Goal: Task Accomplishment & Management: Use online tool/utility

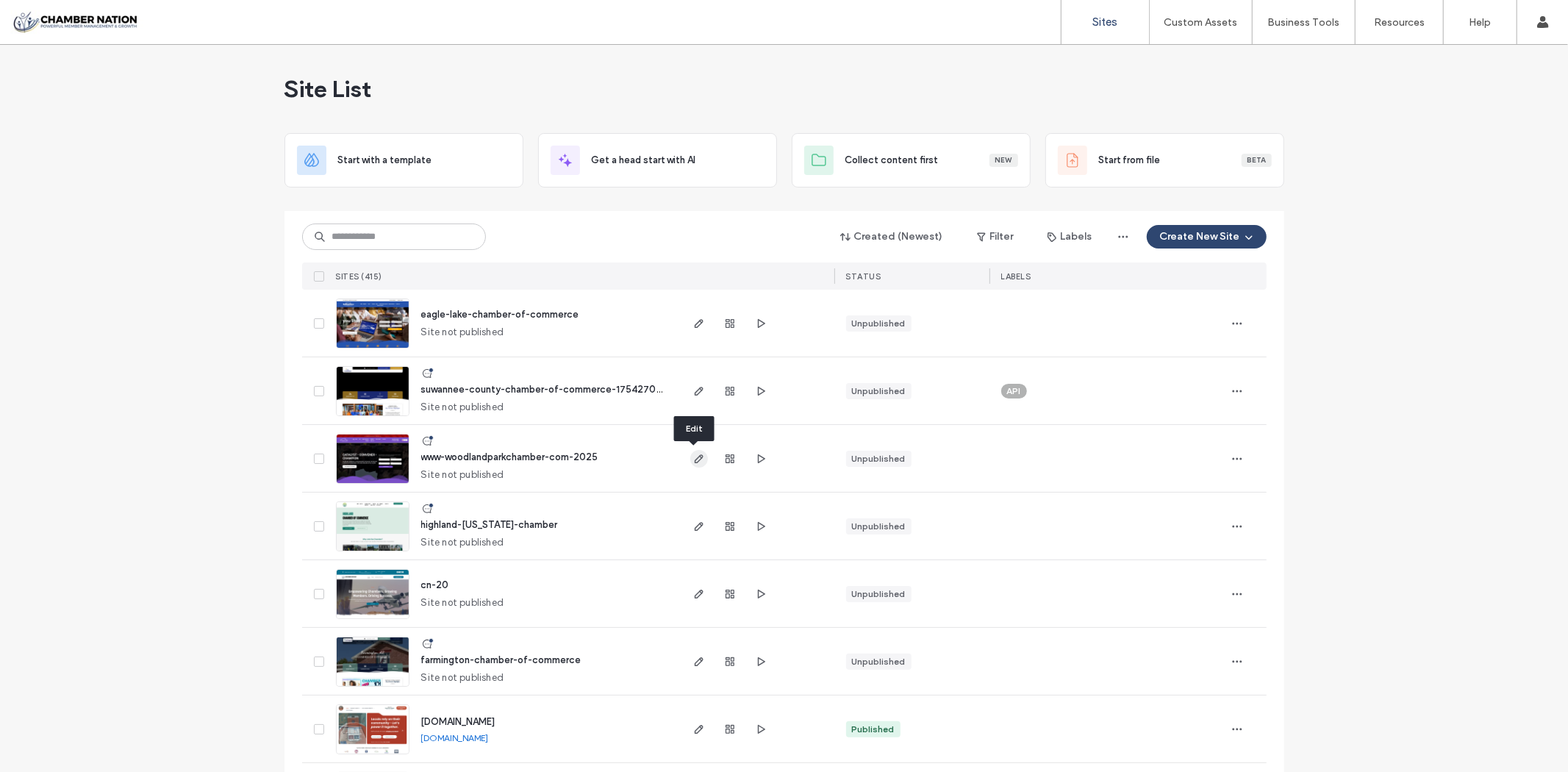
click at [694, 459] on use "button" at bounding box center [698, 459] width 9 height 9
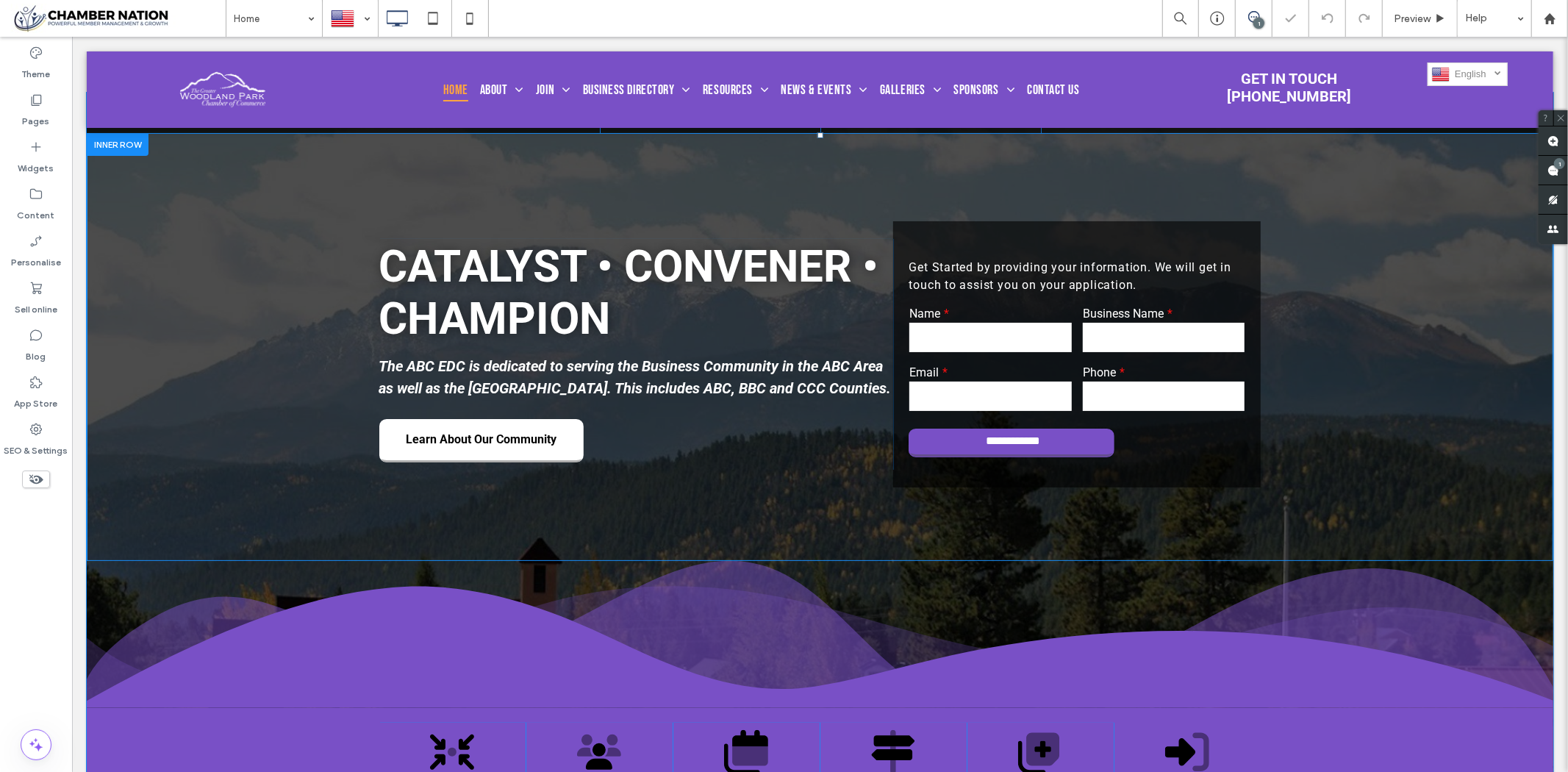
scroll to position [408, 0]
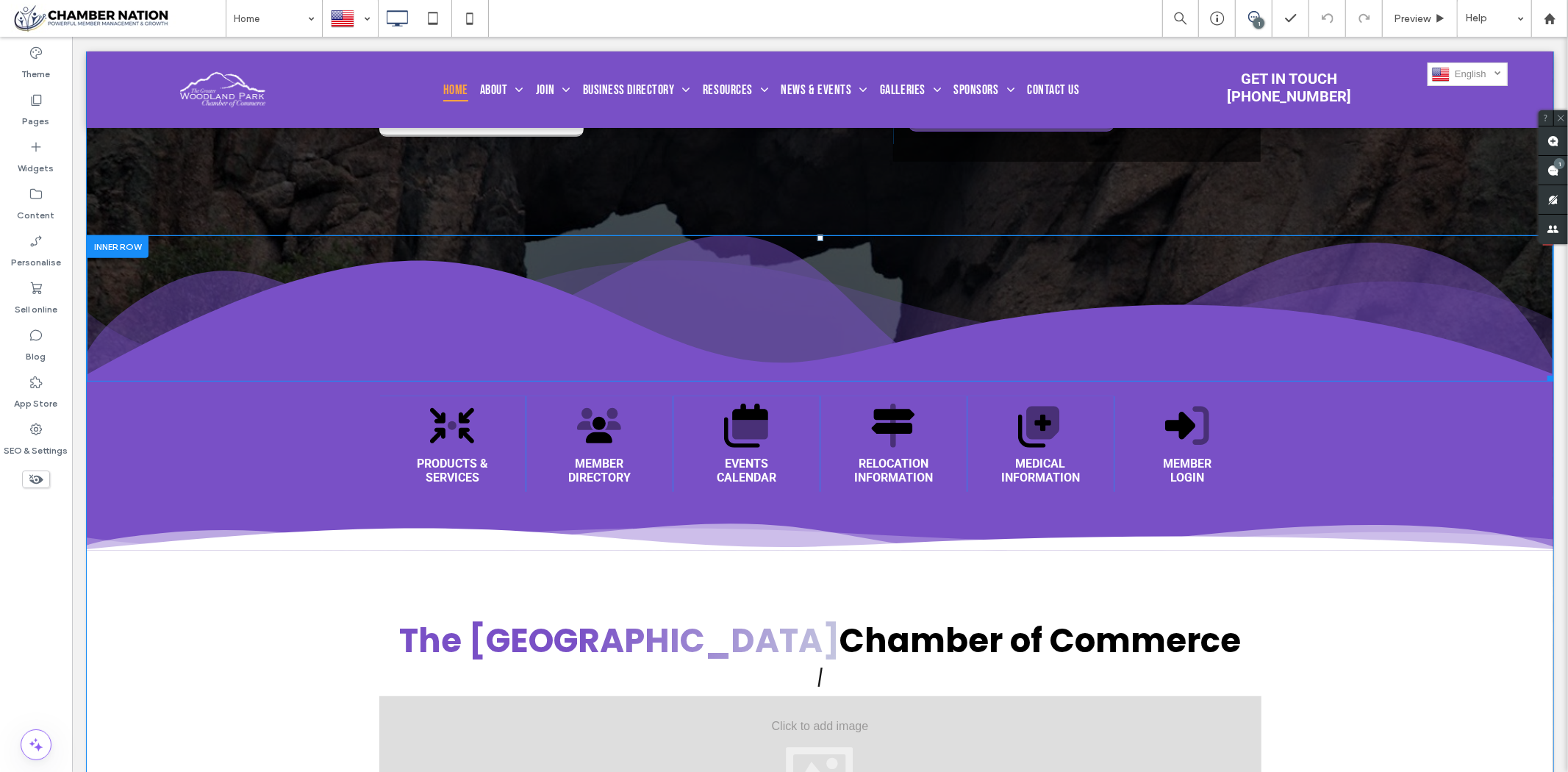
click at [377, 278] on img at bounding box center [819, 307] width 1467 height 147
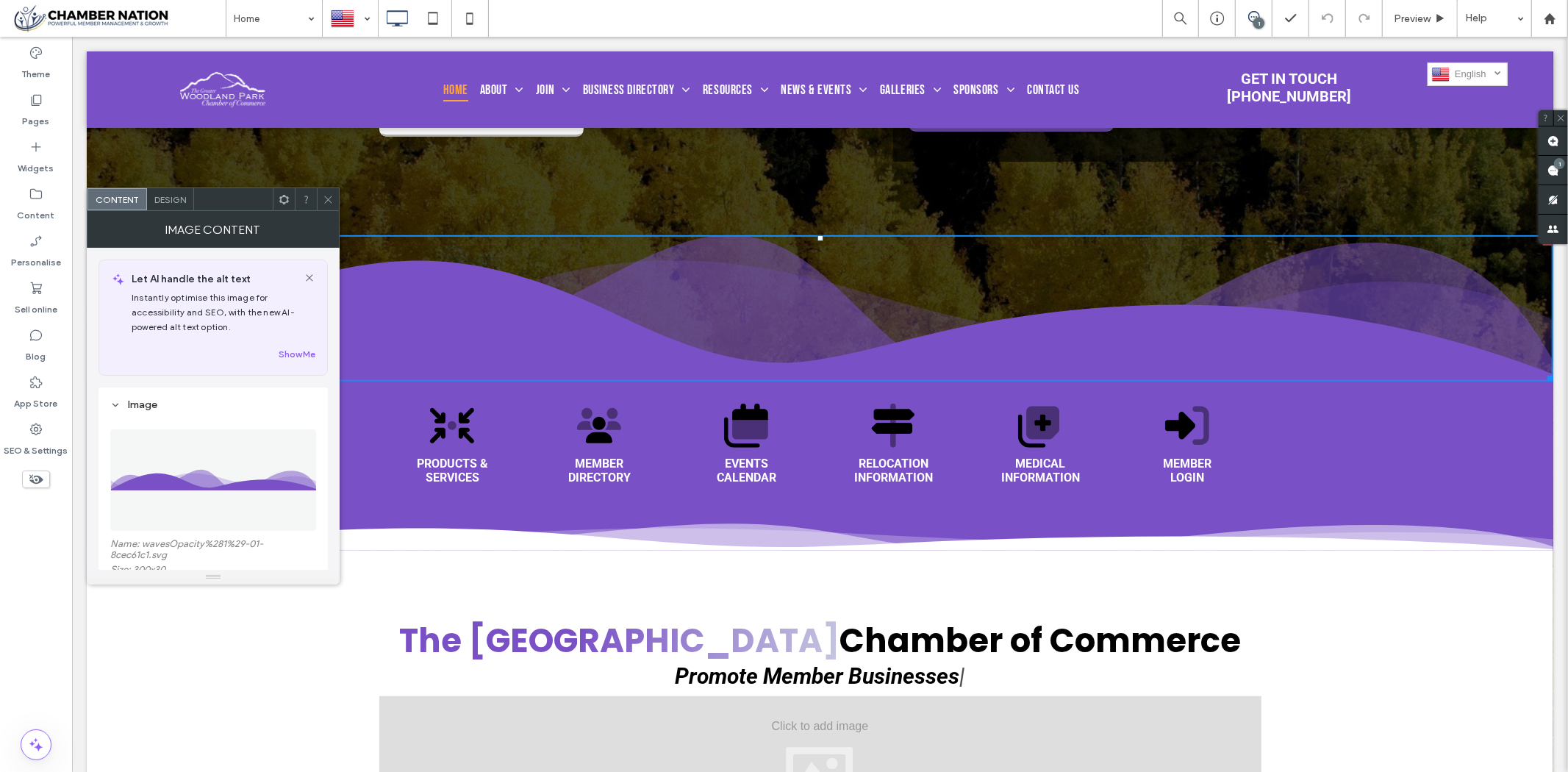
click at [328, 202] on icon at bounding box center [328, 199] width 11 height 11
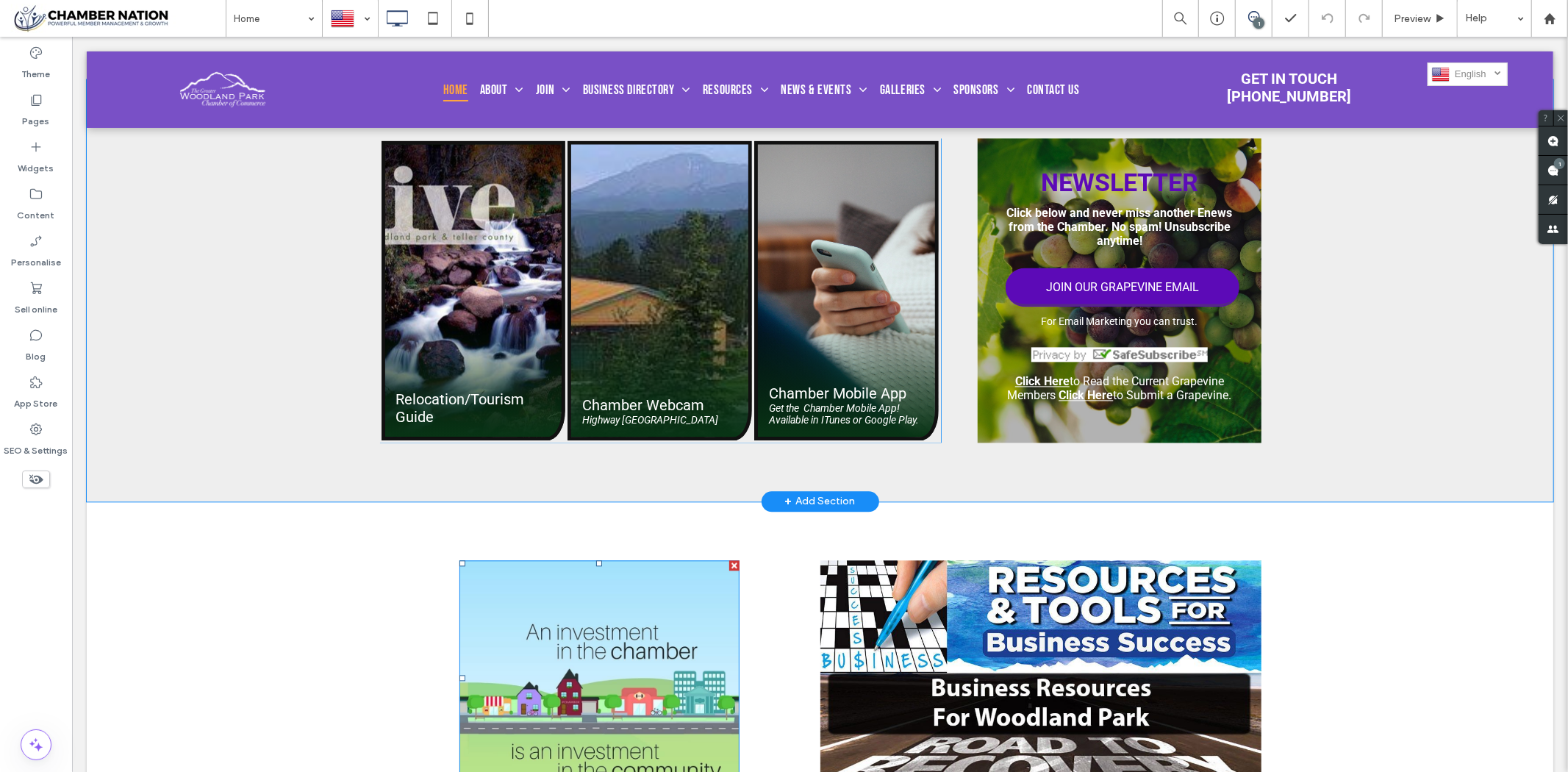
scroll to position [2613, 0]
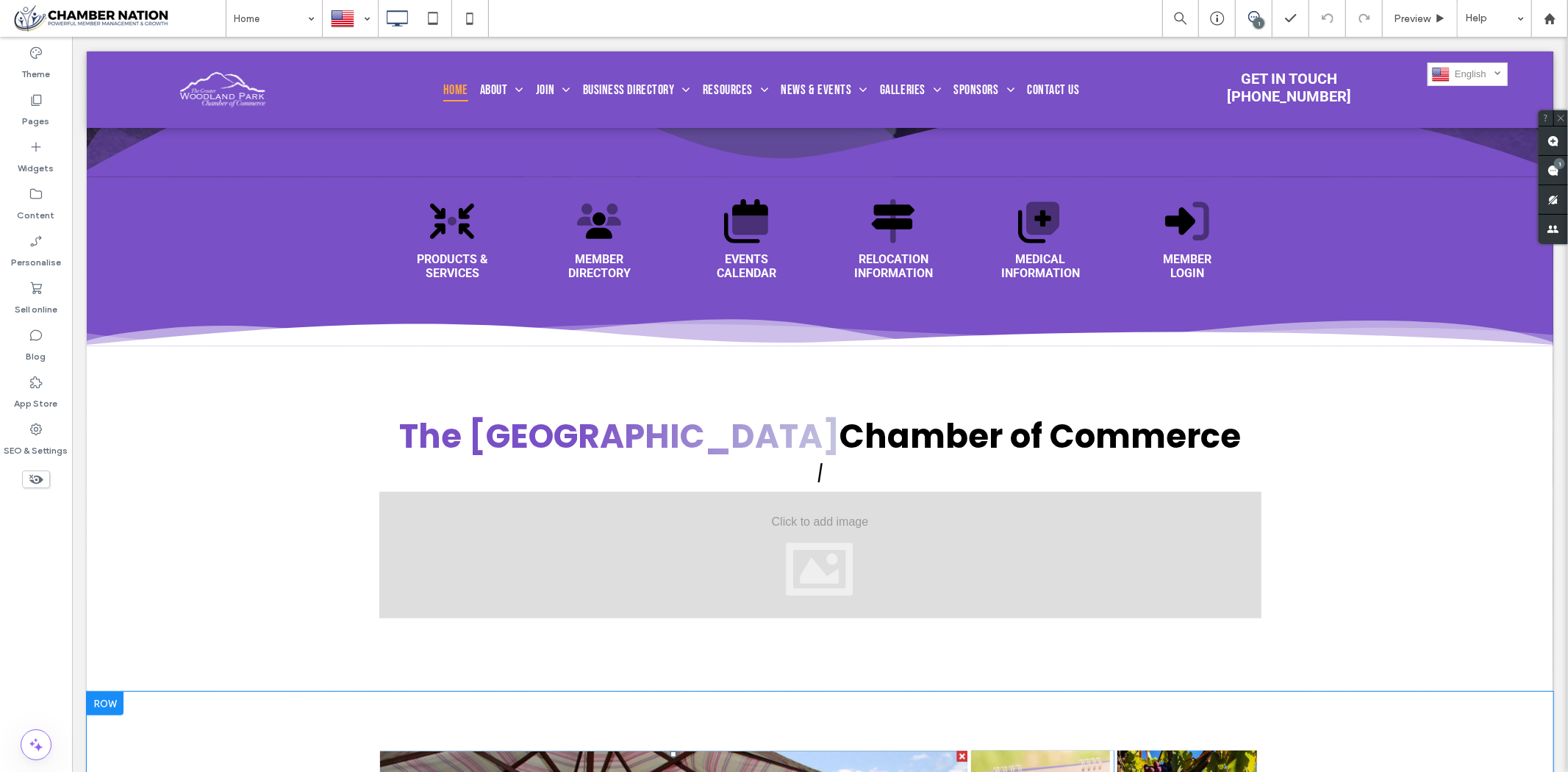
scroll to position [571, 0]
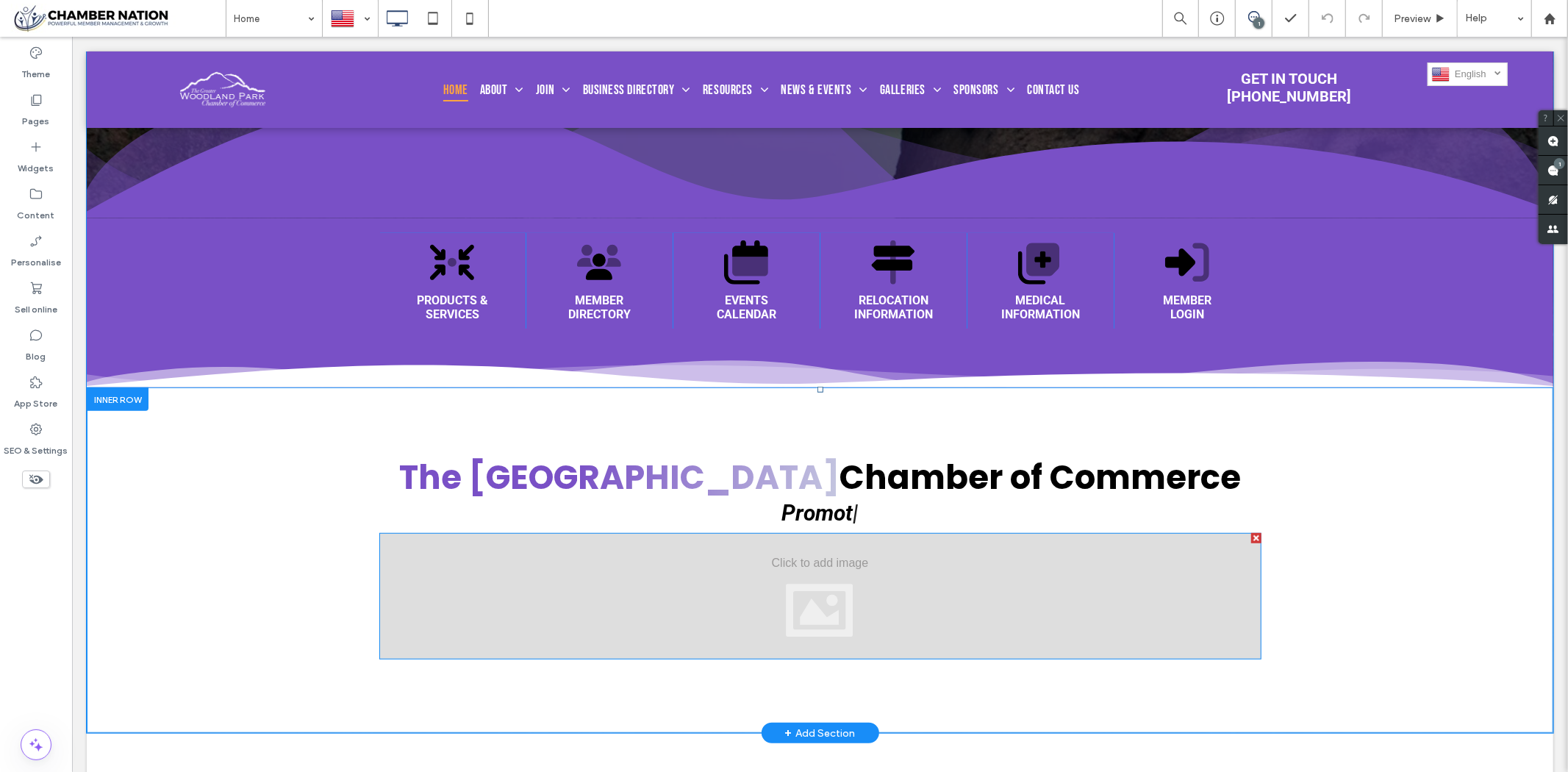
click at [898, 611] on div at bounding box center [820, 596] width 883 height 126
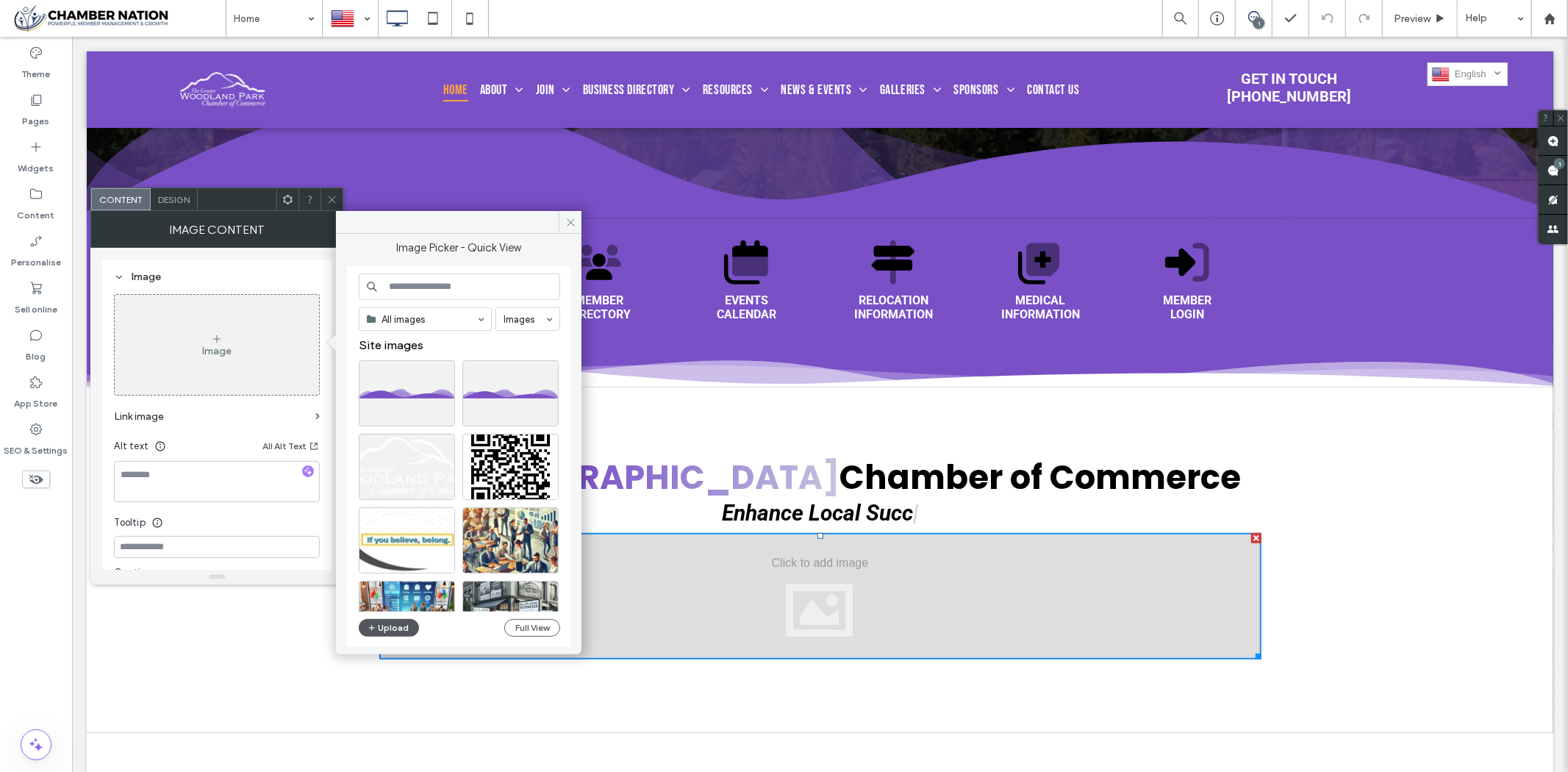
click at [379, 628] on button "Upload" at bounding box center [389, 627] width 60 height 17
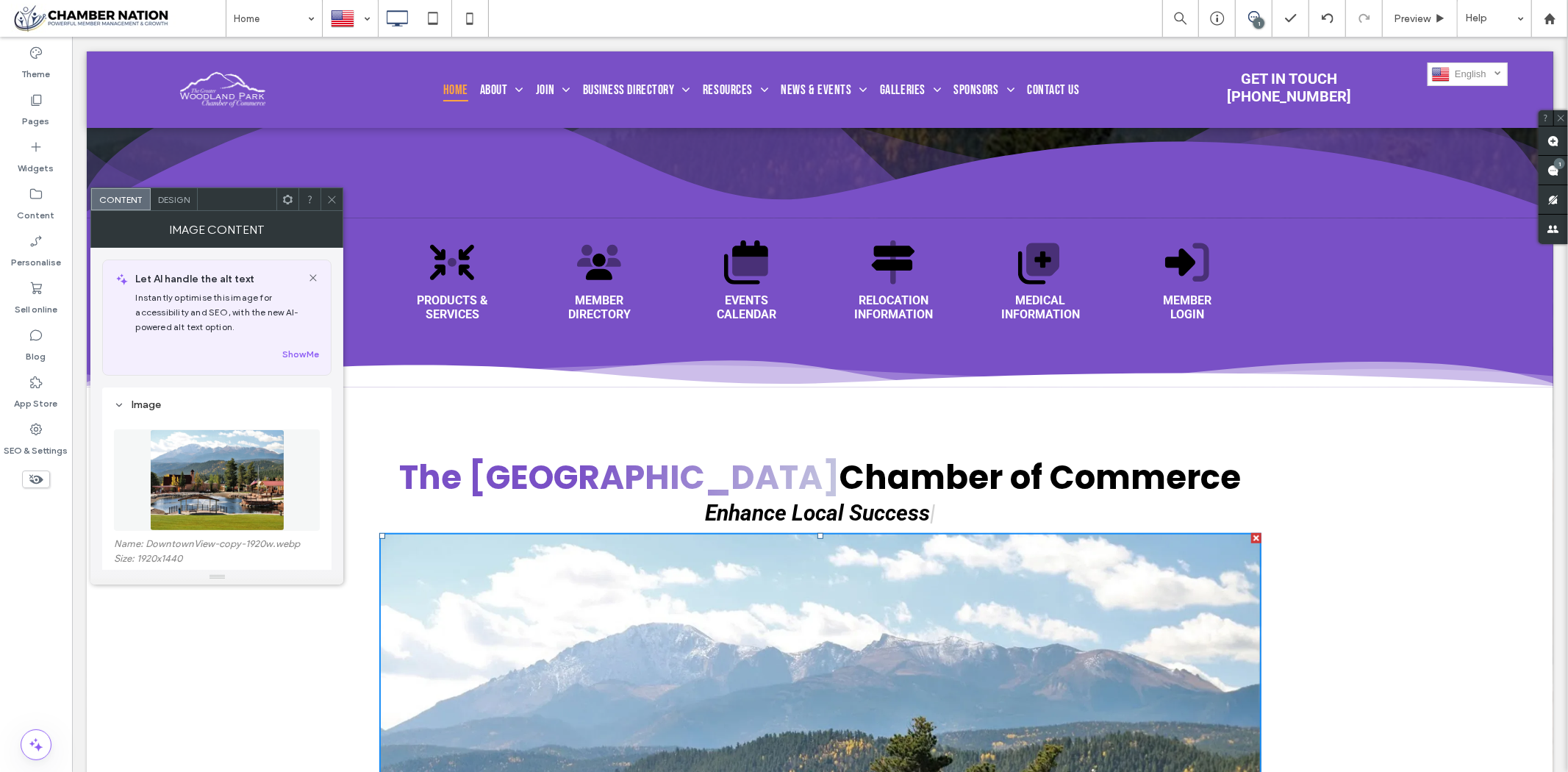
click at [331, 195] on icon at bounding box center [332, 199] width 11 height 11
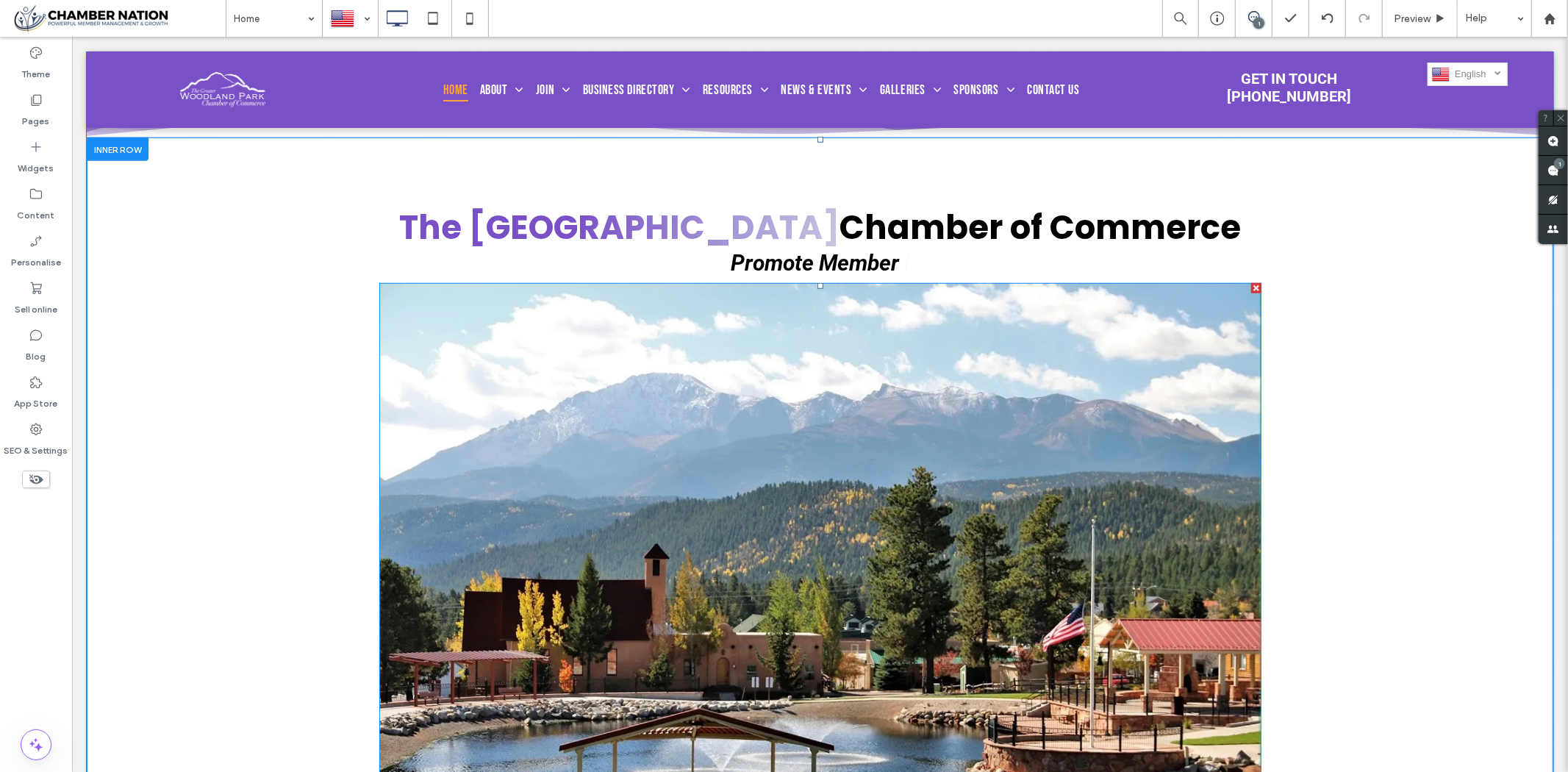
scroll to position [980, 0]
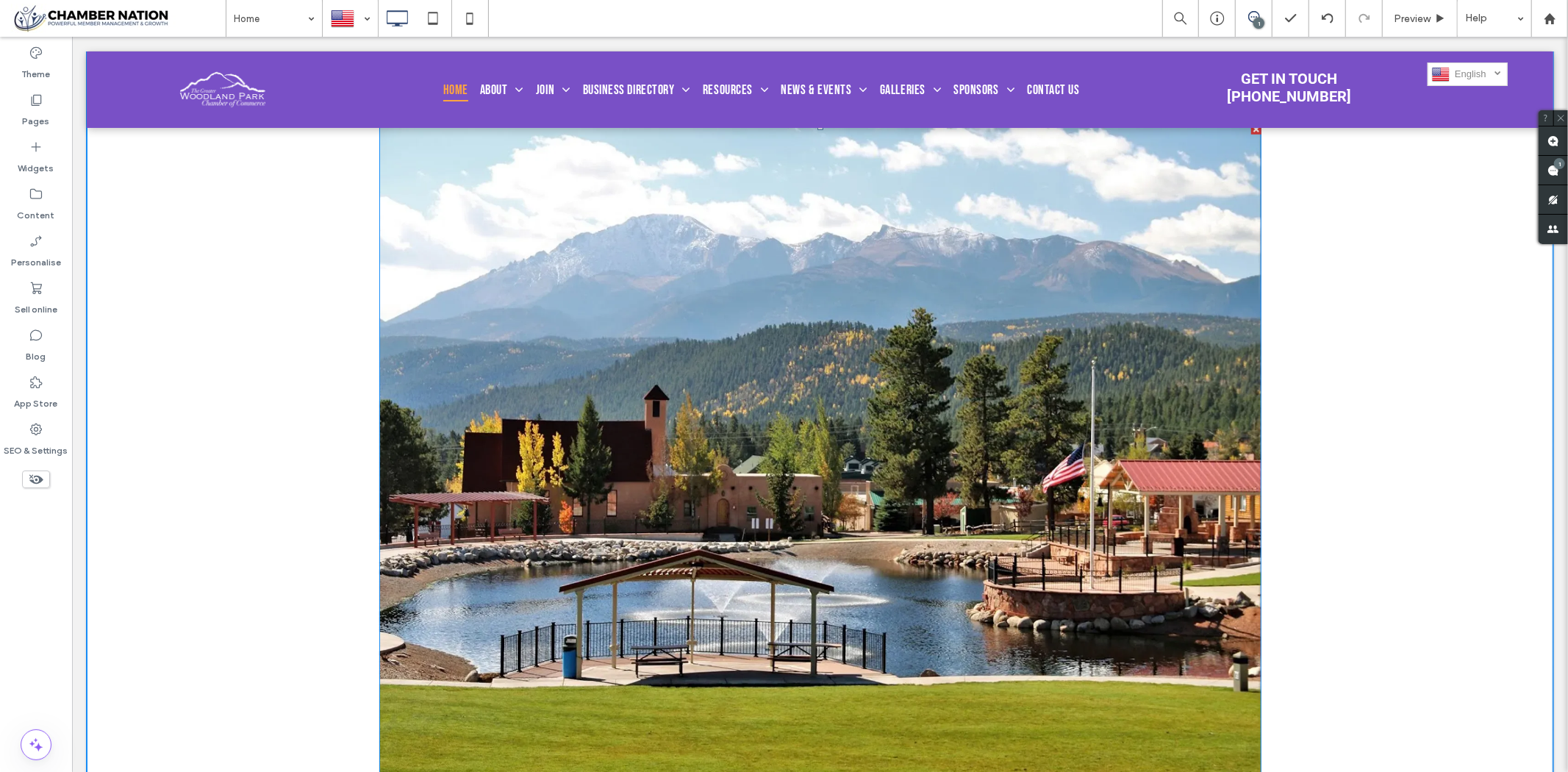
click at [561, 279] on img at bounding box center [820, 454] width 883 height 662
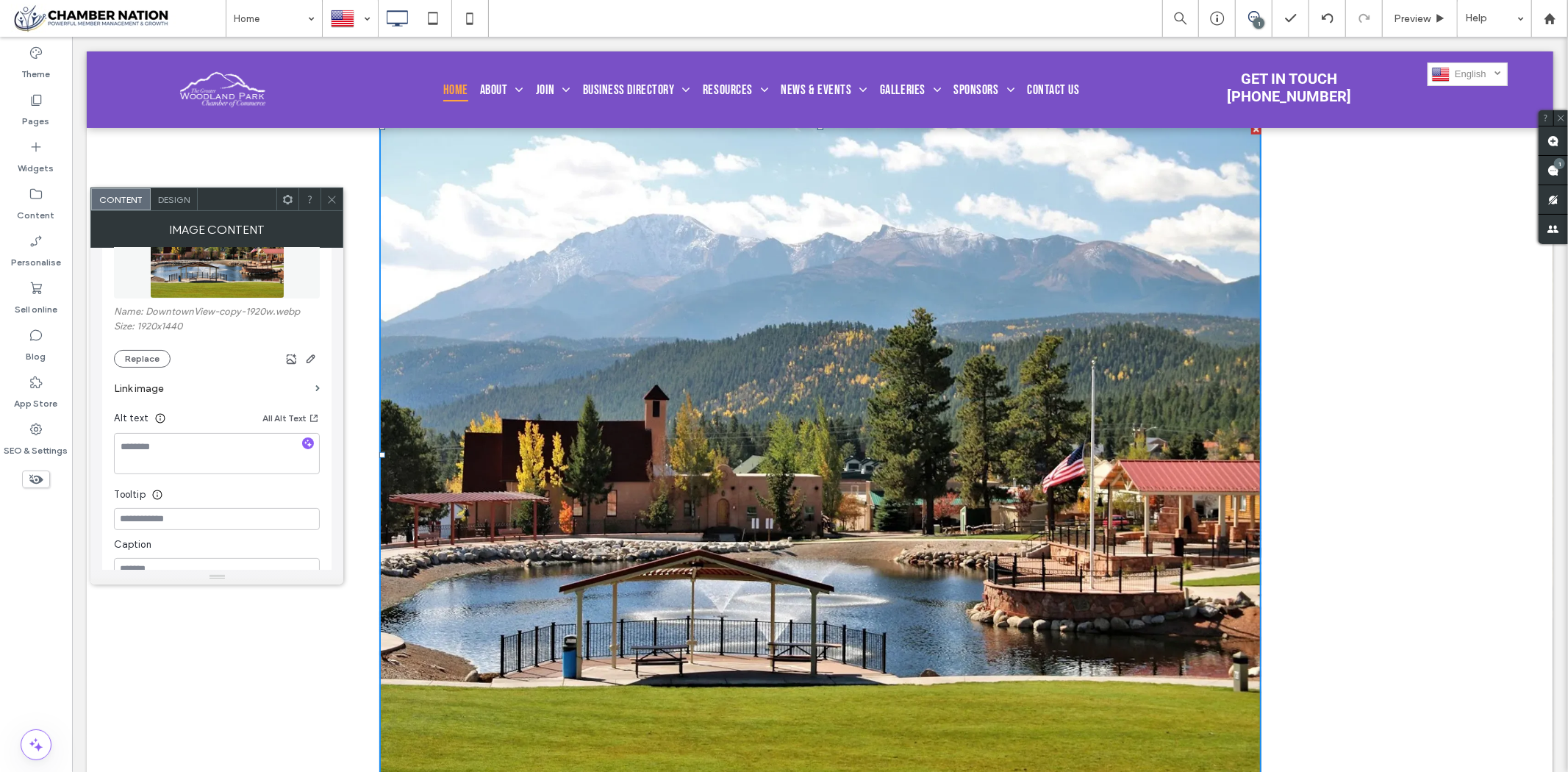
scroll to position [245, 0]
click at [310, 350] on icon "button" at bounding box center [310, 345] width 11 height 11
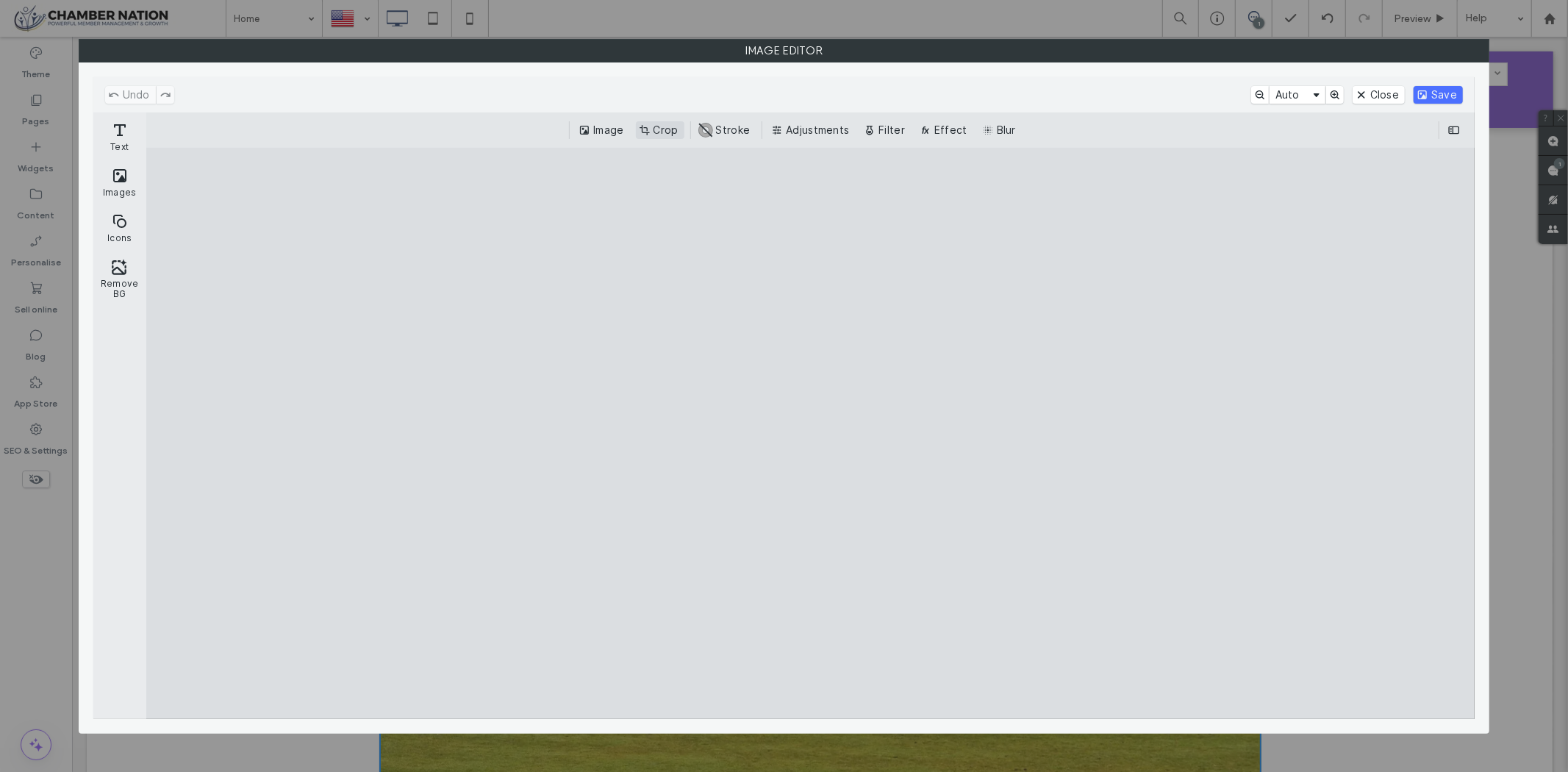
click at [670, 125] on button "Crop" at bounding box center [660, 129] width 49 height 17
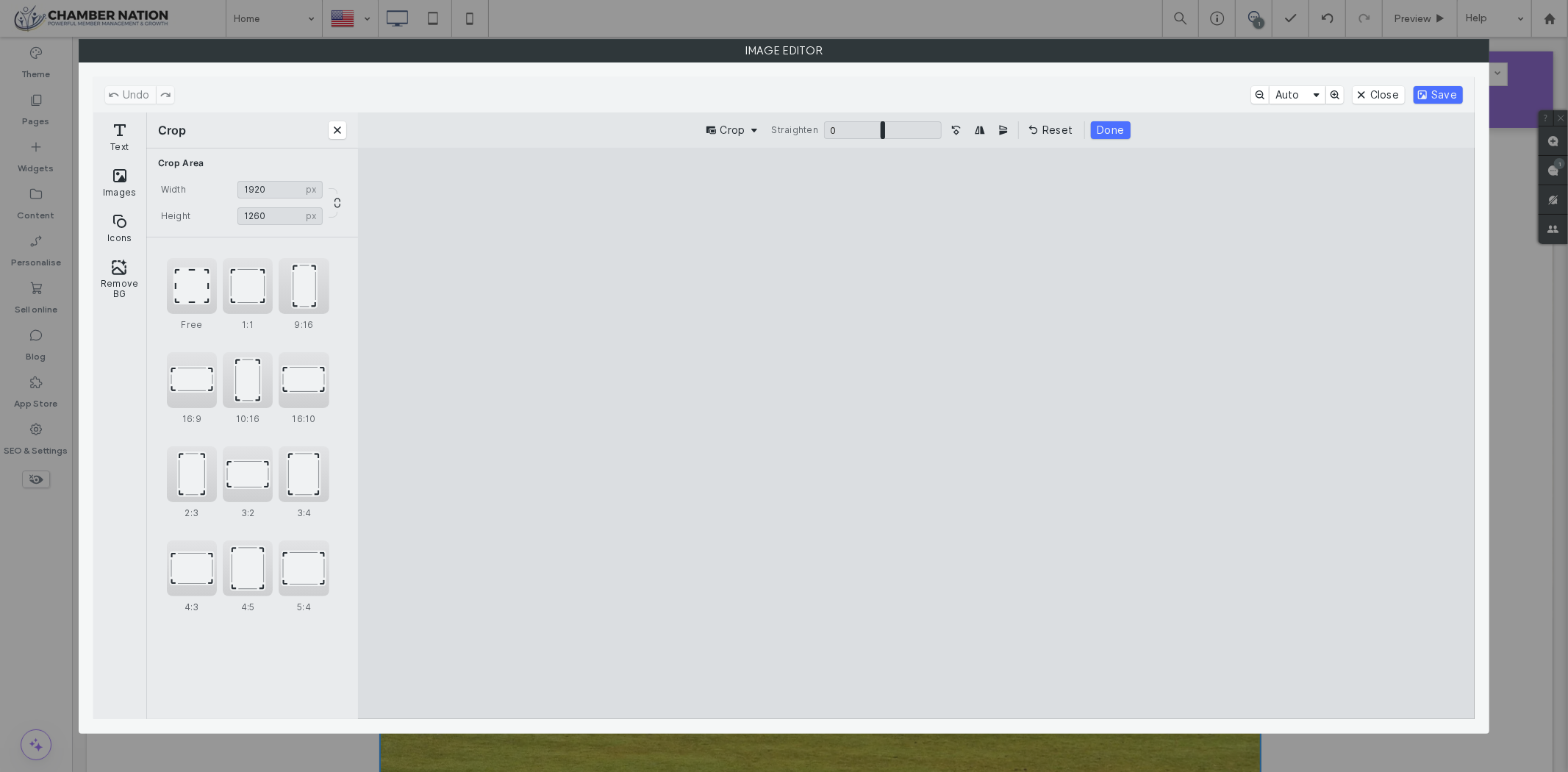
drag, startPoint x: 915, startPoint y: 207, endPoint x: 930, endPoint y: 263, distance: 58.0
click at [917, 433] on cesdk-canvas "Editor canvas" at bounding box center [917, 433] width 0 height 0
type input "****"
drag, startPoint x: 918, startPoint y: 693, endPoint x: 918, endPoint y: 633, distance: 60.0
click at [917, 433] on cesdk-canvas "Editor canvas" at bounding box center [917, 433] width 0 height 0
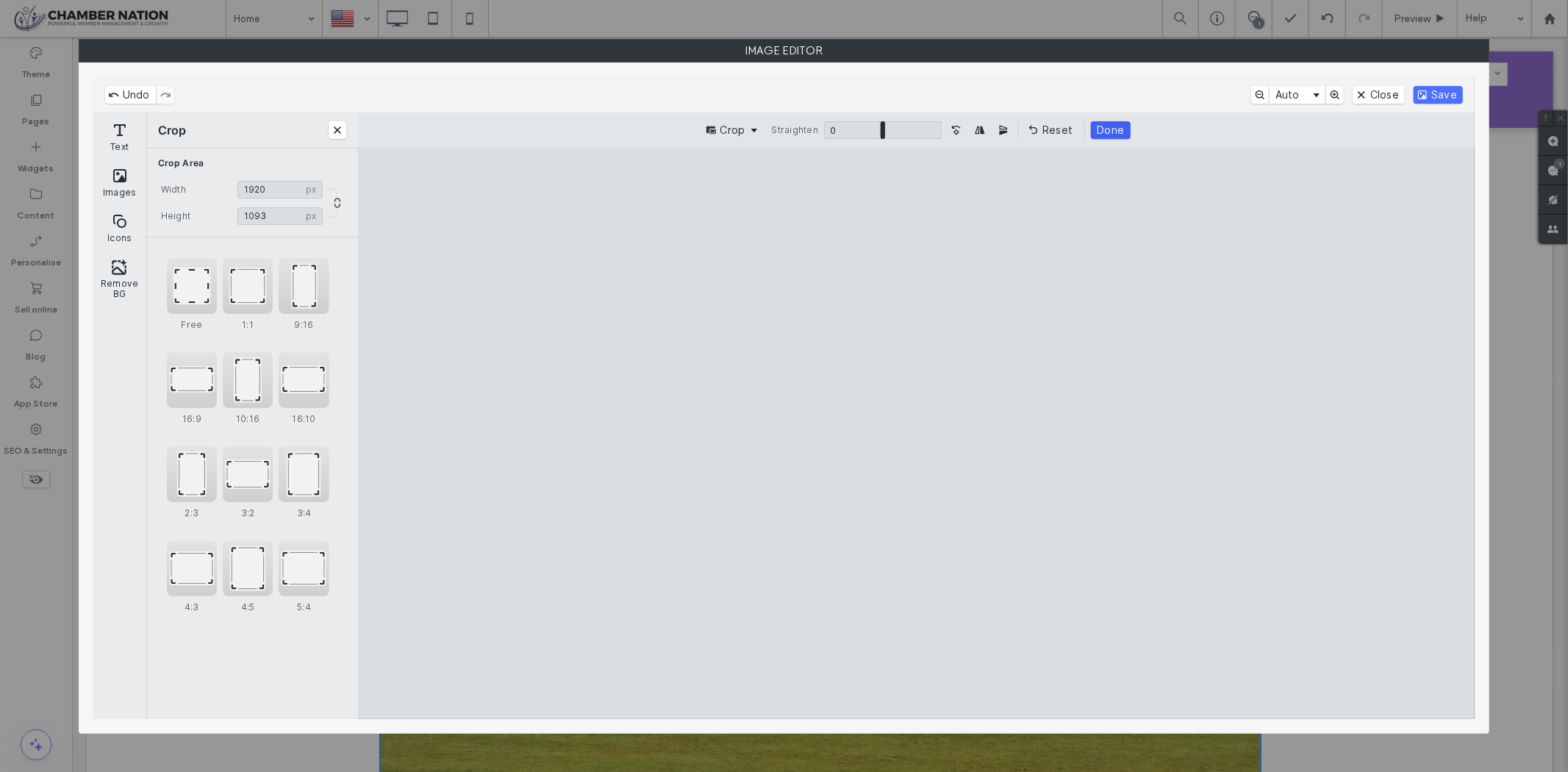
click at [1114, 127] on button "Done" at bounding box center [1110, 129] width 39 height 17
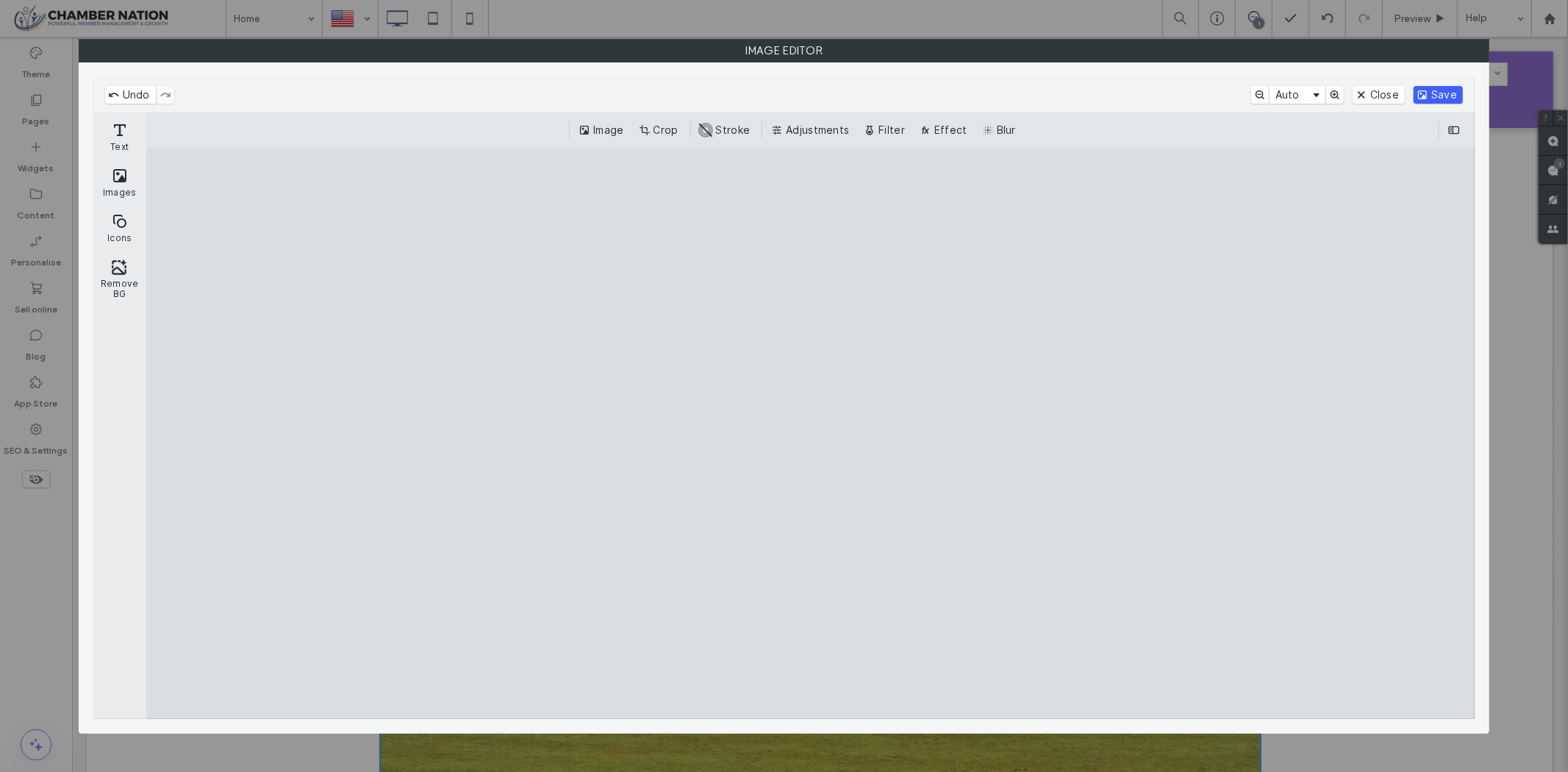
click at [1442, 93] on button "Save" at bounding box center [1438, 94] width 49 height 17
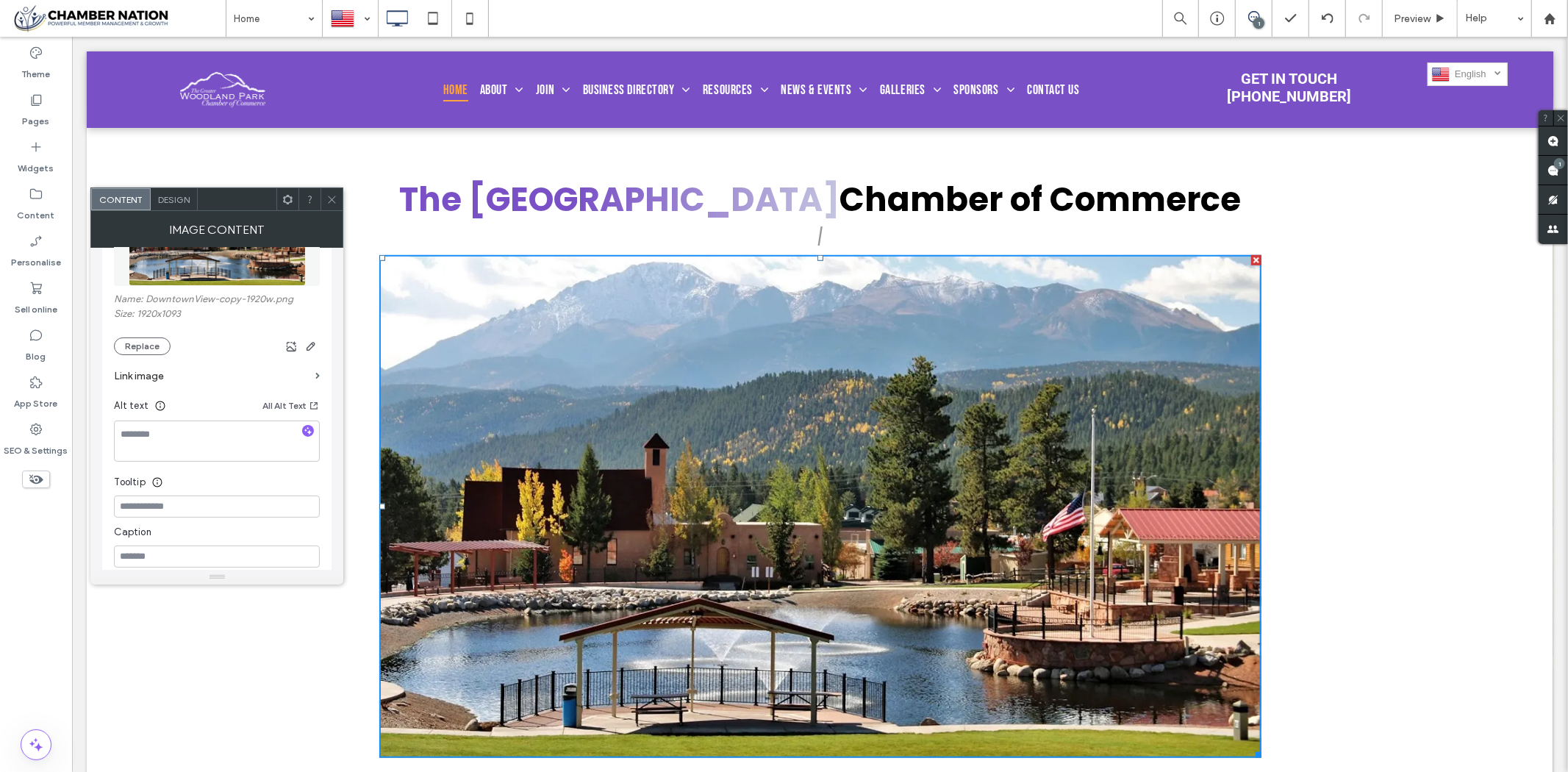
scroll to position [735, 0]
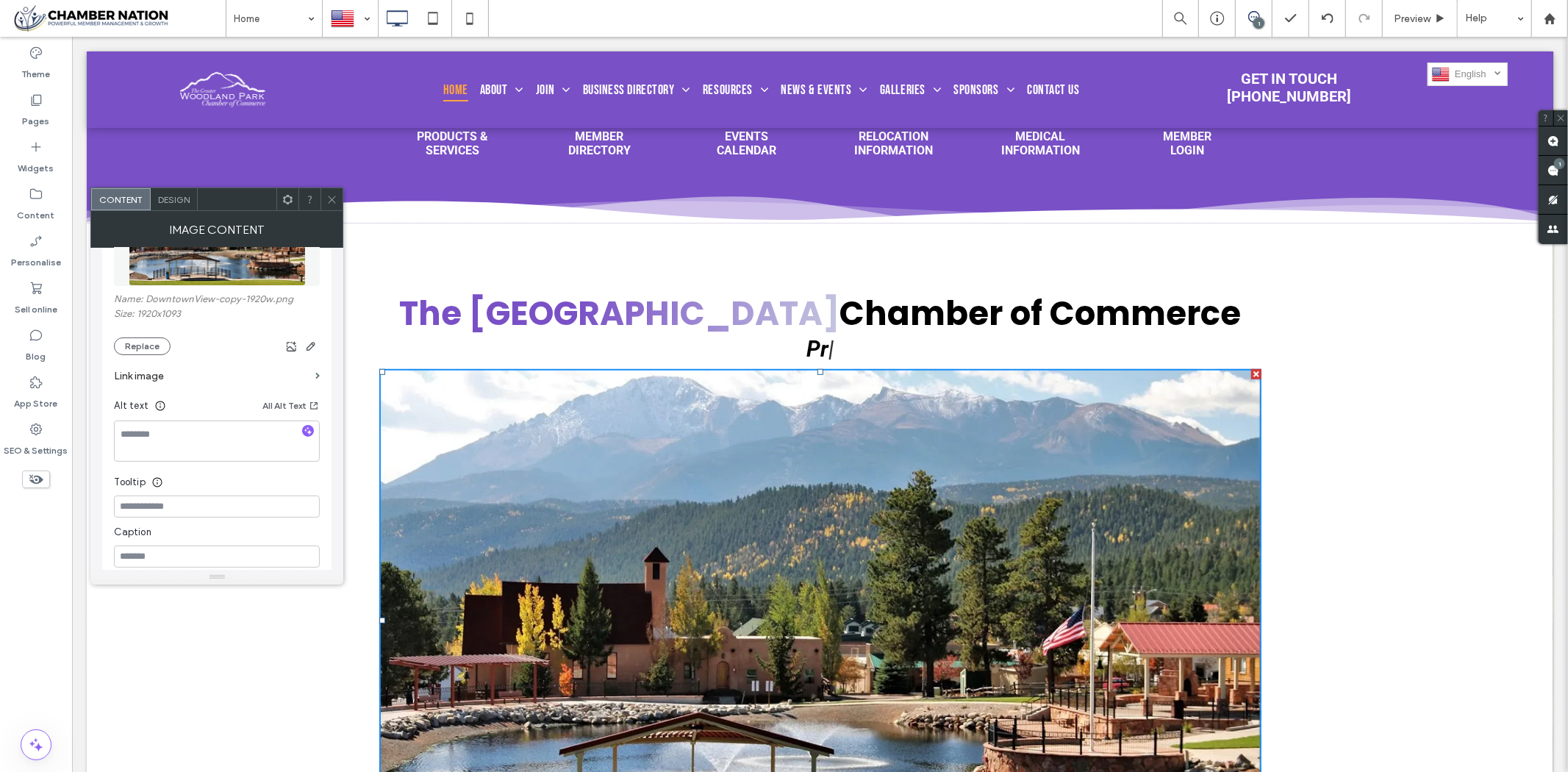
click at [332, 195] on icon at bounding box center [332, 199] width 11 height 11
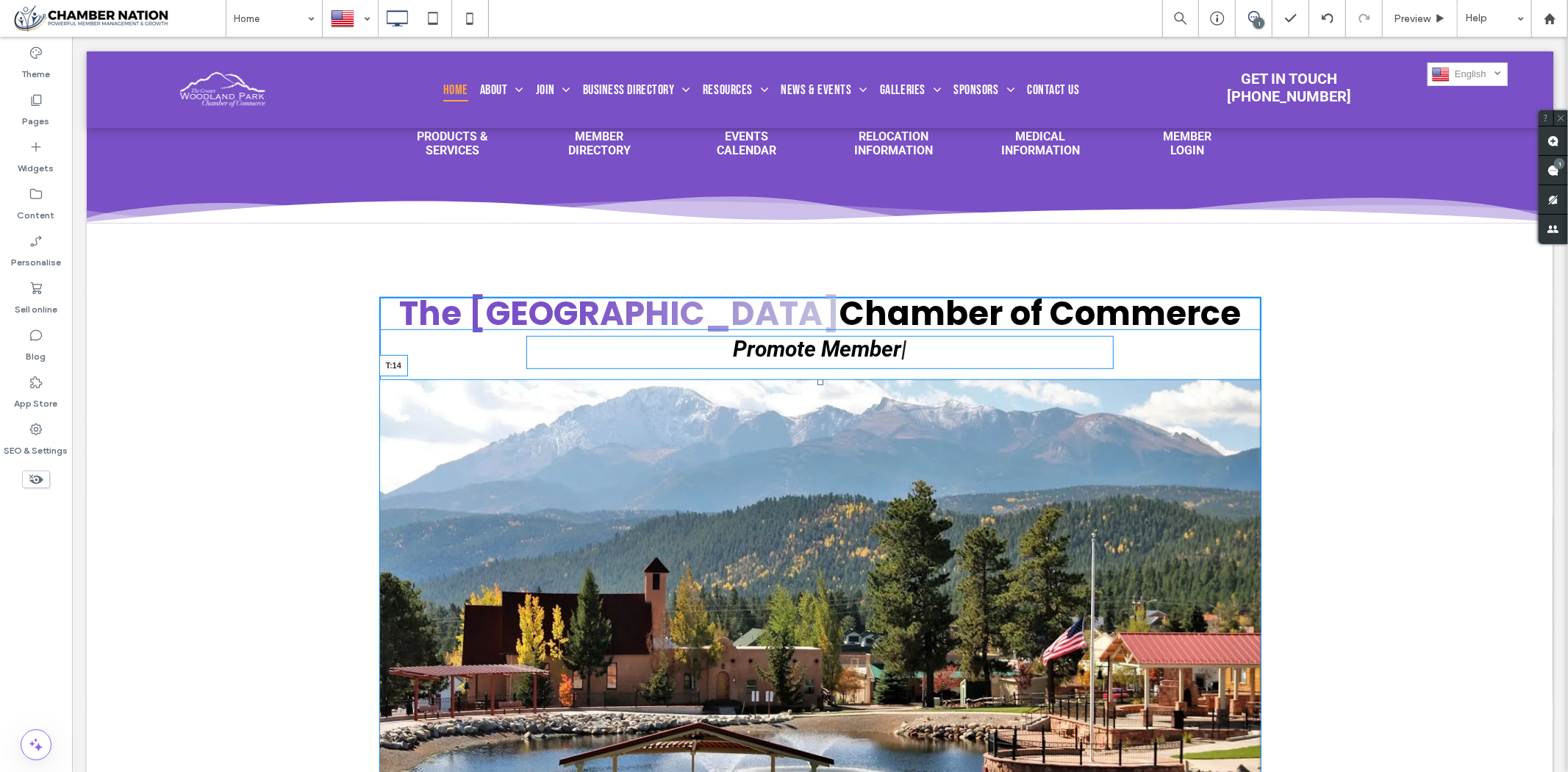
drag, startPoint x: 811, startPoint y: 377, endPoint x: 812, endPoint y: 389, distance: 12.0
click at [817, 384] on div at bounding box center [820, 382] width 6 height 6
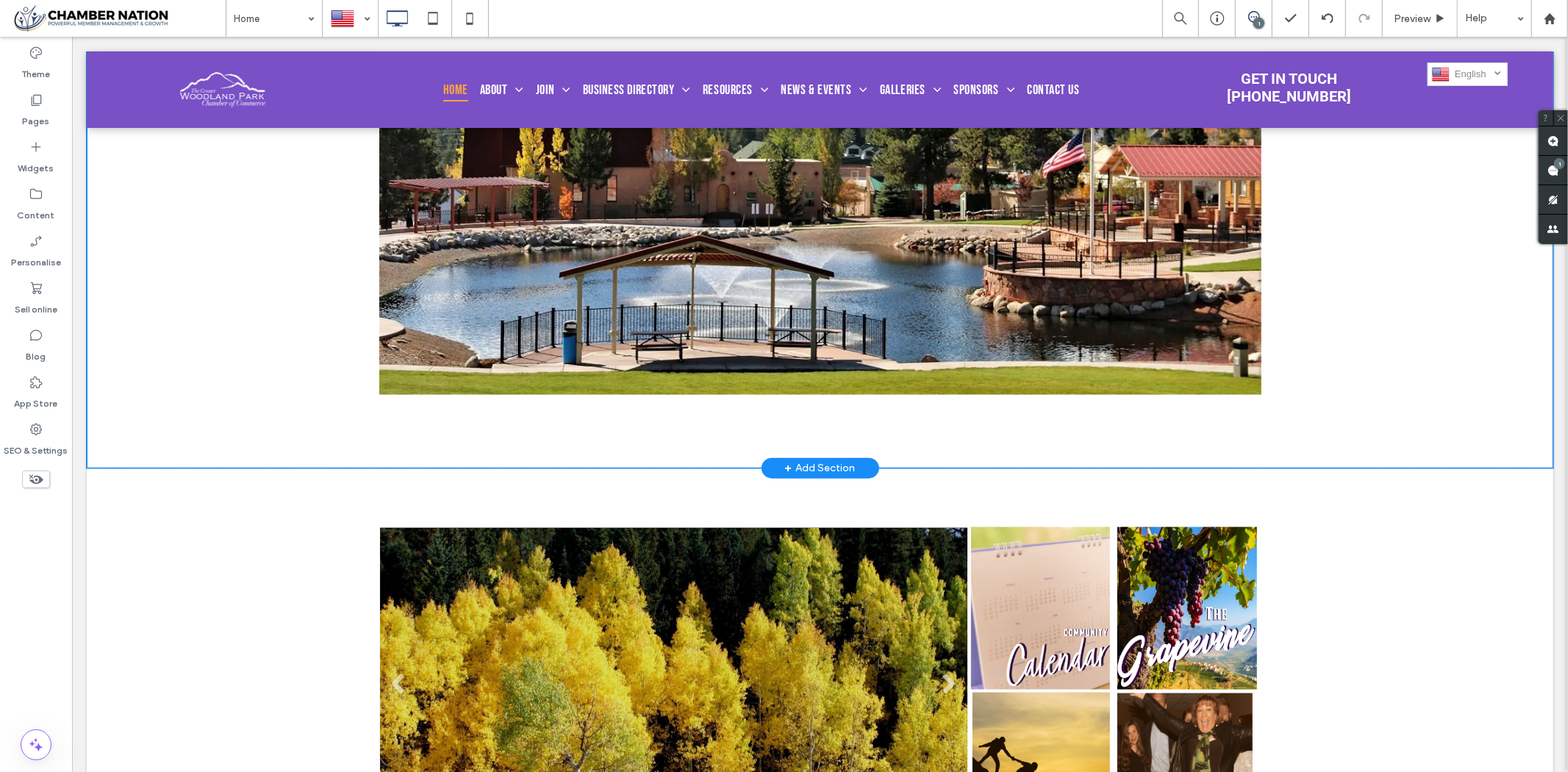
scroll to position [1225, 0]
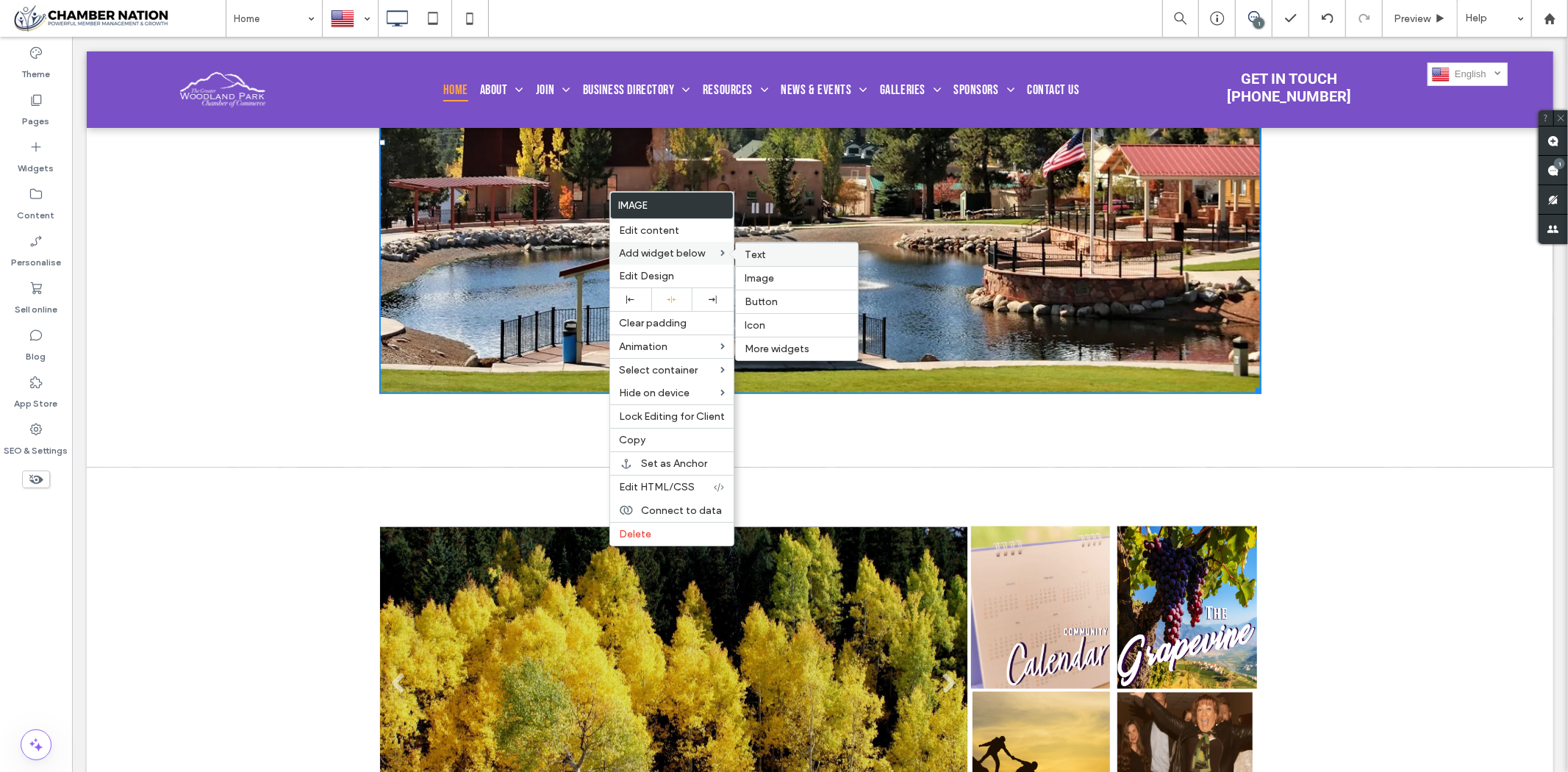
click at [794, 252] on label "Text" at bounding box center [797, 255] width 104 height 12
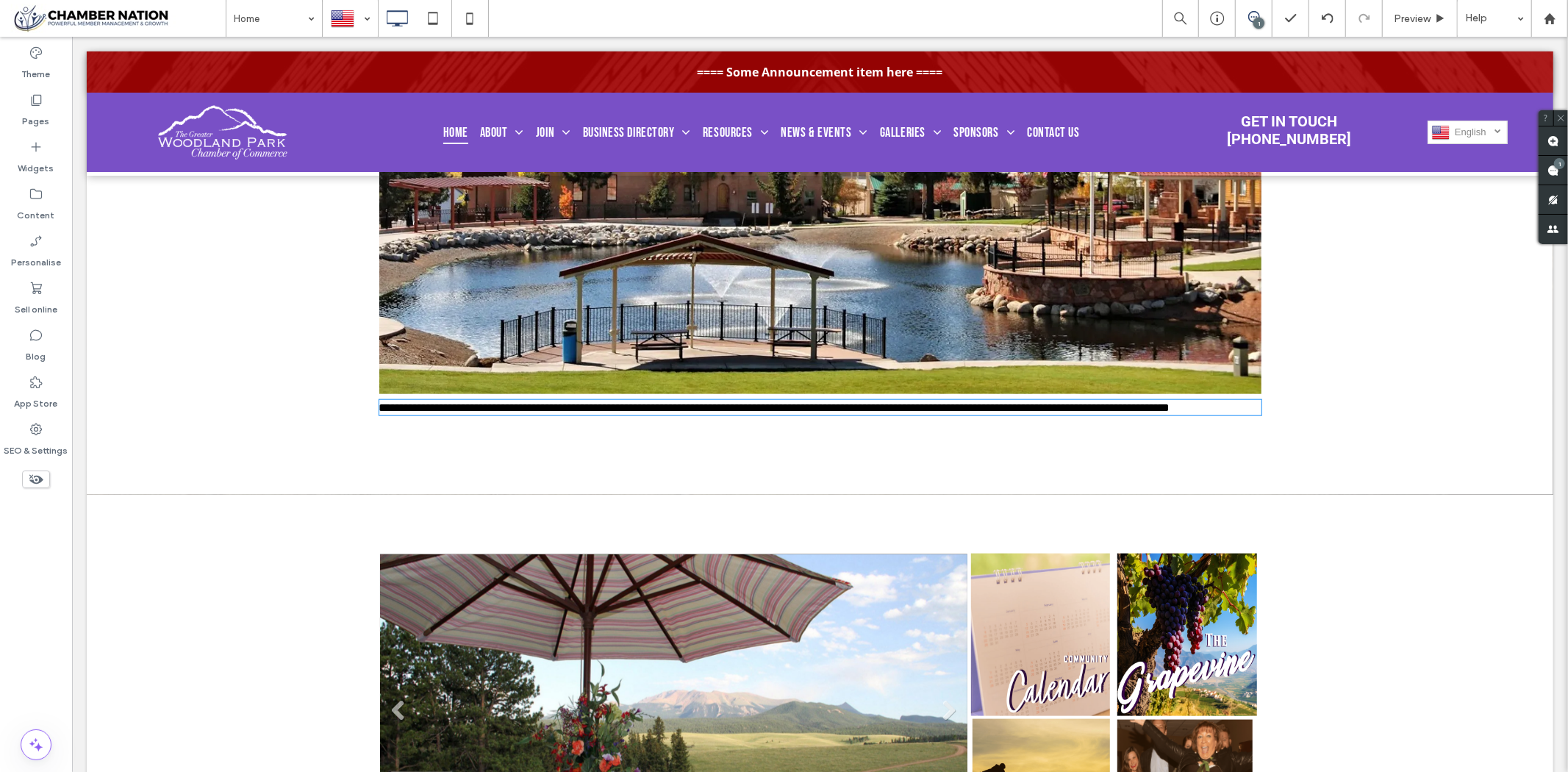
type input "******"
type input "**"
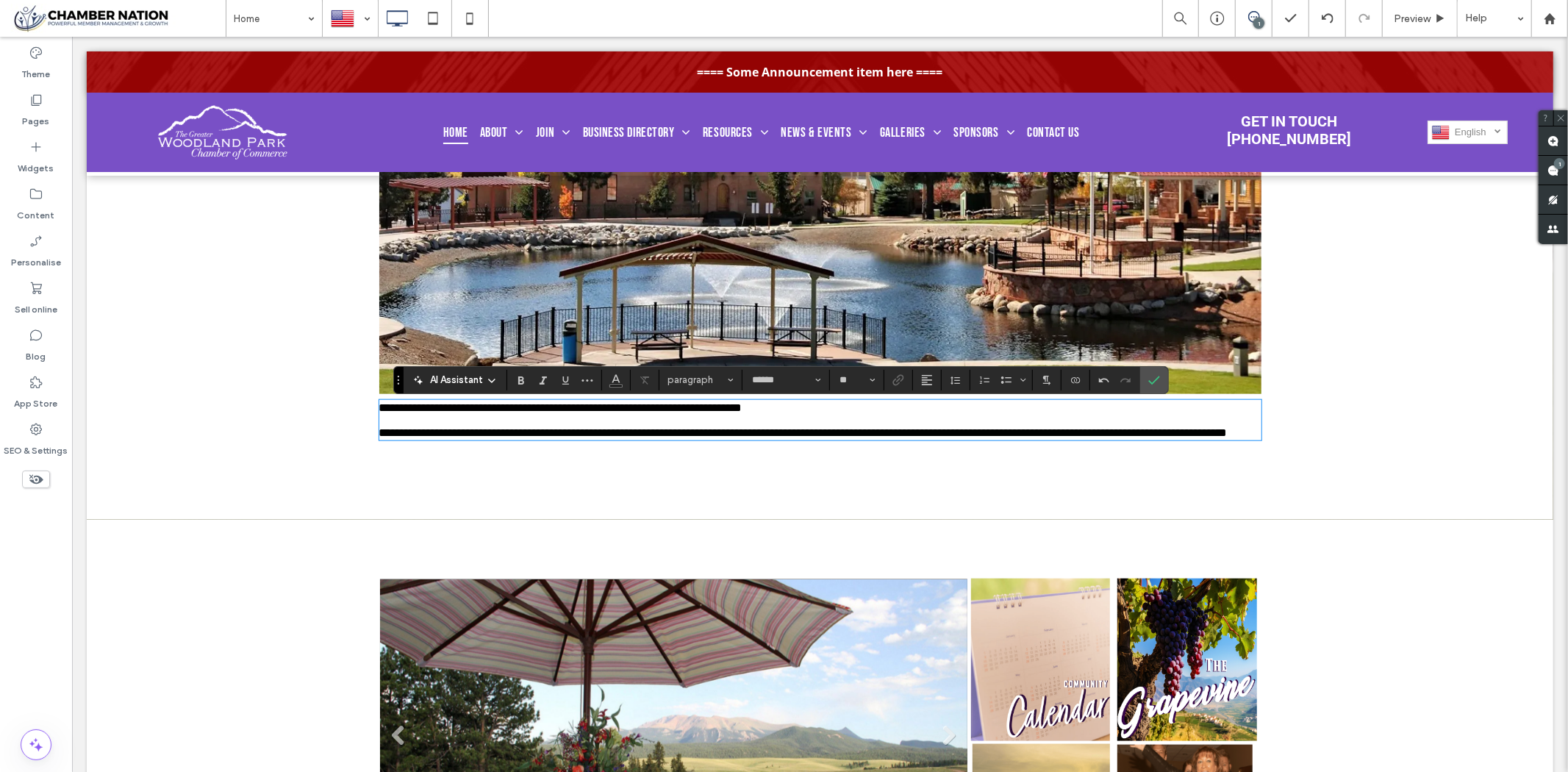
scroll to position [0, 0]
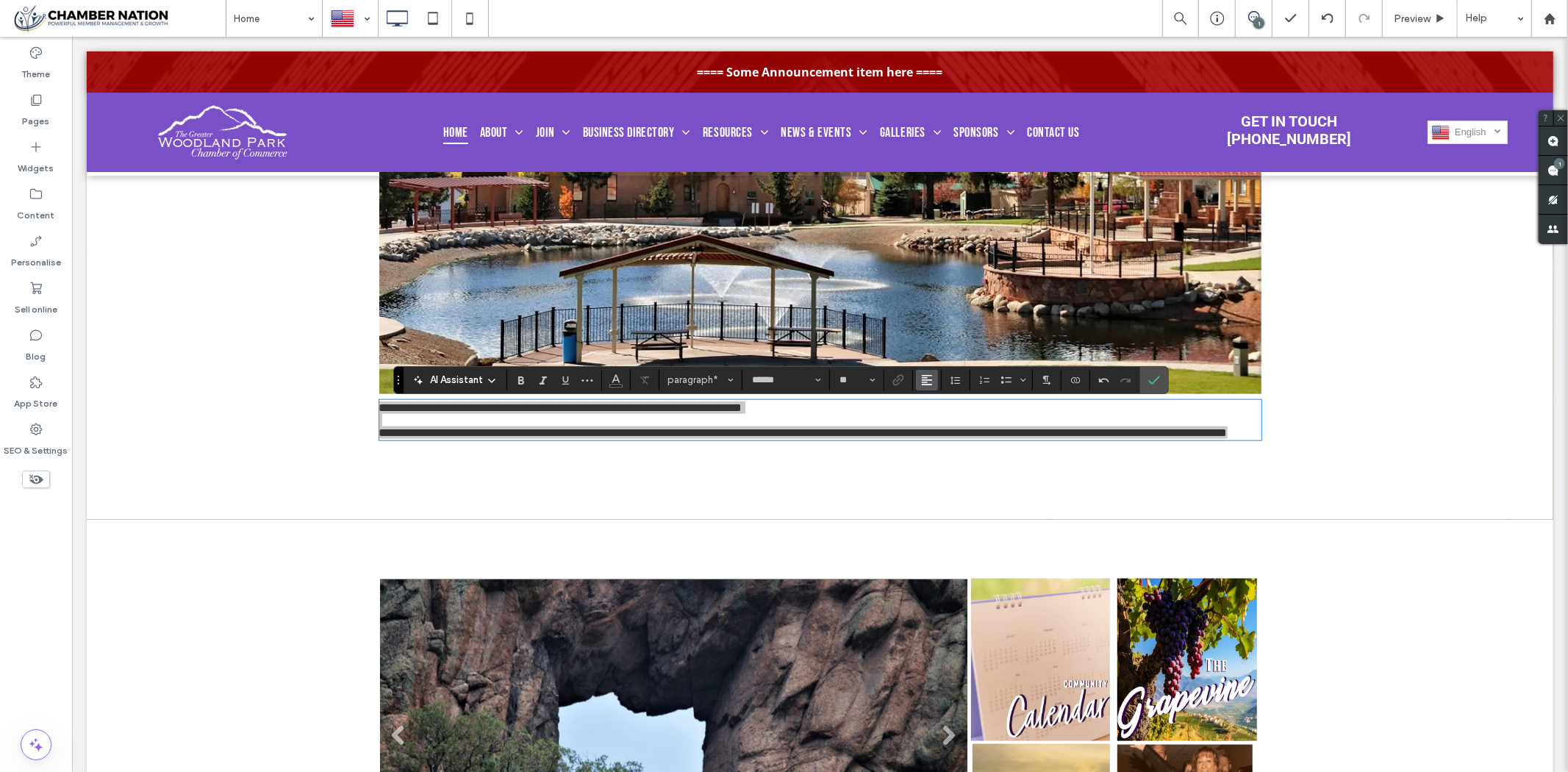
click at [924, 380] on use "Alignment" at bounding box center [927, 380] width 11 height 11
click at [943, 415] on label "ui.textEditor.alignment.center" at bounding box center [942, 425] width 52 height 21
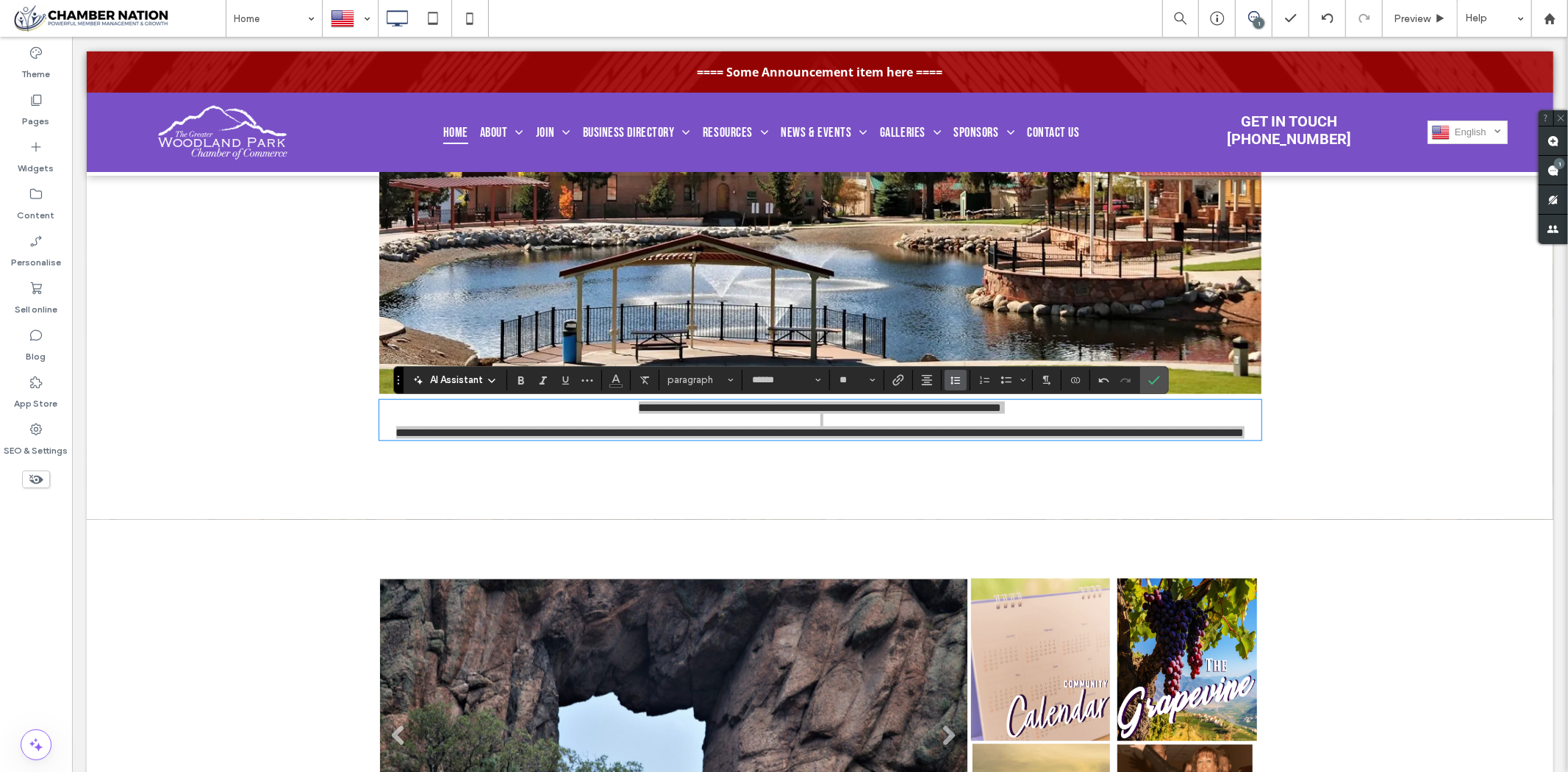
click at [953, 377] on use "Line Height" at bounding box center [956, 380] width 10 height 8
click at [978, 471] on div "Double" at bounding box center [978, 465] width 36 height 11
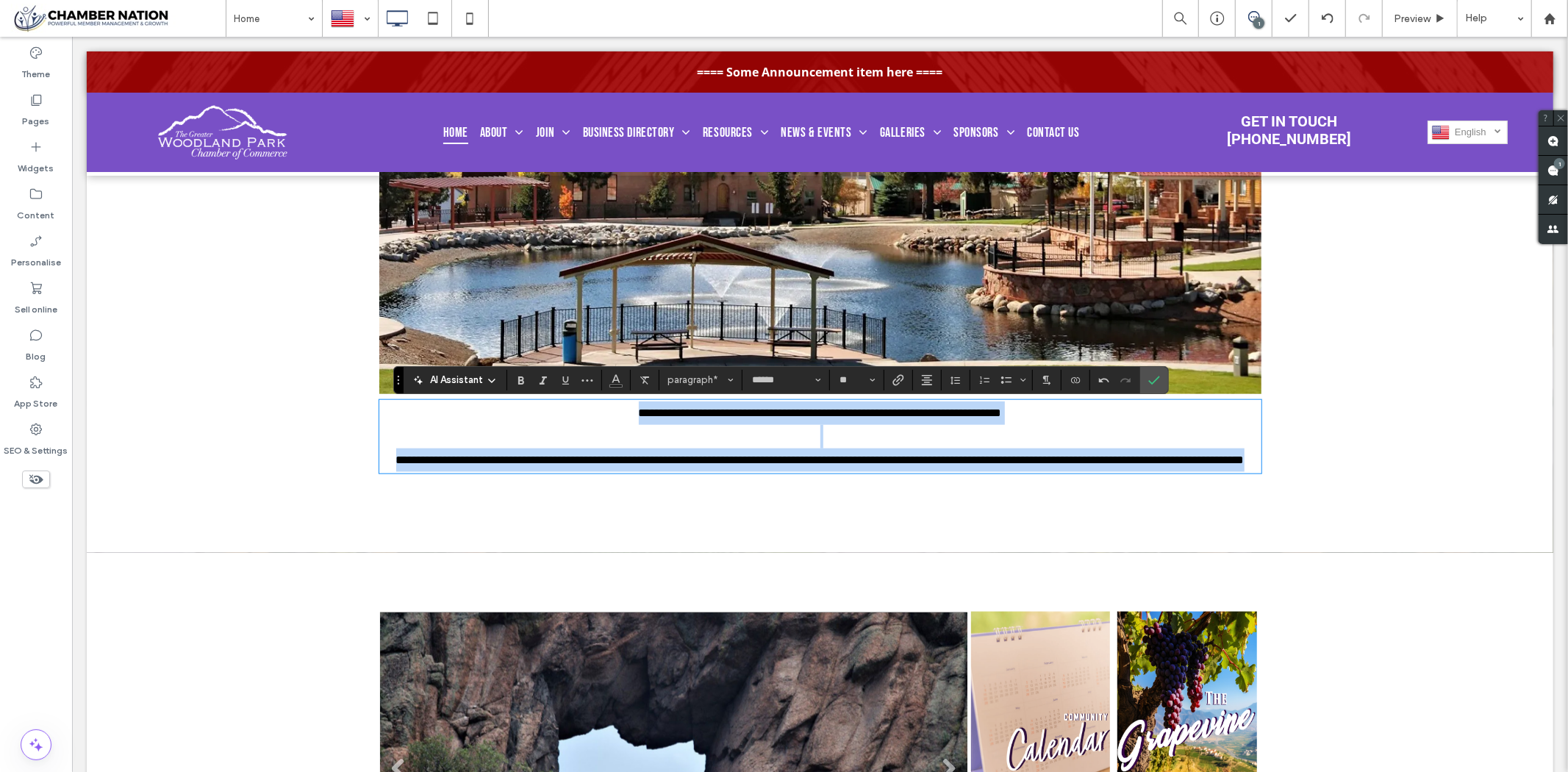
click at [822, 442] on p at bounding box center [820, 436] width 883 height 24
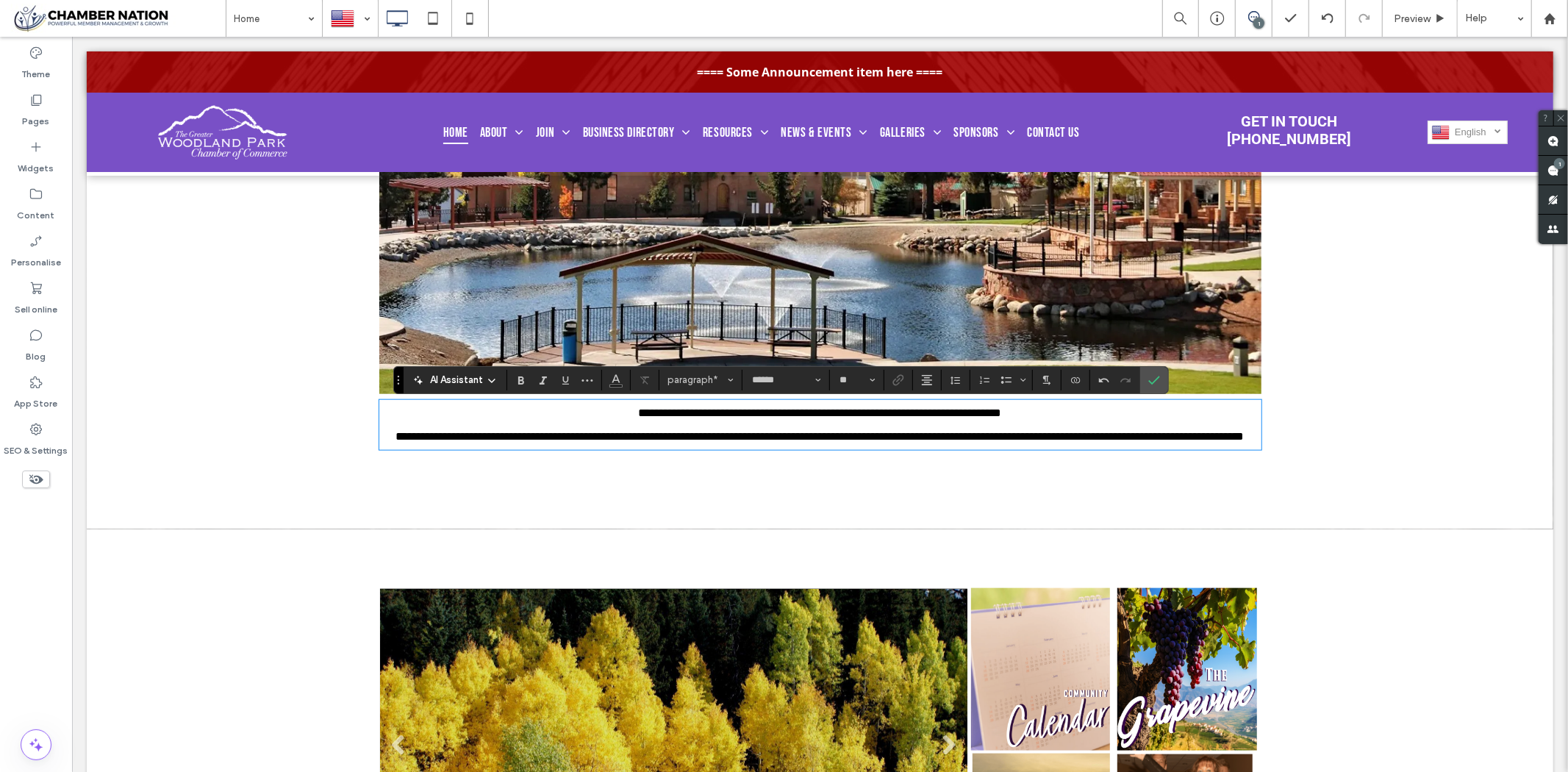
click at [369, 438] on div "**********" at bounding box center [819, 130] width 1467 height 795
click at [396, 441] on span "**********" at bounding box center [819, 435] width 848 height 11
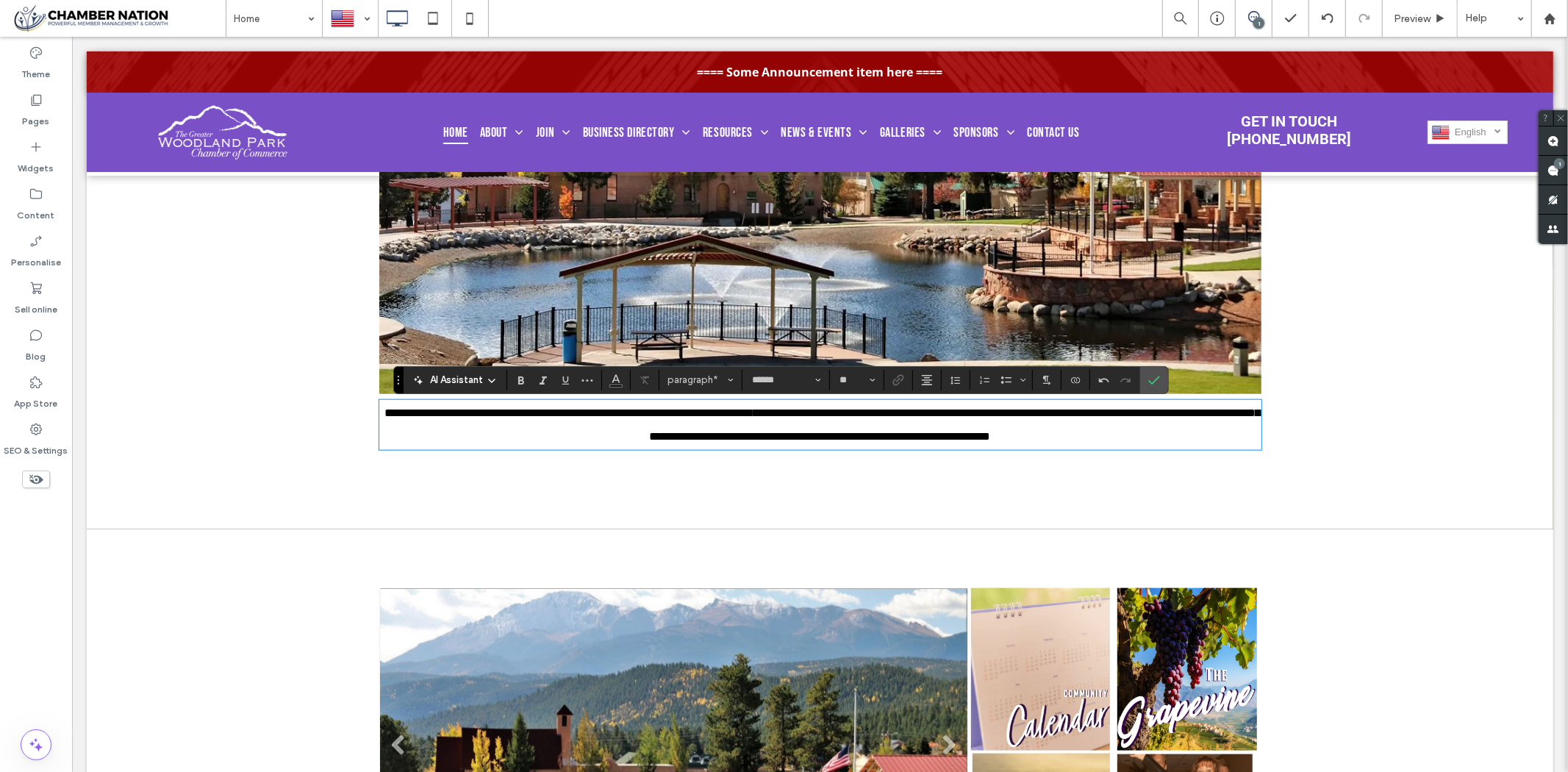
click at [1182, 437] on p "**********" at bounding box center [820, 424] width 883 height 47
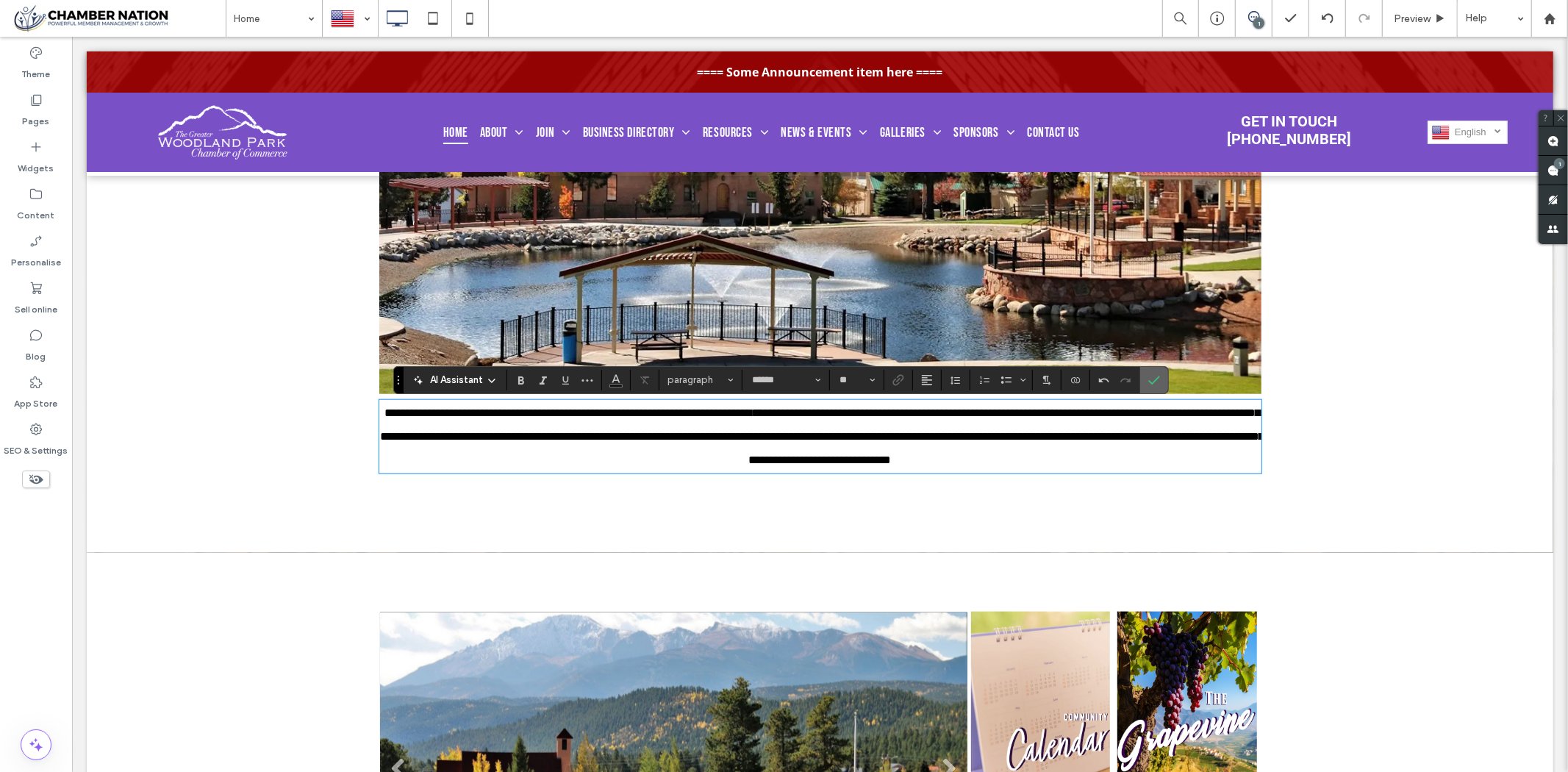
drag, startPoint x: 1156, startPoint y: 376, endPoint x: 1458, endPoint y: 265, distance: 321.8
click at [1156, 376] on icon "Confirm" at bounding box center [1154, 380] width 11 height 11
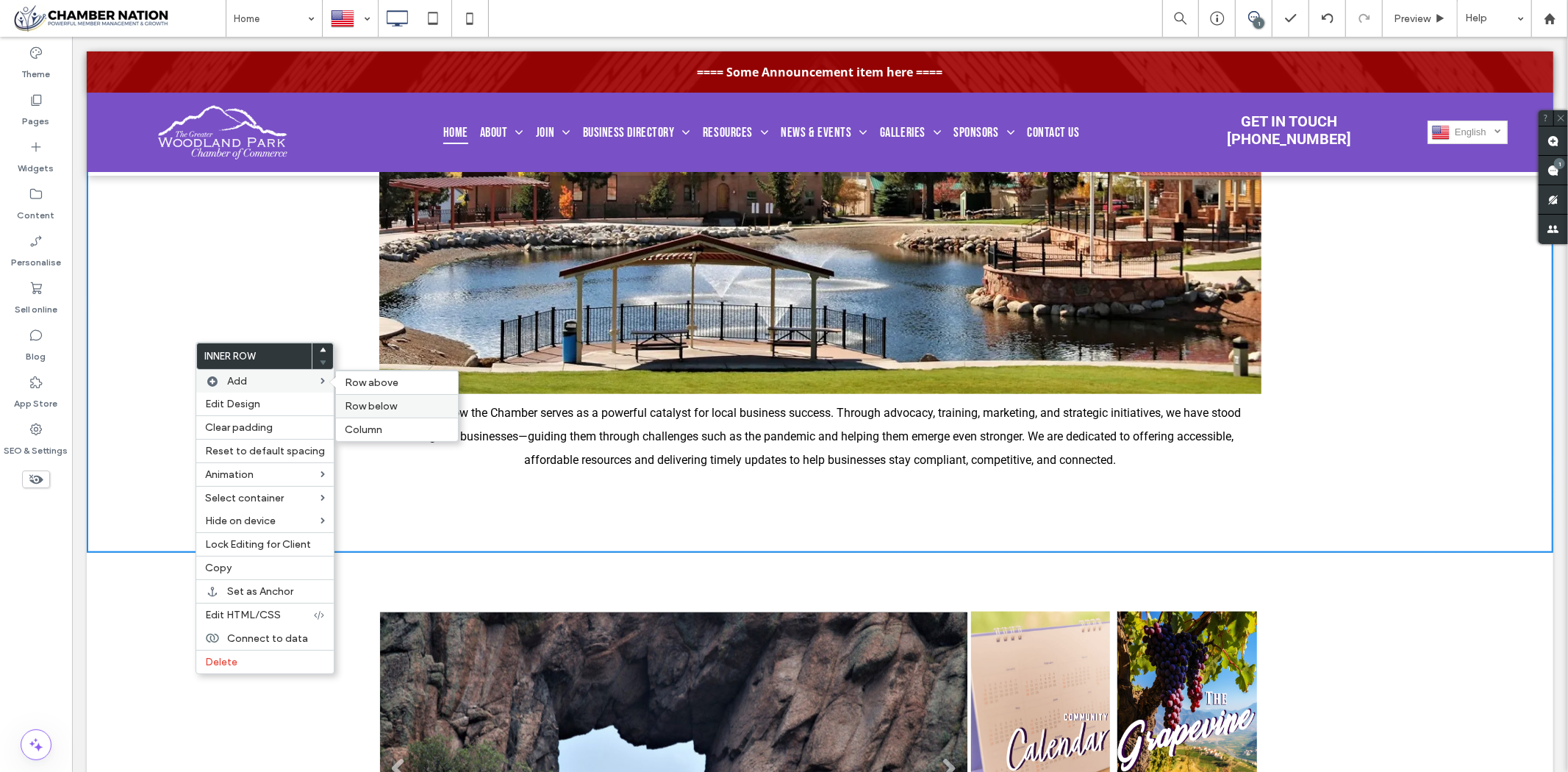
click at [380, 405] on span "Row below" at bounding box center [371, 406] width 52 height 12
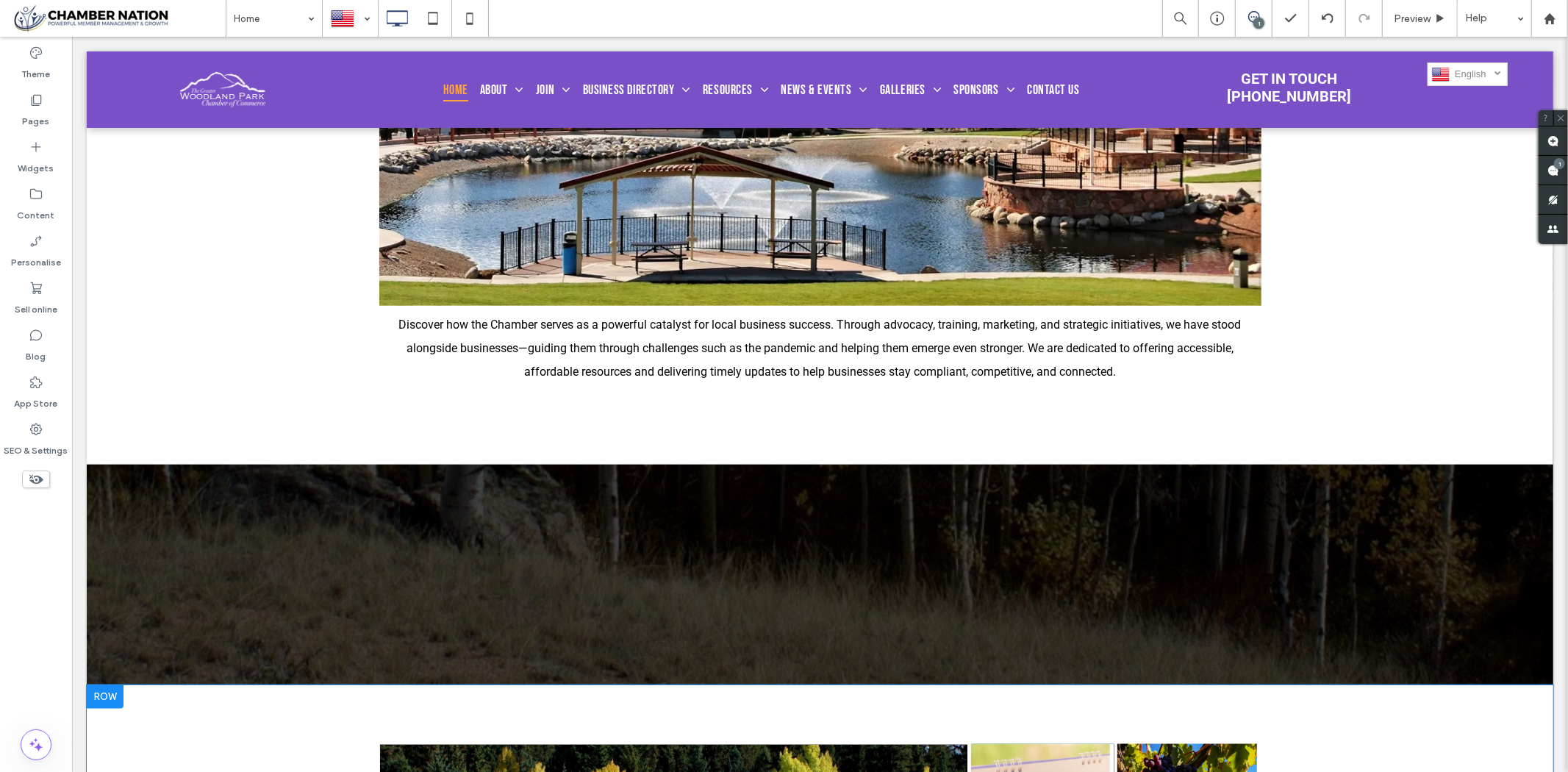
scroll to position [1552, 0]
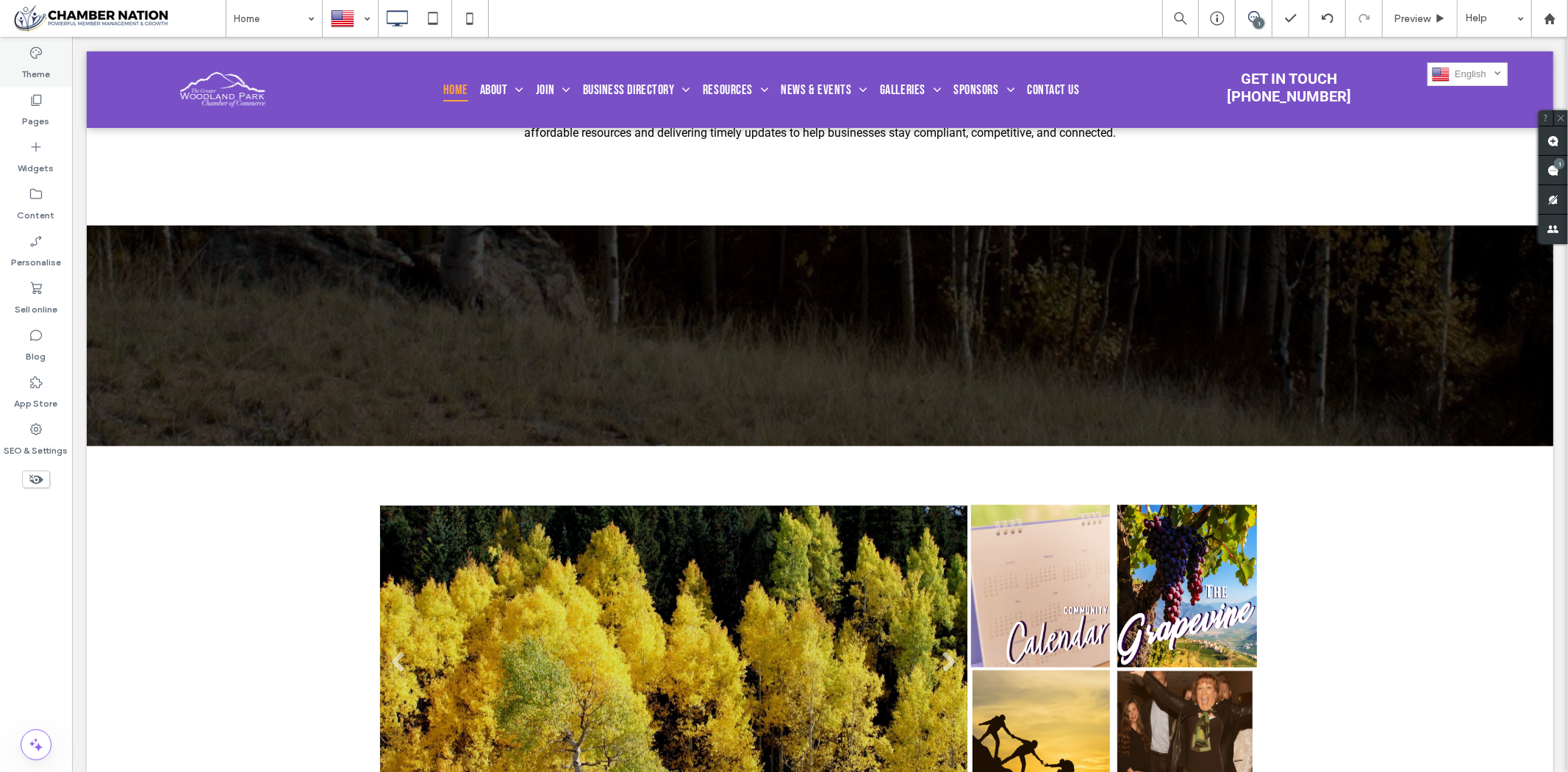
click at [25, 62] on label "Theme" at bounding box center [37, 70] width 29 height 21
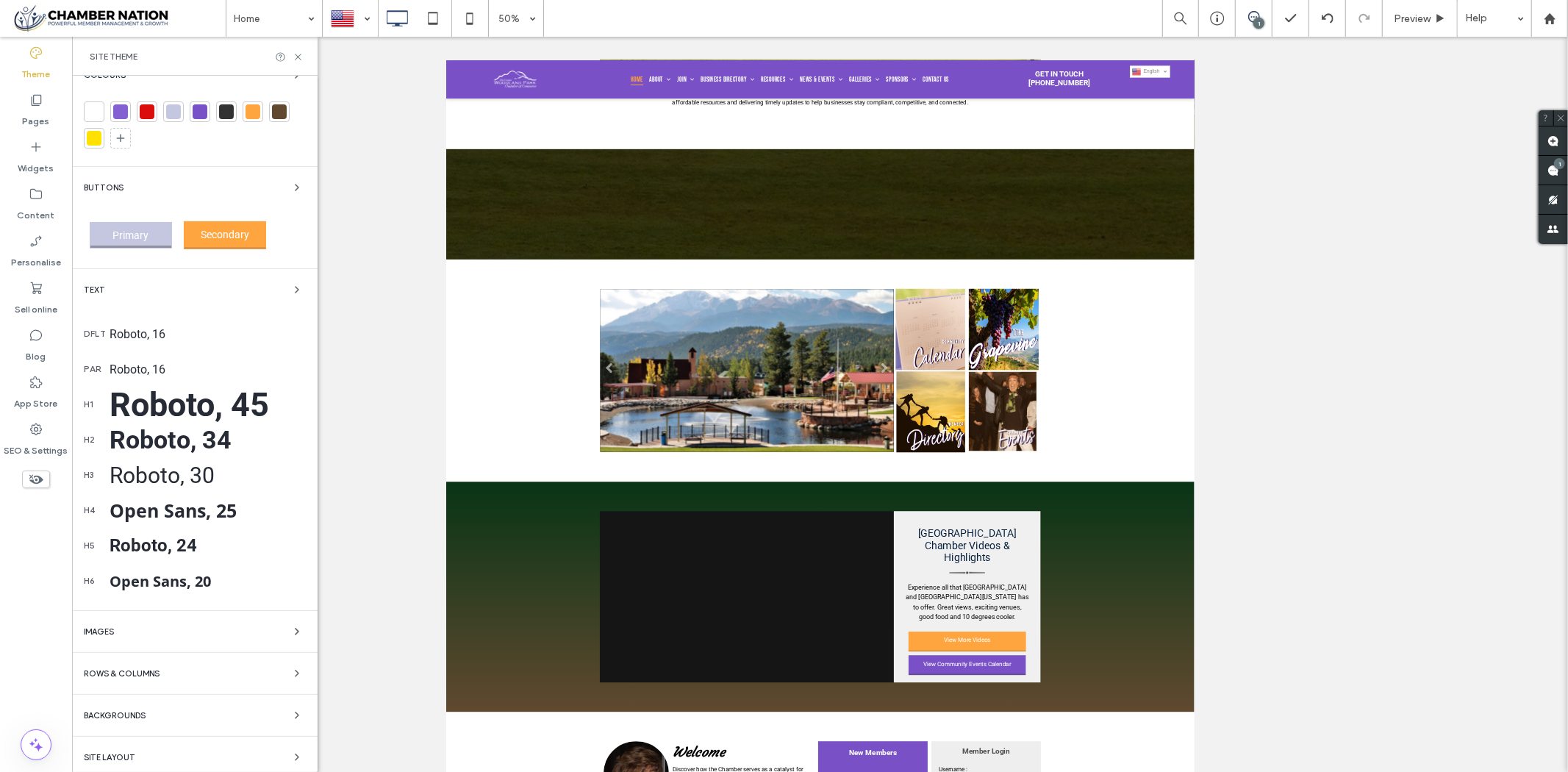
scroll to position [147, 0]
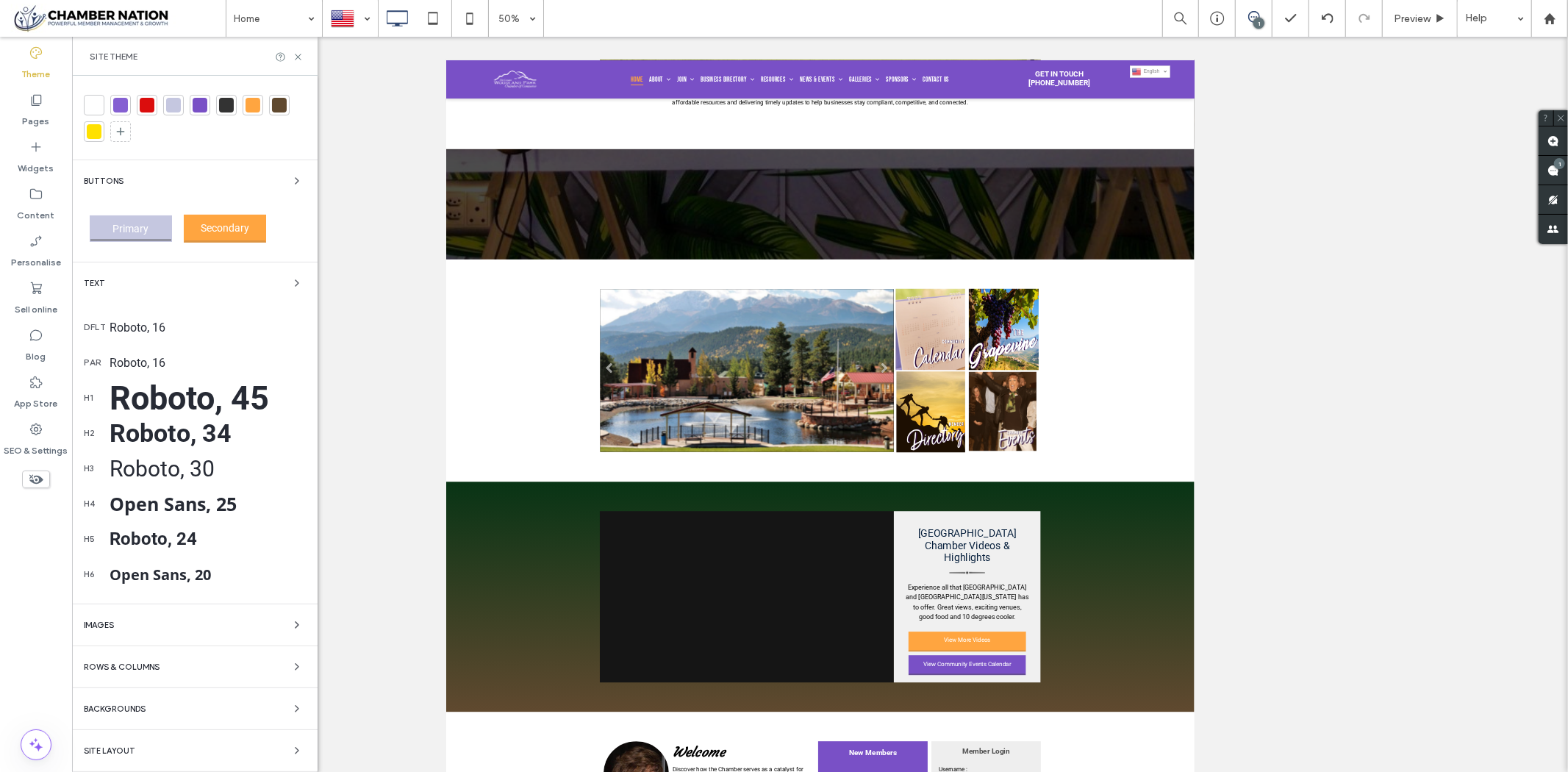
click at [151, 663] on span "Rows & Columns" at bounding box center [122, 667] width 76 height 8
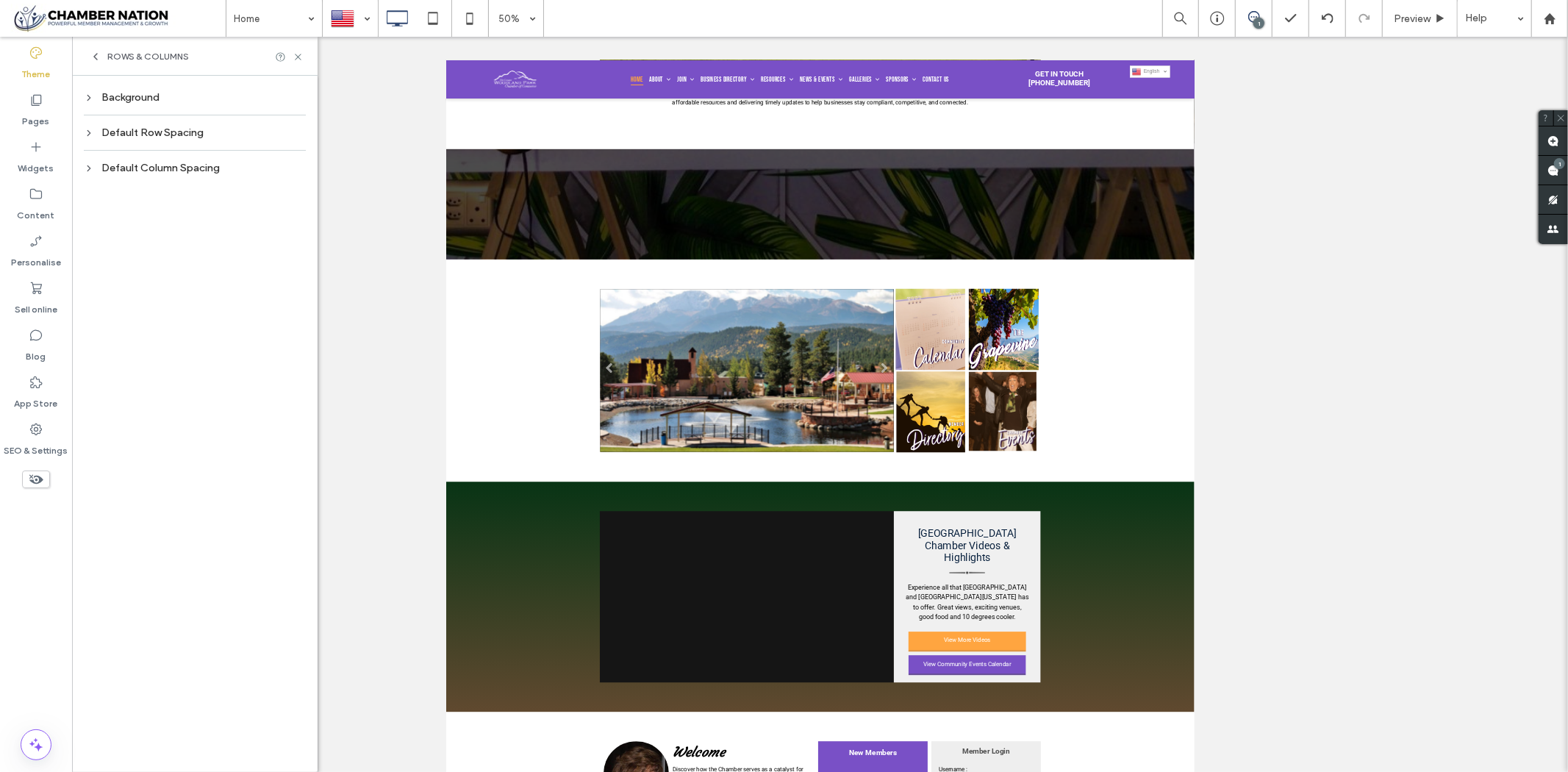
scroll to position [0, 0]
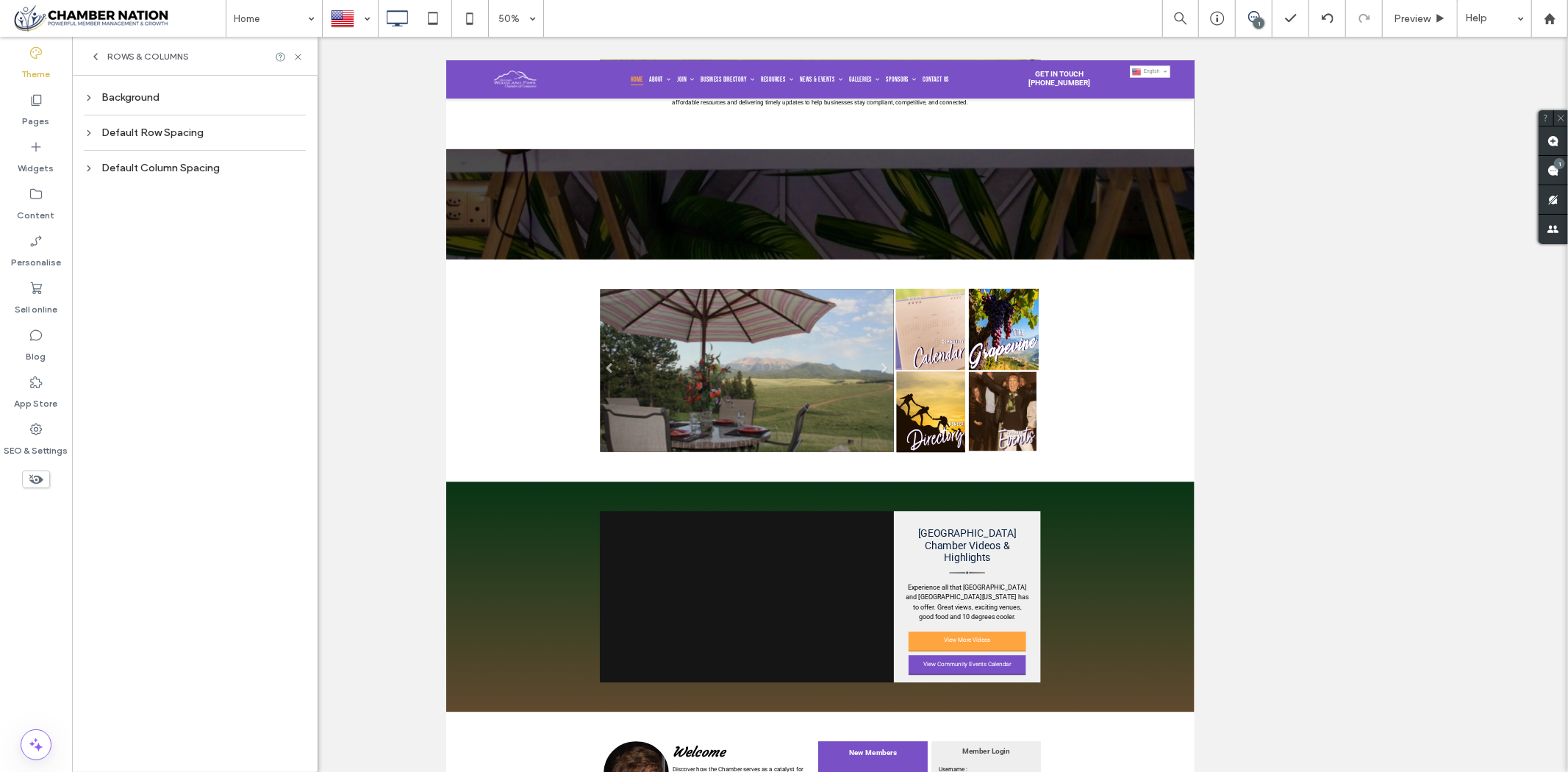
click at [153, 130] on div "Default Row Spacing" at bounding box center [195, 132] width 222 height 12
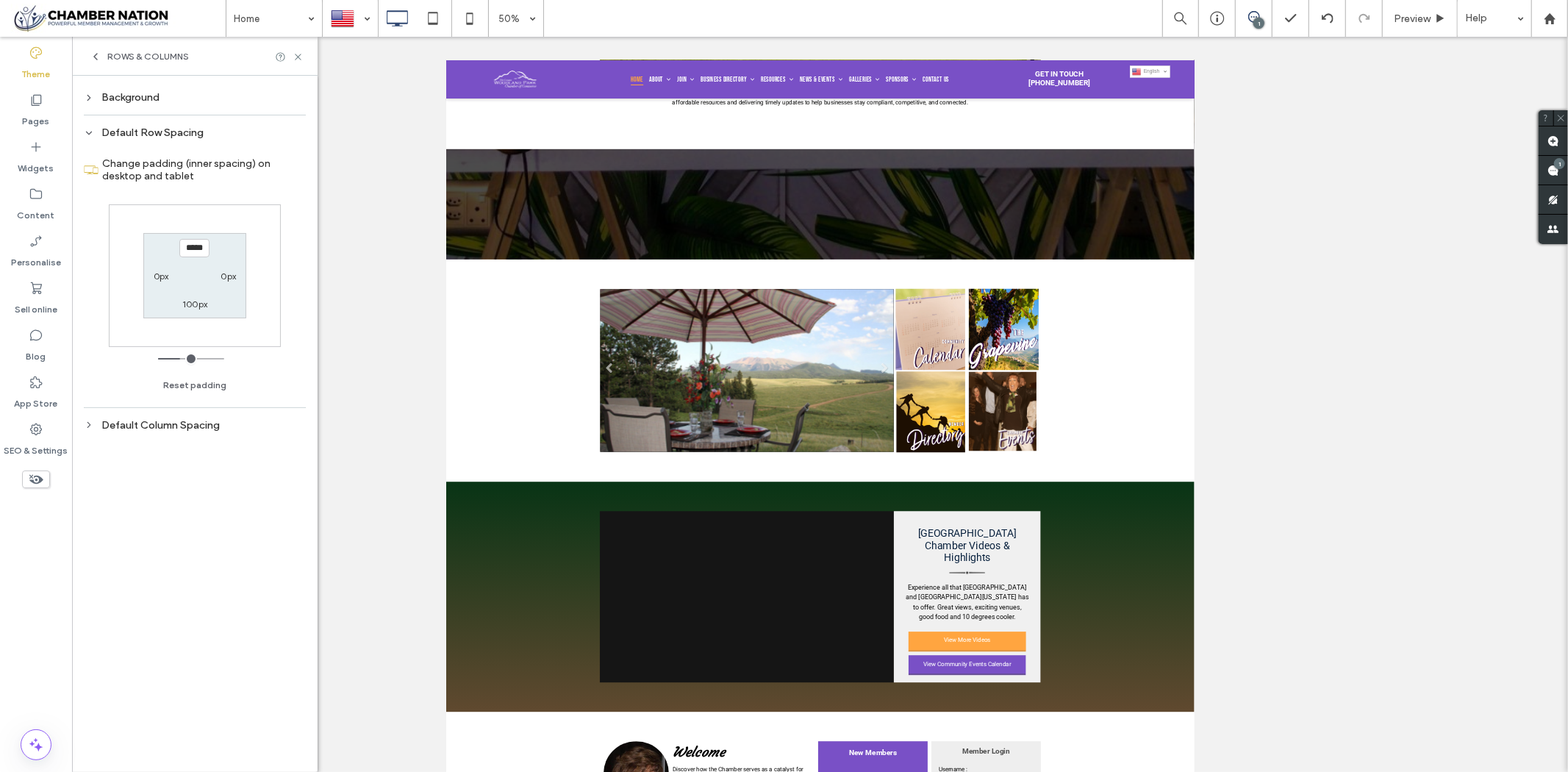
click at [163, 101] on div "Background" at bounding box center [195, 97] width 222 height 12
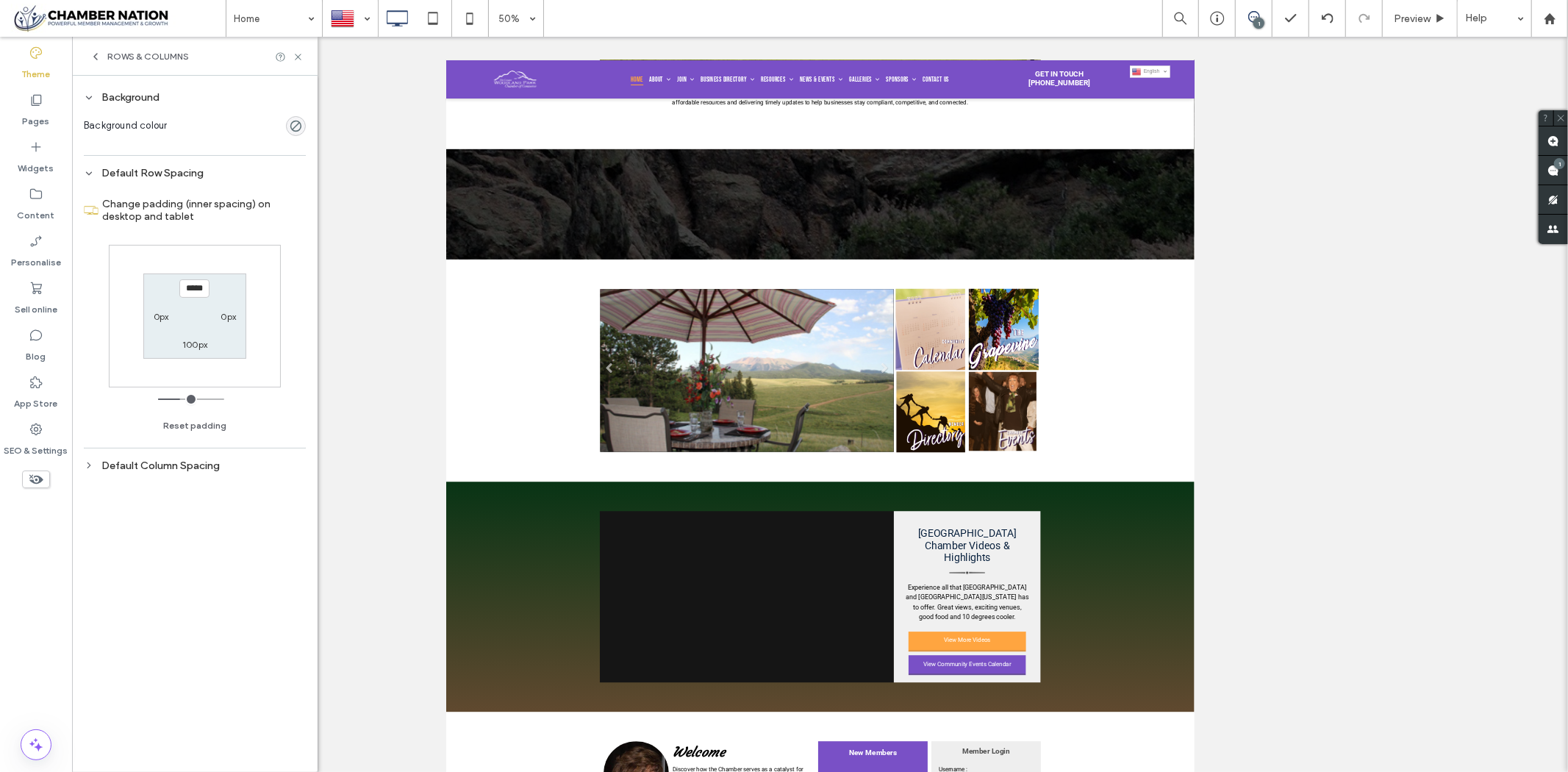
click at [96, 56] on icon at bounding box center [95, 56] width 11 height 11
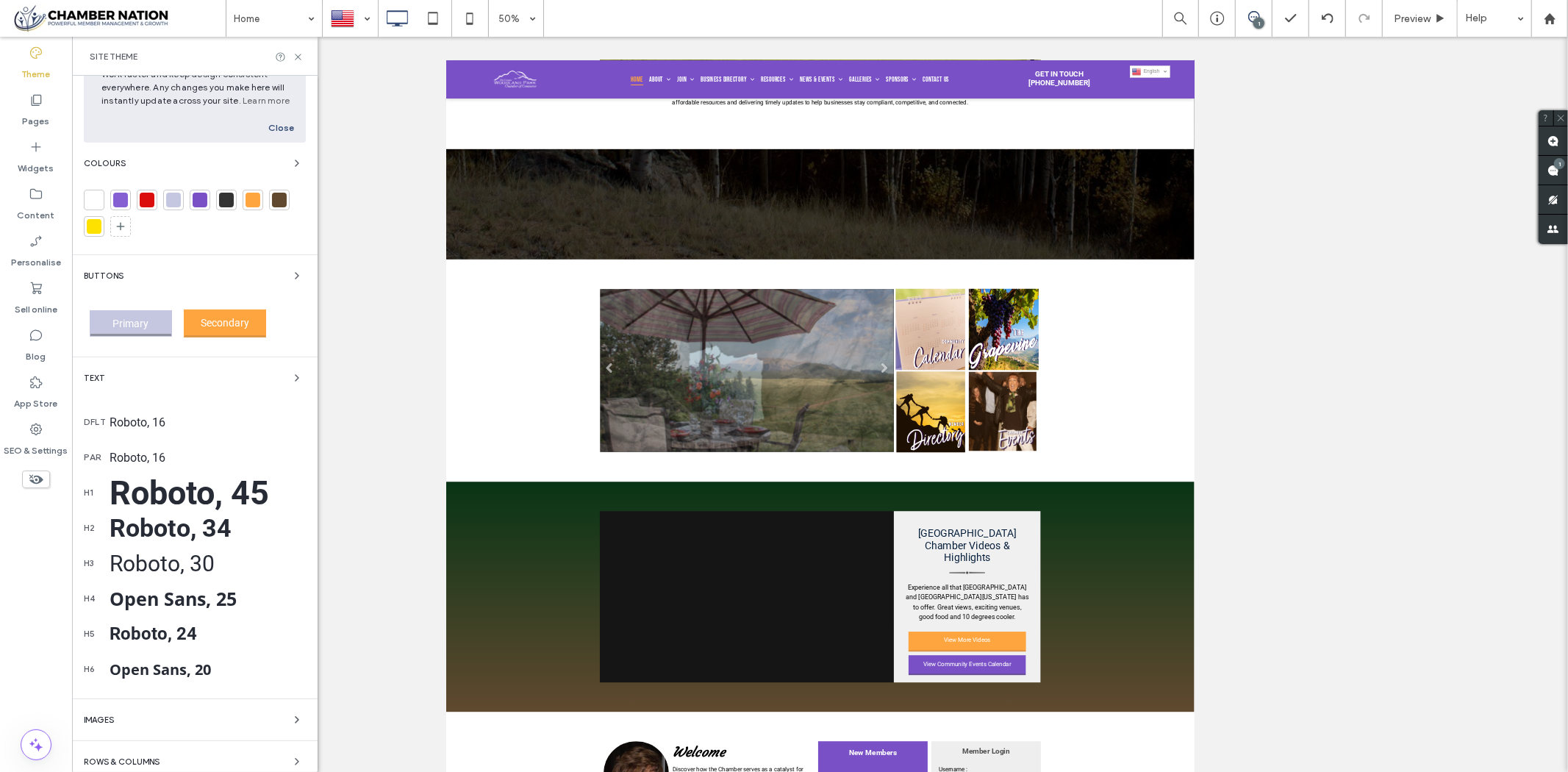
scroll to position [147, 0]
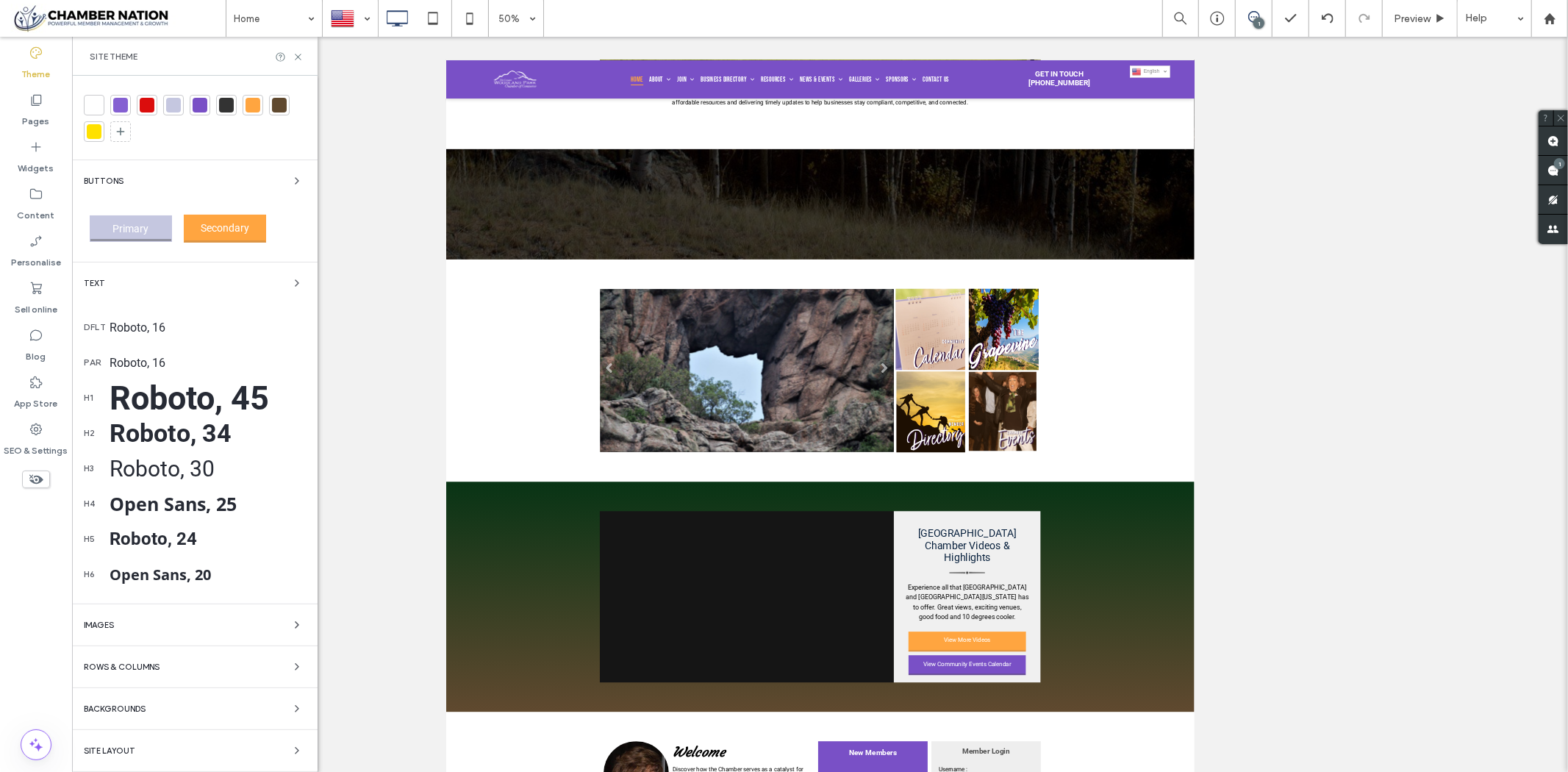
click at [133, 711] on span "Backgrounds" at bounding box center [114, 709] width 62 height 8
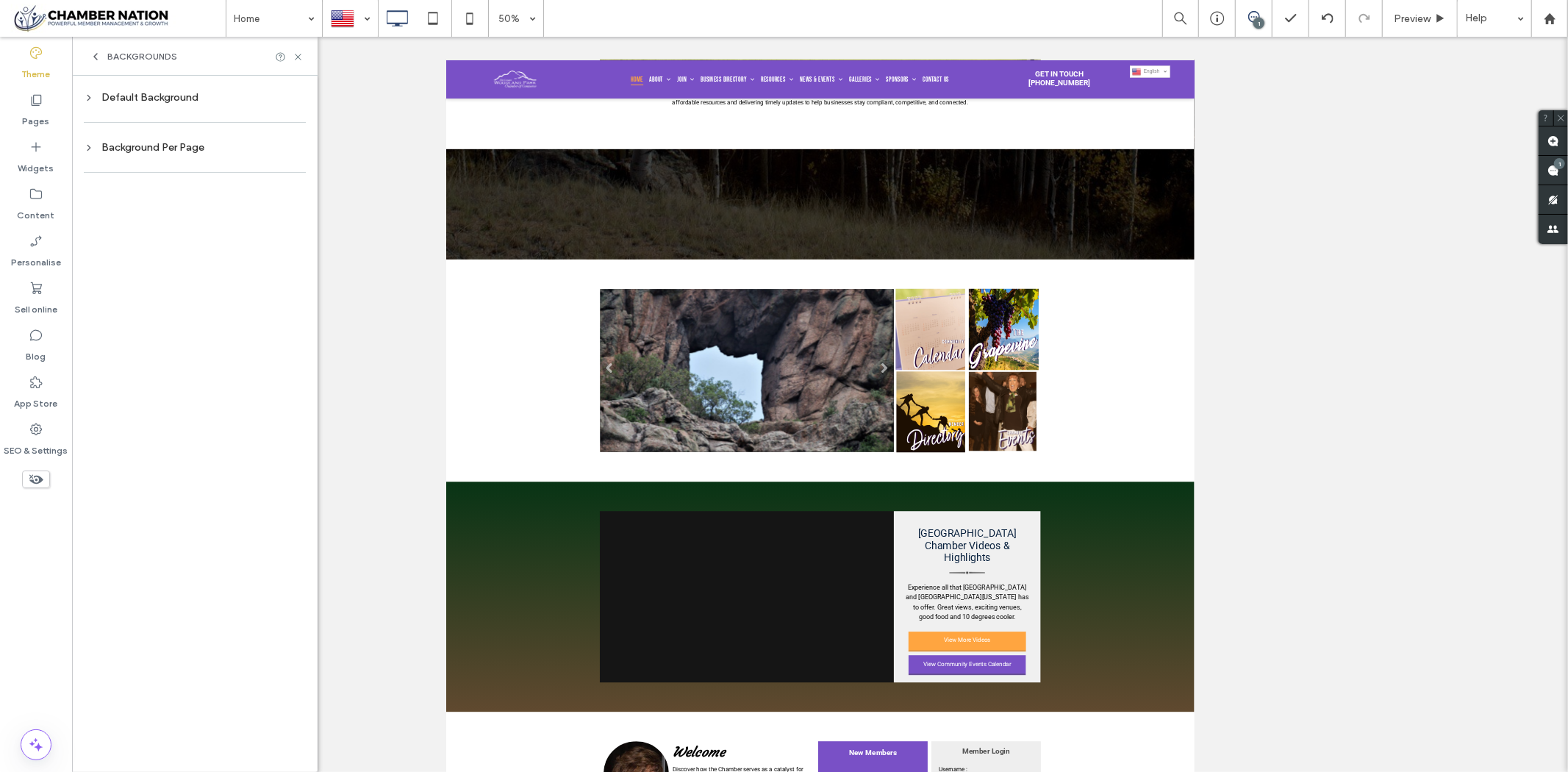
scroll to position [0, 0]
click at [186, 103] on div "Default Background" at bounding box center [195, 97] width 222 height 20
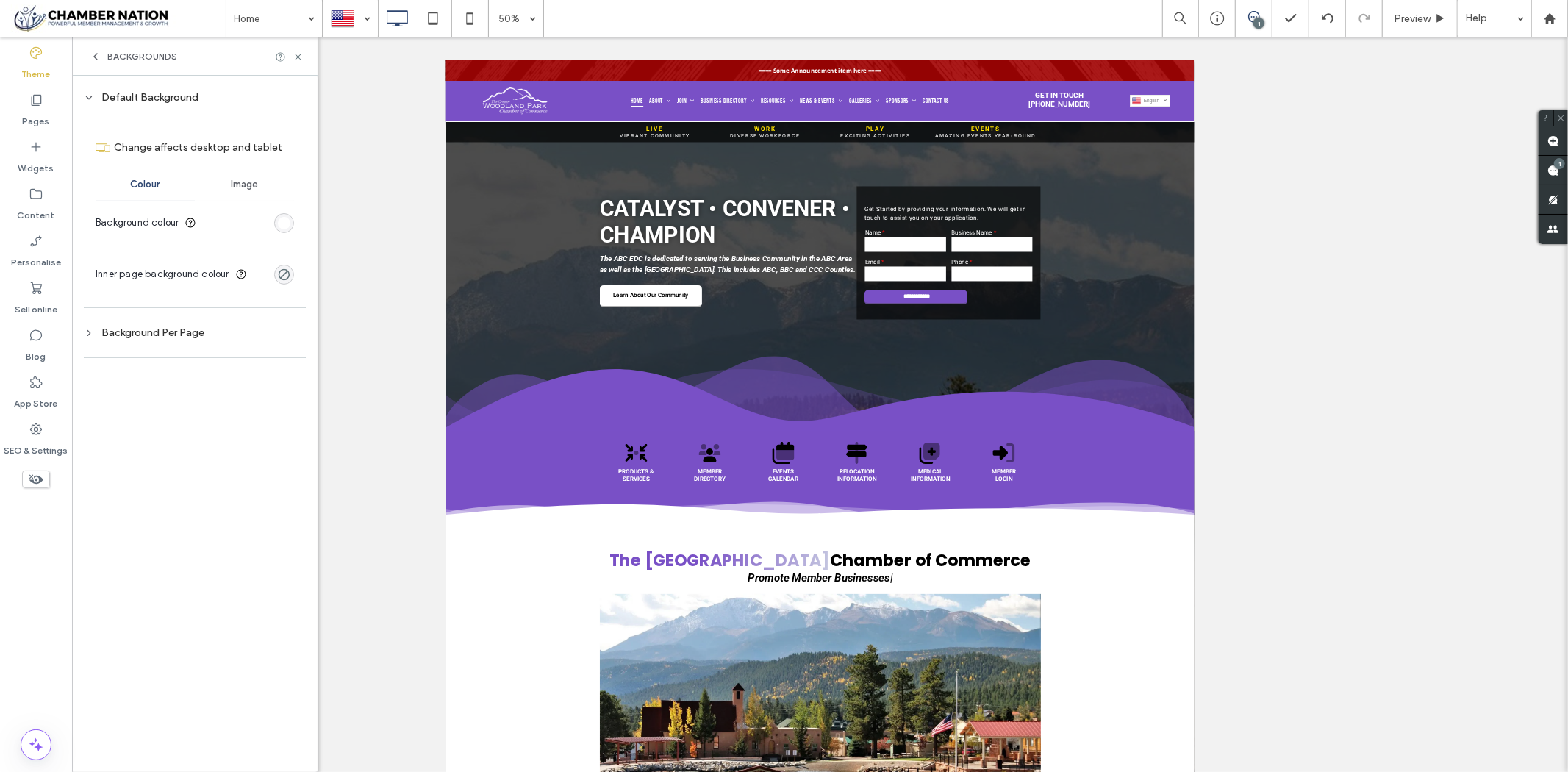
click at [97, 52] on icon at bounding box center [95, 56] width 11 height 11
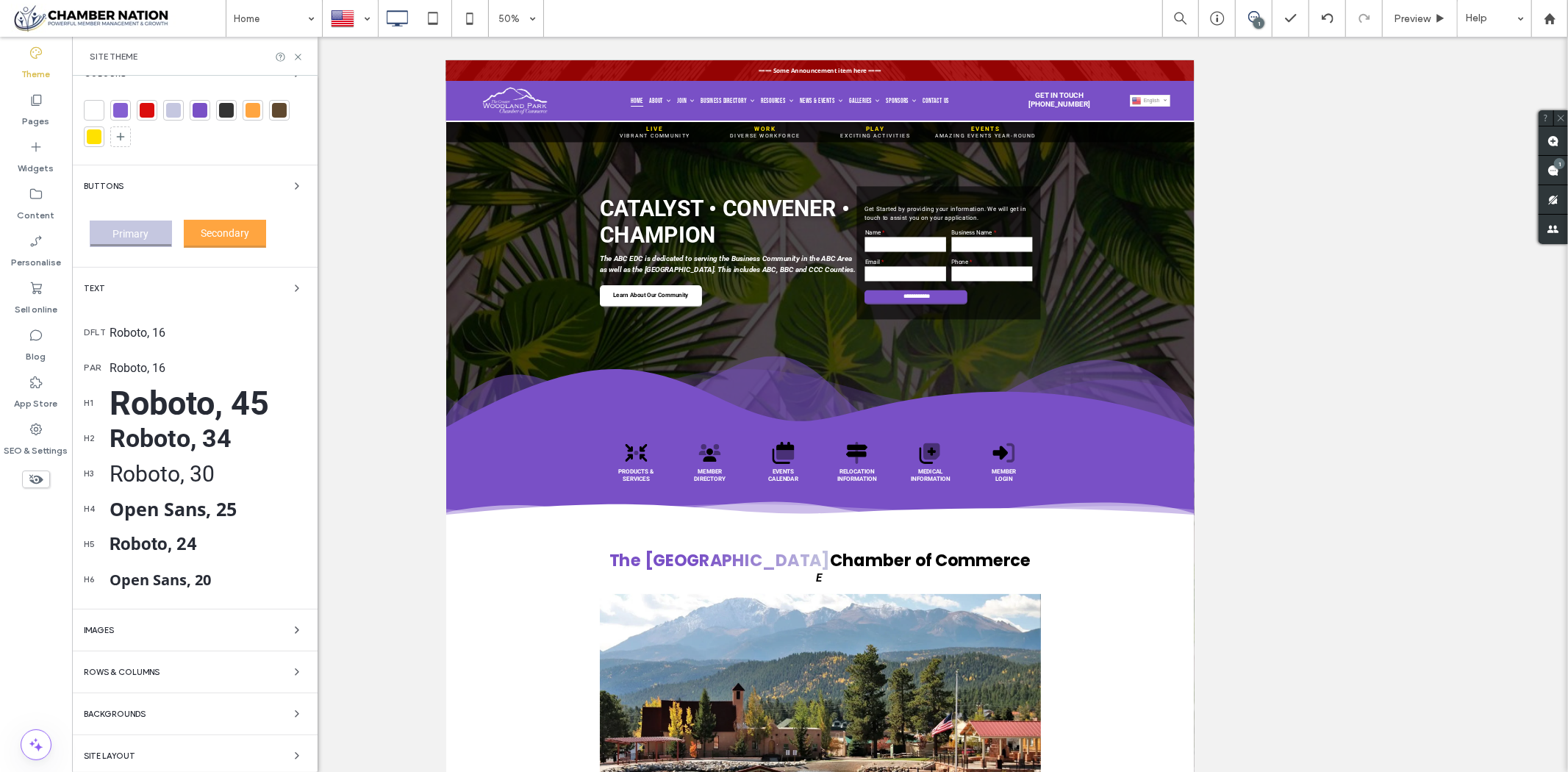
scroll to position [147, 0]
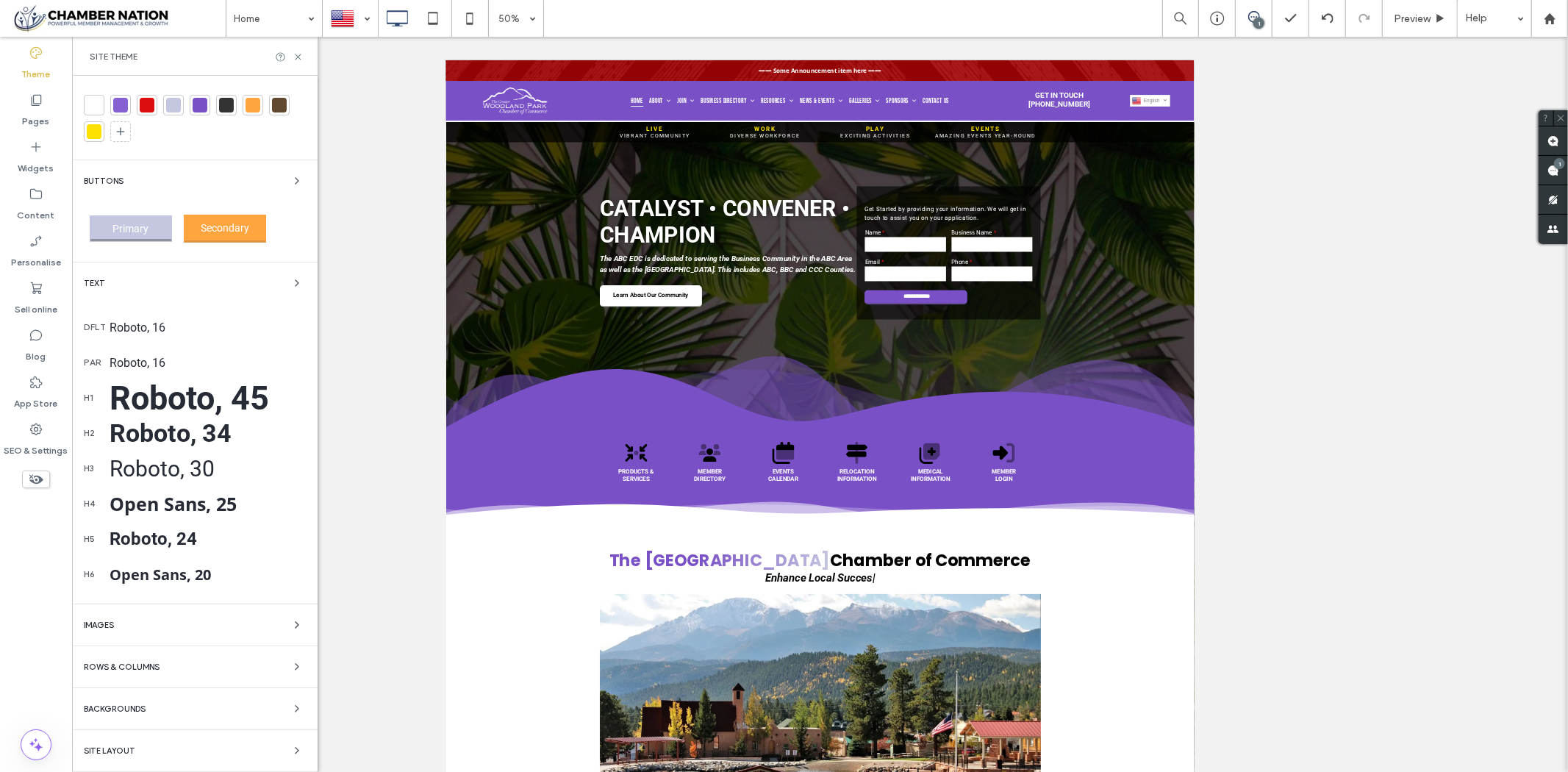
click at [125, 708] on span "Backgrounds" at bounding box center [114, 709] width 62 height 8
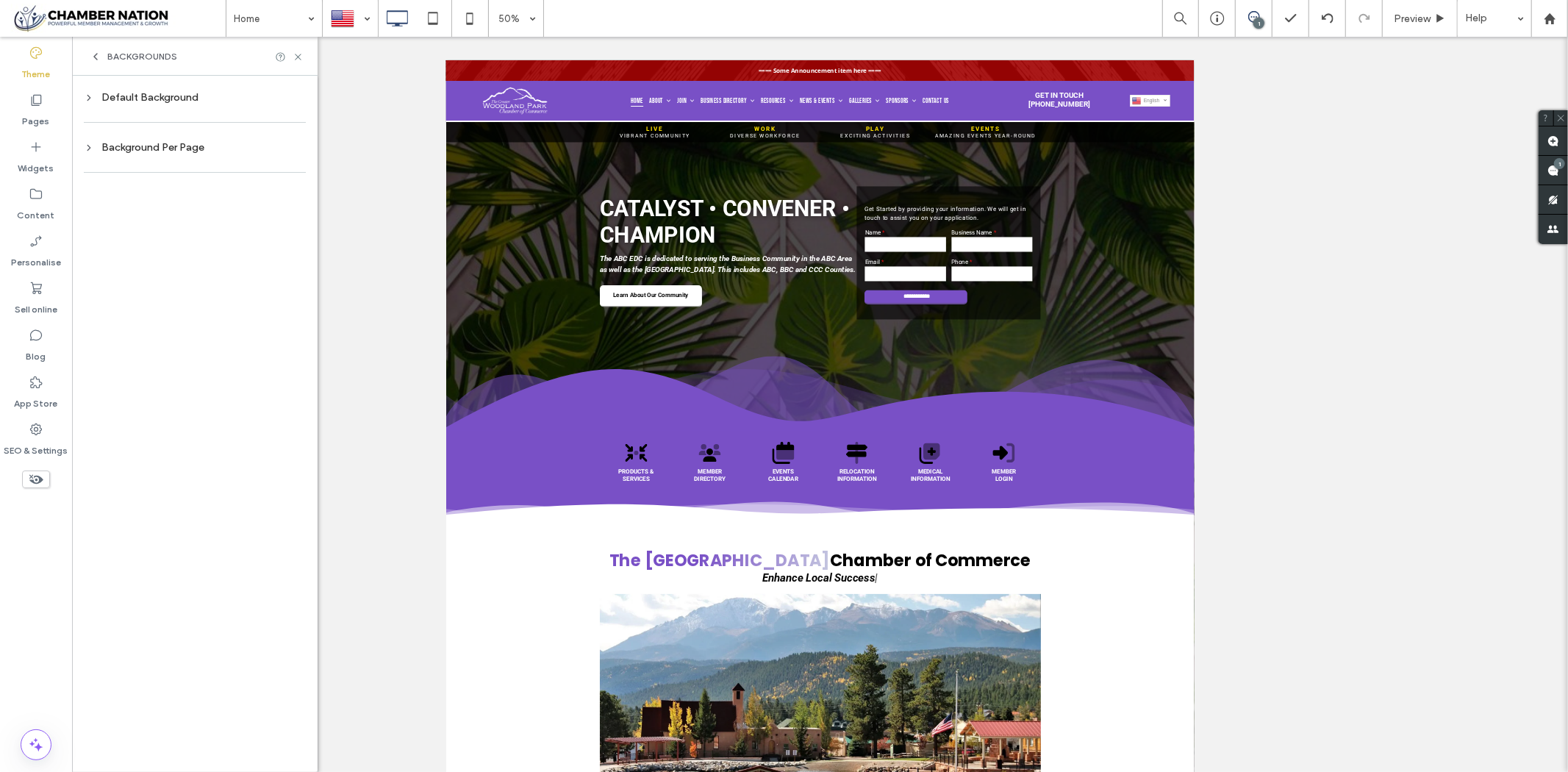
scroll to position [0, 0]
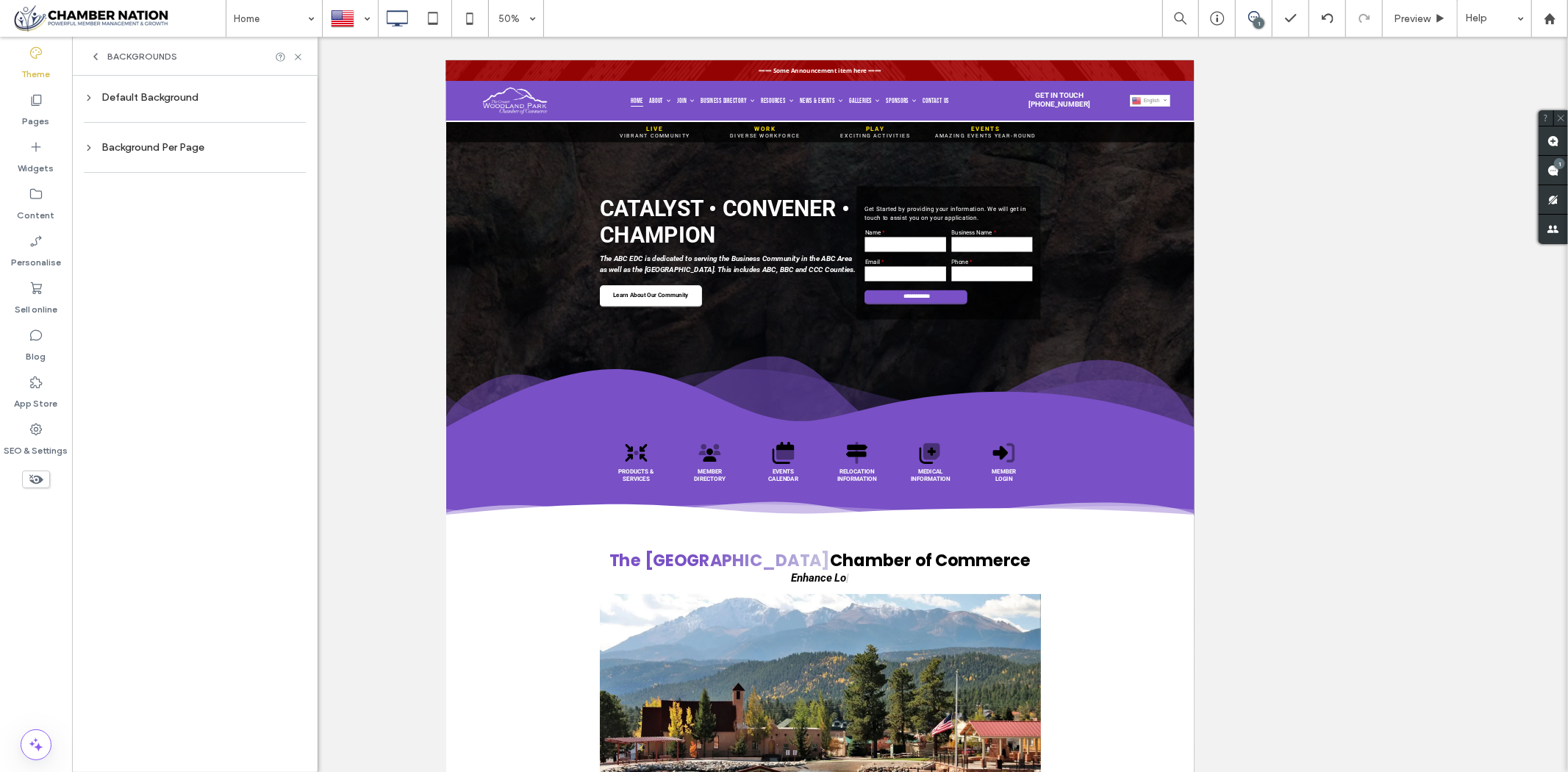
click at [157, 138] on div "Background Per Page" at bounding box center [195, 148] width 222 height 20
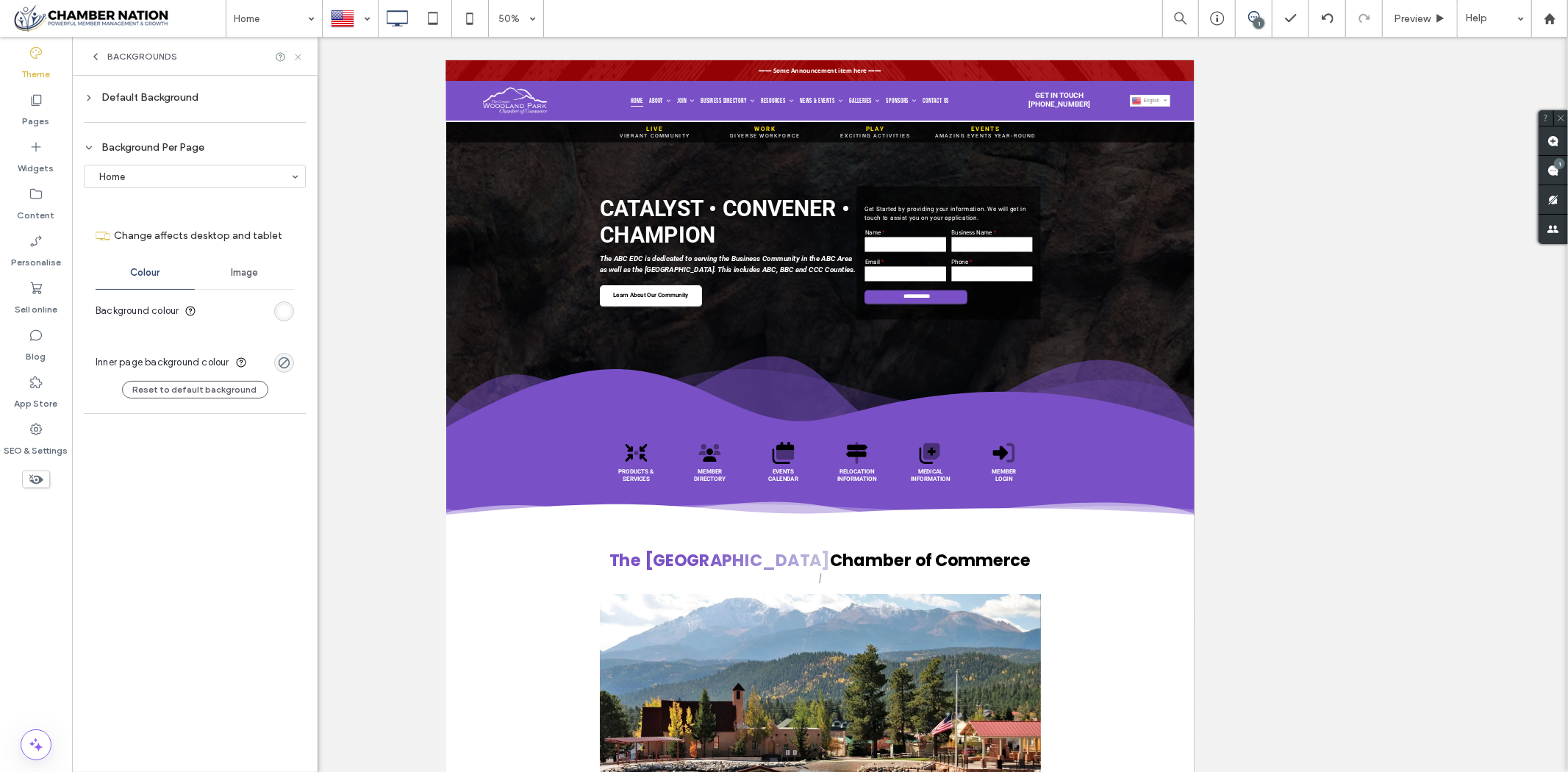
click at [297, 54] on icon at bounding box center [298, 57] width 11 height 11
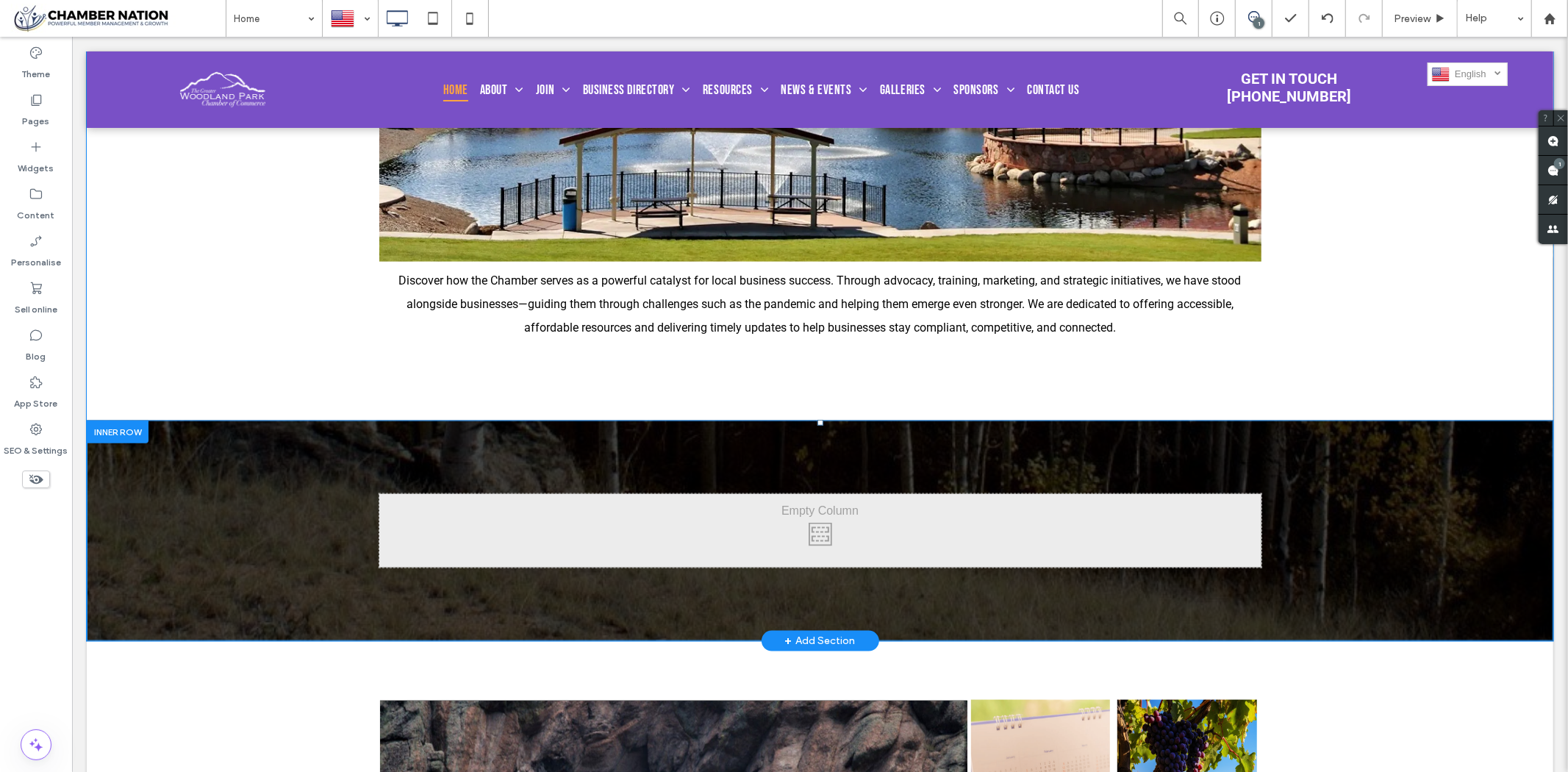
scroll to position [1470, 0]
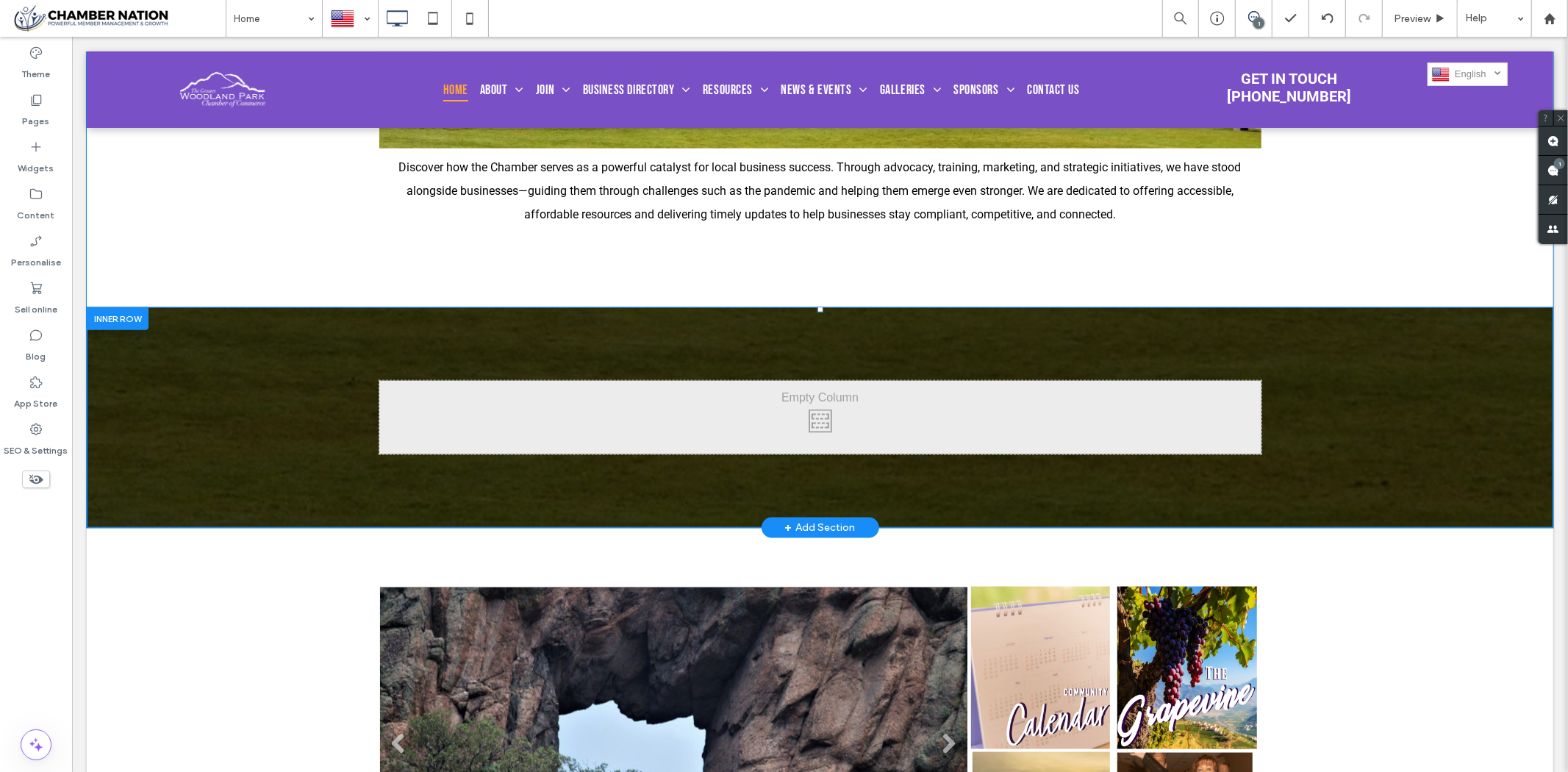
click at [124, 321] on div at bounding box center [116, 318] width 62 height 23
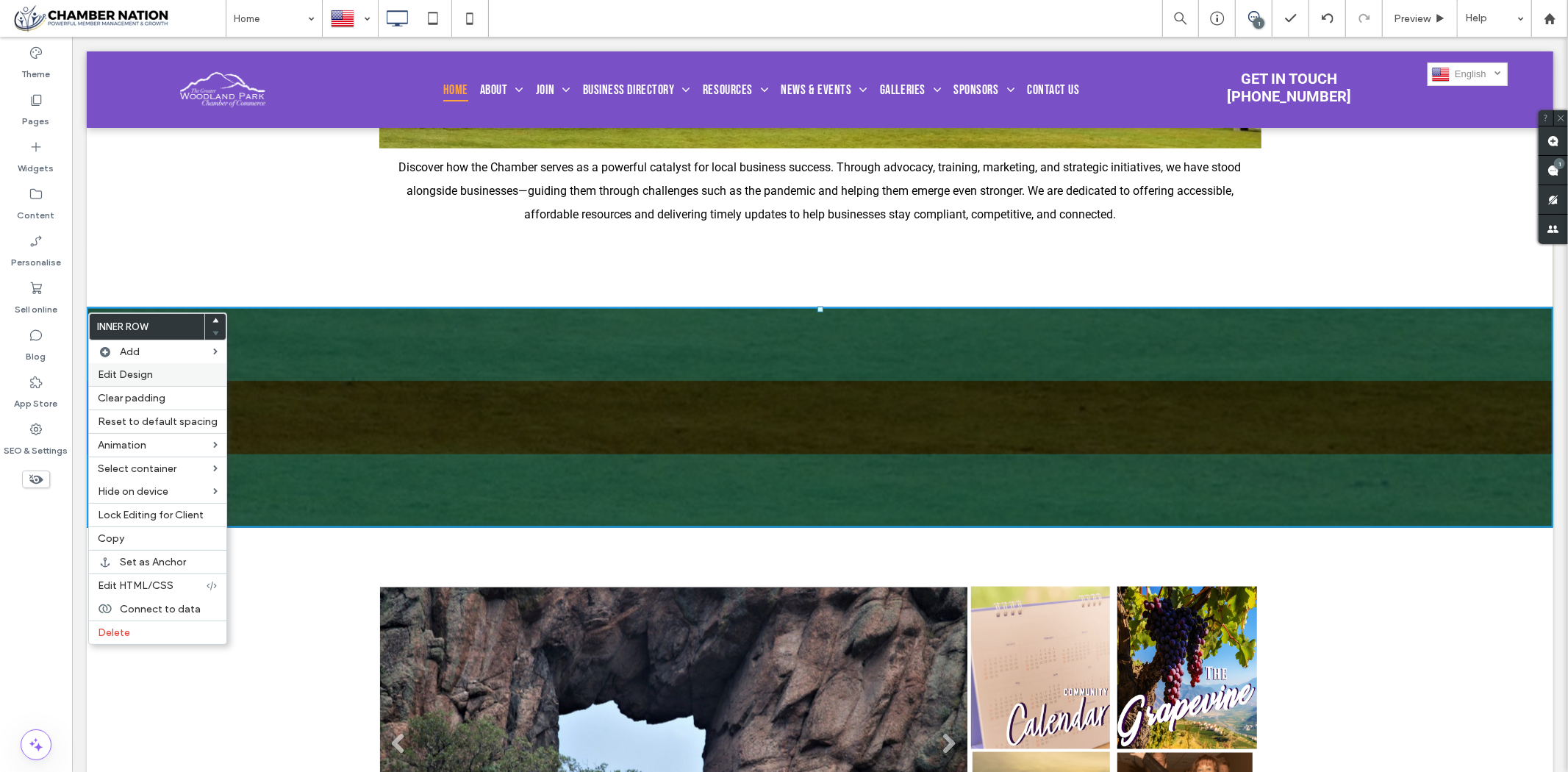
click at [151, 377] on span "Edit Design" at bounding box center [126, 374] width 55 height 12
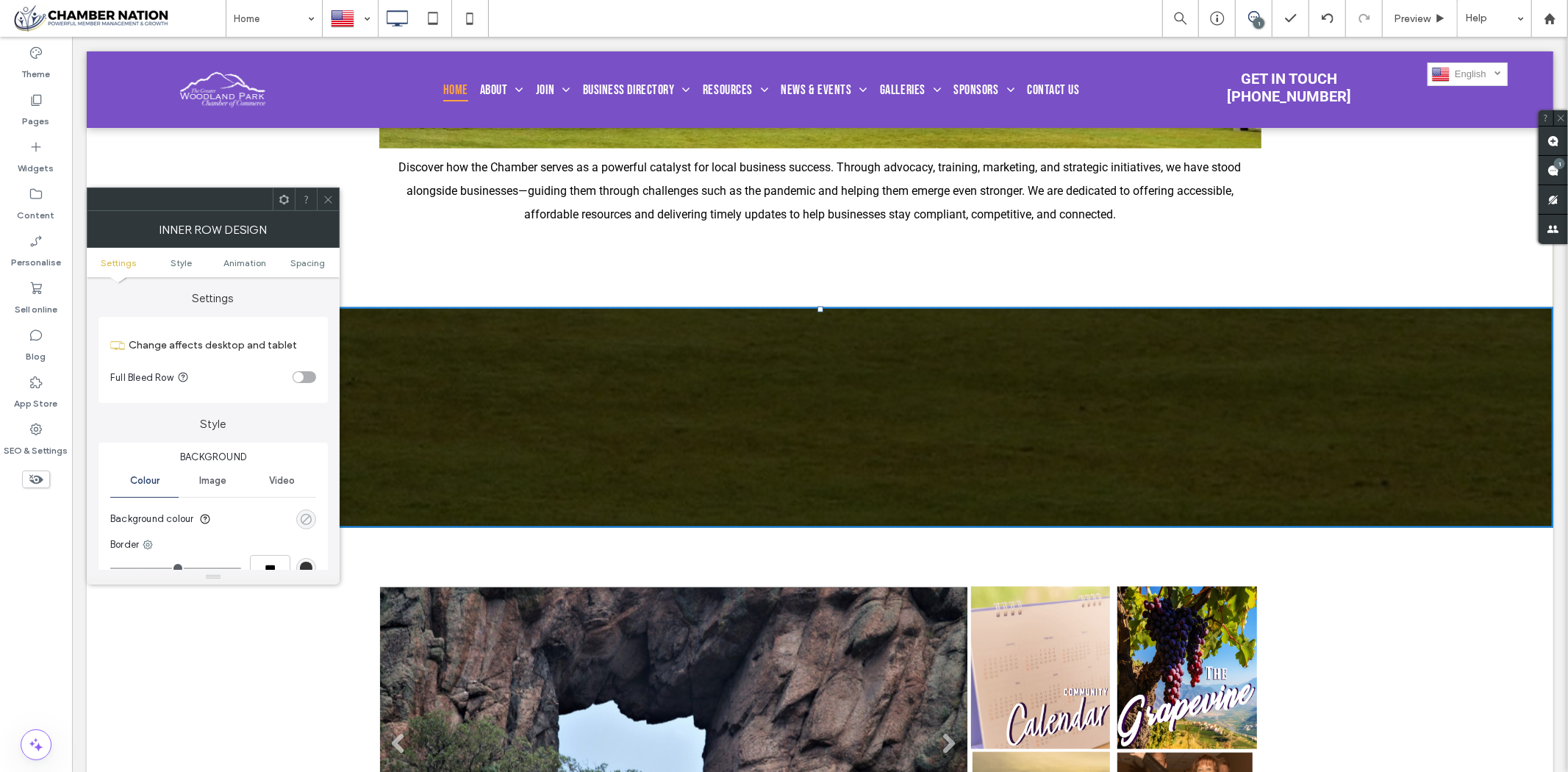
click at [307, 520] on div "rgba(0, 0, 0, 0)" at bounding box center [306, 519] width 12 height 12
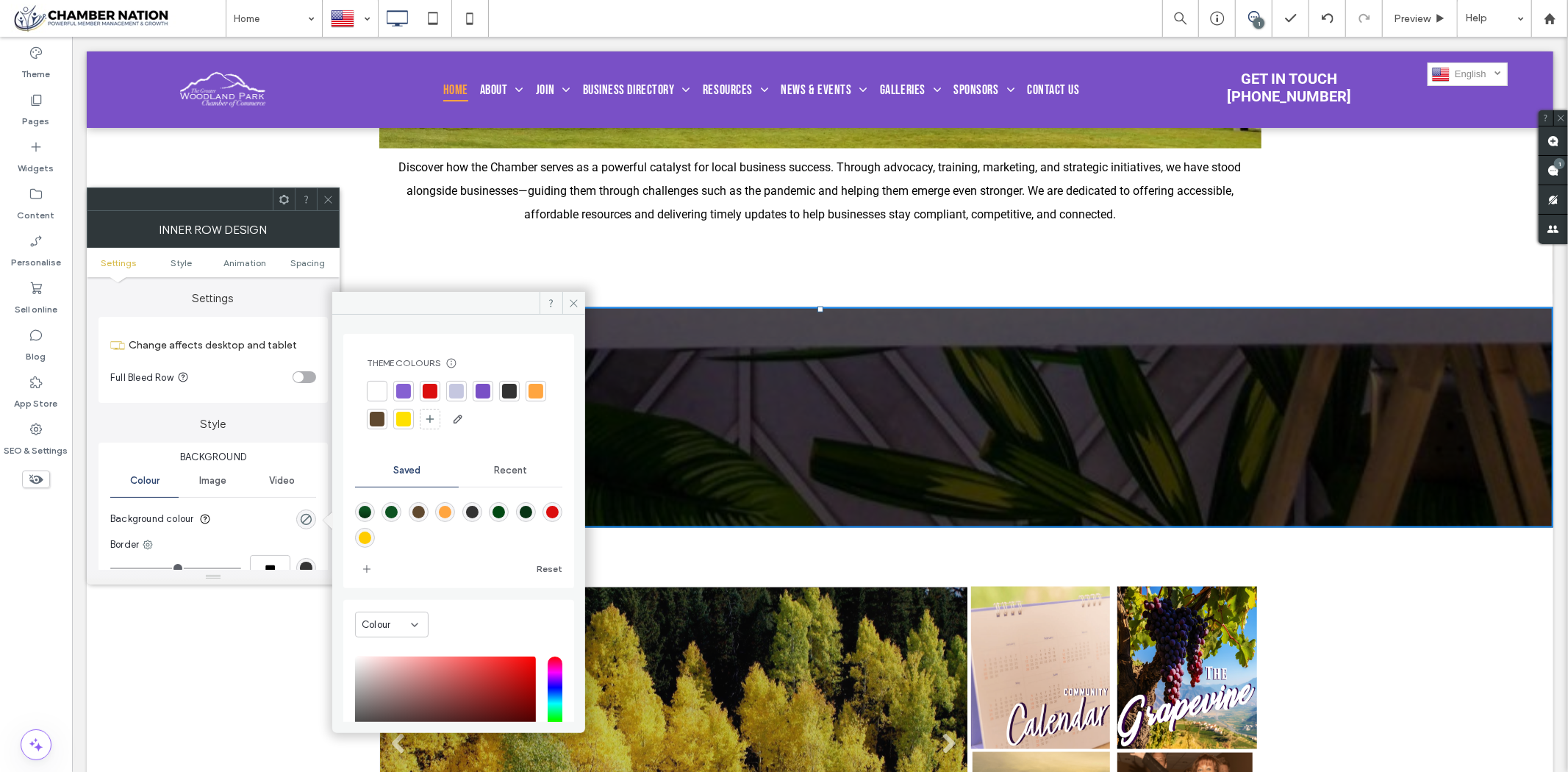
click at [372, 388] on div at bounding box center [377, 390] width 14 height 14
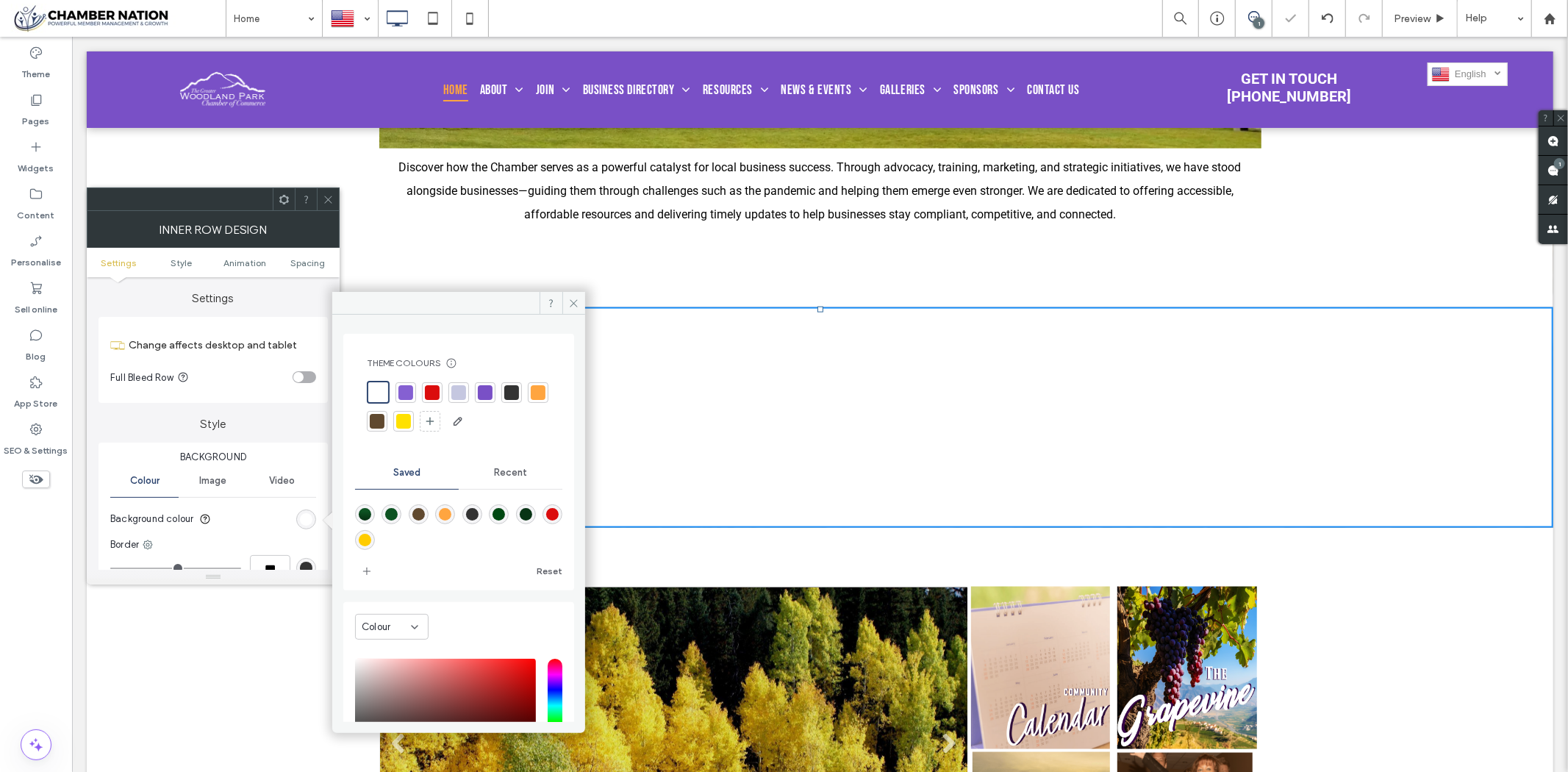
click at [329, 199] on icon at bounding box center [328, 199] width 11 height 11
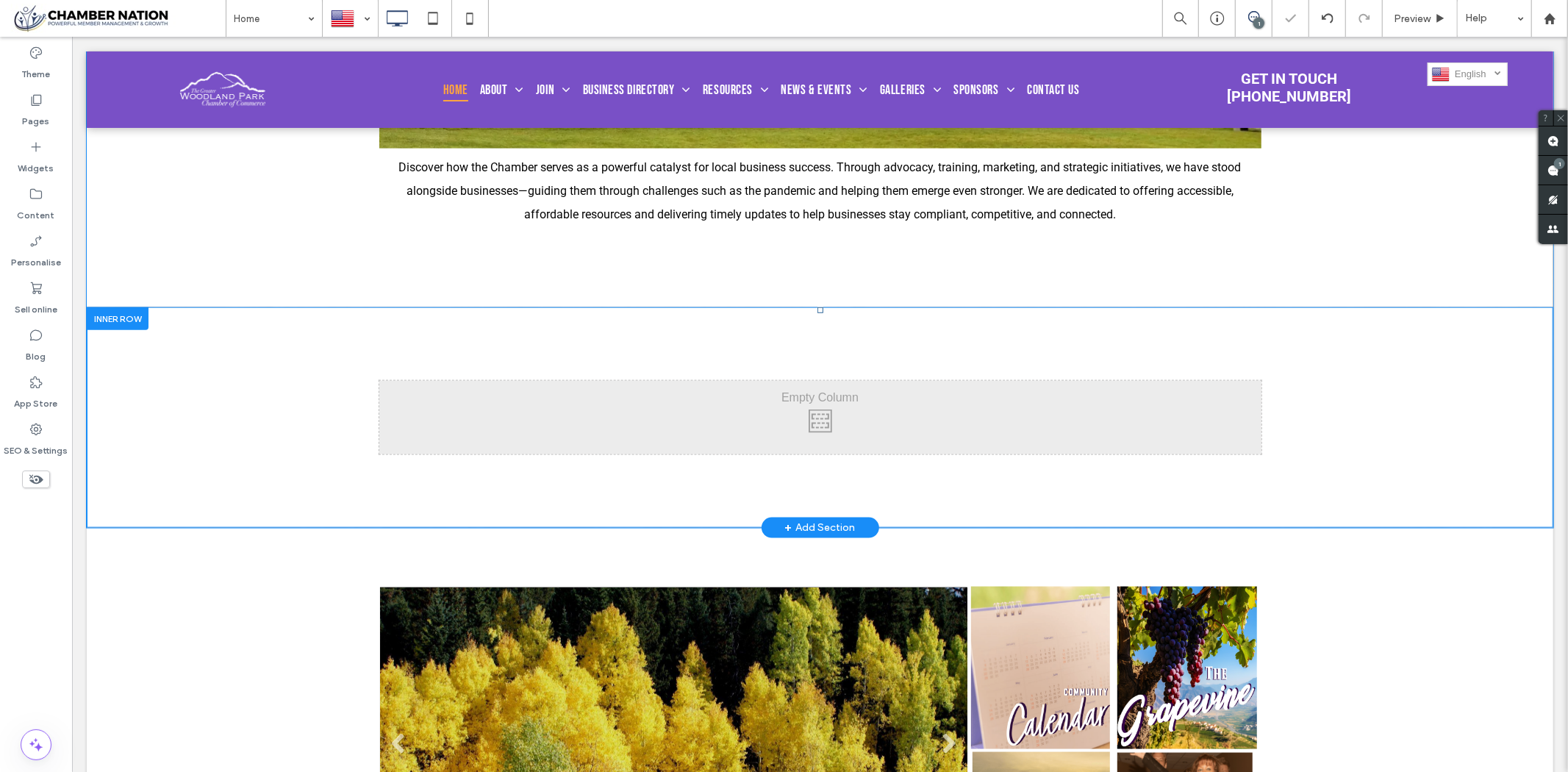
click at [93, 322] on div at bounding box center [116, 318] width 62 height 23
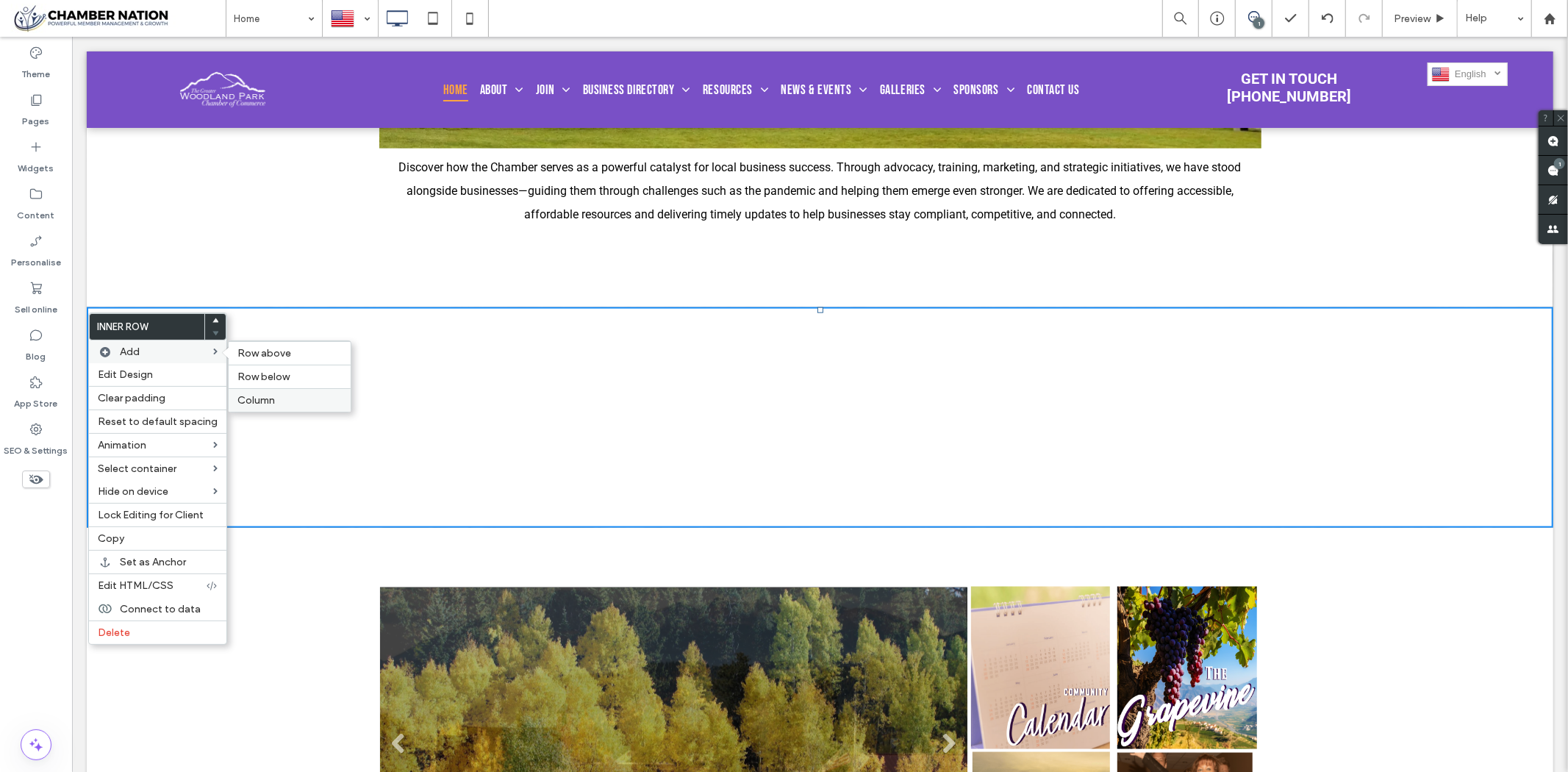
click at [284, 398] on label "Column" at bounding box center [289, 400] width 104 height 12
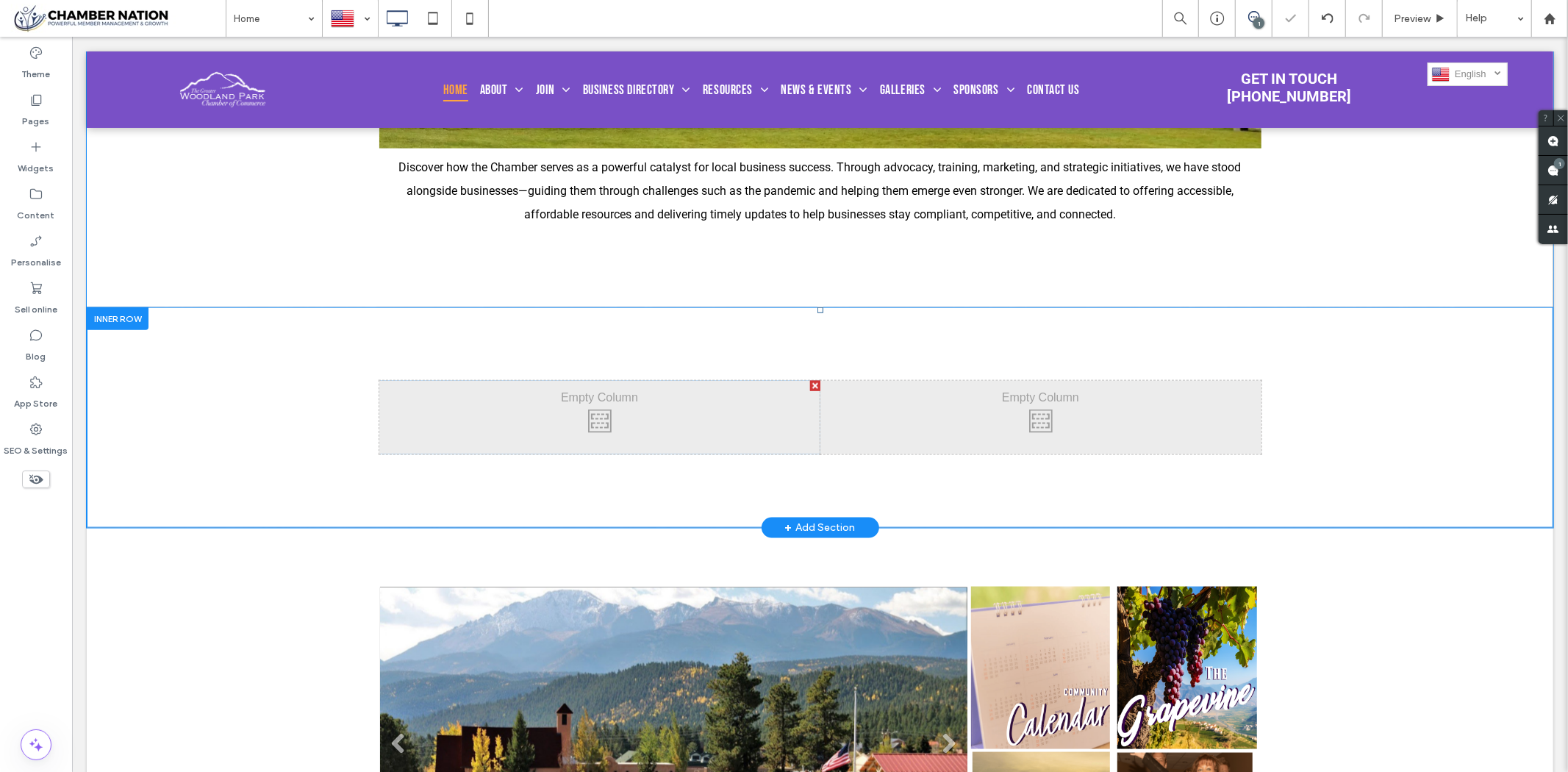
click at [104, 317] on div at bounding box center [116, 318] width 62 height 23
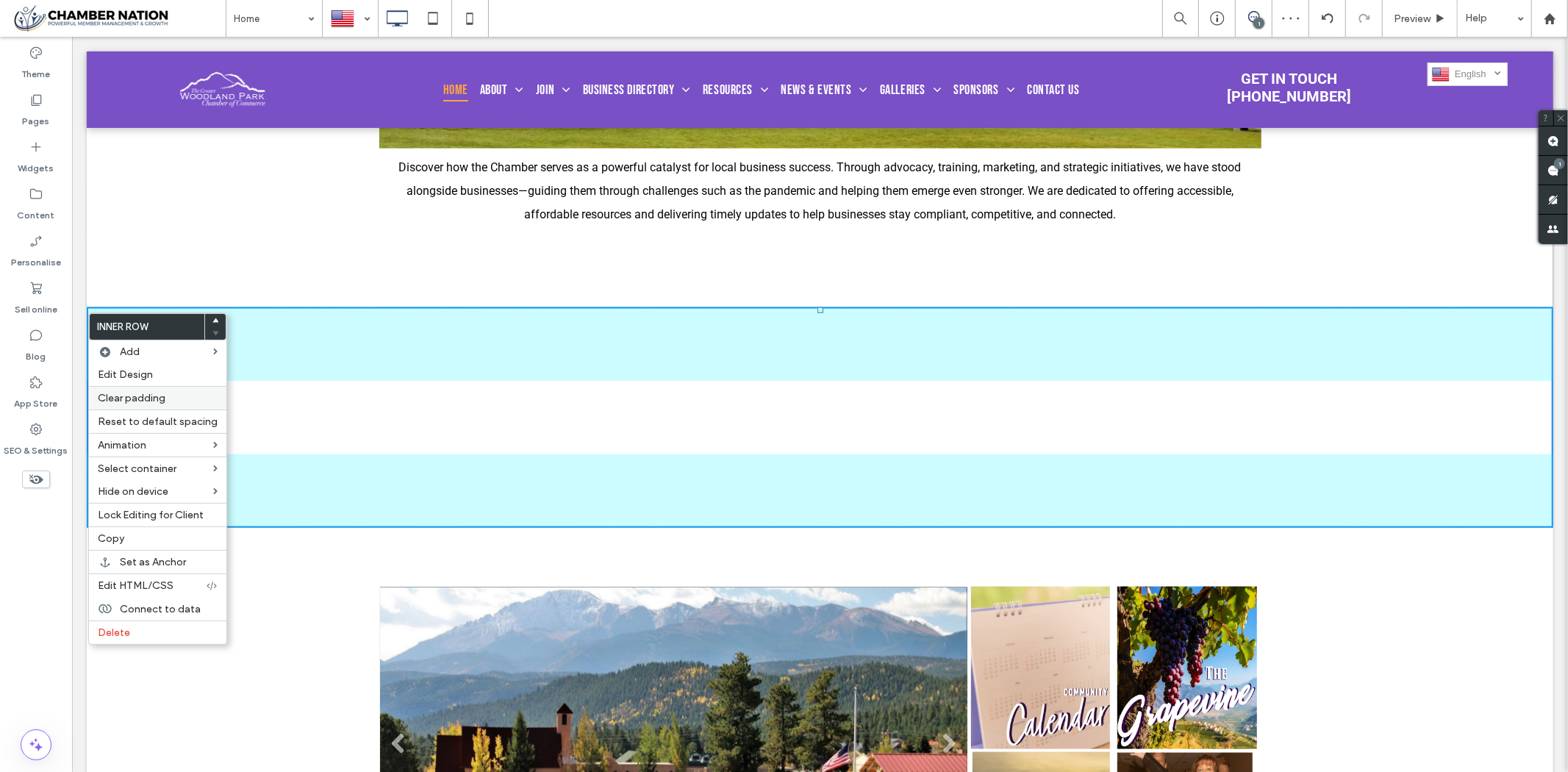
click at [164, 400] on span "Clear padding" at bounding box center [132, 398] width 68 height 12
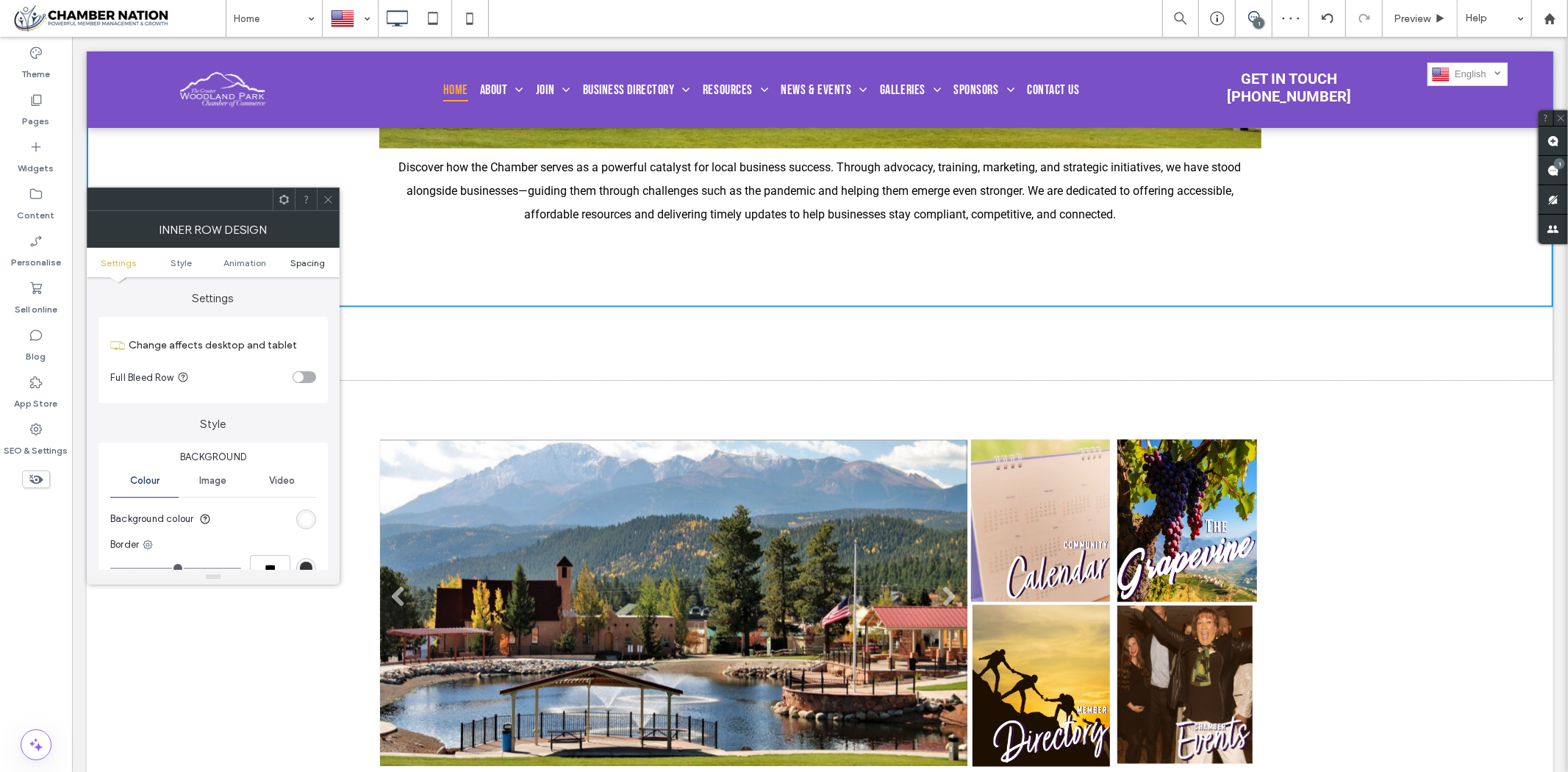
click at [296, 259] on span "Spacing" at bounding box center [307, 262] width 34 height 11
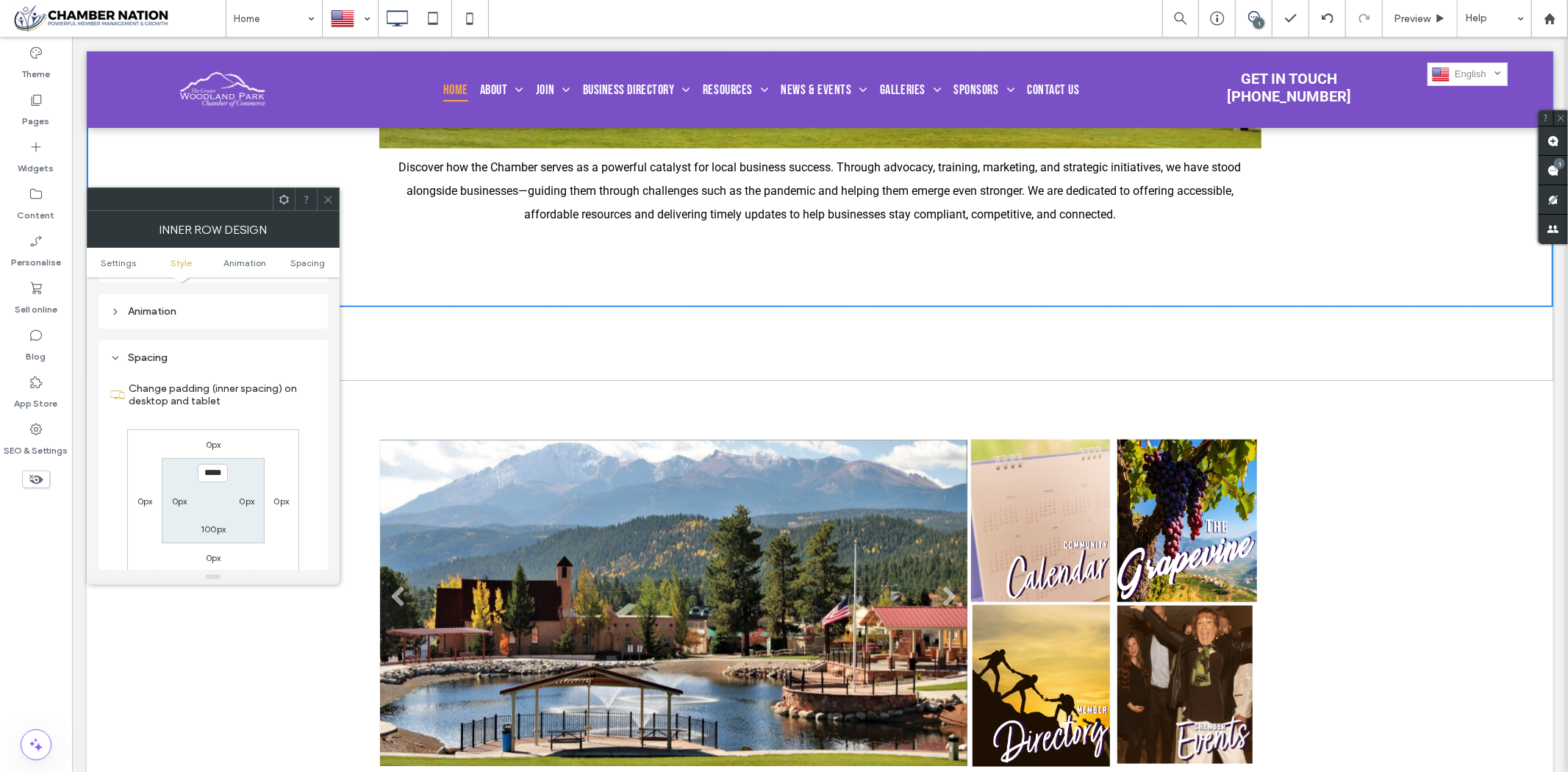
scroll to position [469, 0]
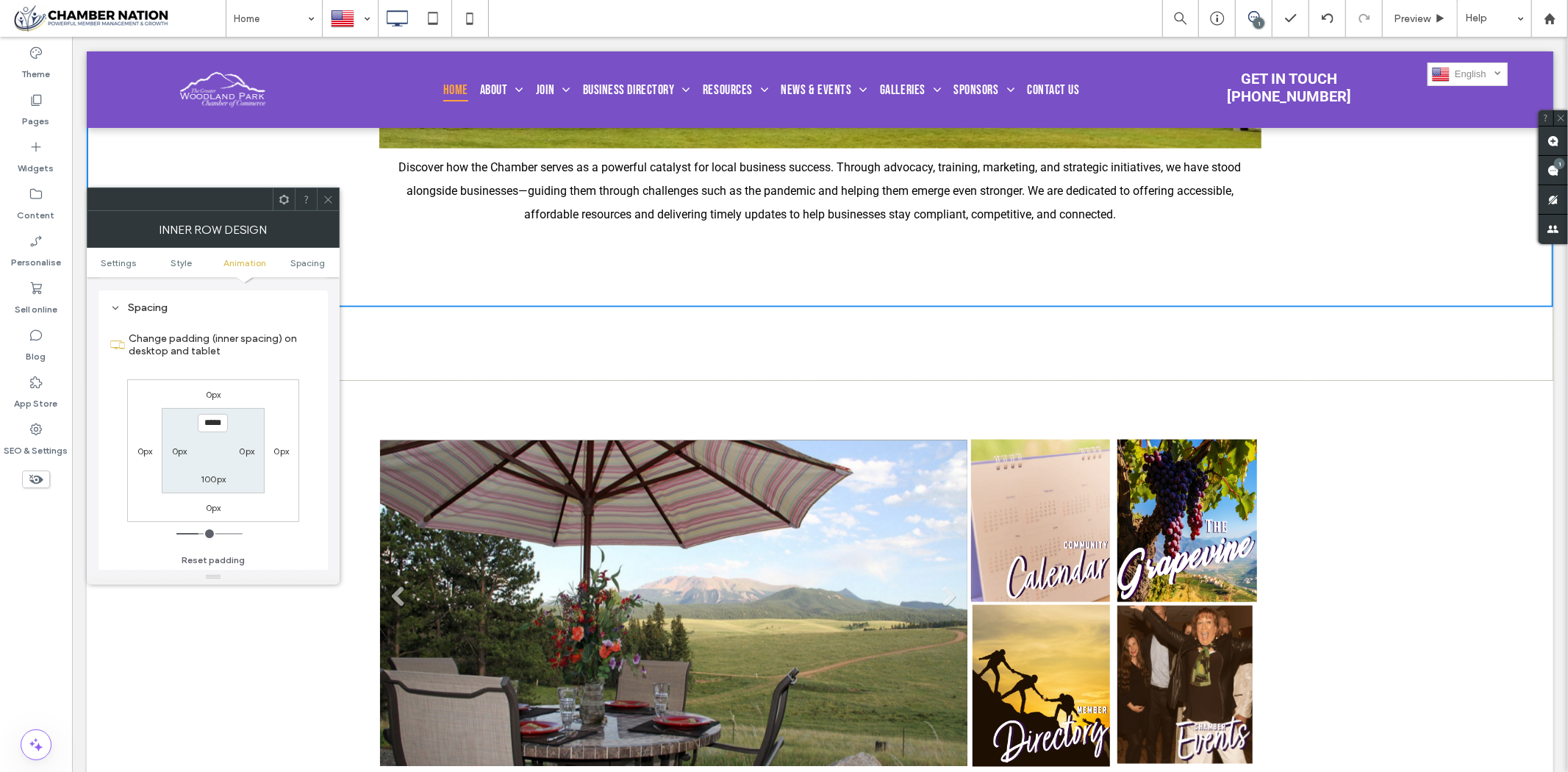
click at [208, 474] on label "100px" at bounding box center [213, 478] width 25 height 11
type input "**"
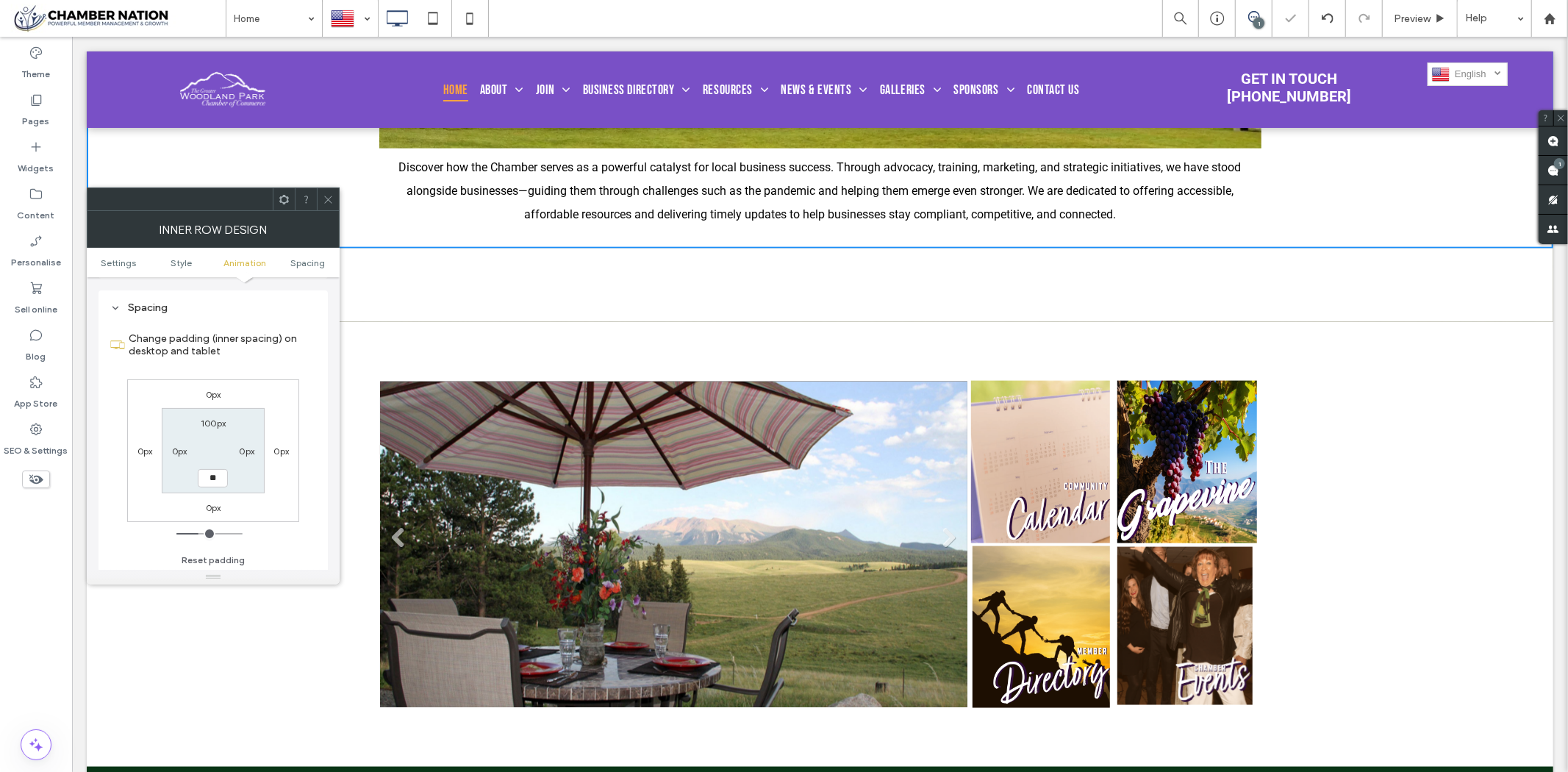
type input "**"
type input "****"
click at [329, 200] on icon at bounding box center [328, 199] width 11 height 11
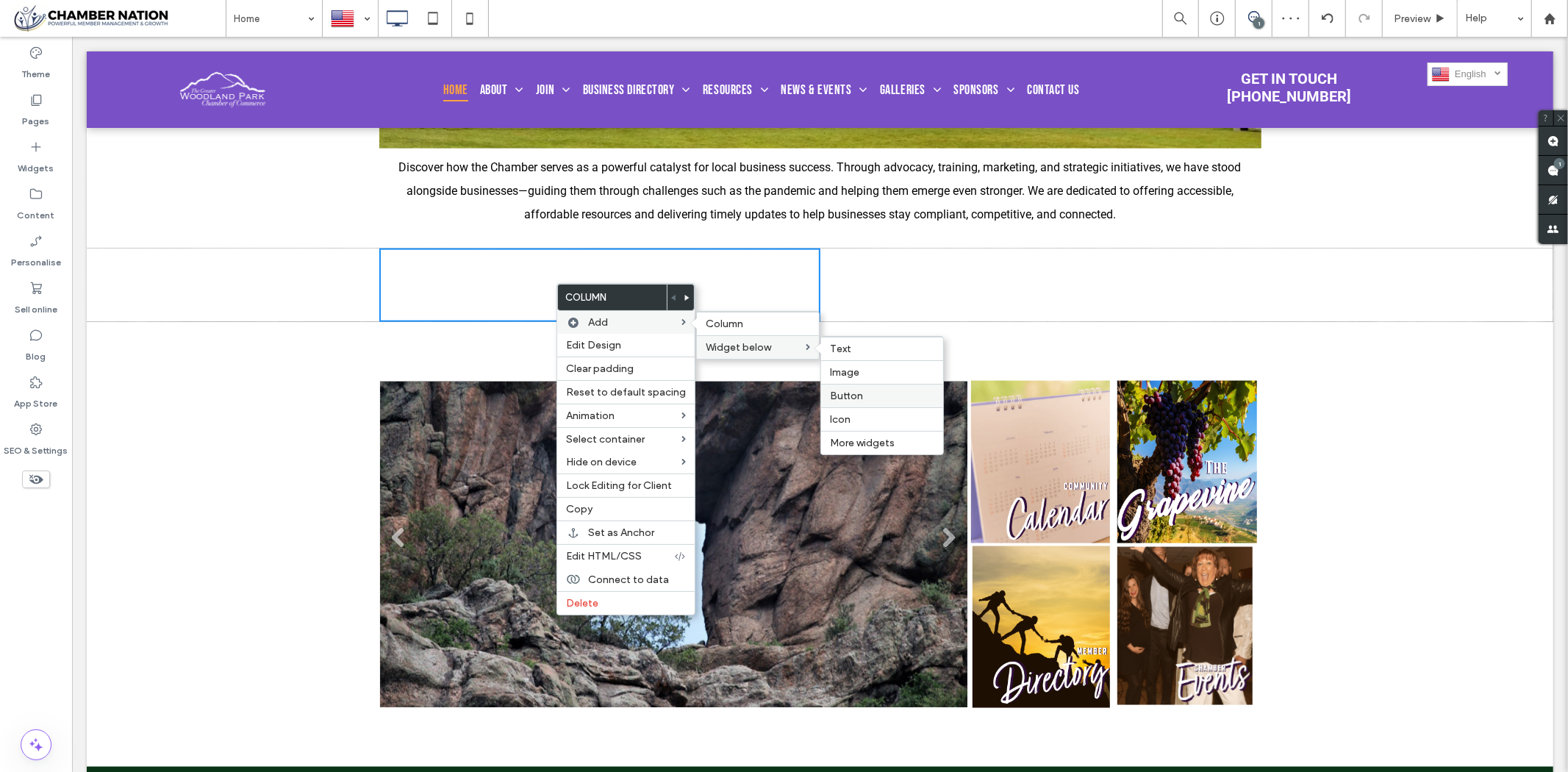
click at [870, 399] on label "Button" at bounding box center [882, 396] width 104 height 12
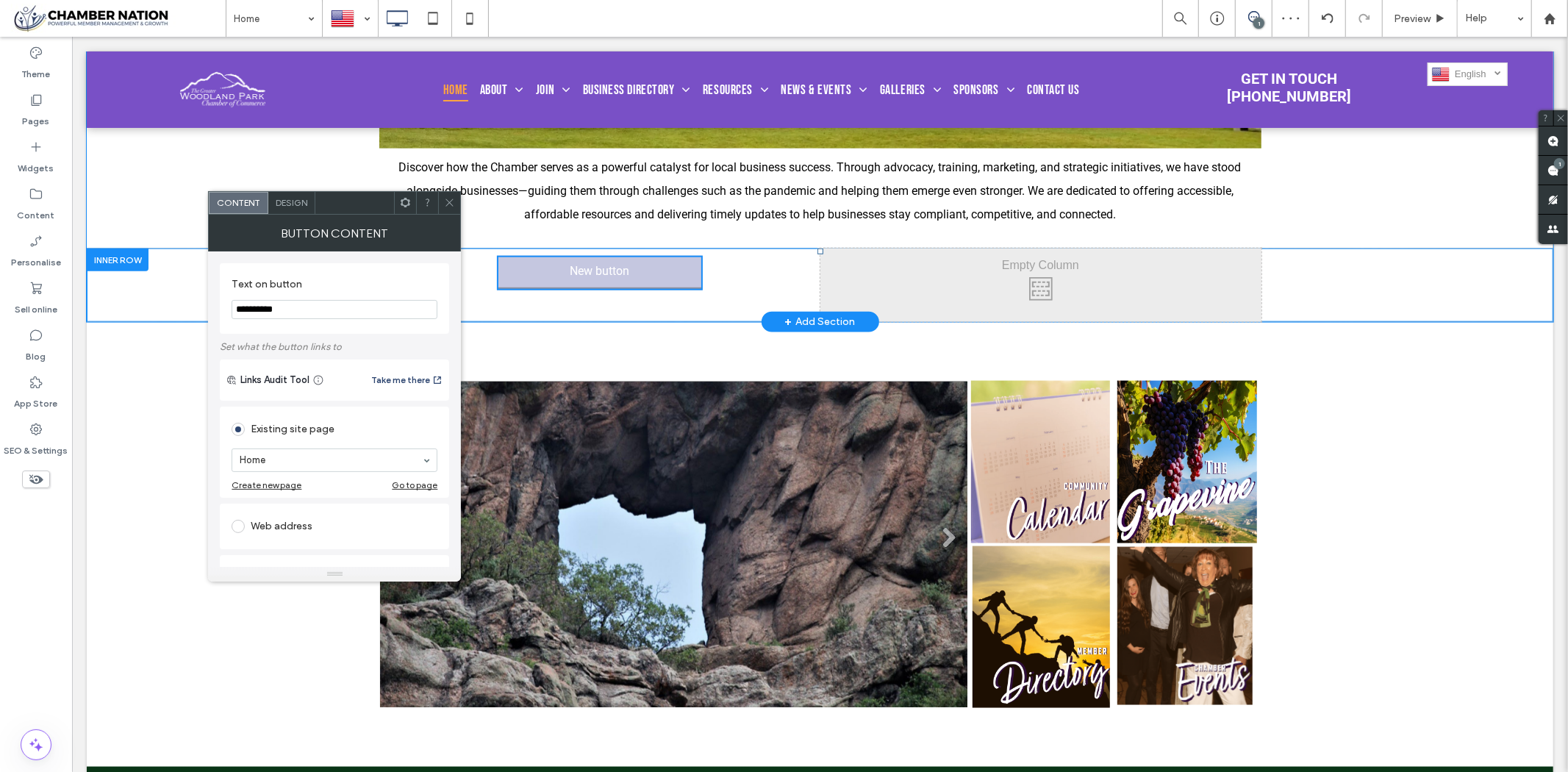
drag, startPoint x: 391, startPoint y: 347, endPoint x: 142, endPoint y: 305, distance: 252.5
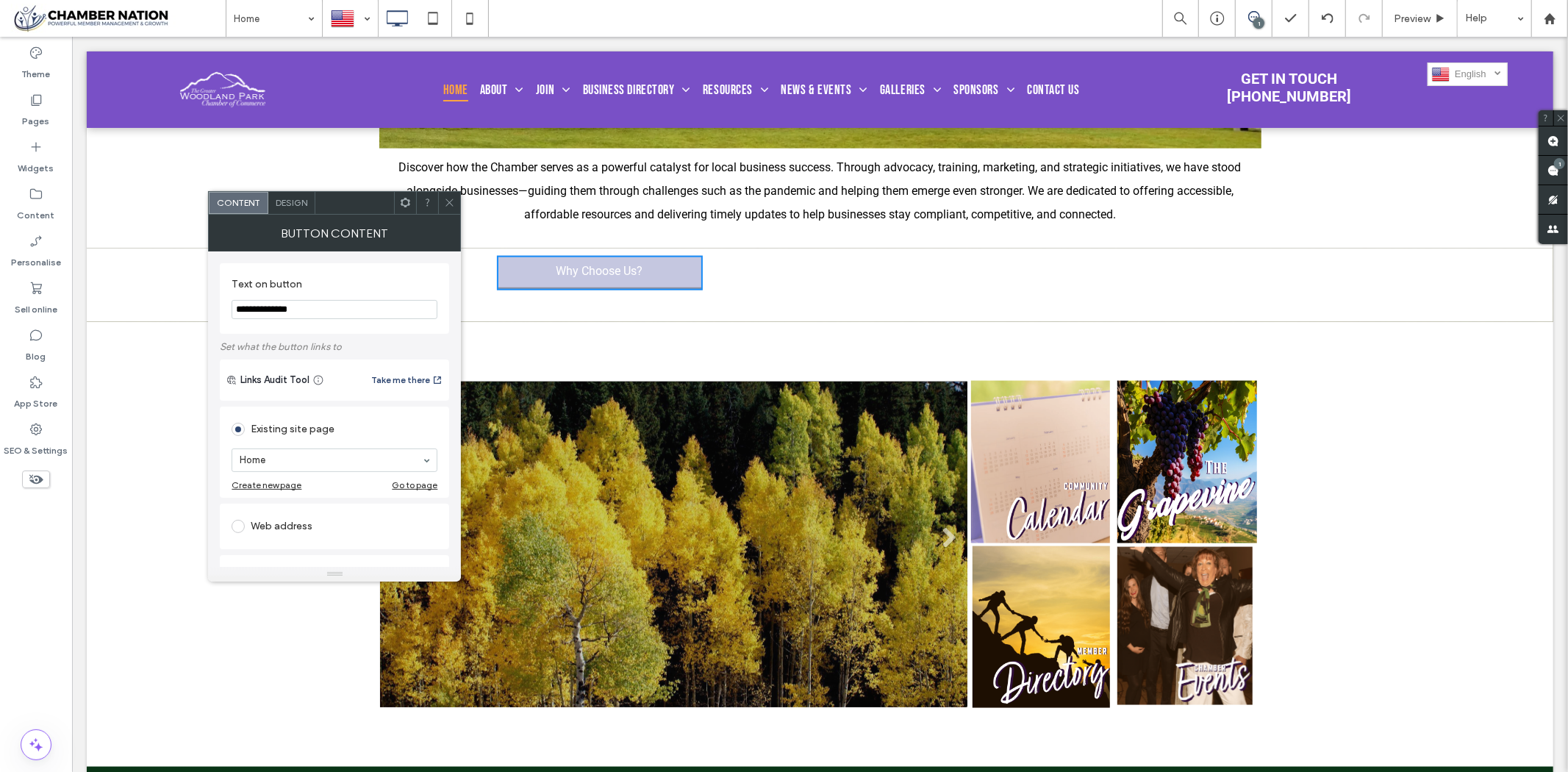
type input "**********"
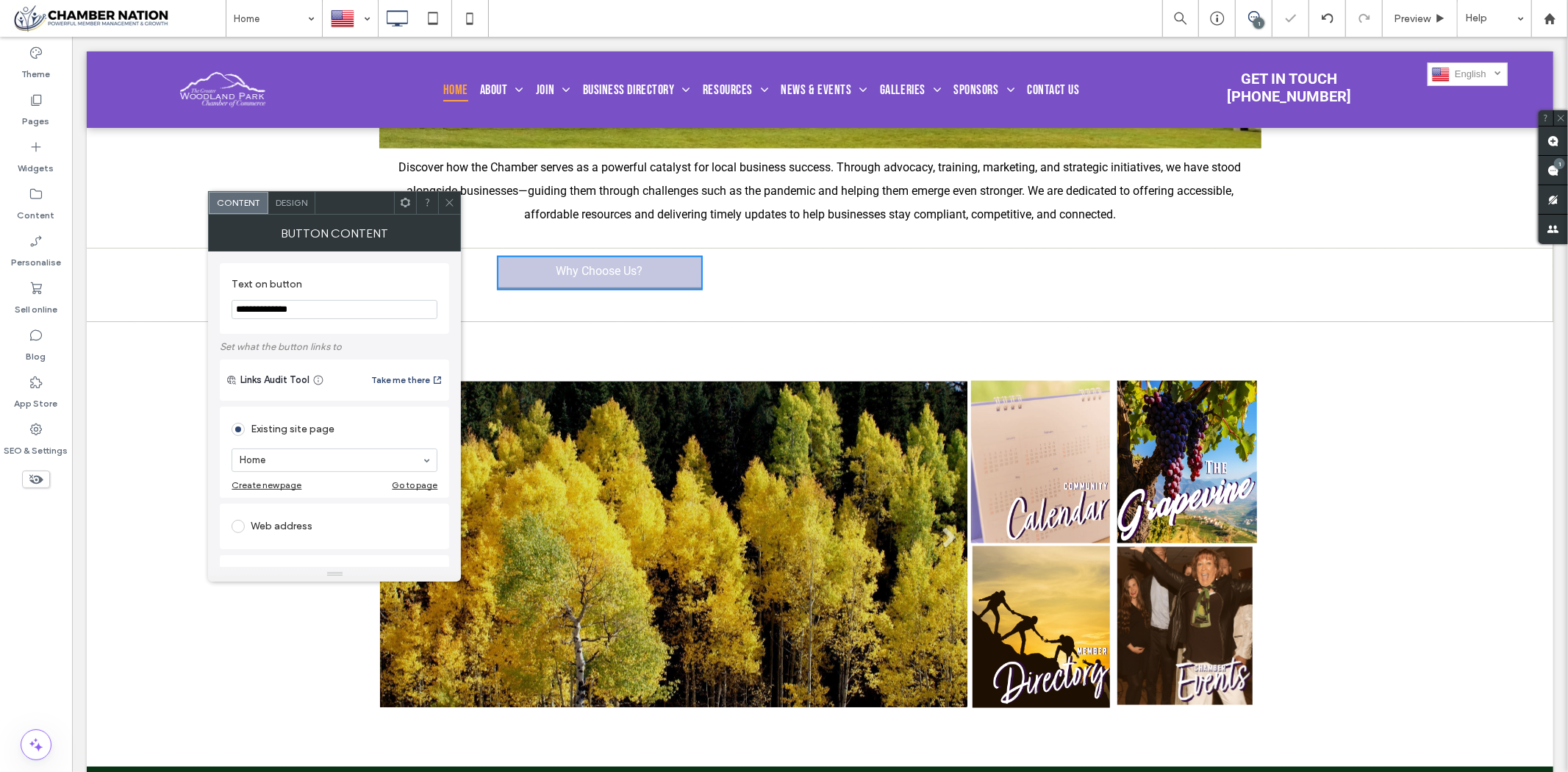
click at [447, 205] on use at bounding box center [450, 203] width 8 height 8
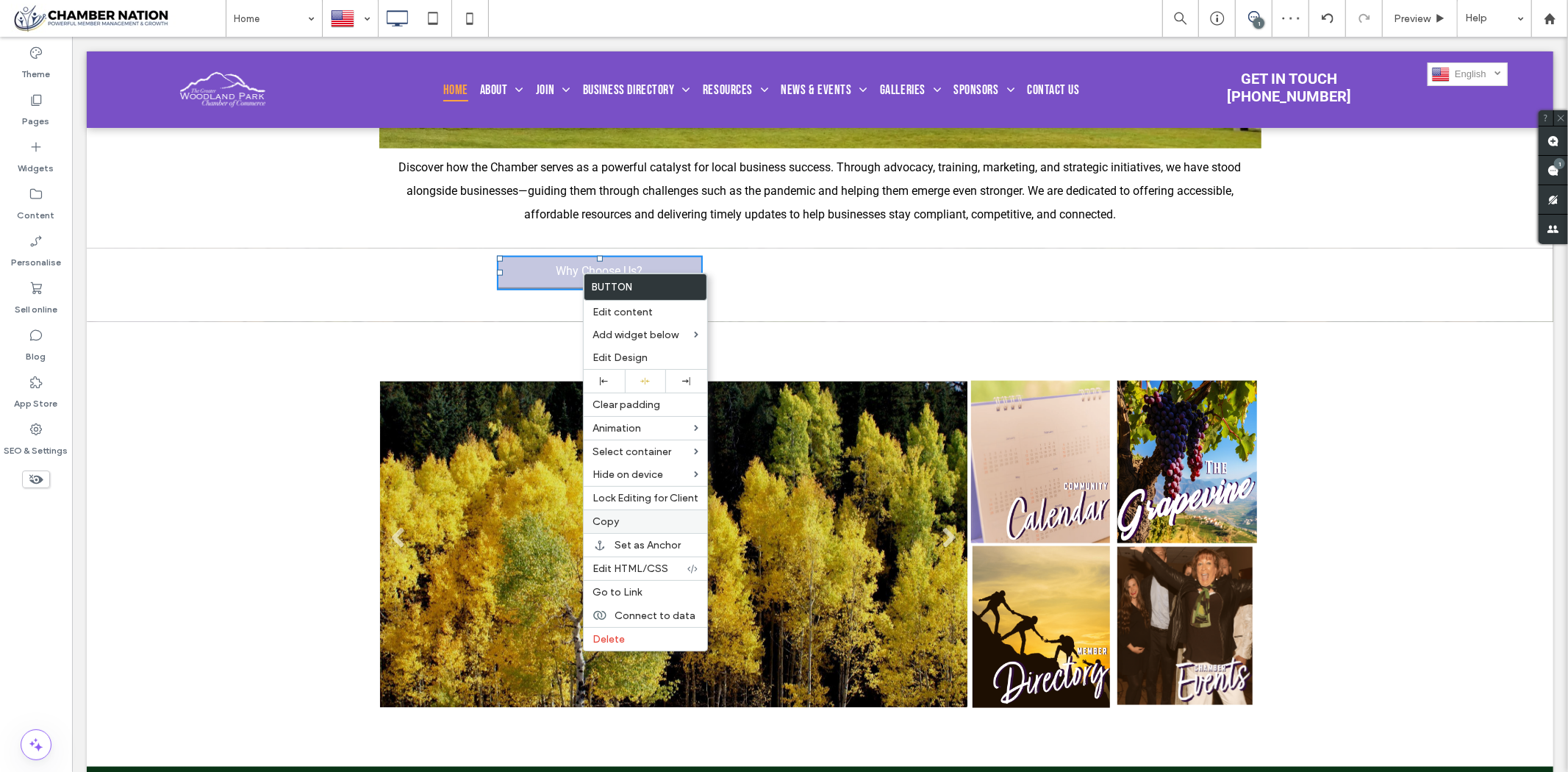
click at [638, 519] on label "Copy" at bounding box center [645, 521] width 106 height 12
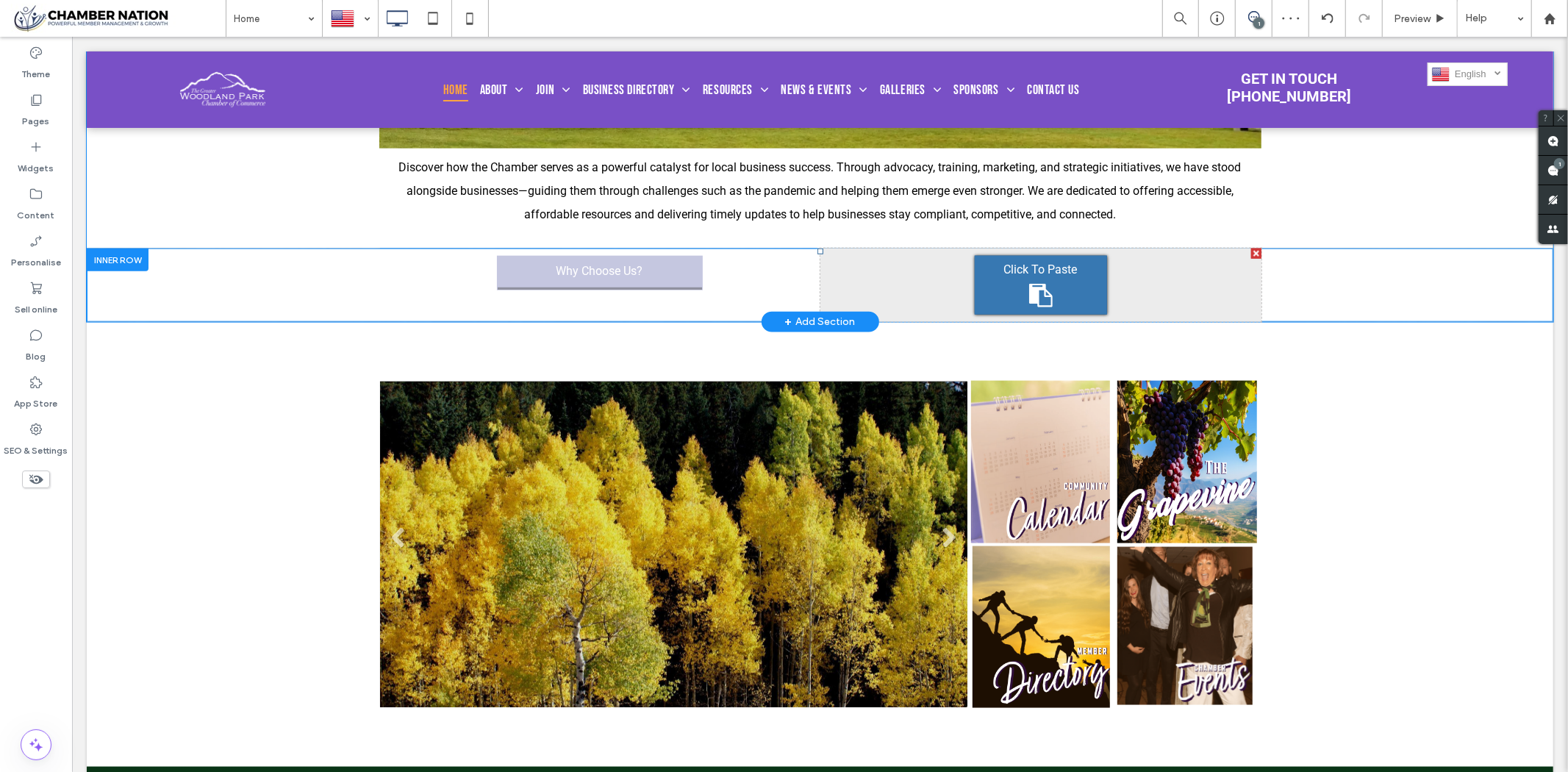
click at [1029, 294] on icon at bounding box center [1040, 294] width 24 height 24
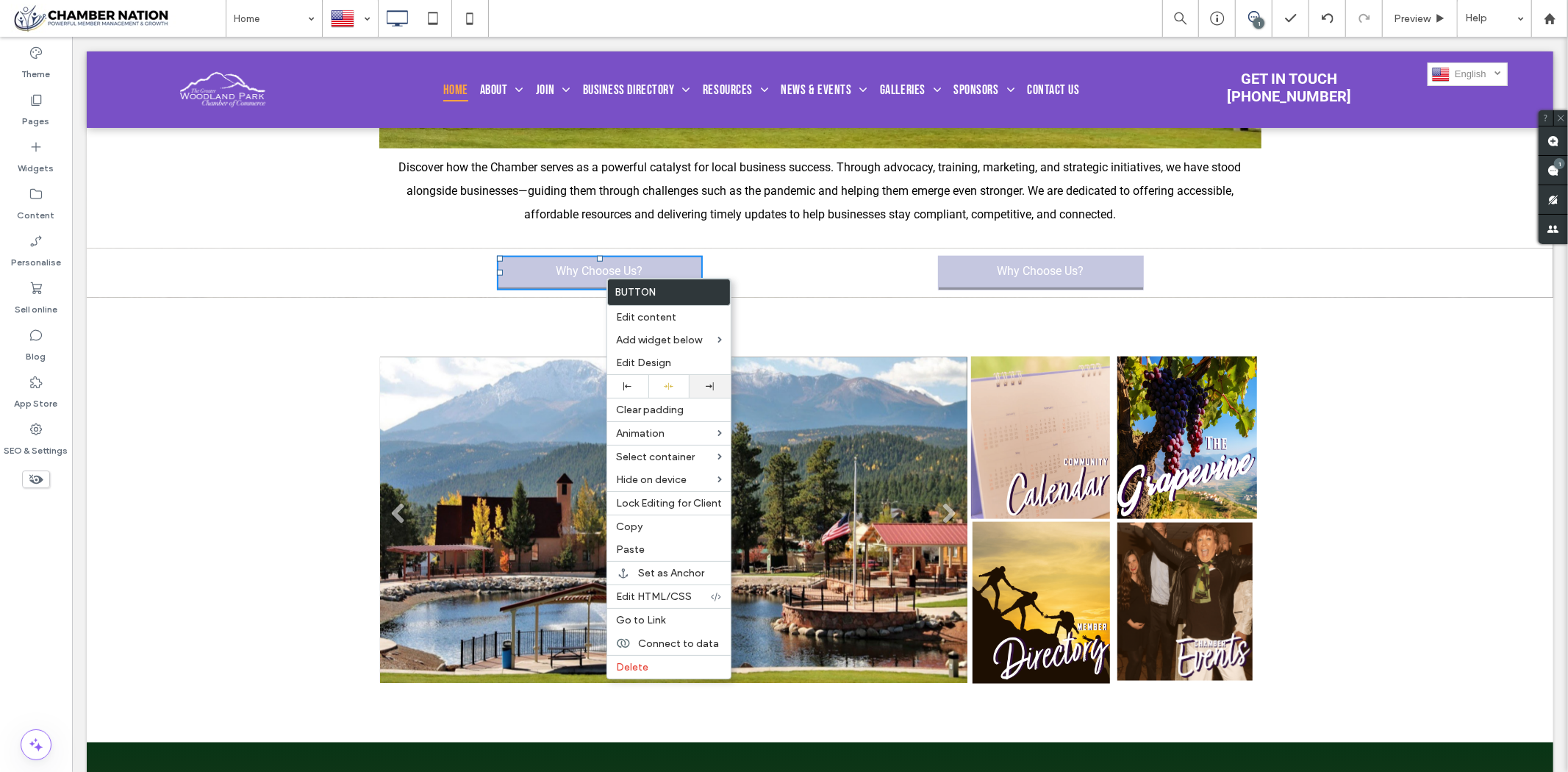
click at [717, 392] on div at bounding box center [710, 386] width 41 height 23
click at [888, 285] on div at bounding box center [784, 386] width 1568 height 772
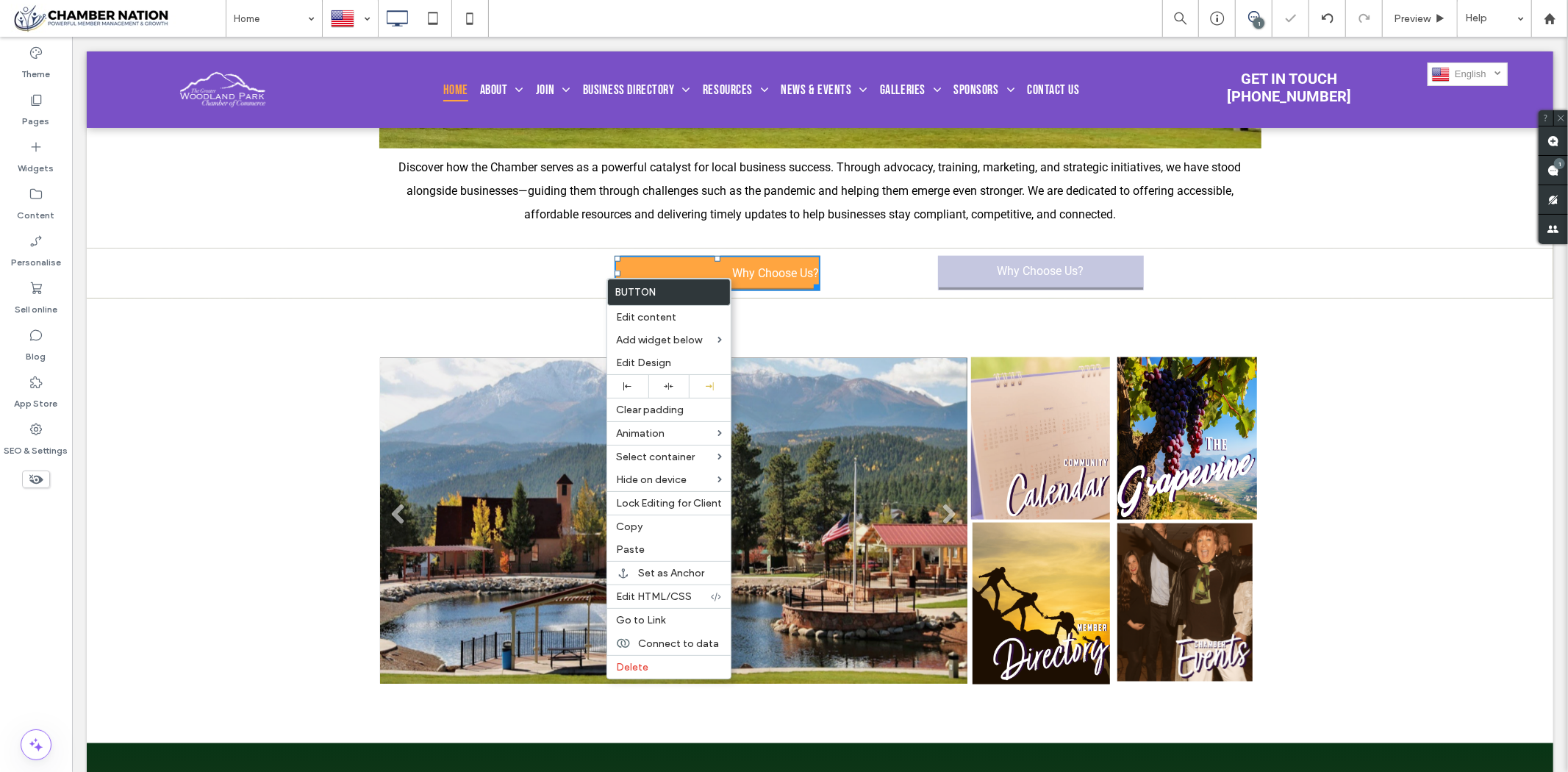
click at [803, 276] on span "Why Choose Us?" at bounding box center [776, 272] width 87 height 14
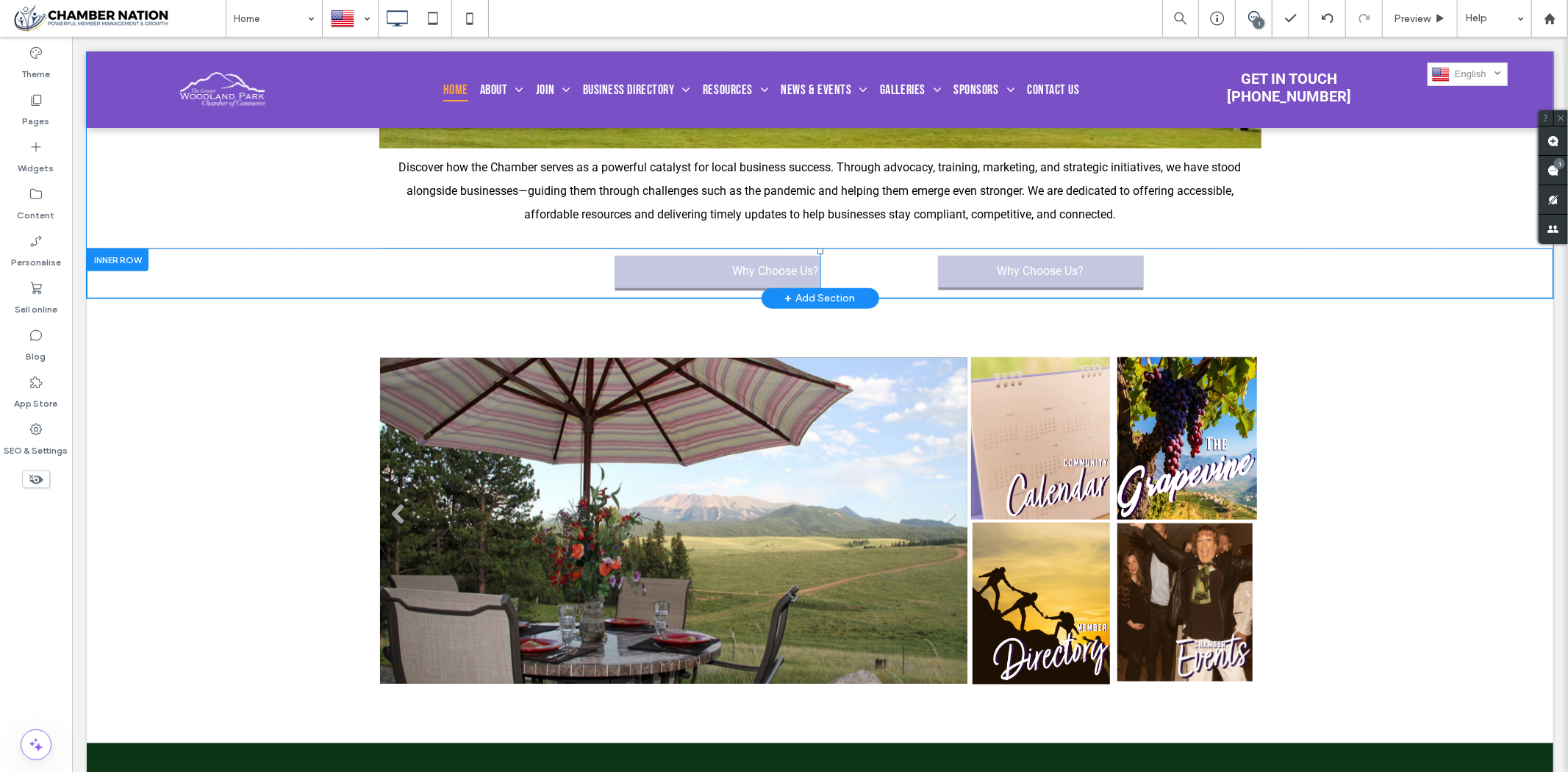
click at [782, 256] on div "Click To Paste Click To Paste Why Choose Us?" at bounding box center [600, 273] width 441 height 50
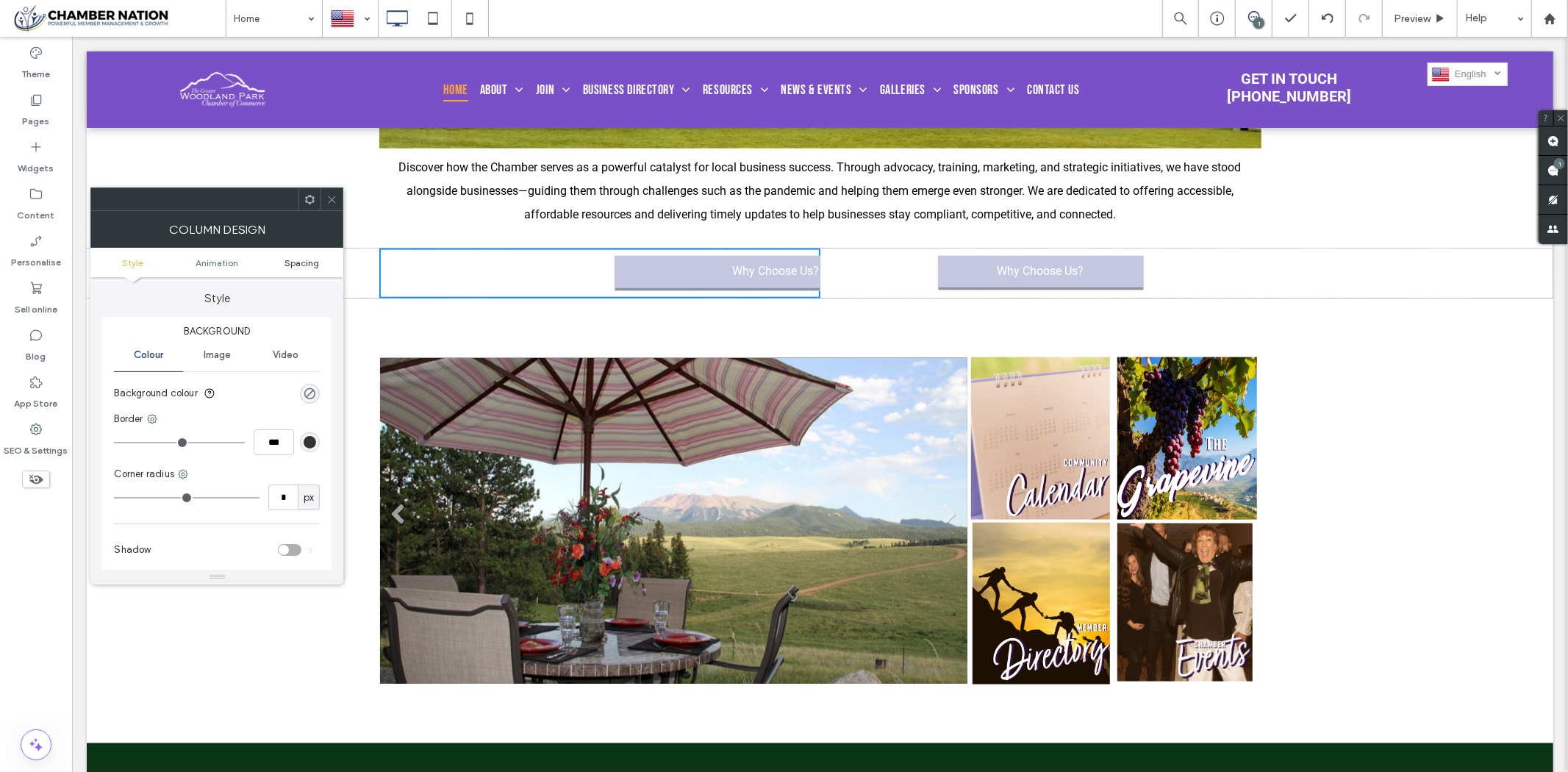
click at [304, 261] on span "Spacing" at bounding box center [301, 262] width 34 height 11
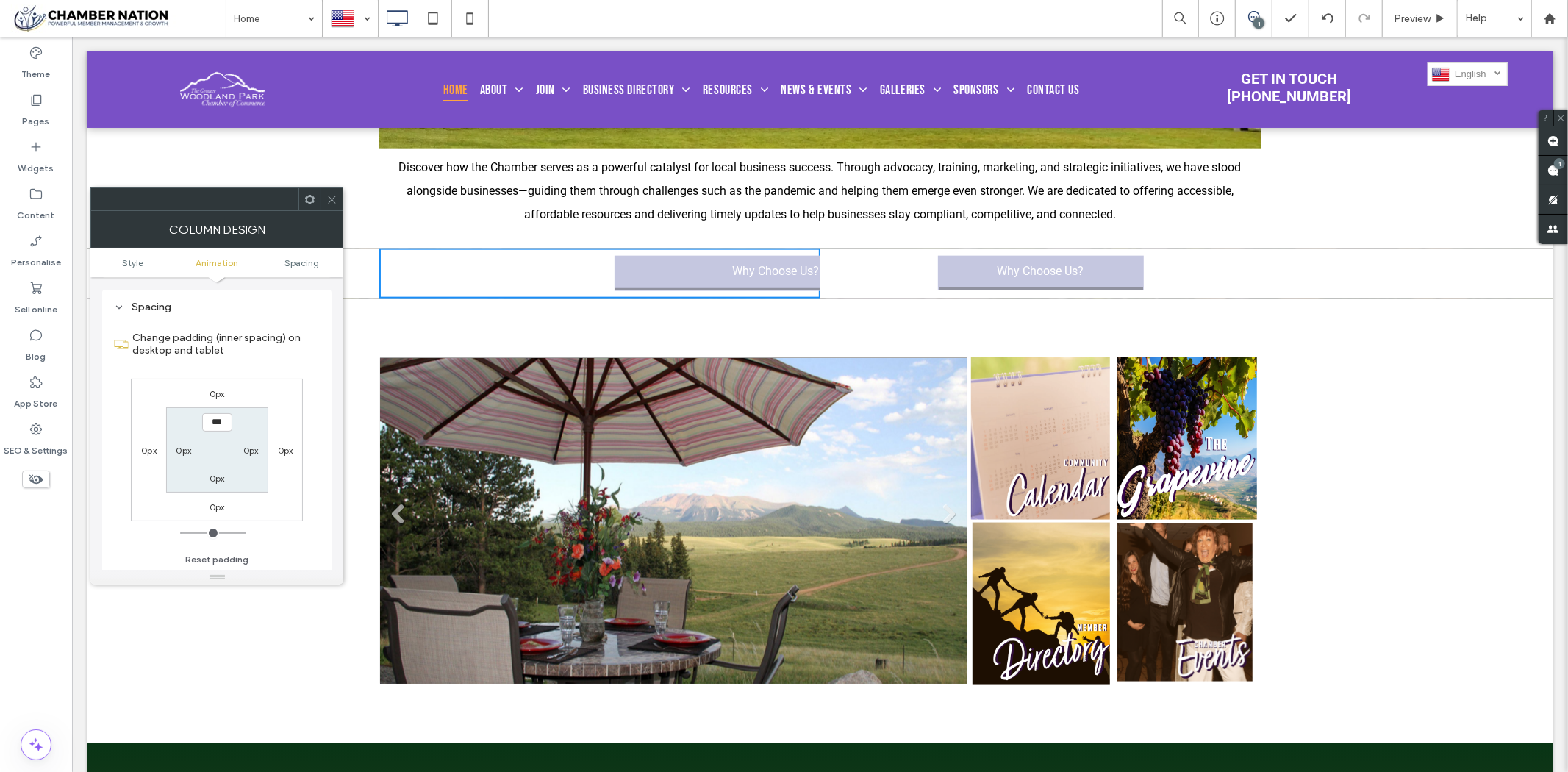
scroll to position [344, 0]
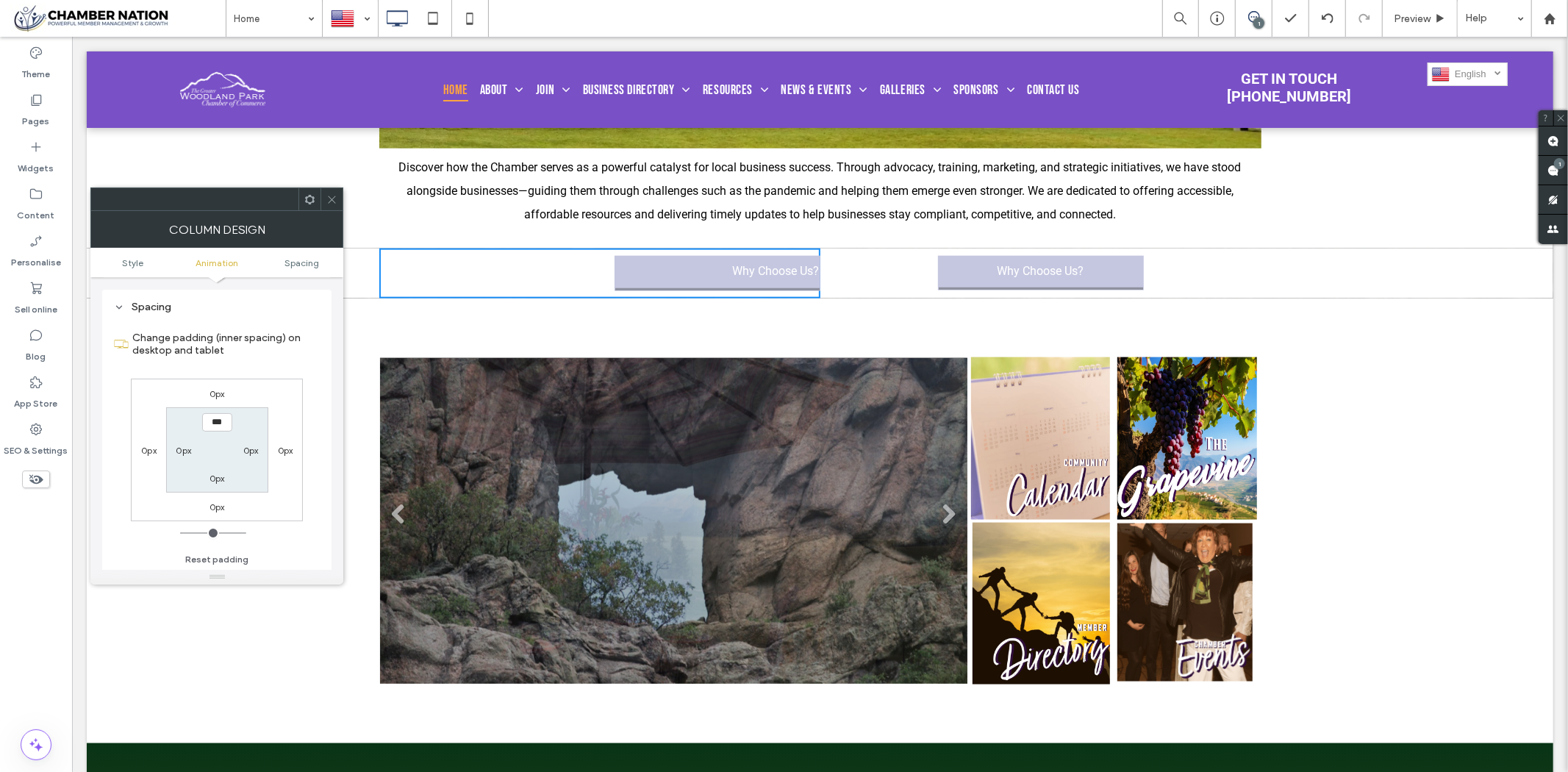
click at [254, 446] on label "0px" at bounding box center [251, 450] width 15 height 11
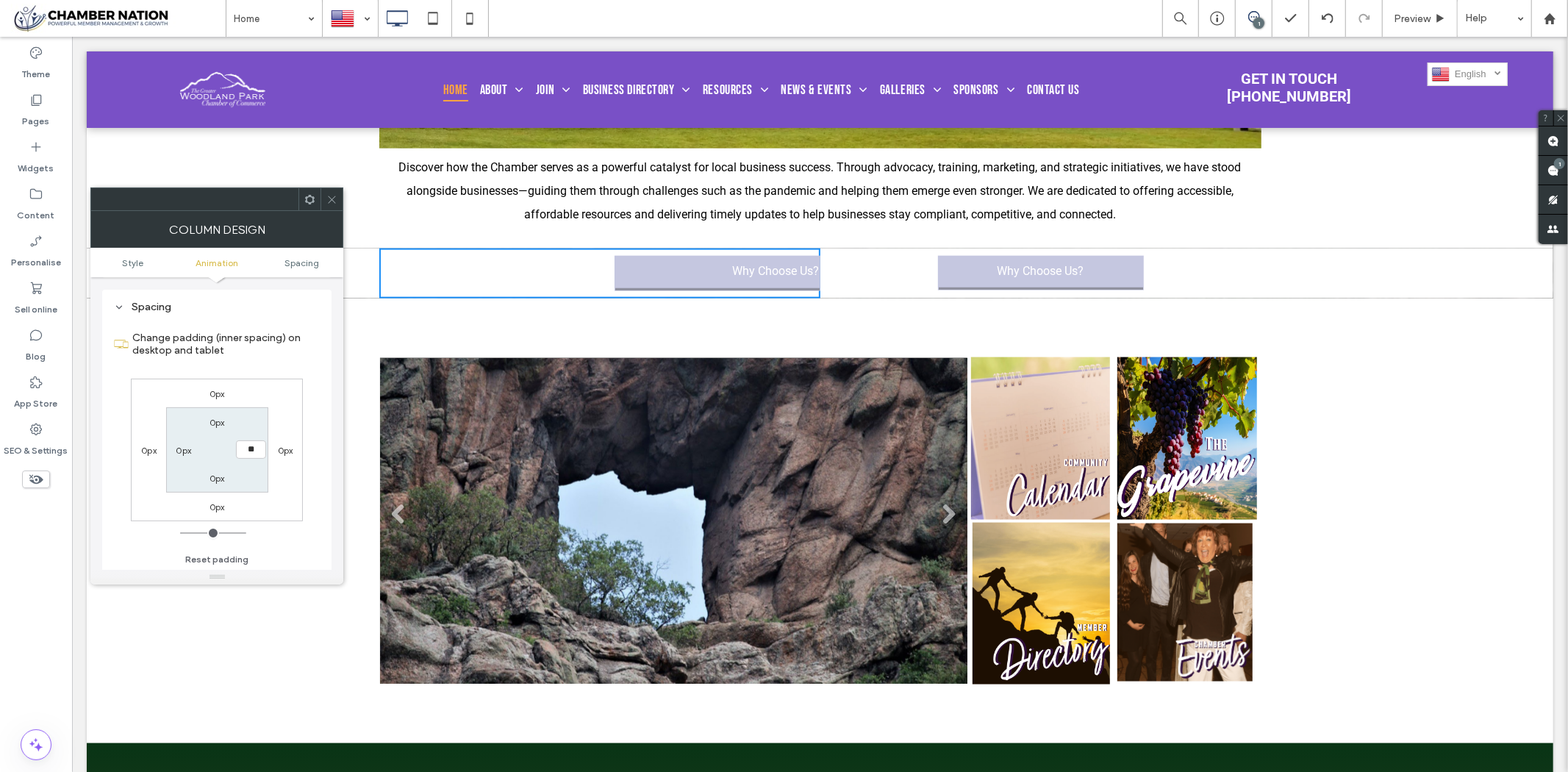
type input "**"
type input "****"
click at [332, 200] on use at bounding box center [332, 199] width 8 height 8
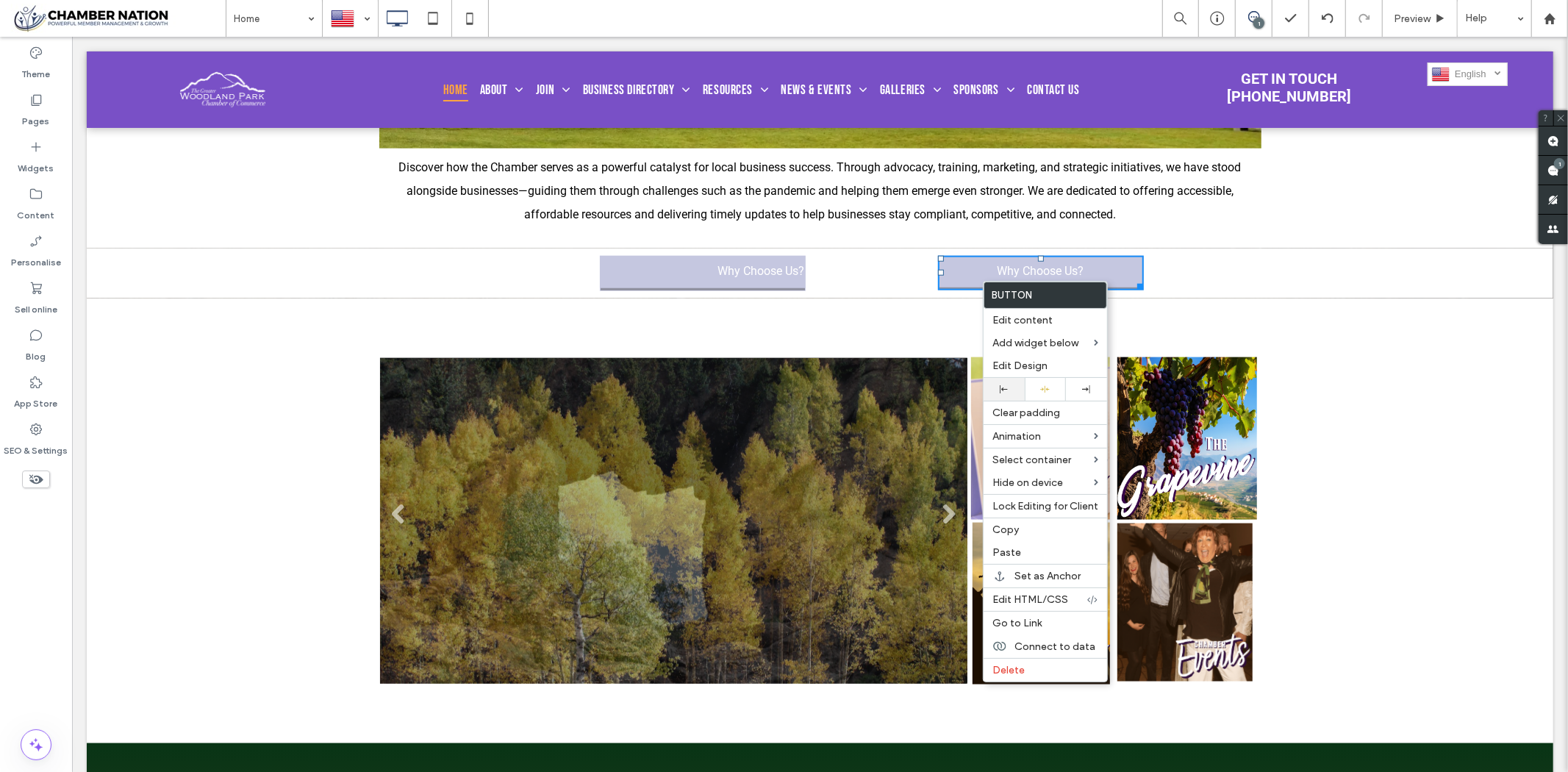
click at [997, 390] on div at bounding box center [1004, 389] width 27 height 8
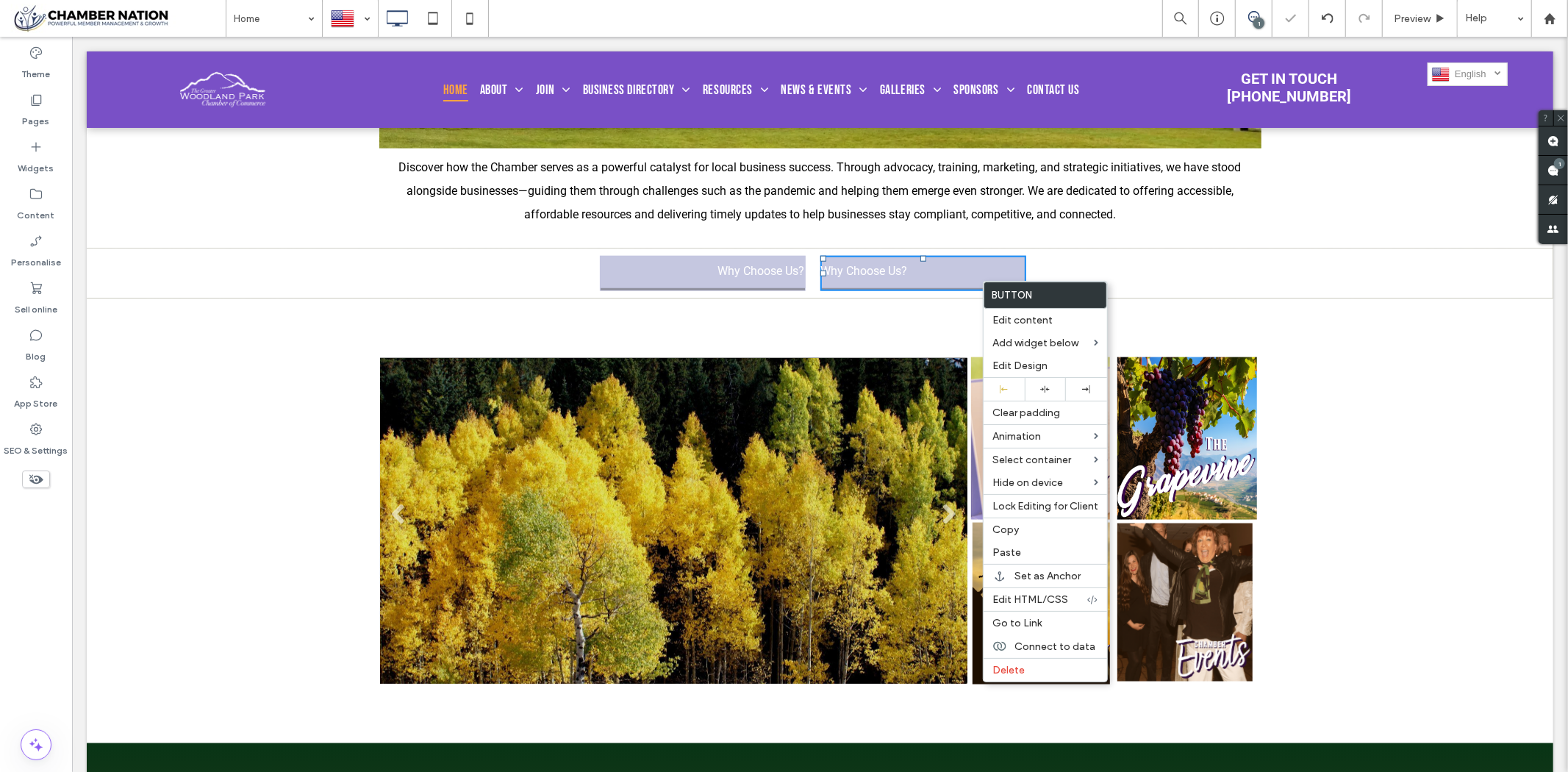
click at [1069, 272] on div at bounding box center [784, 386] width 1568 height 772
click at [1068, 272] on div "Click To Paste Click To Paste Why Choose Us?" at bounding box center [1041, 273] width 441 height 50
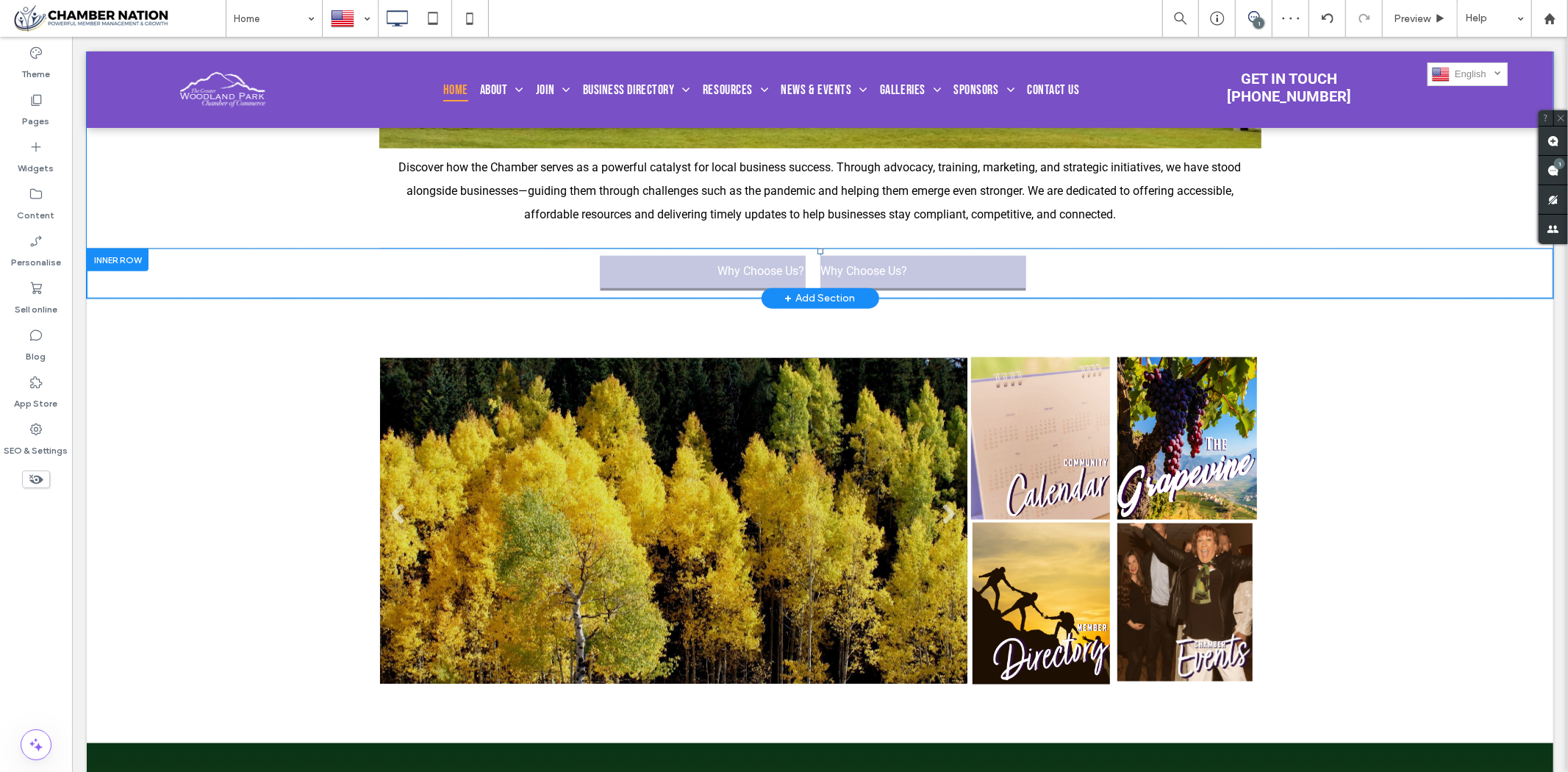
click at [1053, 279] on div "Click To Paste Click To Paste Why Choose Us?" at bounding box center [1041, 273] width 441 height 50
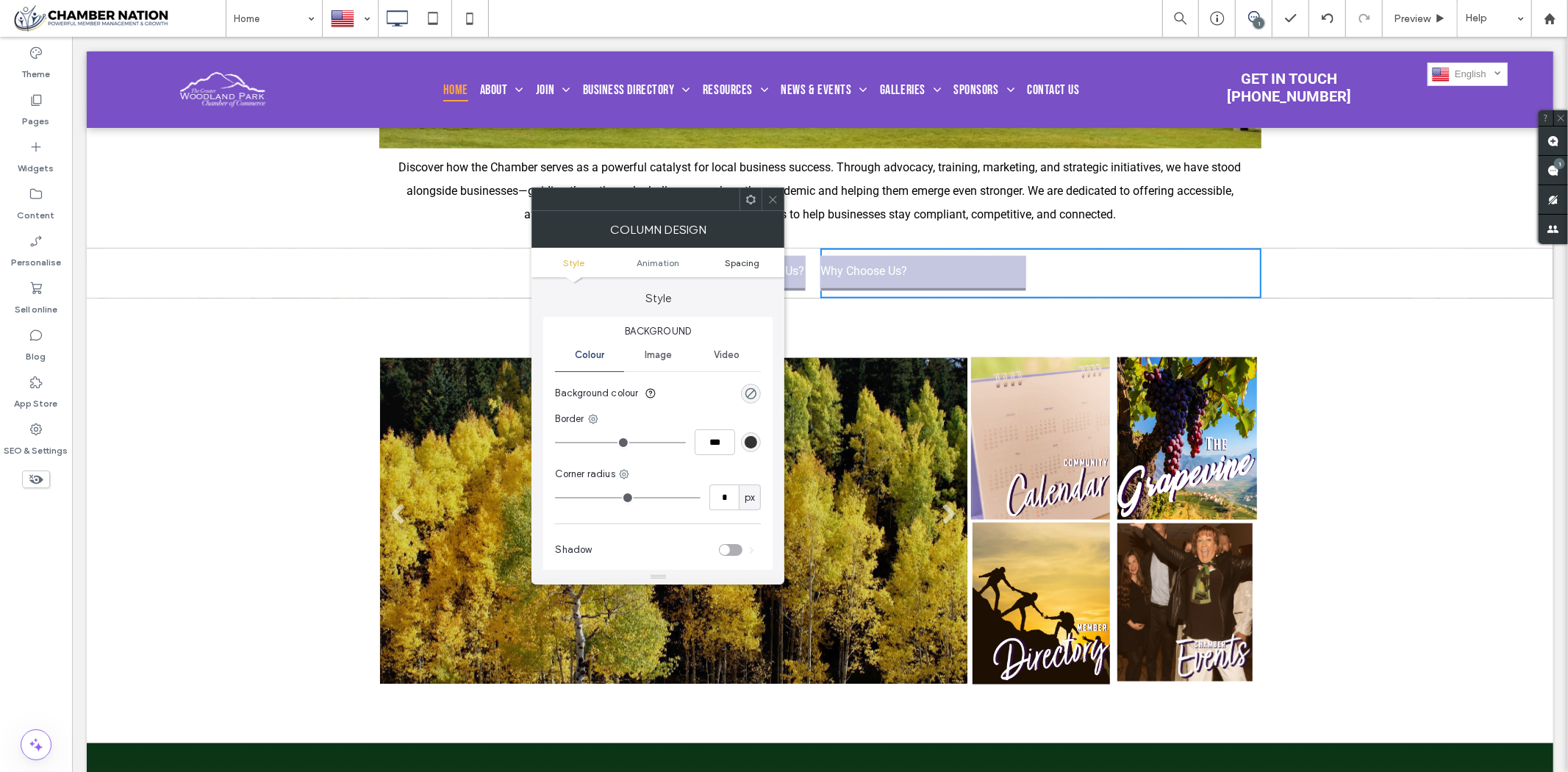
click at [749, 262] on span "Spacing" at bounding box center [743, 262] width 34 height 11
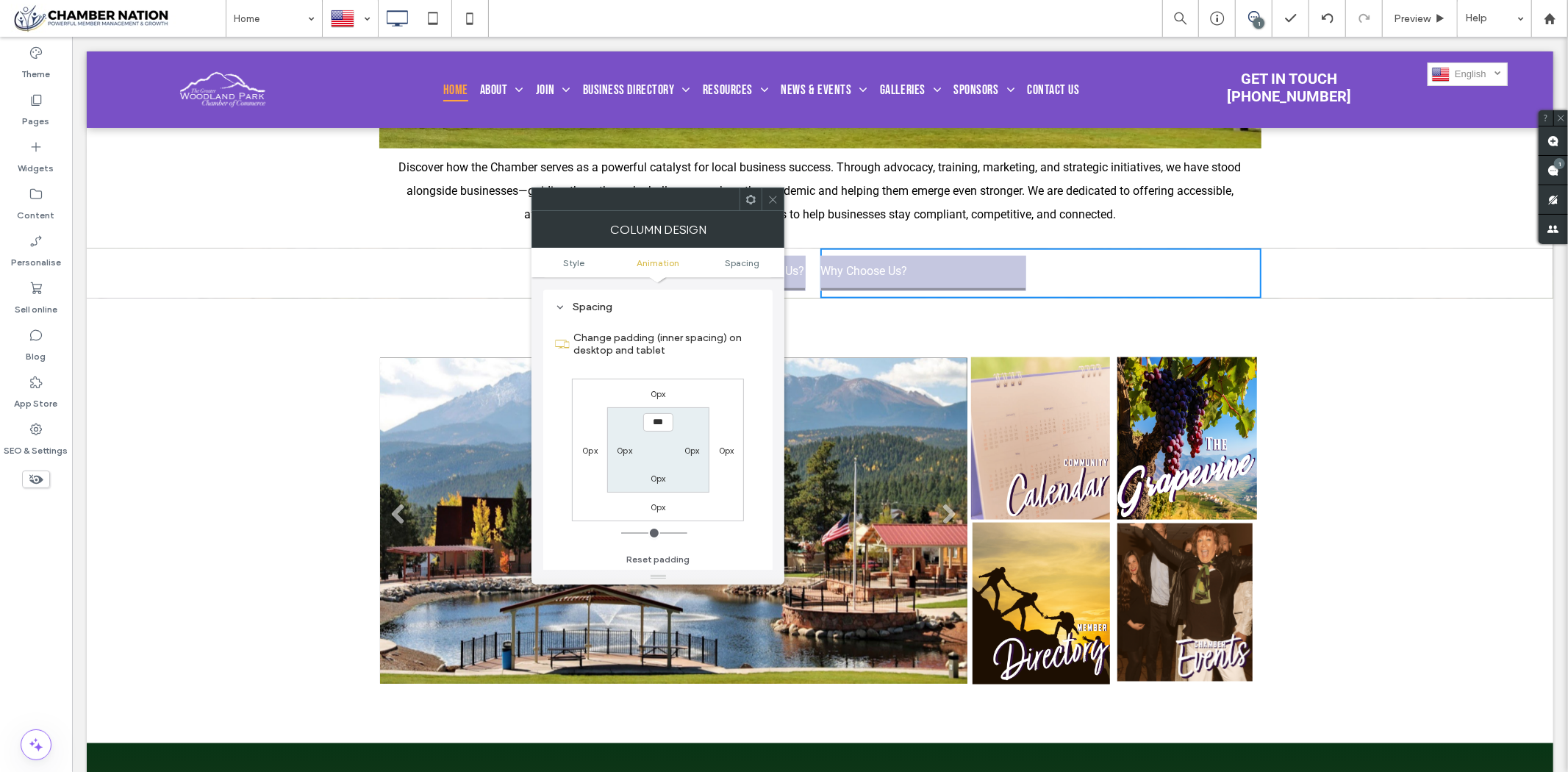
click at [622, 453] on label "0px" at bounding box center [625, 450] width 15 height 11
type input "**"
type input "****"
click at [772, 194] on icon at bounding box center [773, 199] width 11 height 11
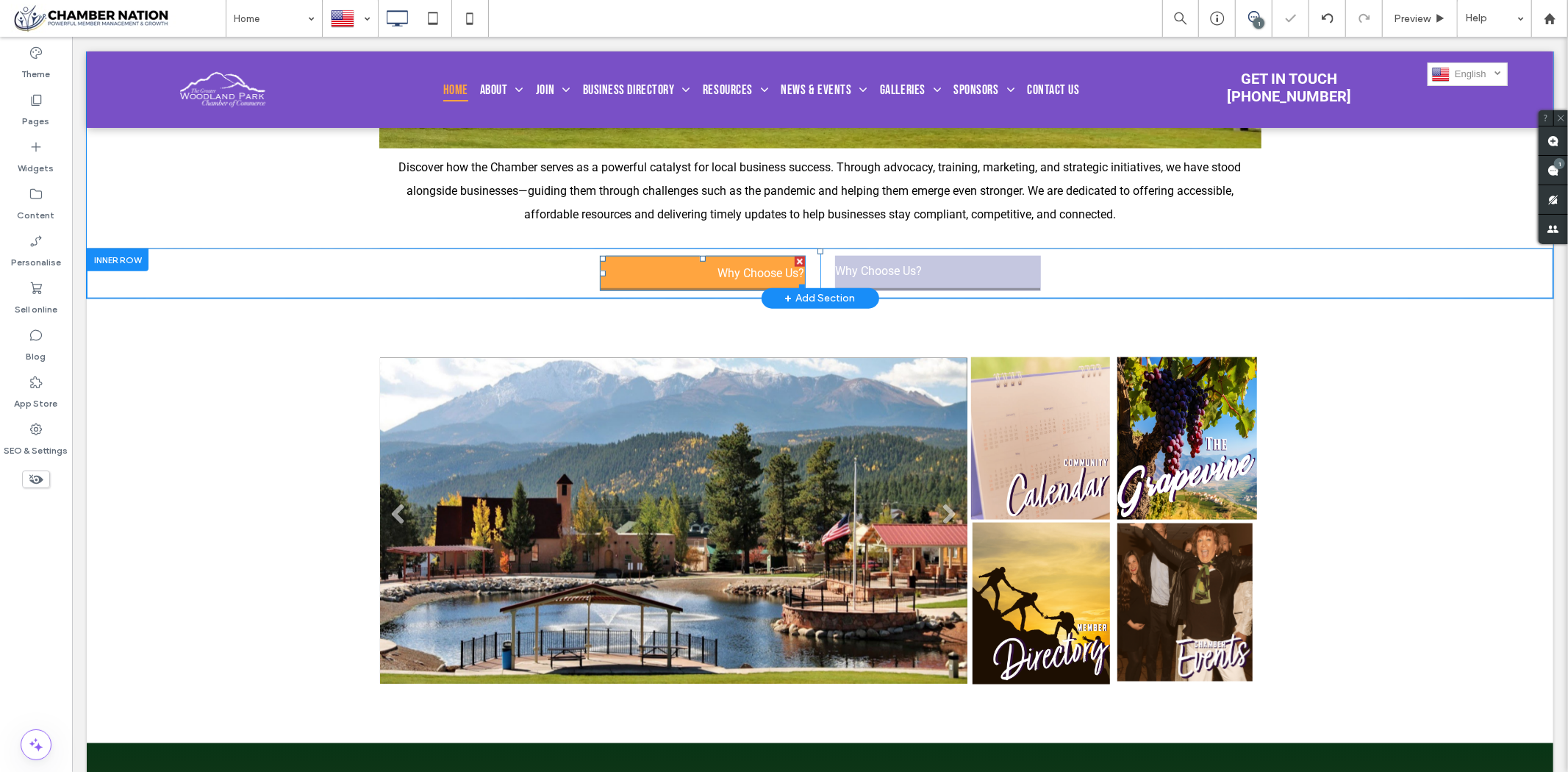
click at [750, 276] on span "Why Choose Us?" at bounding box center [761, 272] width 87 height 14
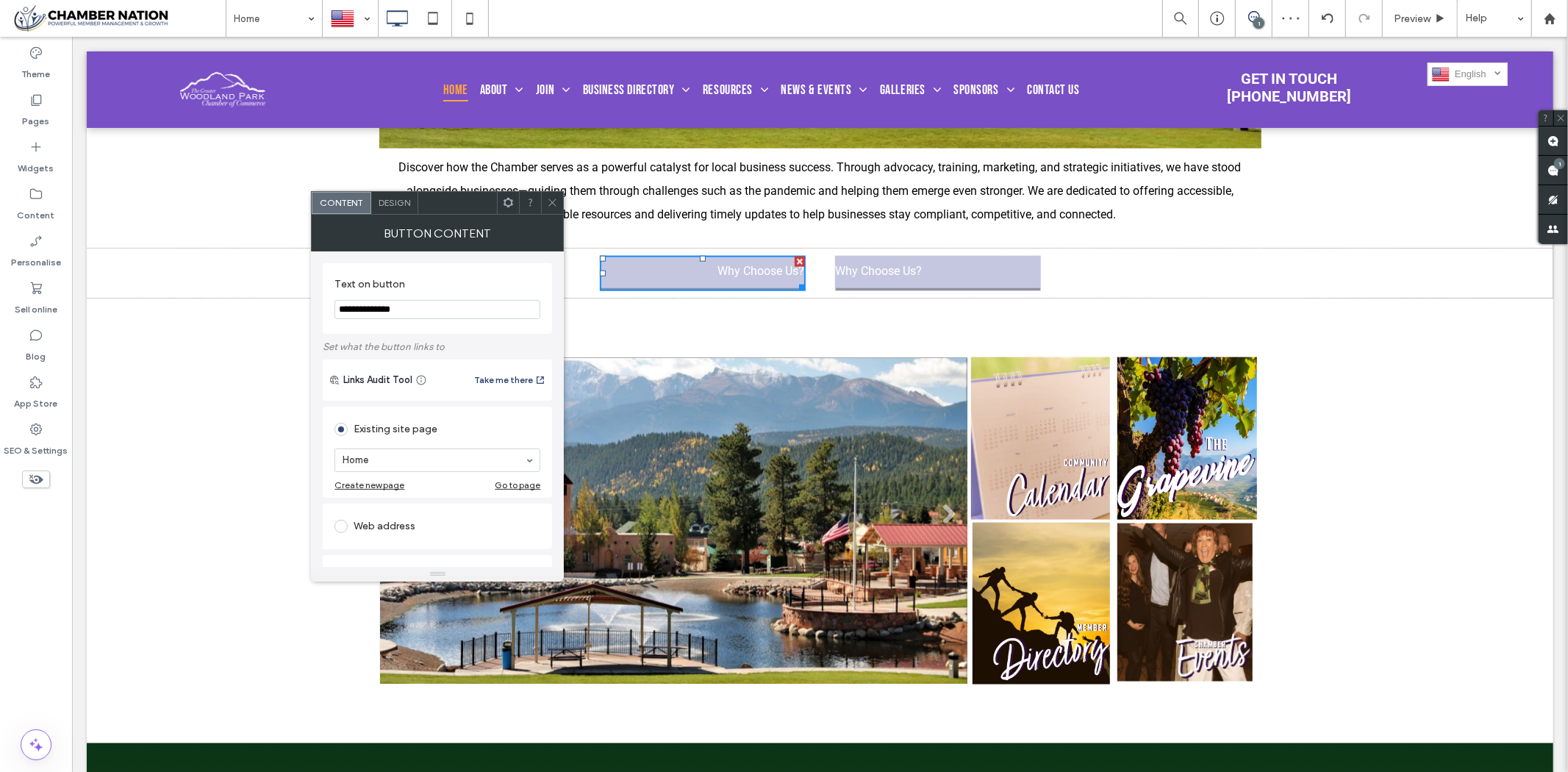
click at [375, 199] on div "Design" at bounding box center [395, 202] width 47 height 22
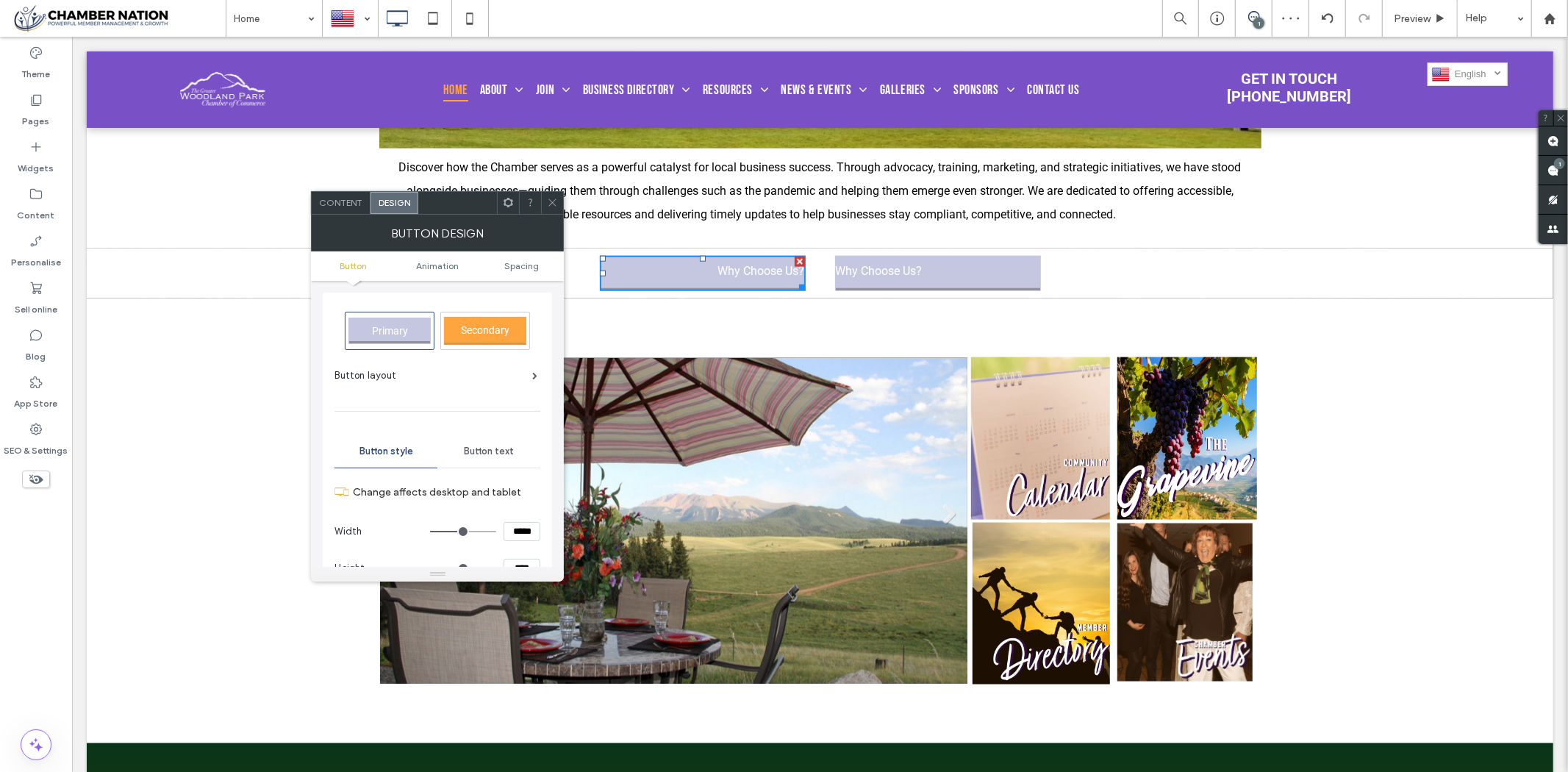
click at [488, 451] on span "Button text" at bounding box center [489, 451] width 50 height 11
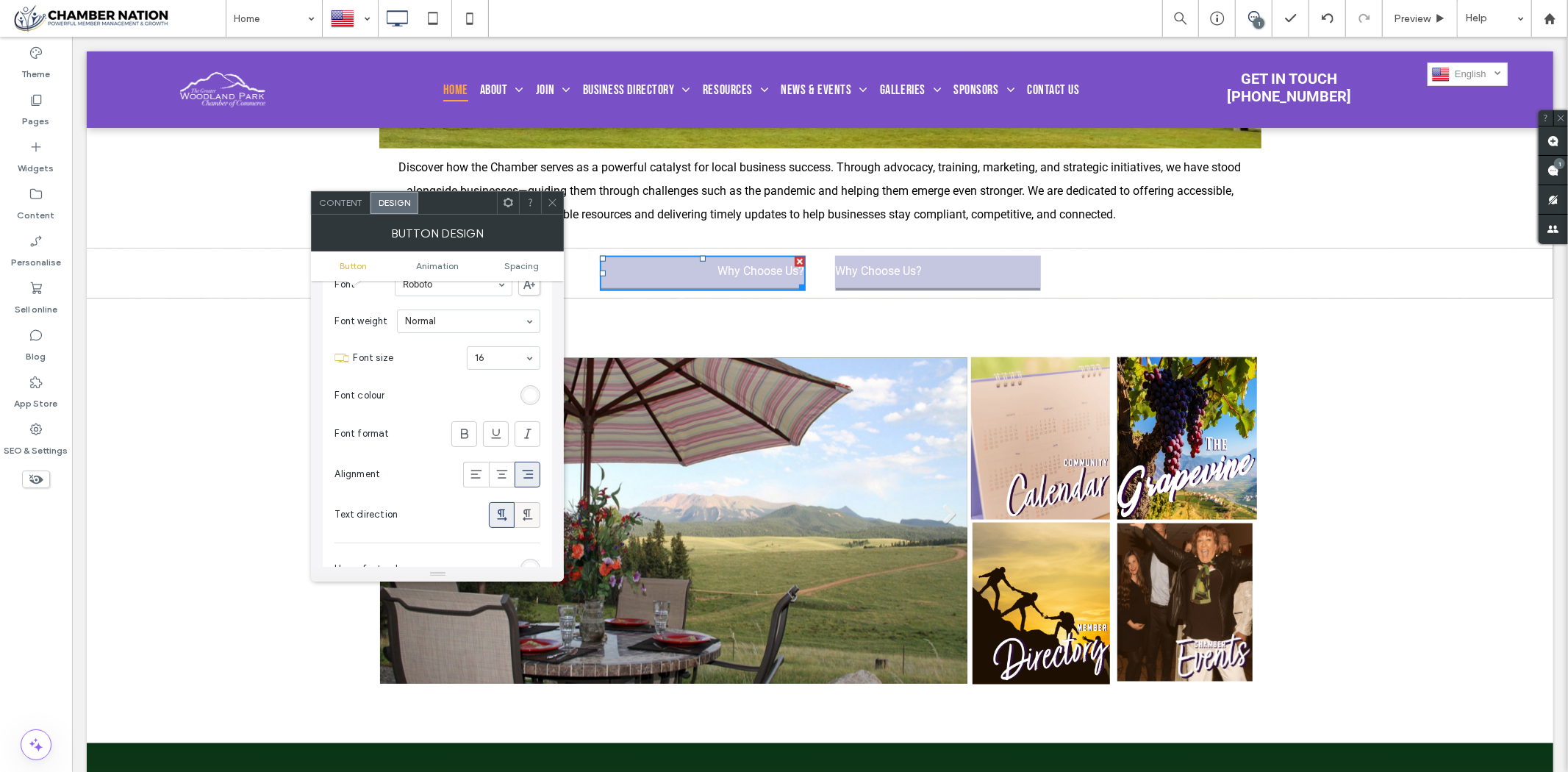
scroll to position [245, 0]
click at [526, 351] on div "rgb(255, 255, 255)" at bounding box center [530, 356] width 12 height 12
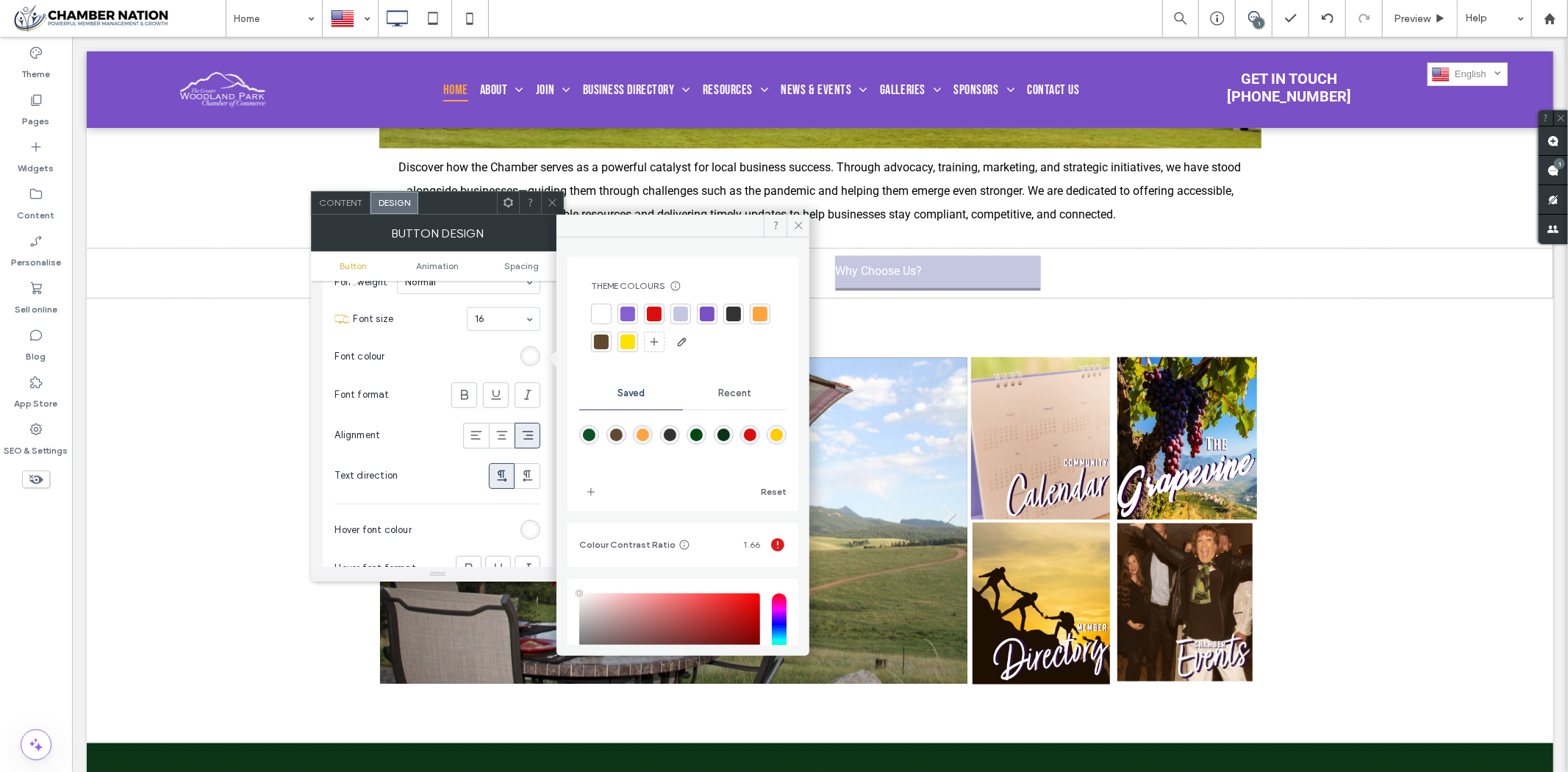
type input "****"
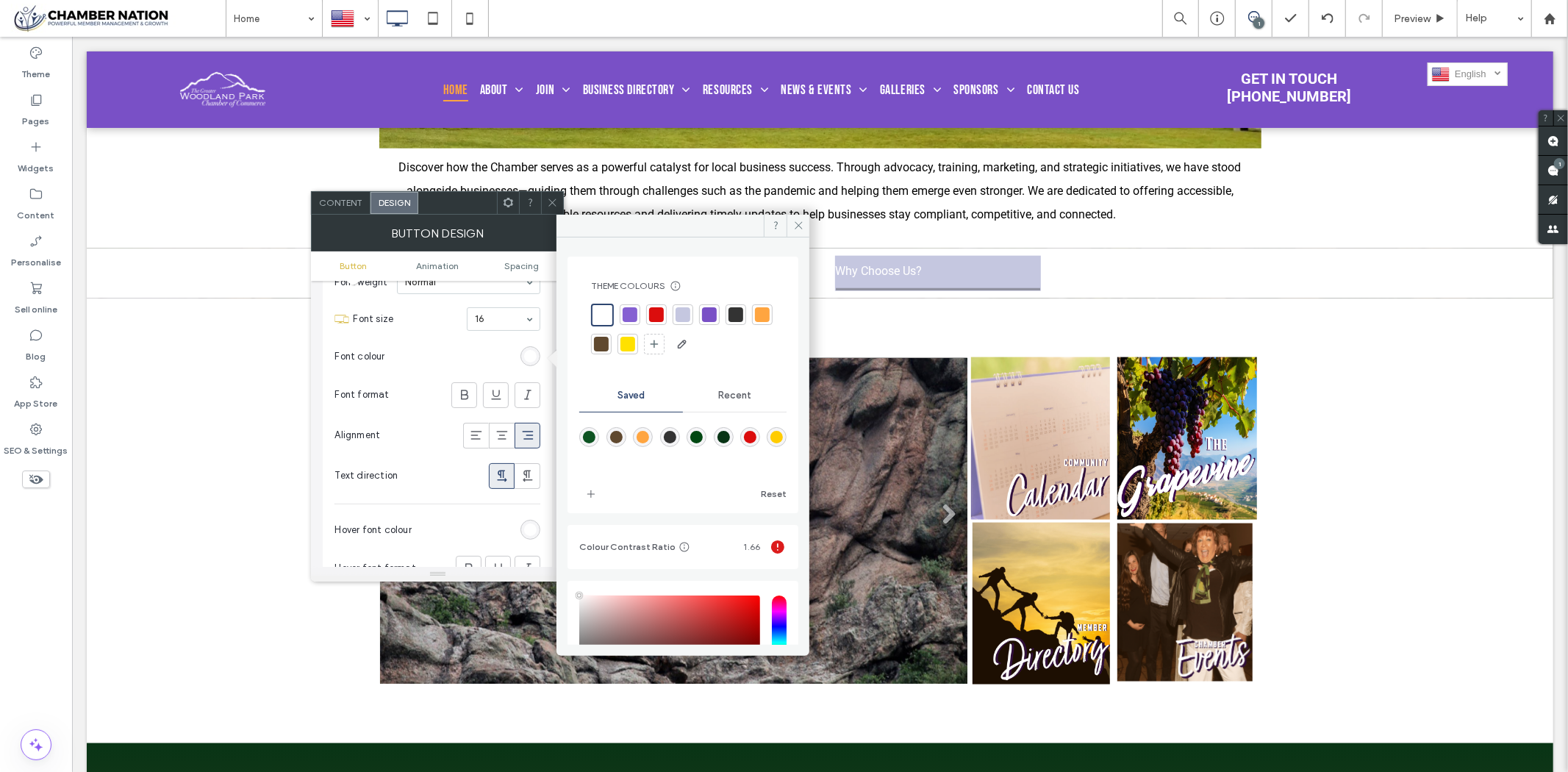
click at [737, 311] on div at bounding box center [736, 314] width 14 height 14
click at [471, 396] on icon at bounding box center [464, 394] width 14 height 14
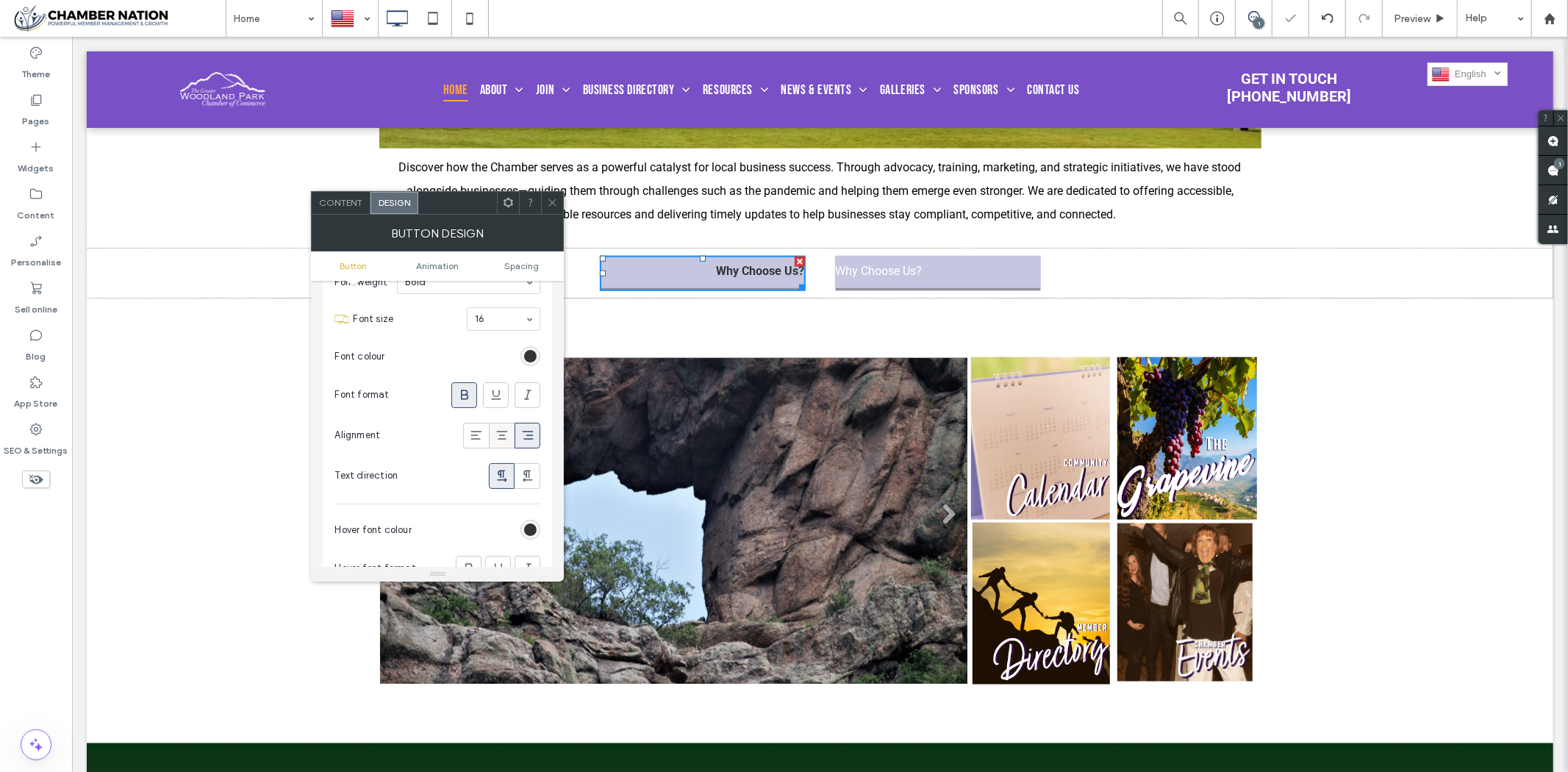
click at [503, 437] on icon at bounding box center [501, 434] width 14 height 14
click at [548, 197] on icon at bounding box center [552, 202] width 11 height 11
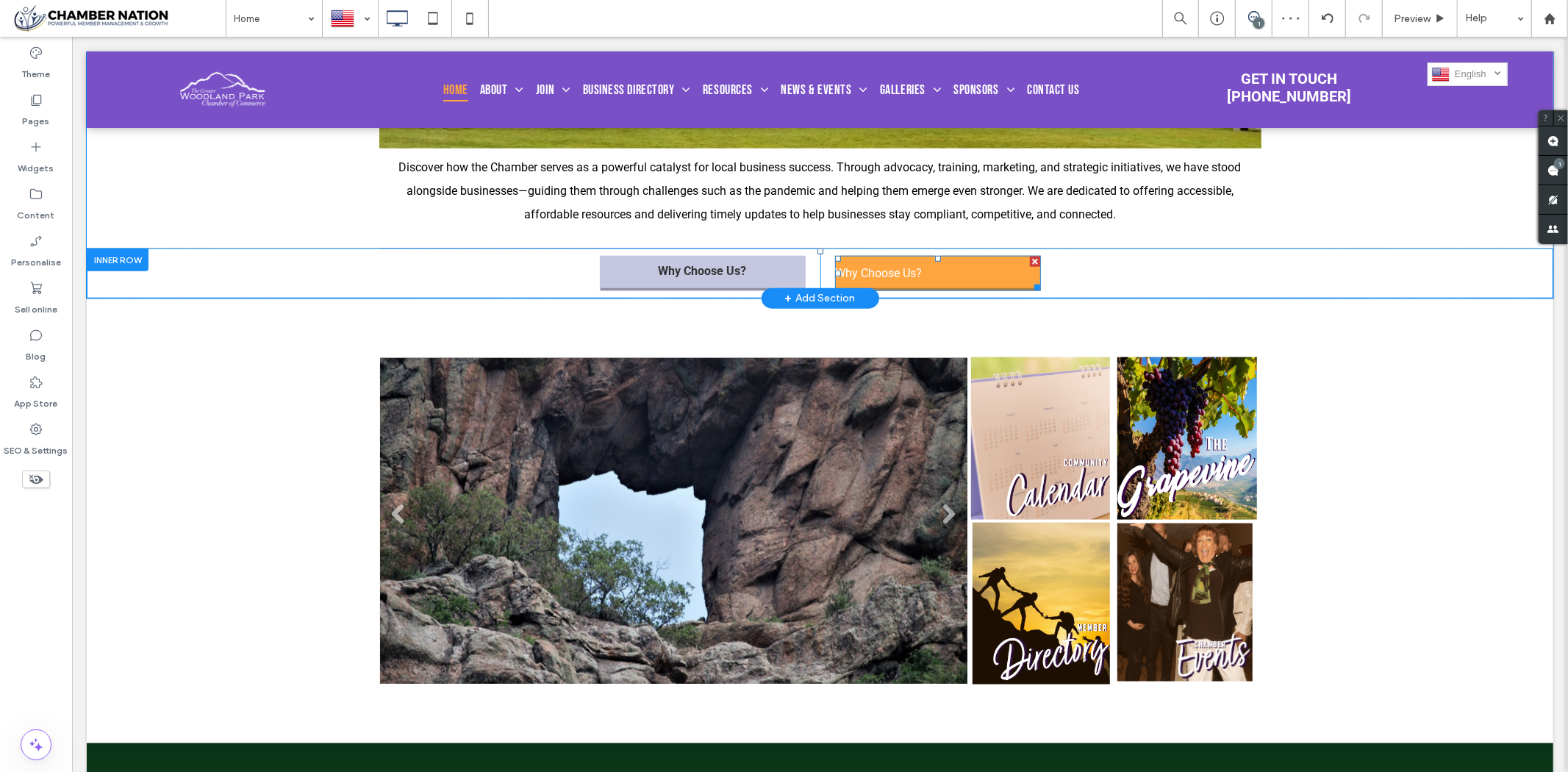
click at [873, 279] on span "Why Choose Us?" at bounding box center [879, 272] width 87 height 14
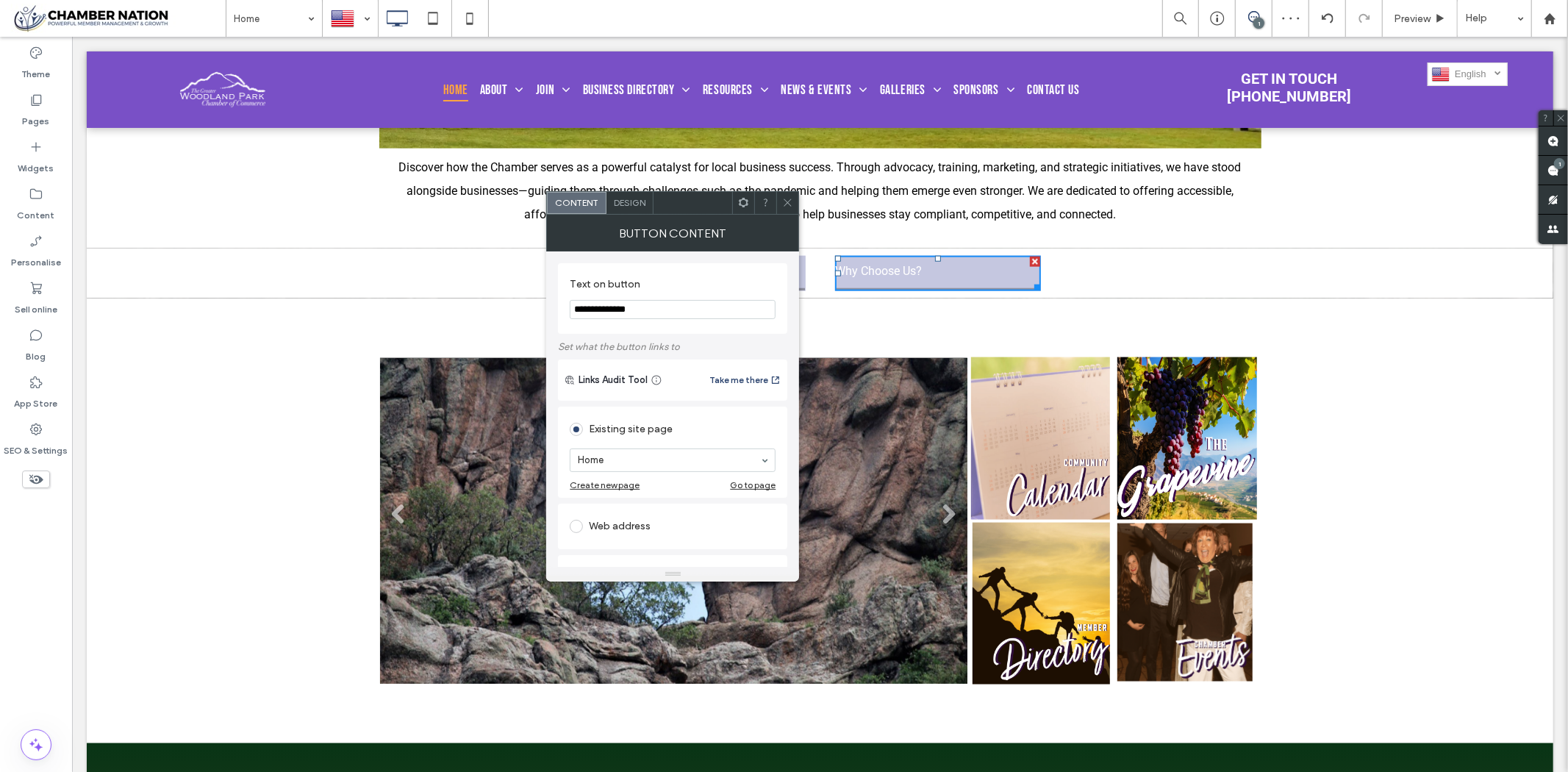
click at [636, 203] on span "Design" at bounding box center [630, 202] width 32 height 11
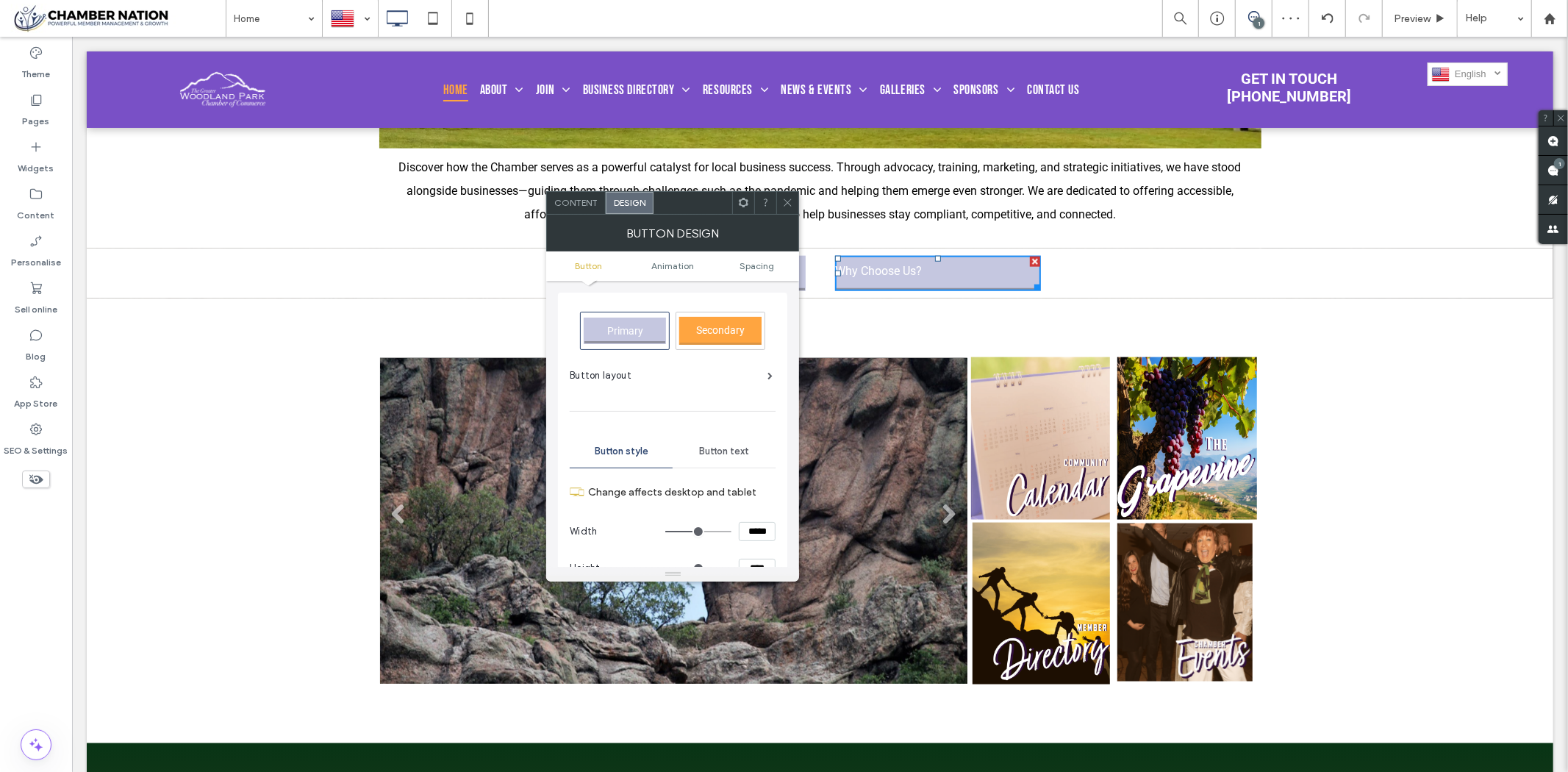
click at [727, 453] on span "Button text" at bounding box center [724, 451] width 50 height 11
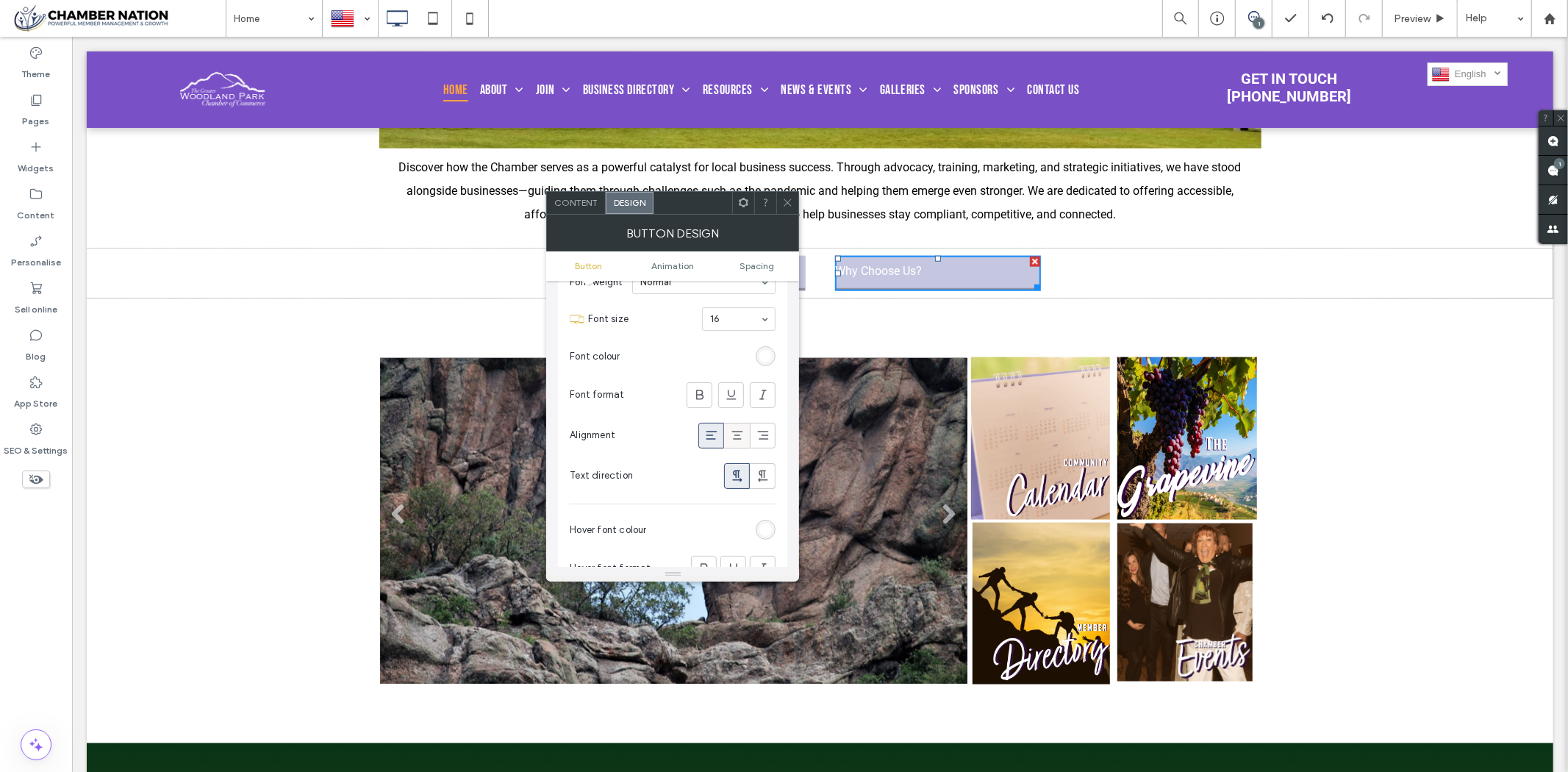
click at [736, 434] on icon at bounding box center [737, 434] width 14 height 14
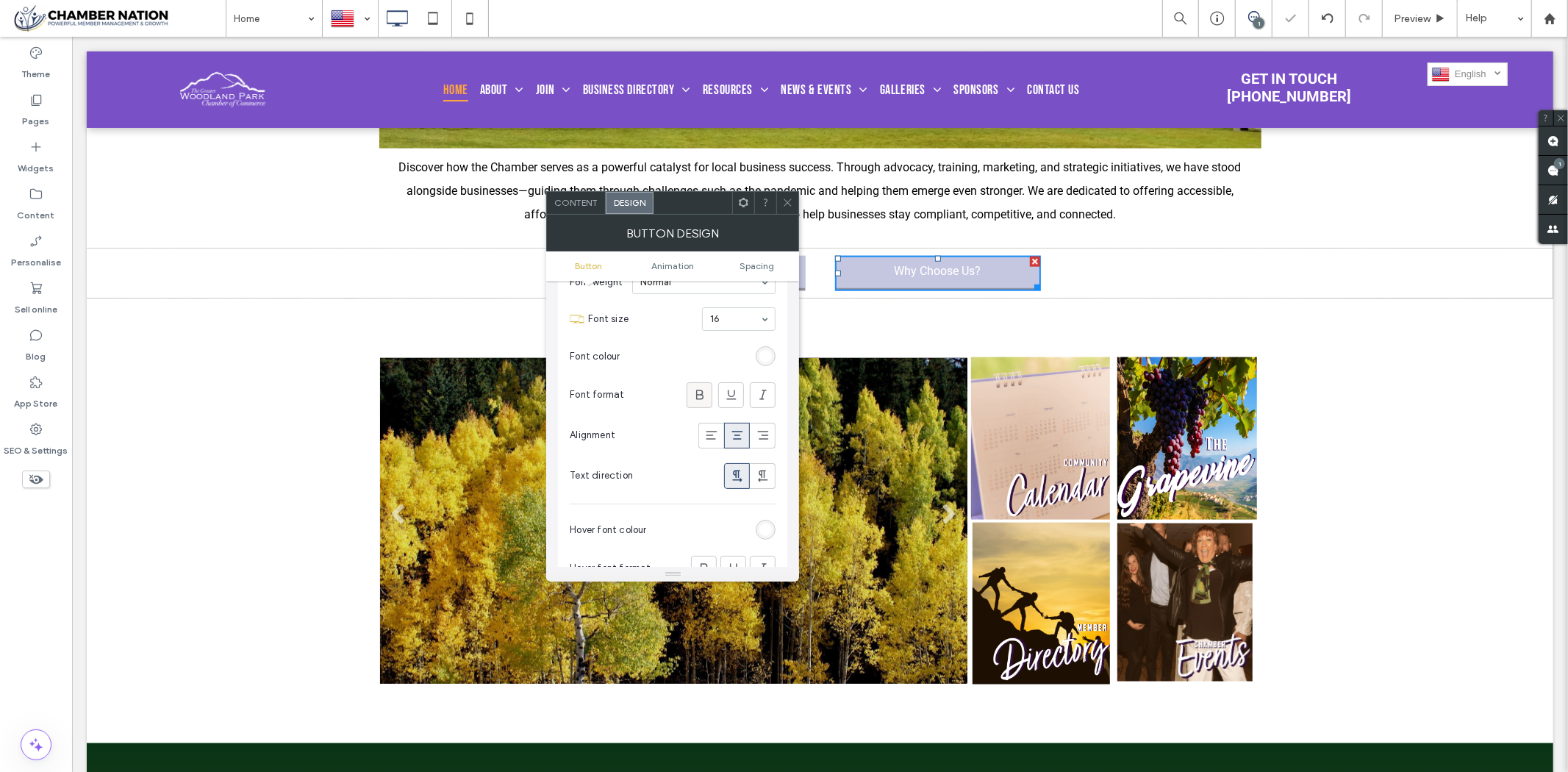
click at [698, 401] on icon at bounding box center [699, 394] width 14 height 14
click at [763, 361] on div "rgb(255, 255, 255)" at bounding box center [765, 356] width 12 height 12
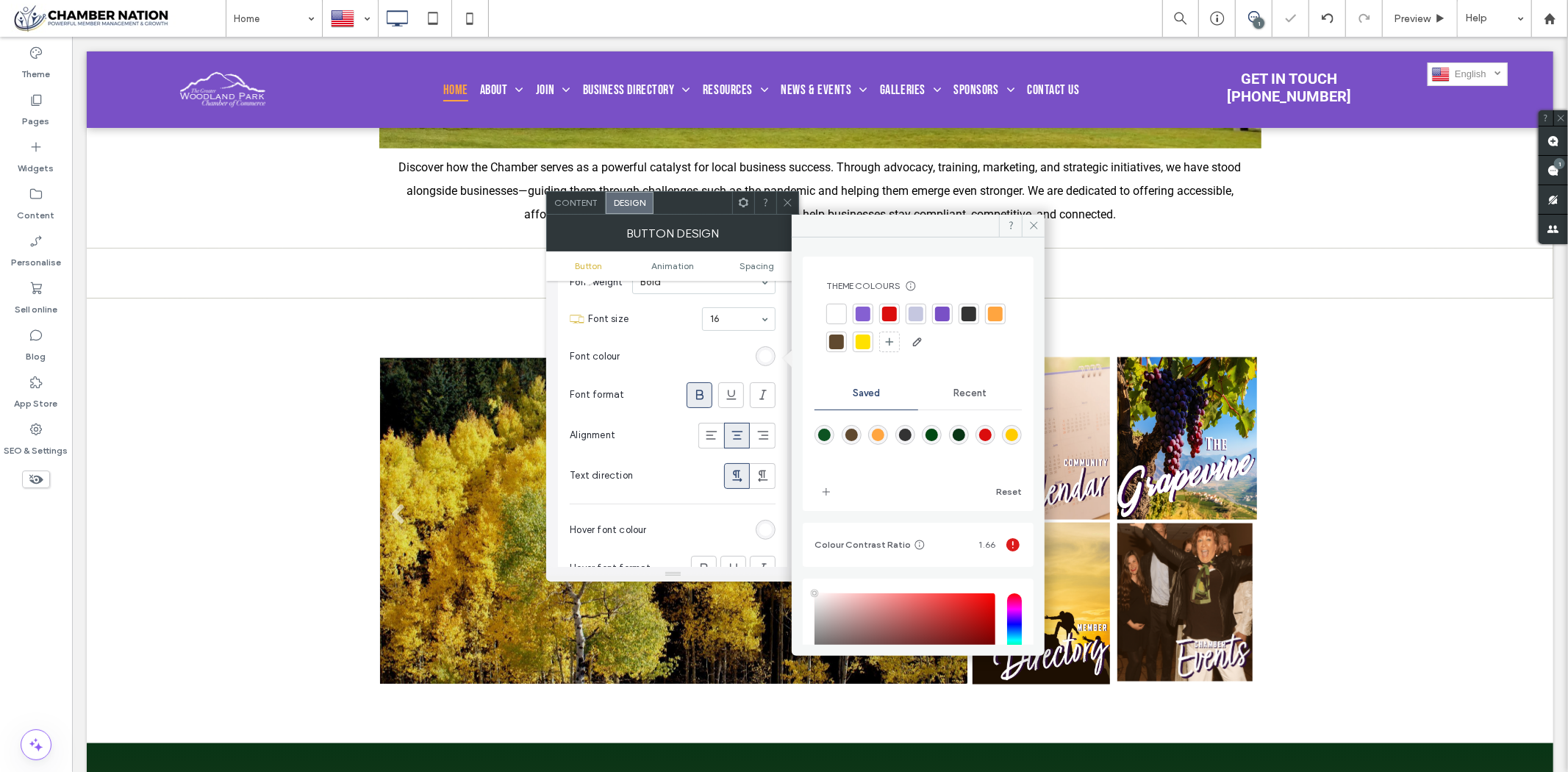
type input "****"
click at [844, 348] on div at bounding box center [836, 344] width 14 height 14
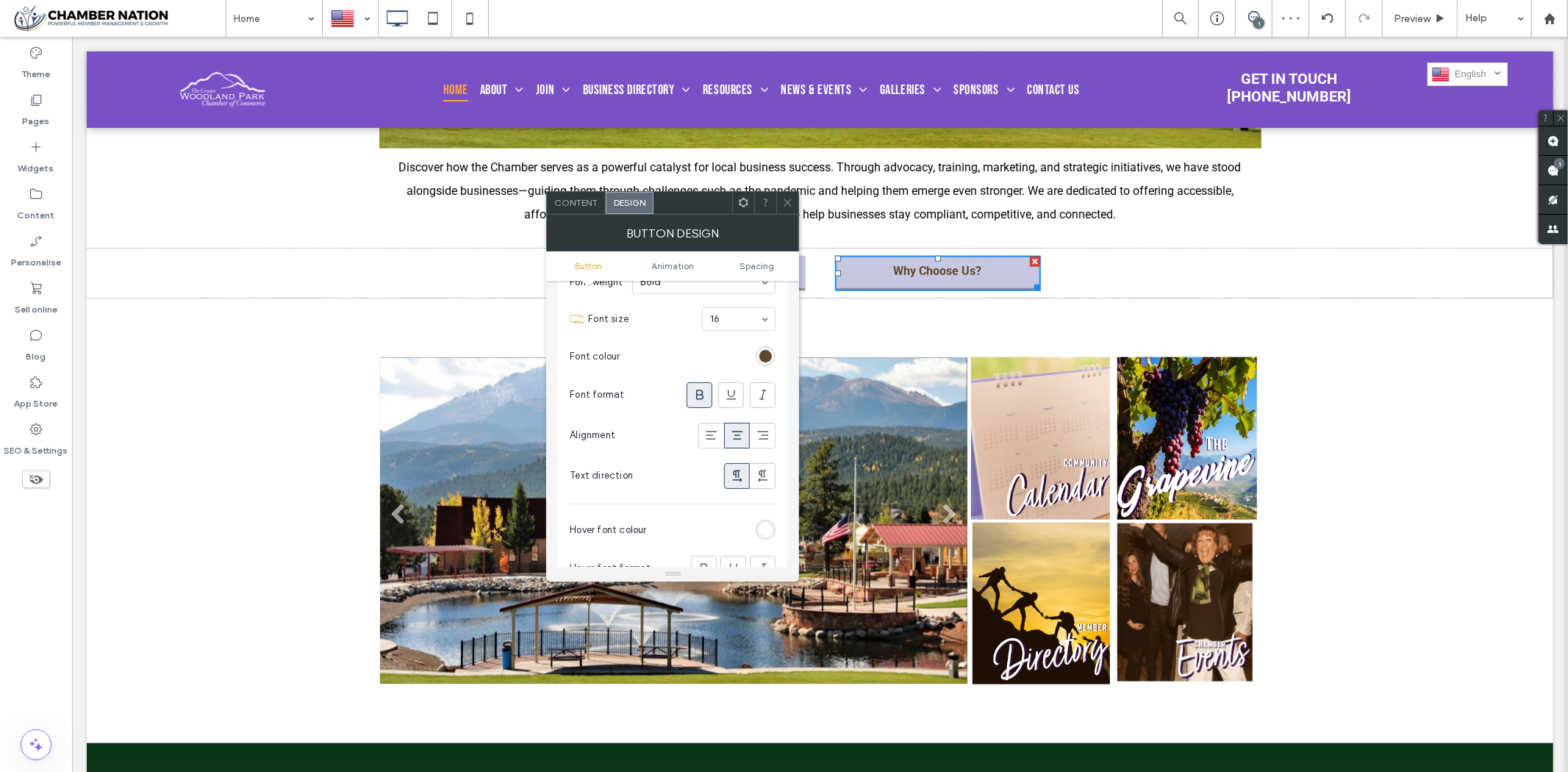
scroll to position [81, 0]
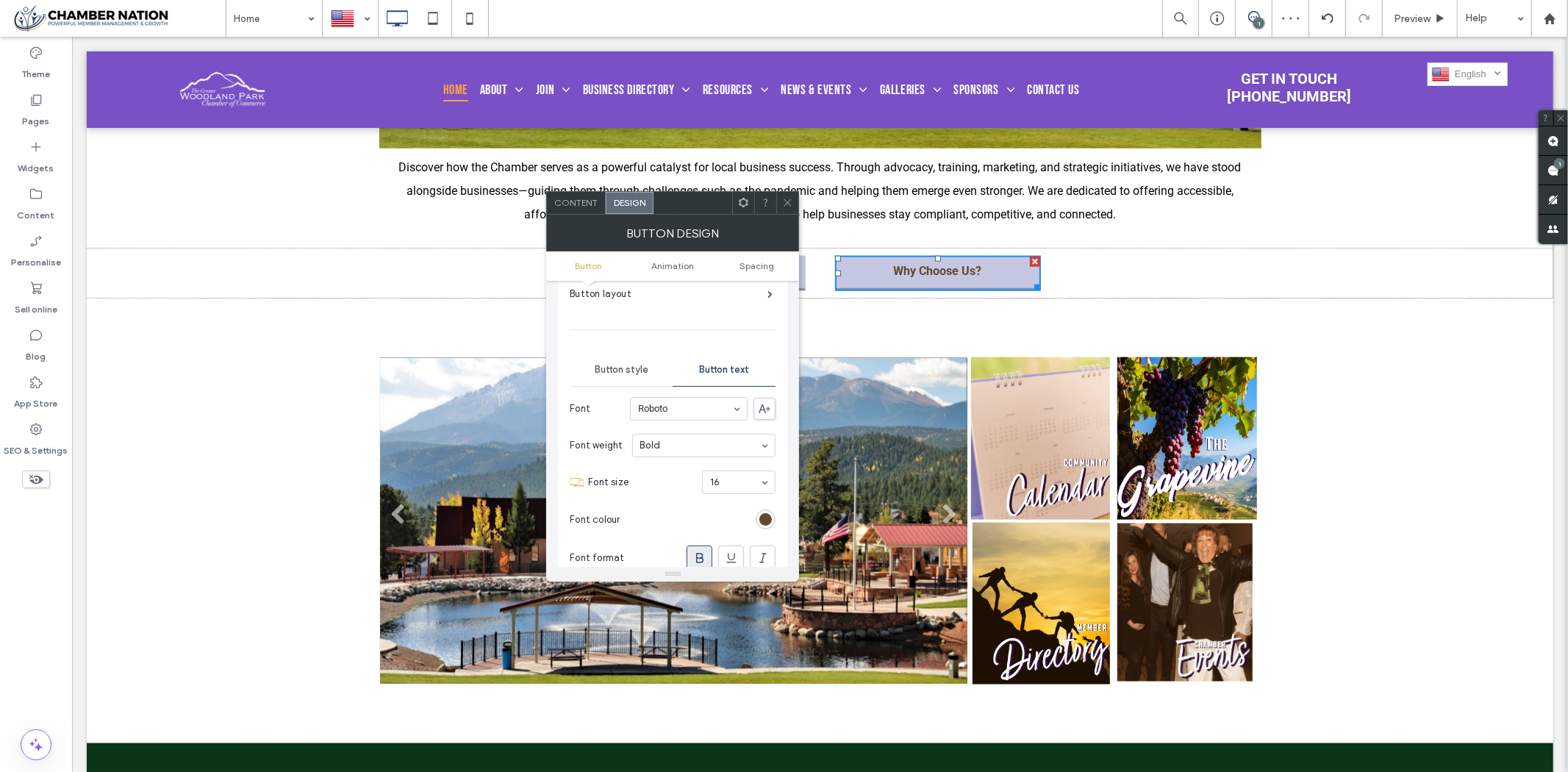
click at [613, 362] on div "Button style" at bounding box center [621, 370] width 103 height 33
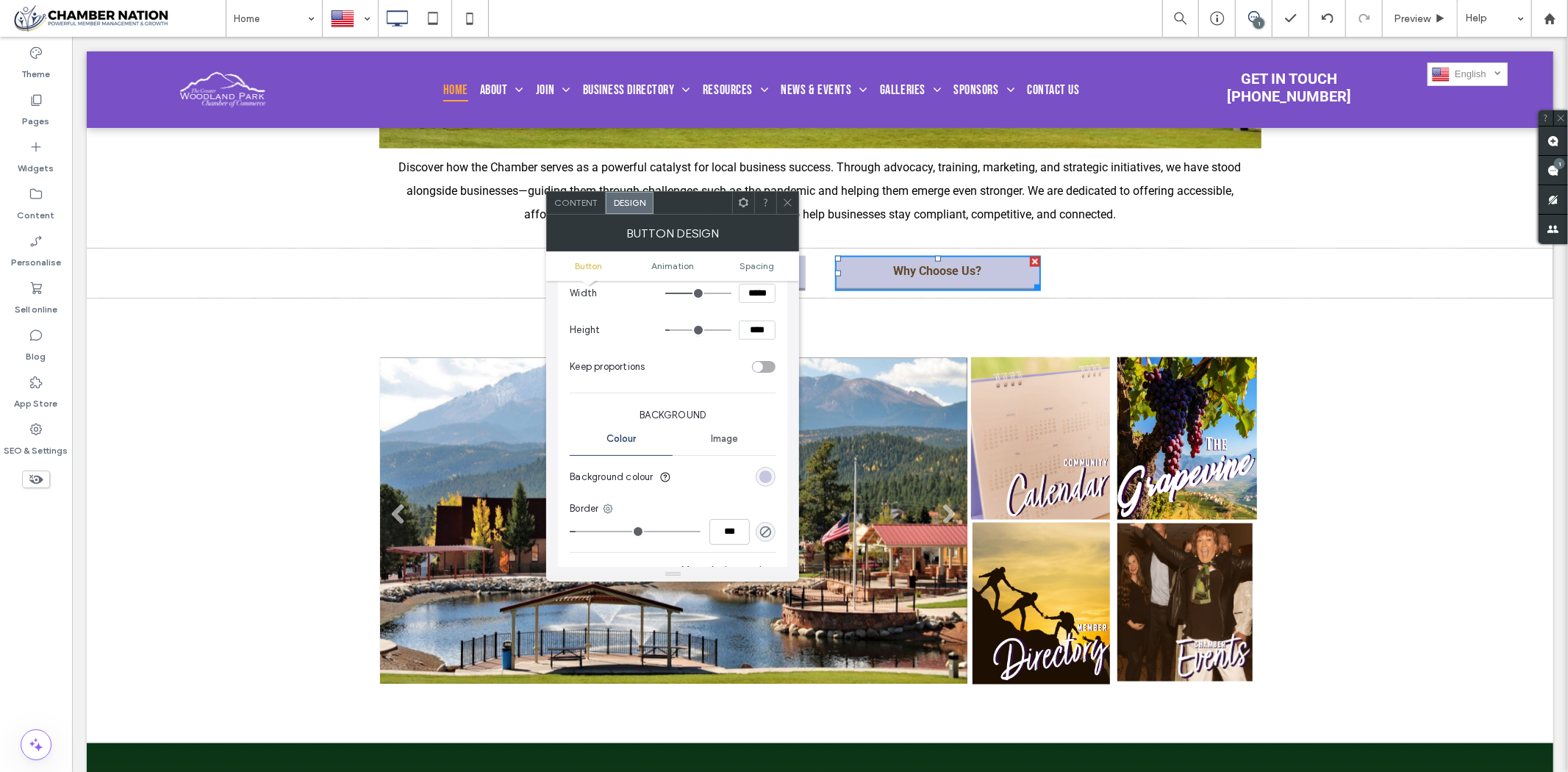
scroll to position [245, 0]
click at [767, 472] on div "rgb(197, 199, 224)" at bounding box center [765, 470] width 12 height 12
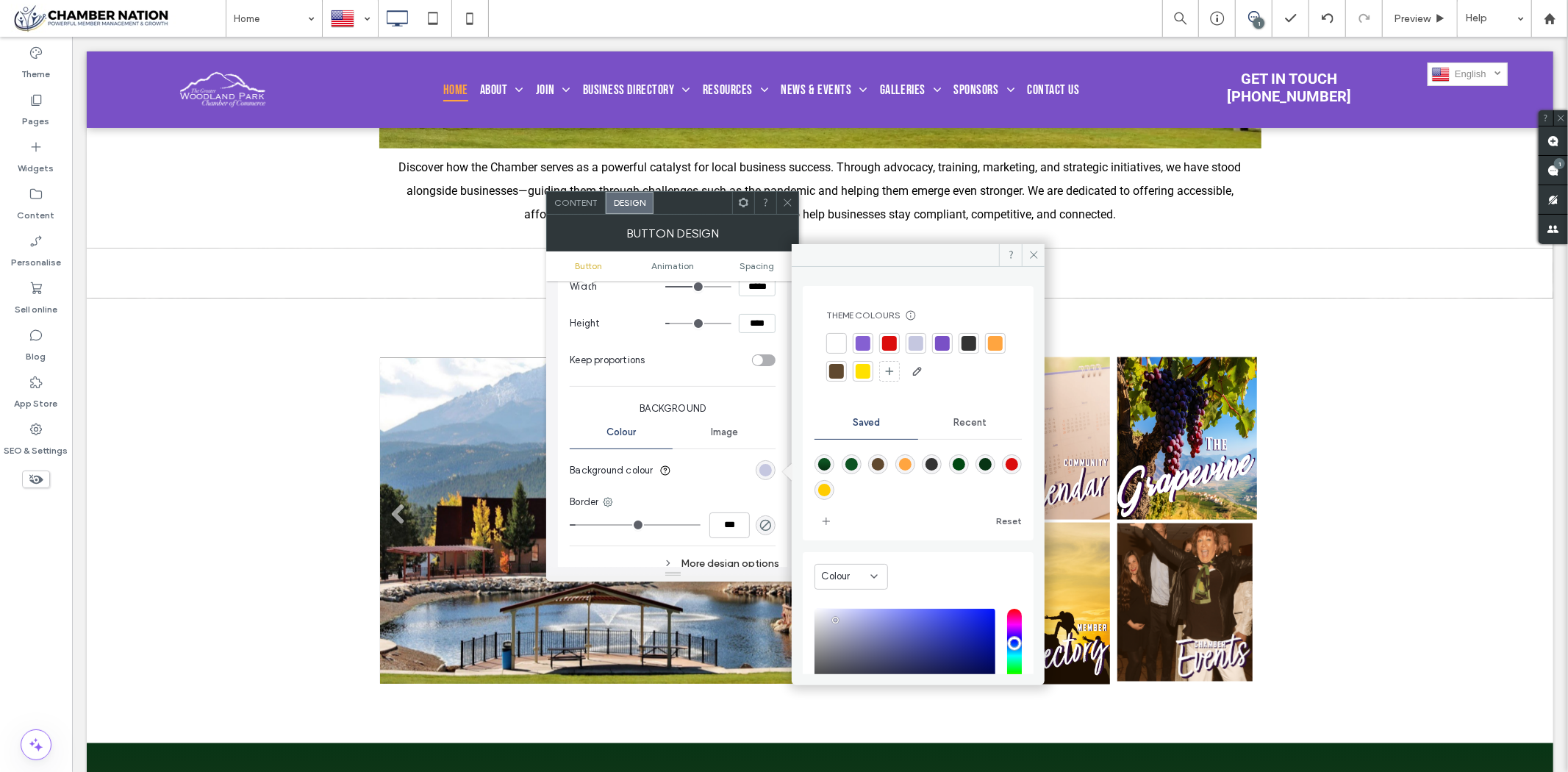
click at [988, 351] on div at bounding box center [995, 343] width 14 height 14
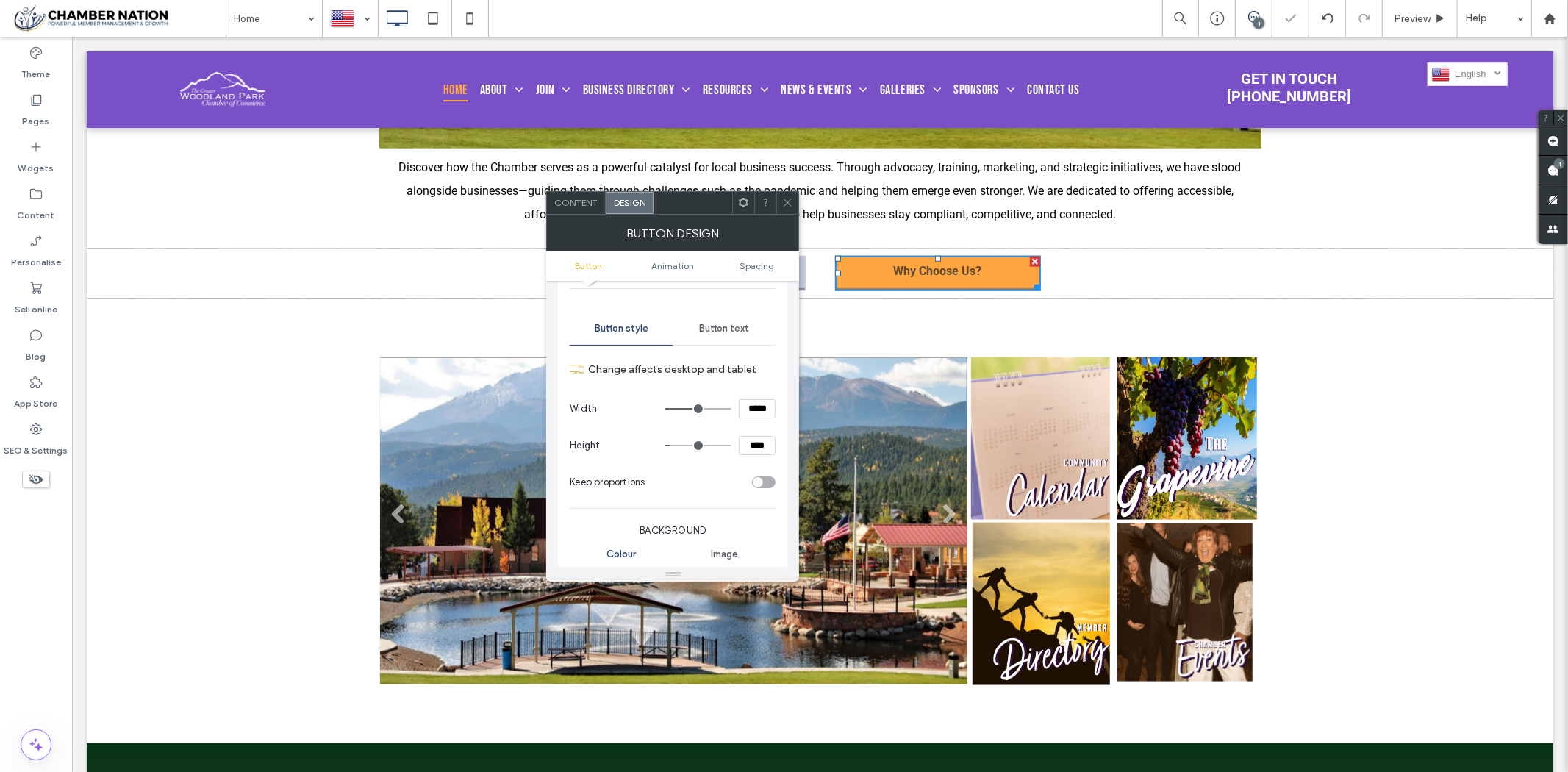
scroll to position [0, 0]
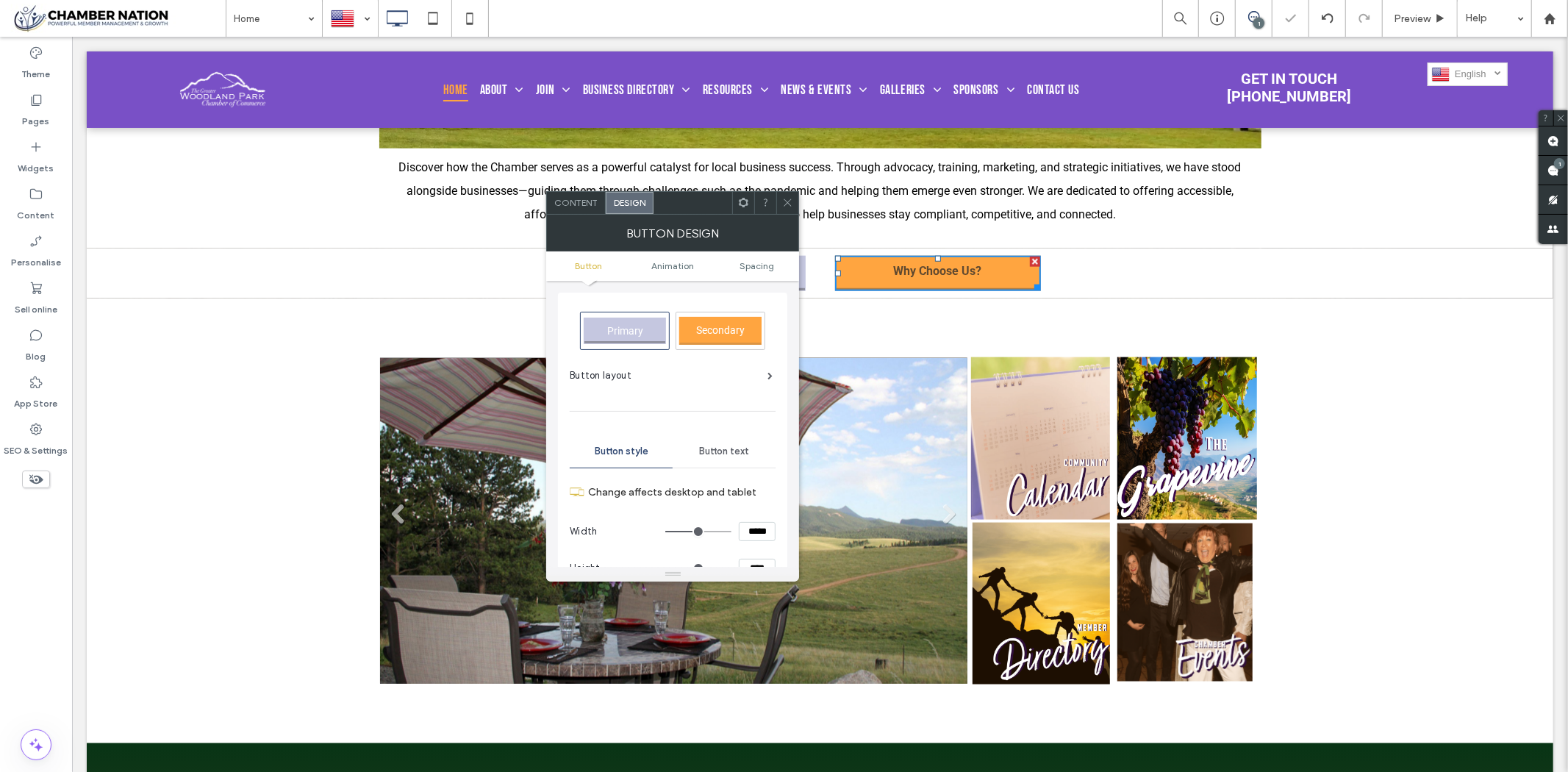
click at [785, 209] on span at bounding box center [787, 202] width 11 height 22
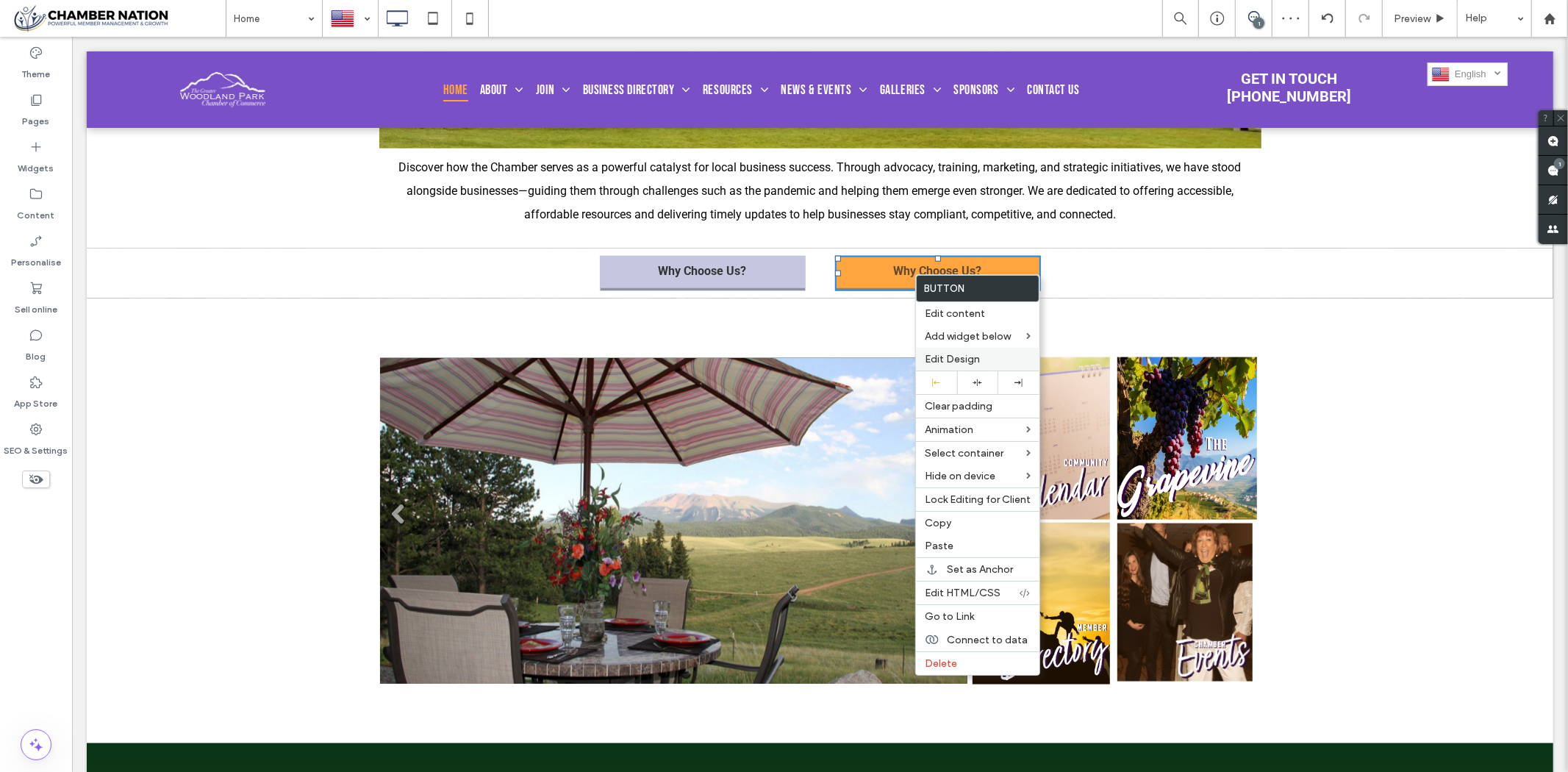
click at [971, 361] on span "Edit Design" at bounding box center [953, 359] width 55 height 12
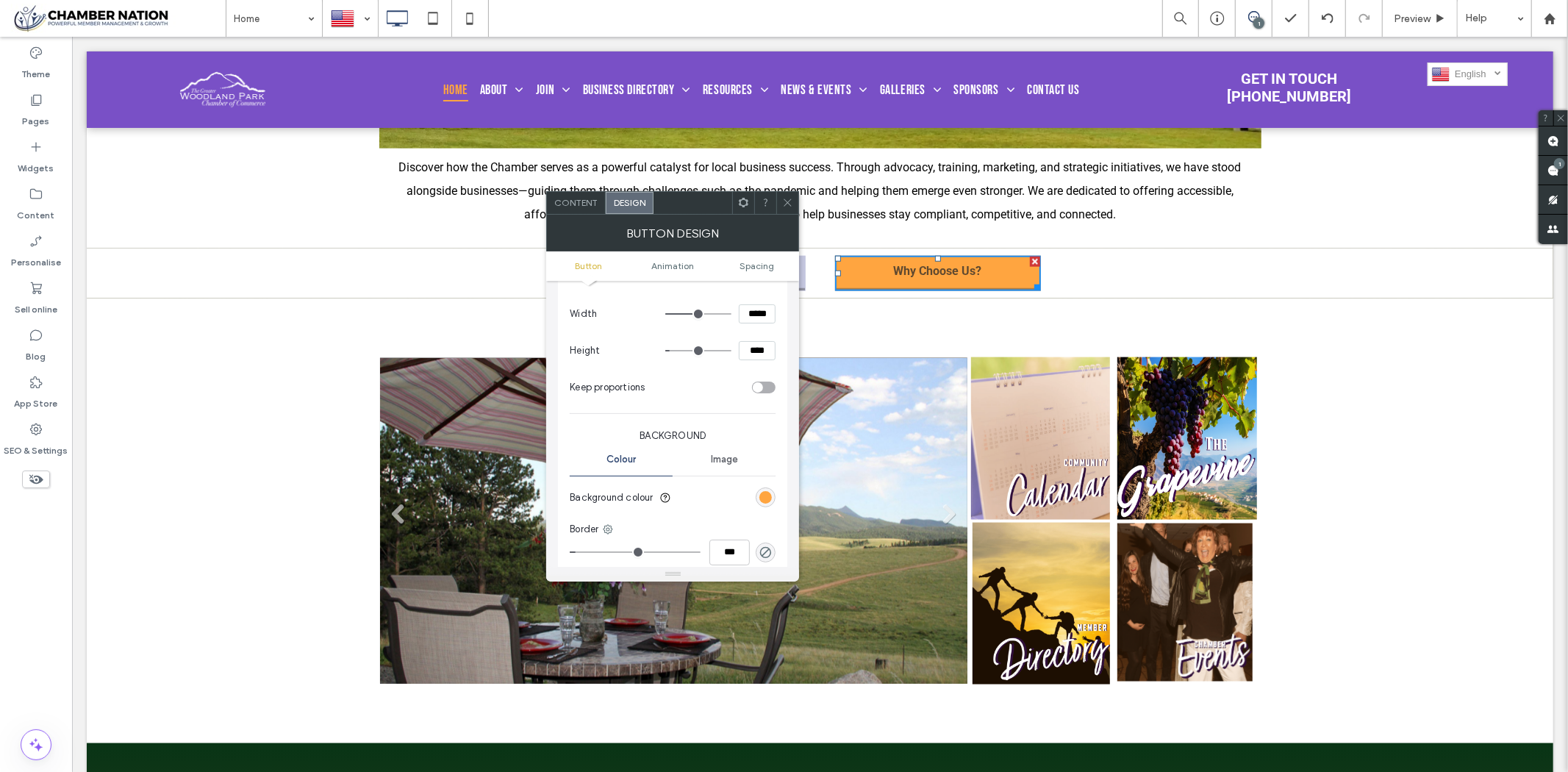
scroll to position [326, 0]
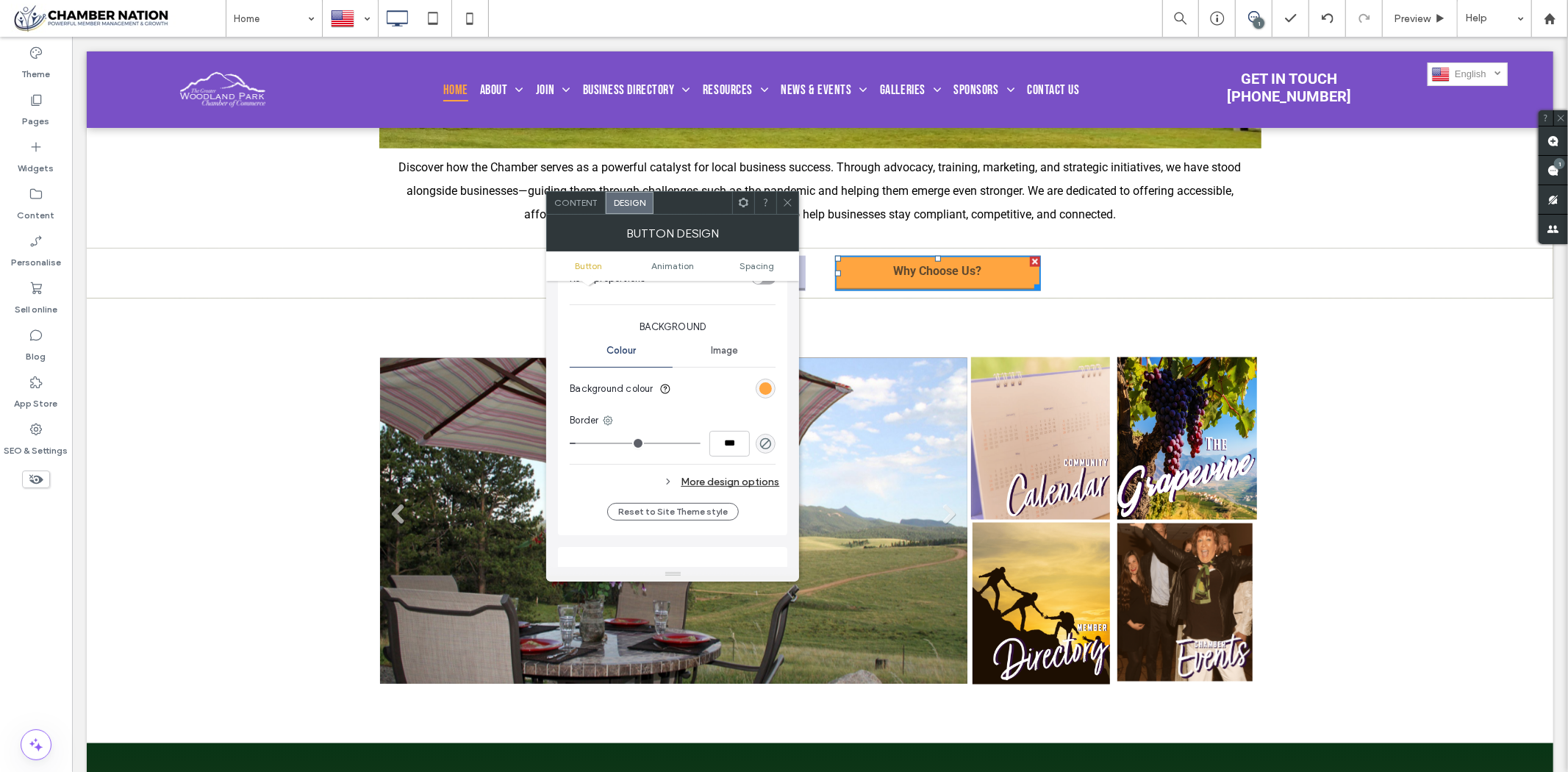
click at [765, 482] on div "More design options" at bounding box center [674, 481] width 209 height 20
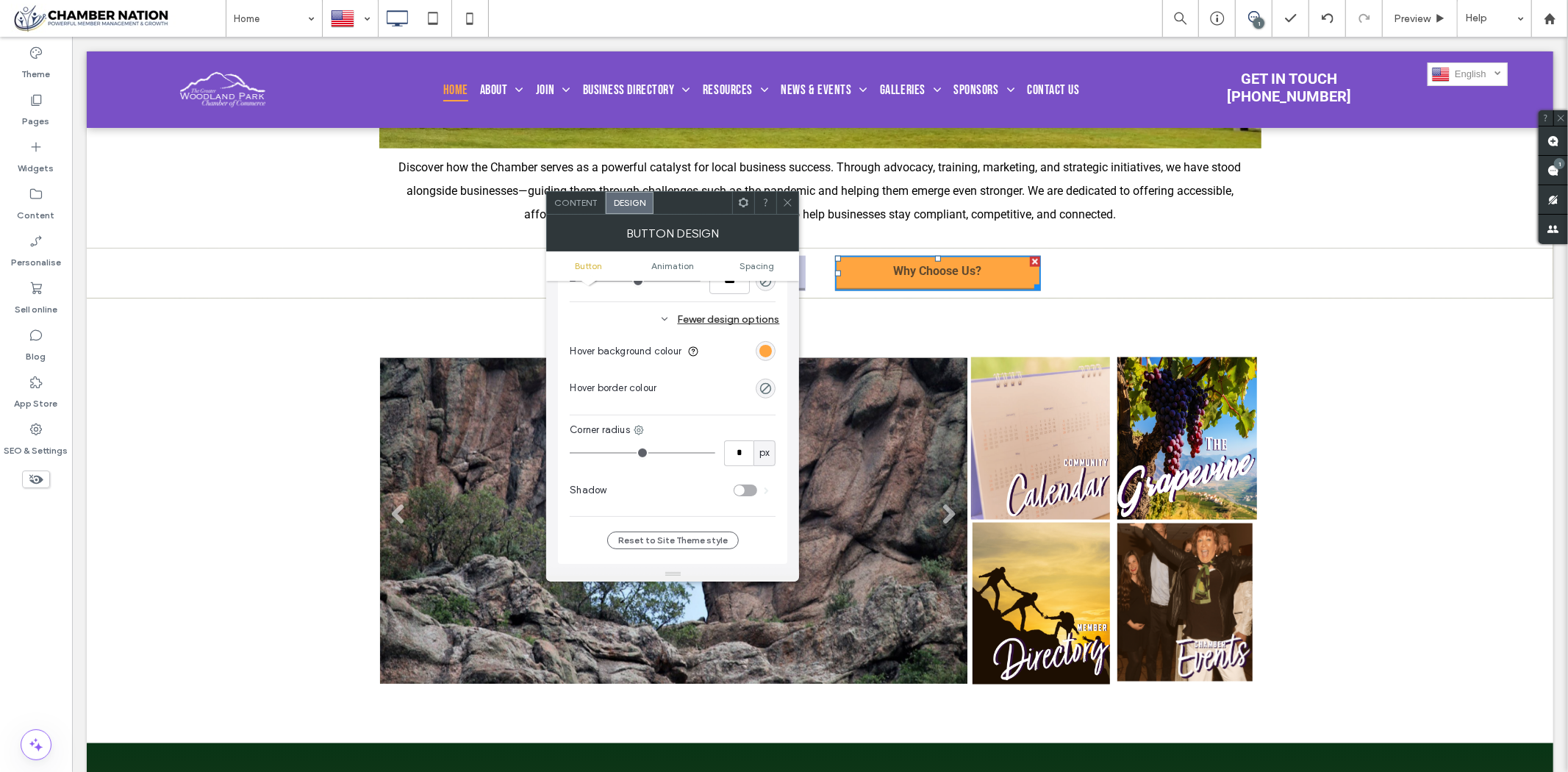
scroll to position [490, 0]
click at [768, 346] on div "rgb(255, 165, 64)" at bounding box center [765, 350] width 12 height 12
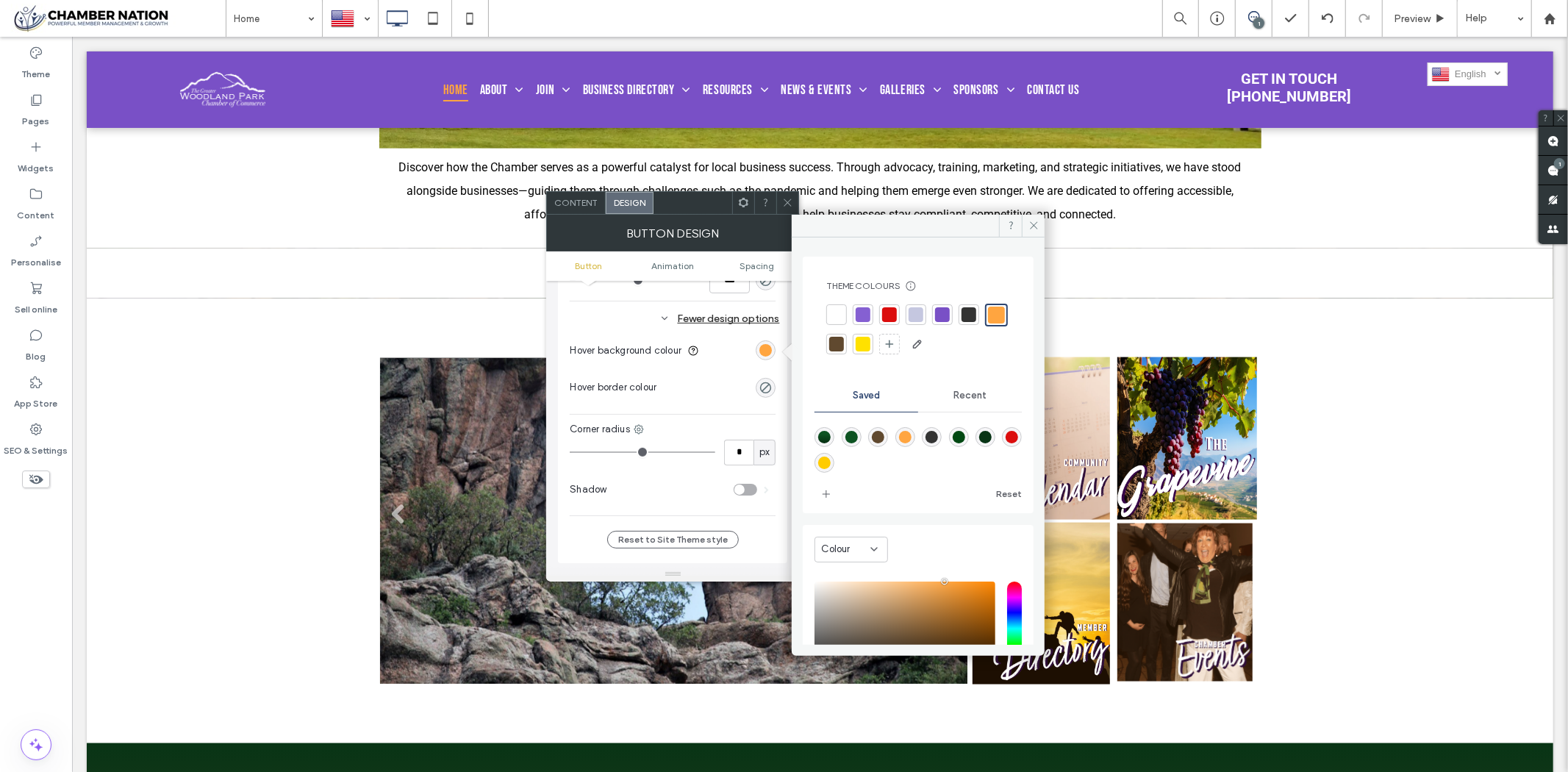
click at [914, 313] on div at bounding box center [915, 314] width 14 height 14
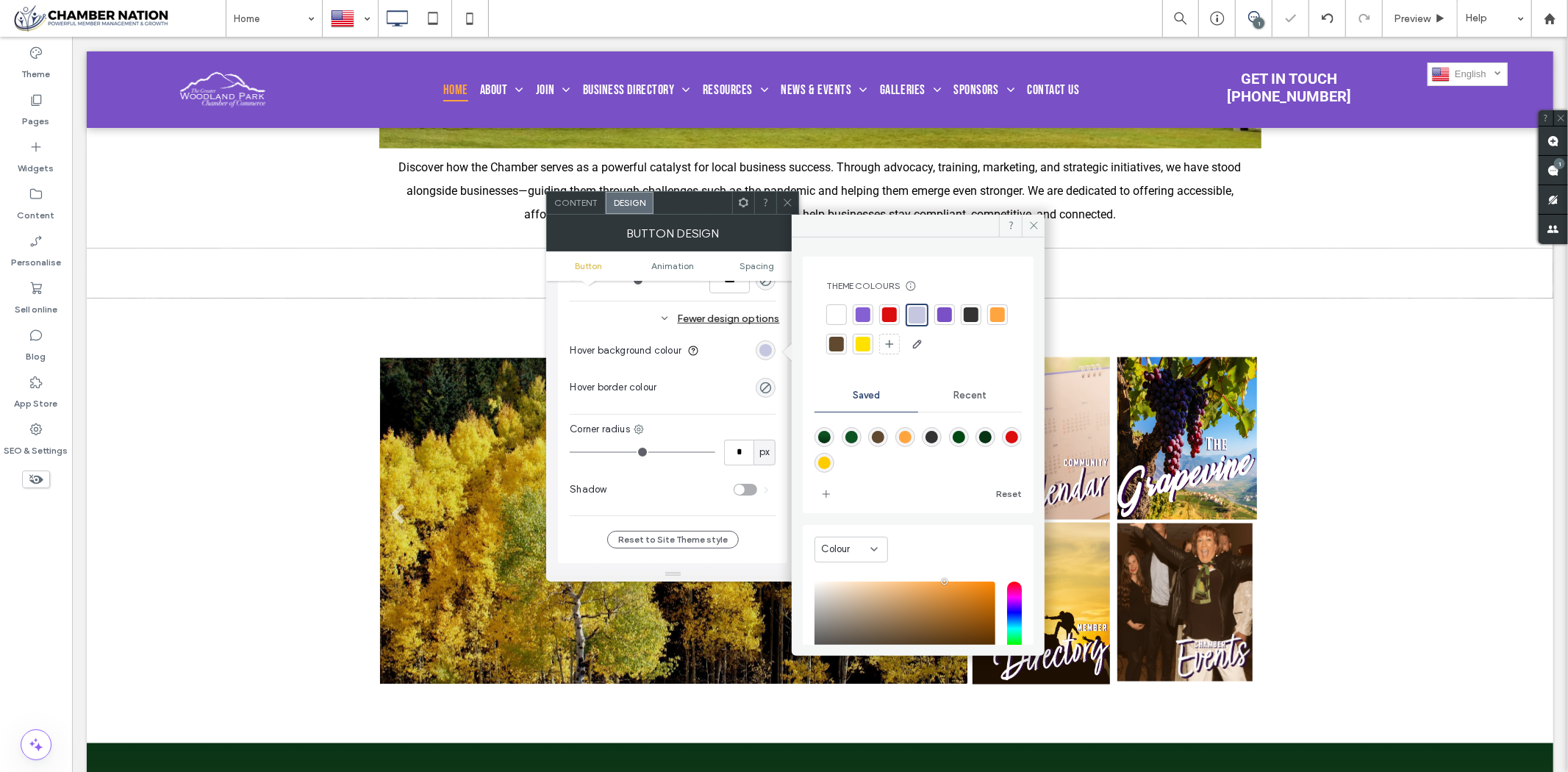
click at [793, 203] on icon at bounding box center [787, 202] width 11 height 11
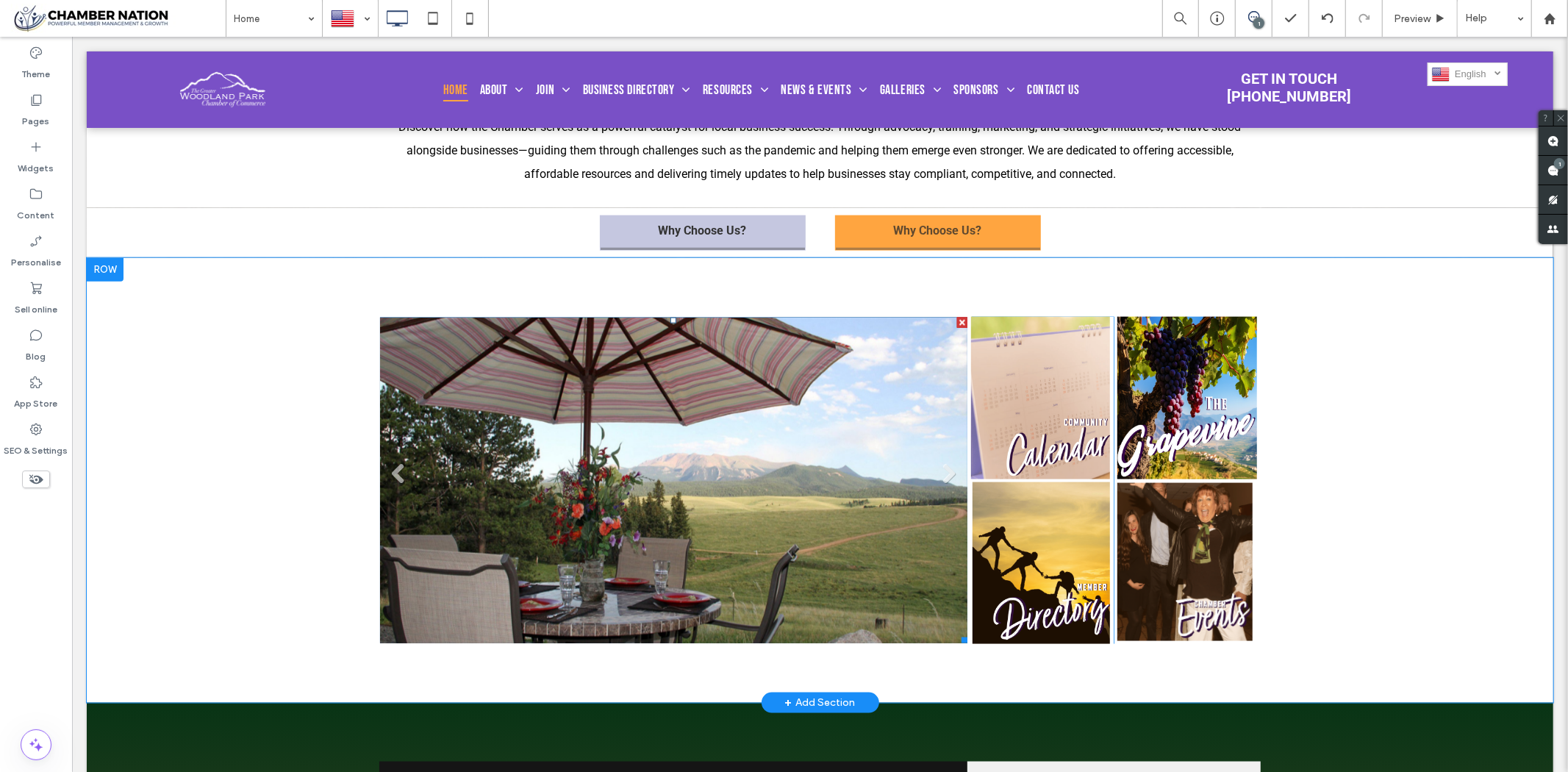
scroll to position [1470, 0]
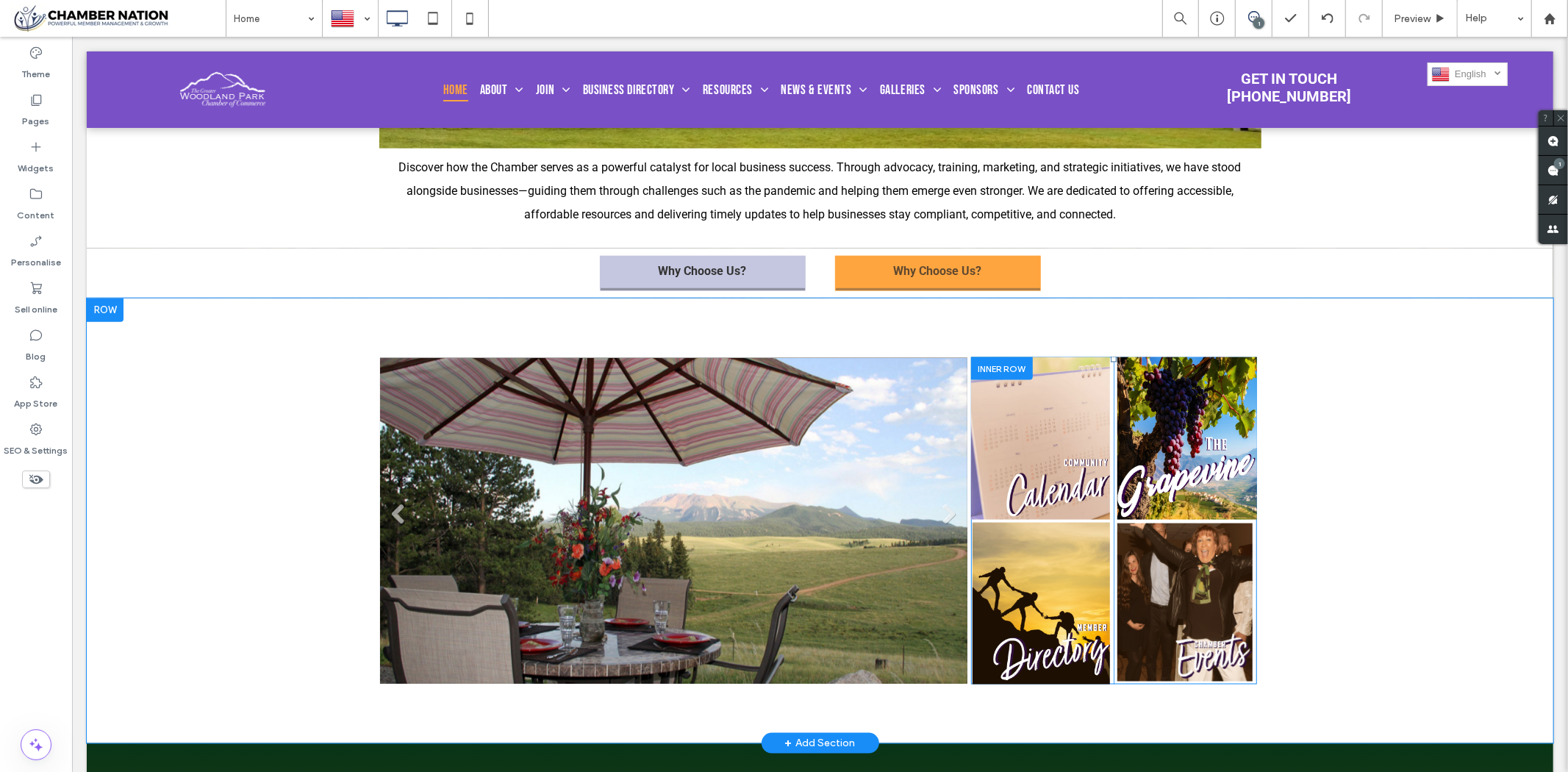
click at [996, 374] on div at bounding box center [1001, 368] width 62 height 23
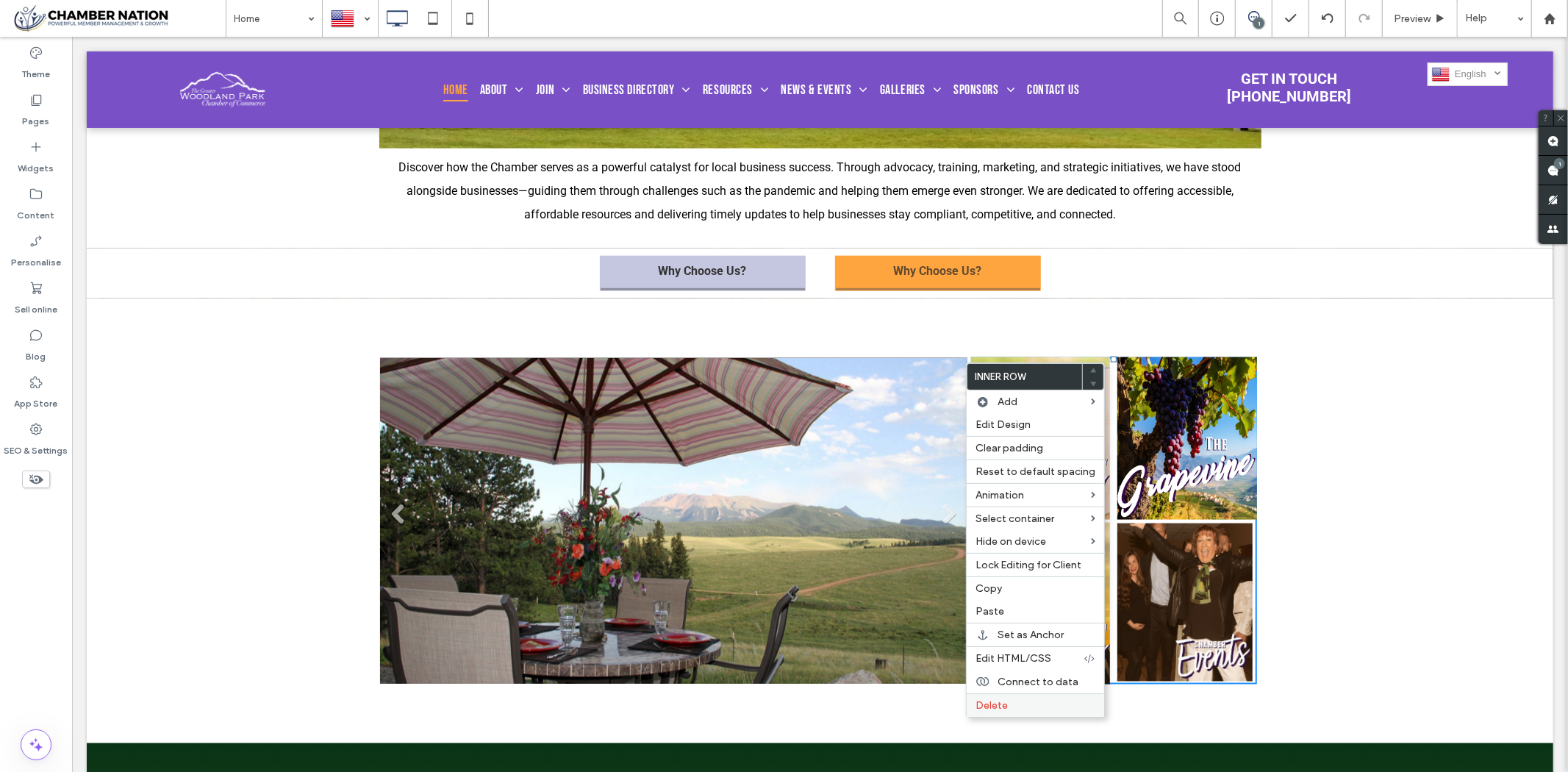
click at [1019, 704] on label "Delete" at bounding box center [1035, 705] width 120 height 12
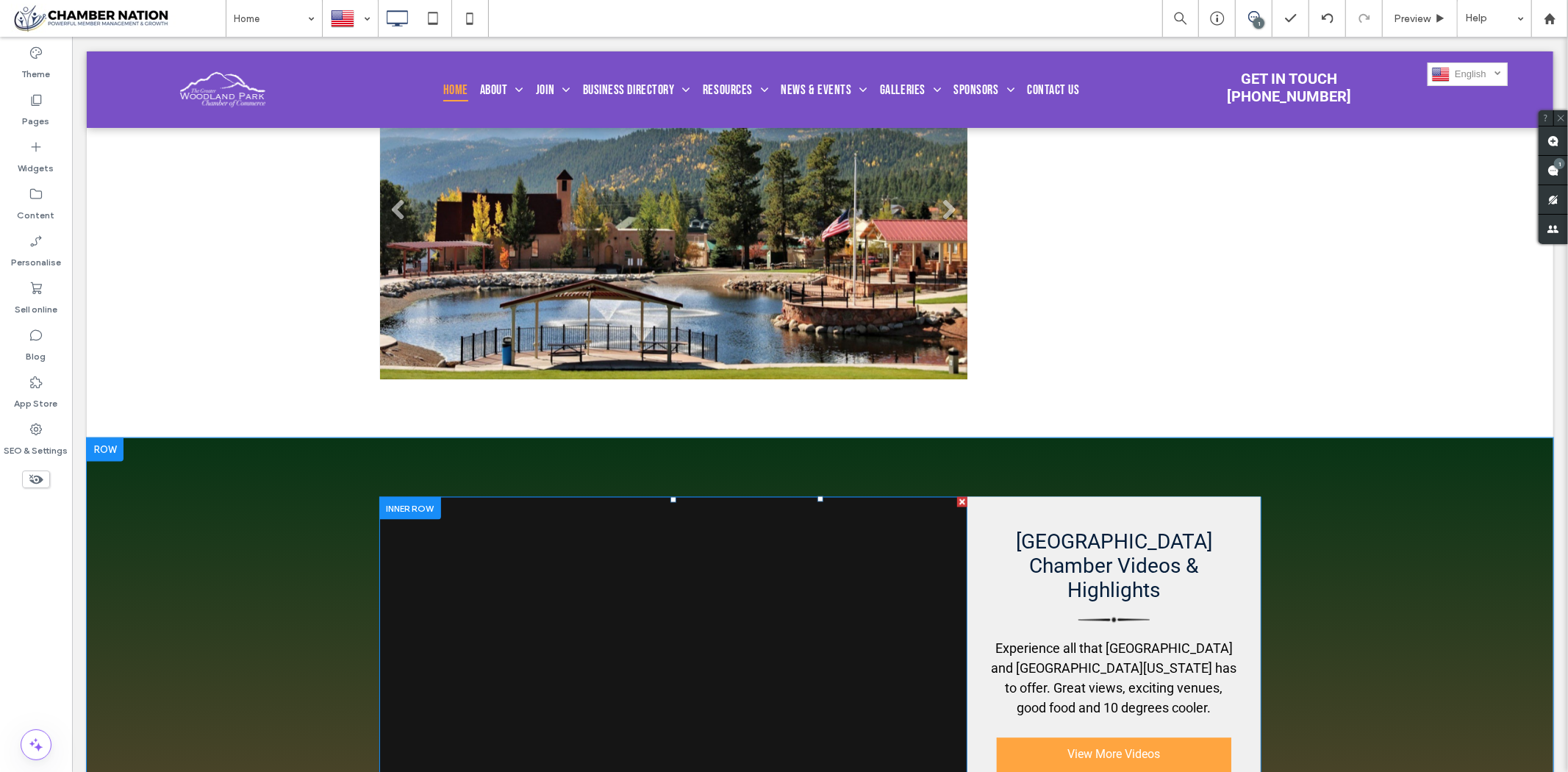
scroll to position [1959, 0]
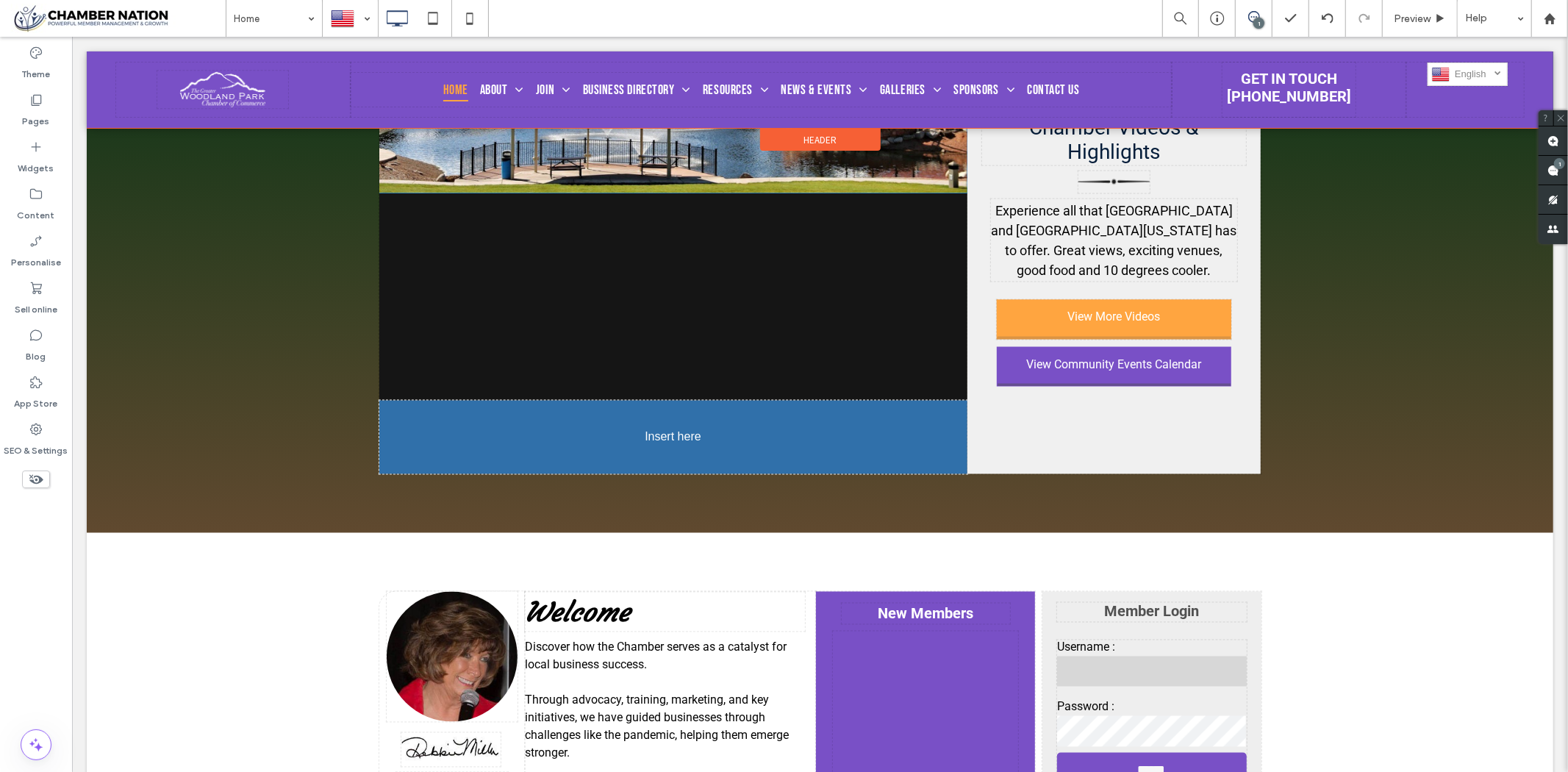
drag, startPoint x: 706, startPoint y: 161, endPoint x: 793, endPoint y: 487, distance: 337.4
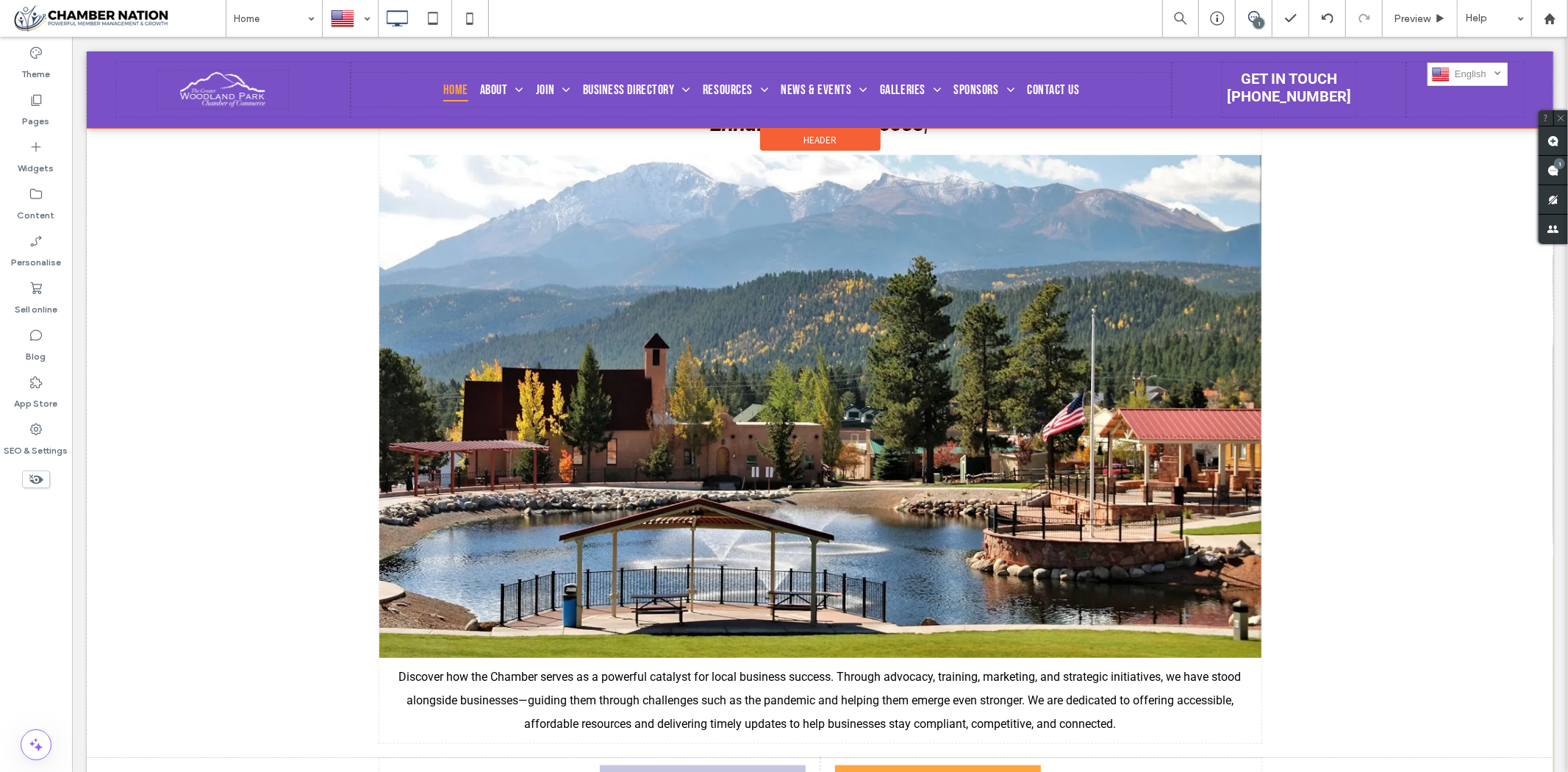
scroll to position [898, 0]
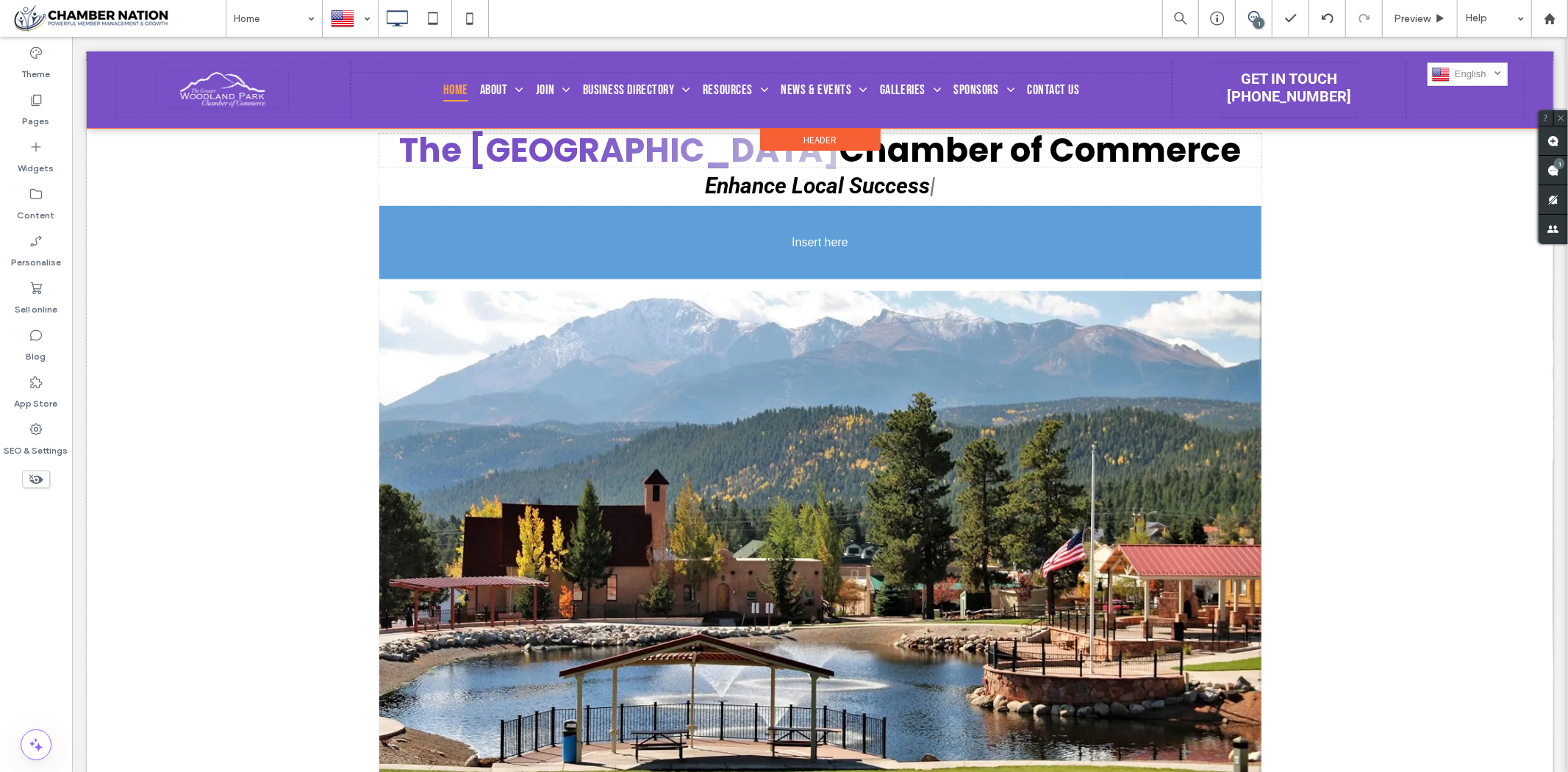
drag, startPoint x: 744, startPoint y: 637, endPoint x: 883, endPoint y: 458, distance: 226.6
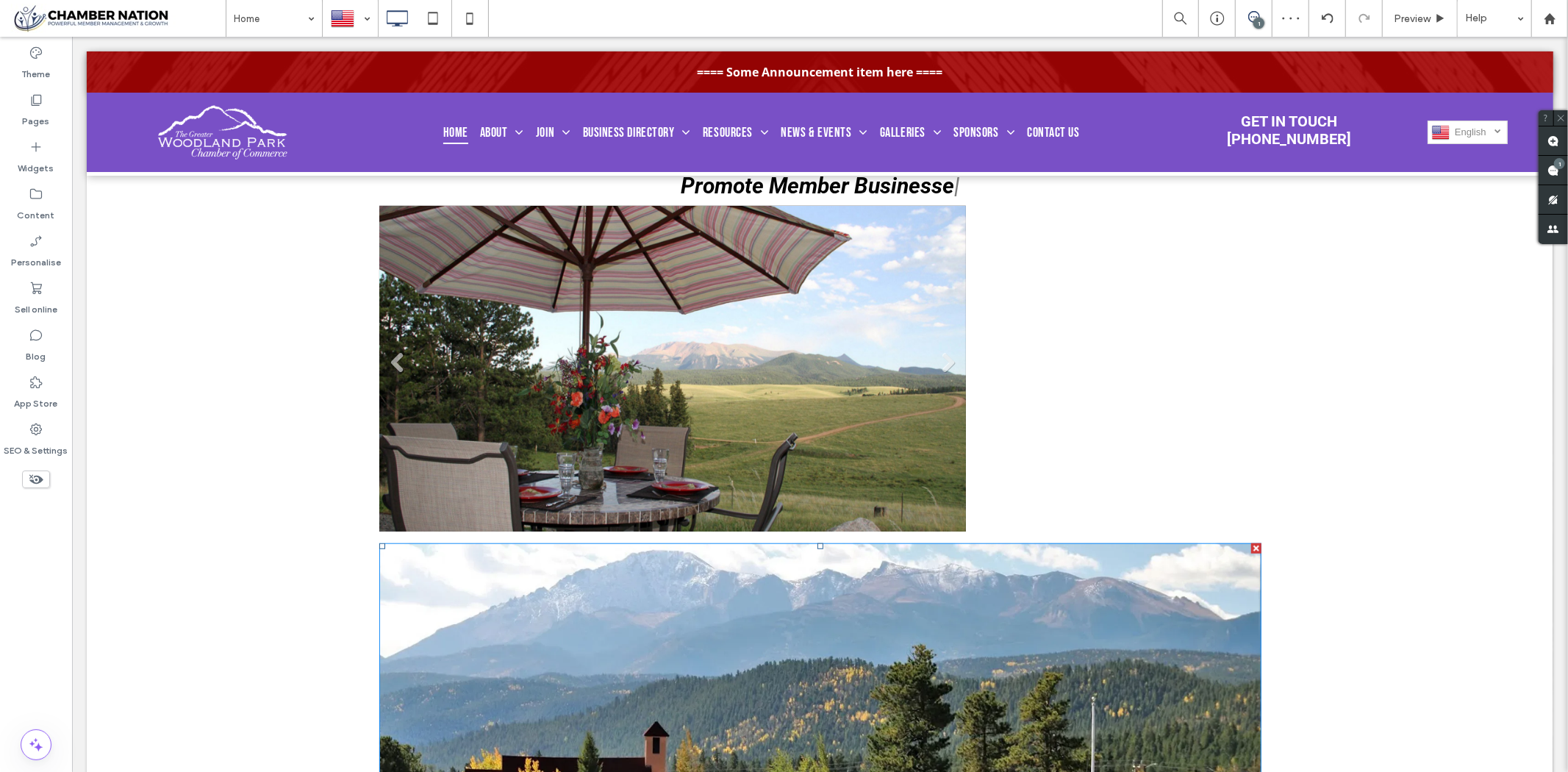
drag, startPoint x: 1324, startPoint y: 590, endPoint x: 997, endPoint y: 583, distance: 327.1
click at [1252, 553] on div at bounding box center [1256, 548] width 11 height 11
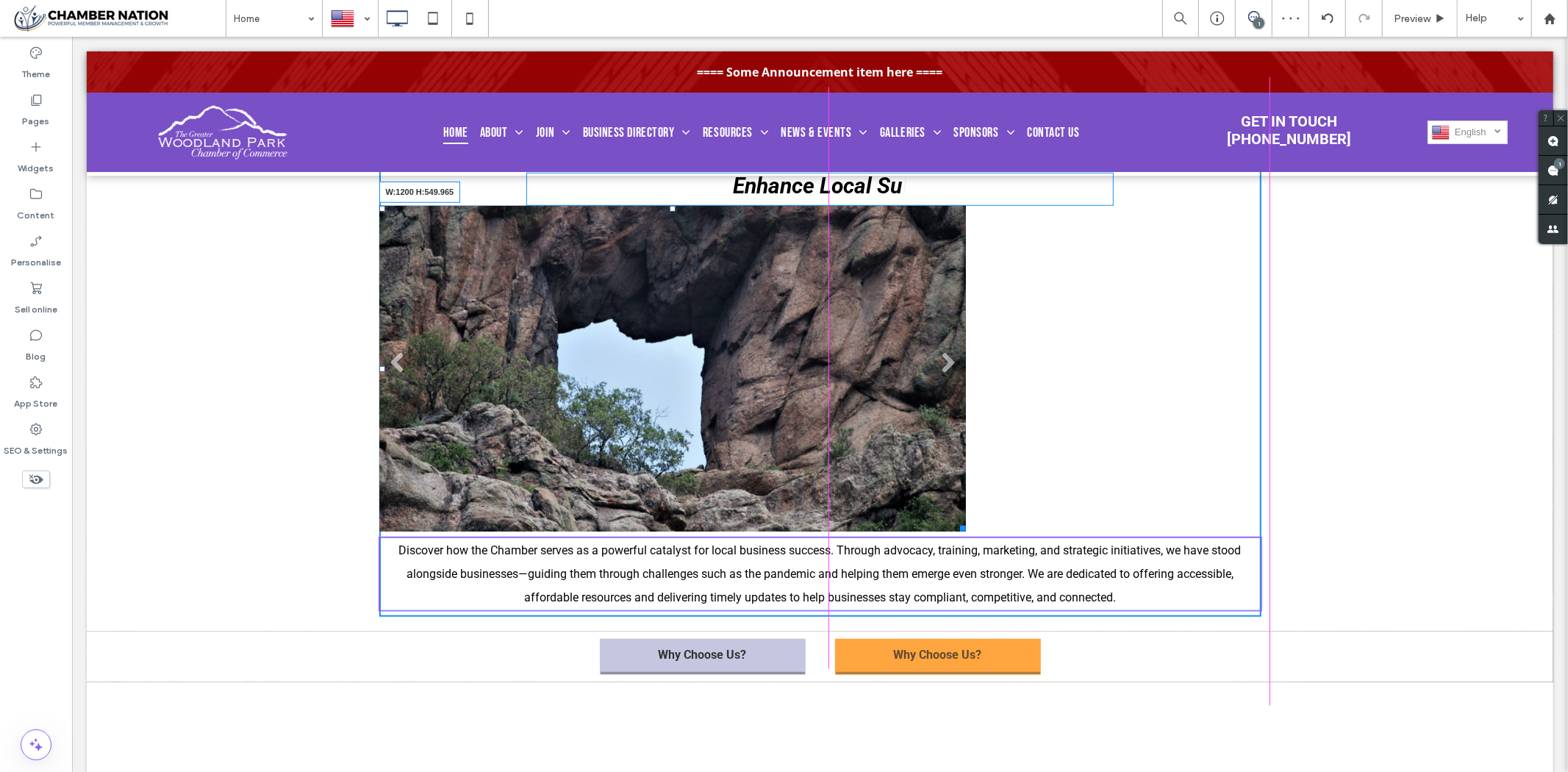
drag, startPoint x: 952, startPoint y: 532, endPoint x: 1331, endPoint y: 647, distance: 396.1
click at [1258, 610] on div "The Greater Woodland Park Chamber of Commerce Enhance Local Su | Slide title Wr…" at bounding box center [819, 345] width 1467 height 571
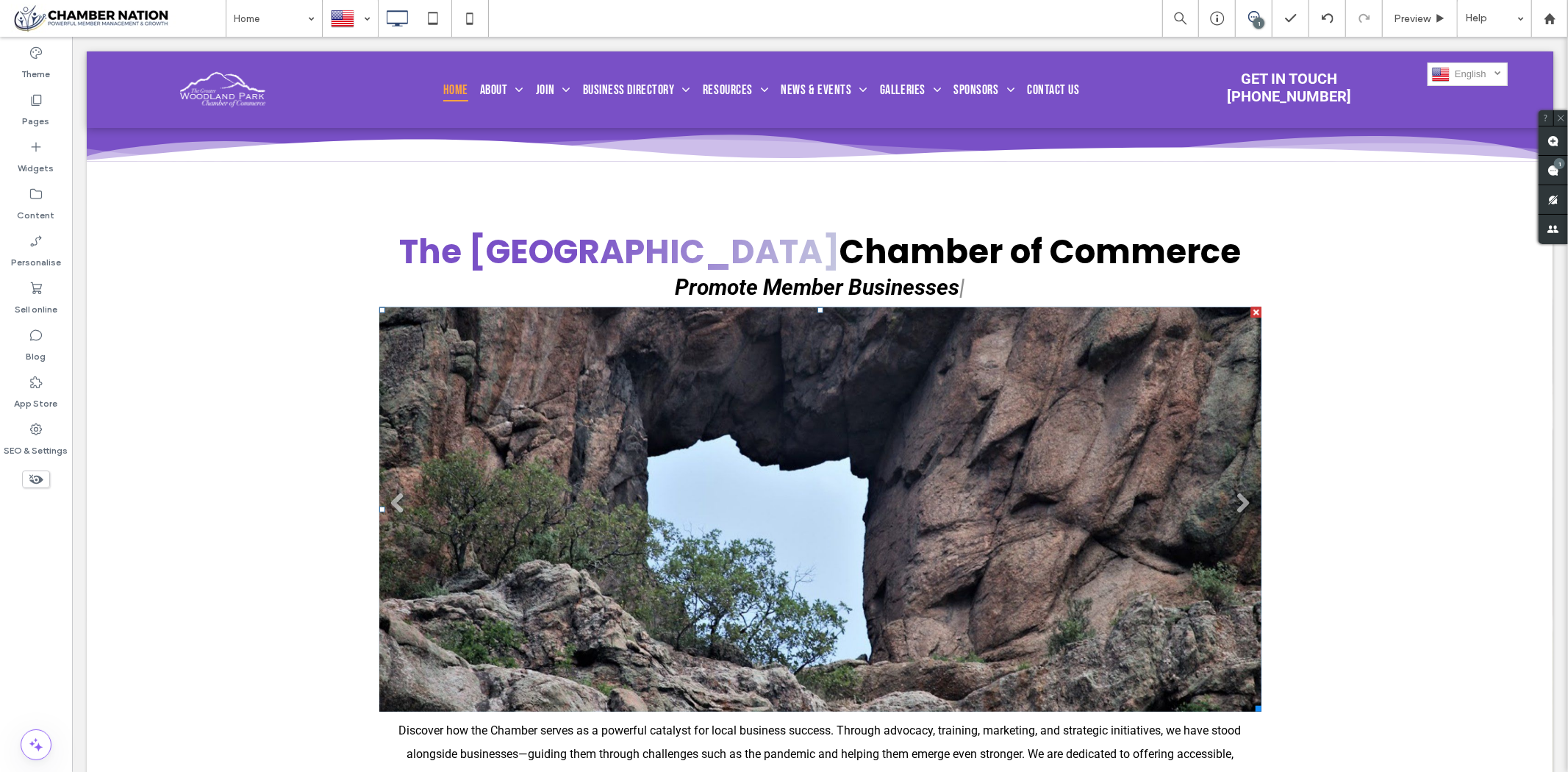
scroll to position [817, 0]
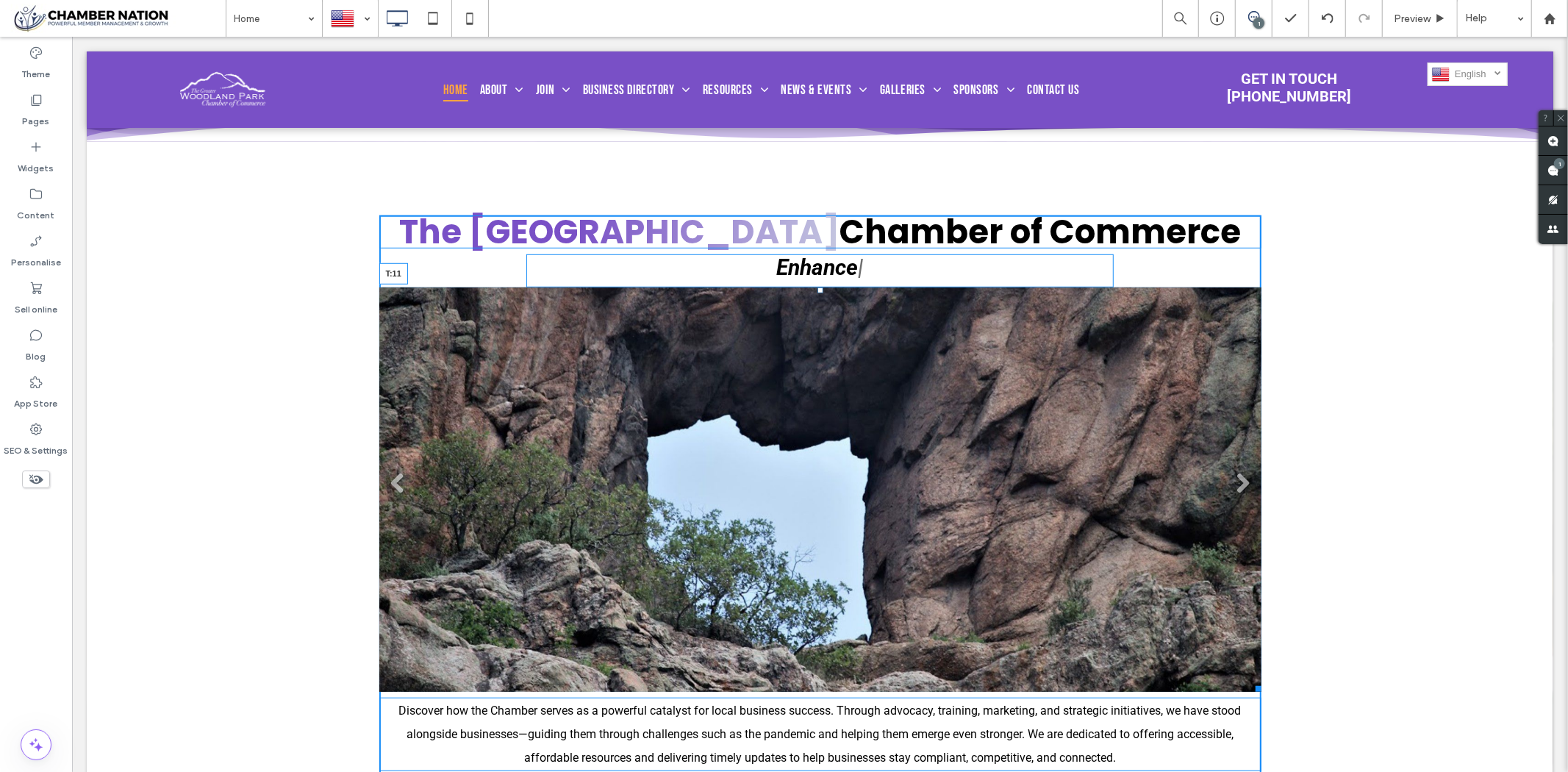
drag, startPoint x: 814, startPoint y: 296, endPoint x: 818, endPoint y: 304, distance: 8.9
click at [818, 304] on div "Slide title Write your caption here Button Slide title Write your caption here …" at bounding box center [820, 489] width 883 height 405
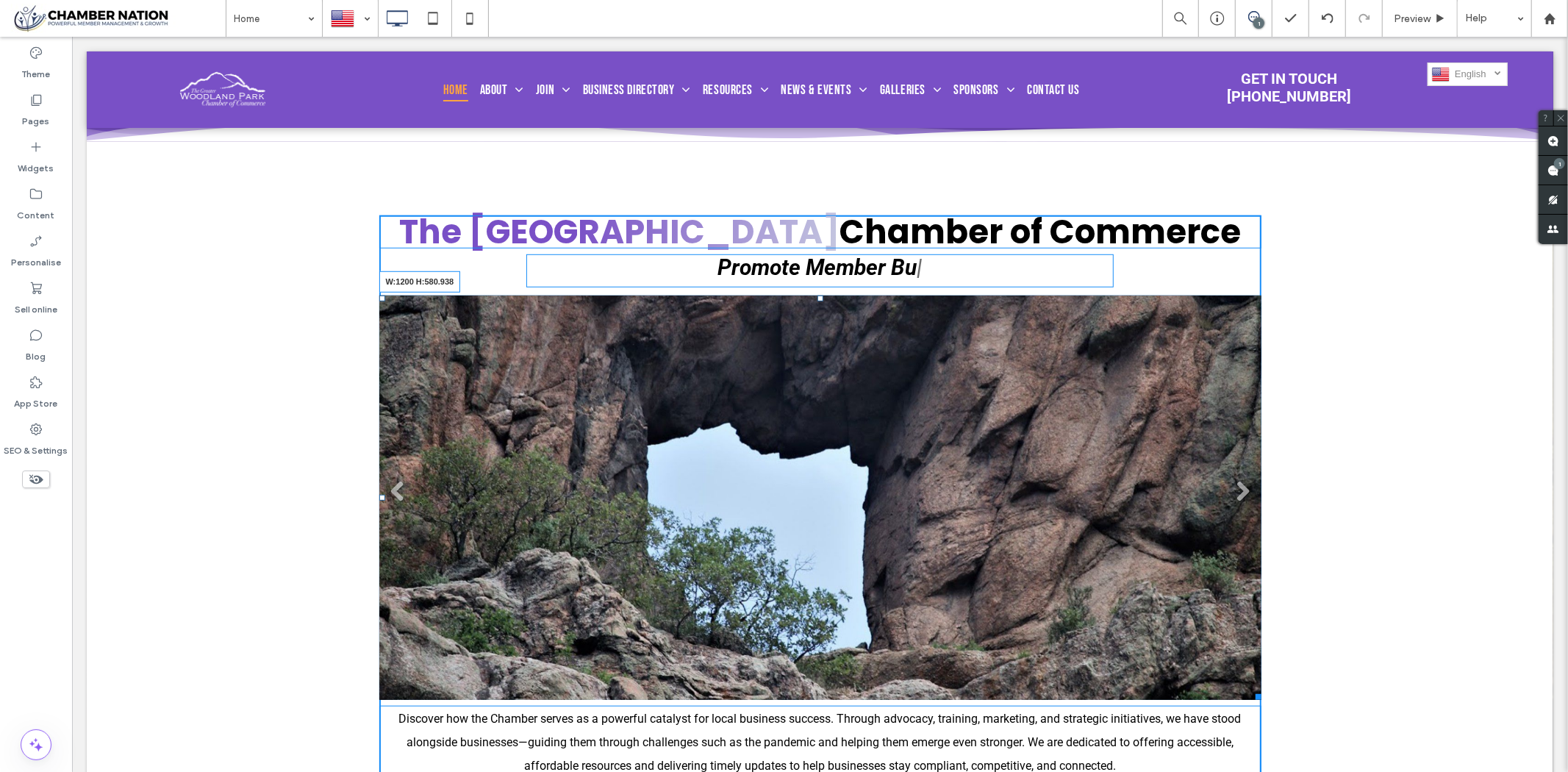
drag, startPoint x: 1249, startPoint y: 697, endPoint x: 1260, endPoint y: 722, distance: 27.3
click at [1260, 722] on div "The Greater Woodland Park Chamber of Commerce P r o m o t e M e m b e r B u | S…" at bounding box center [819, 470] width 1467 height 658
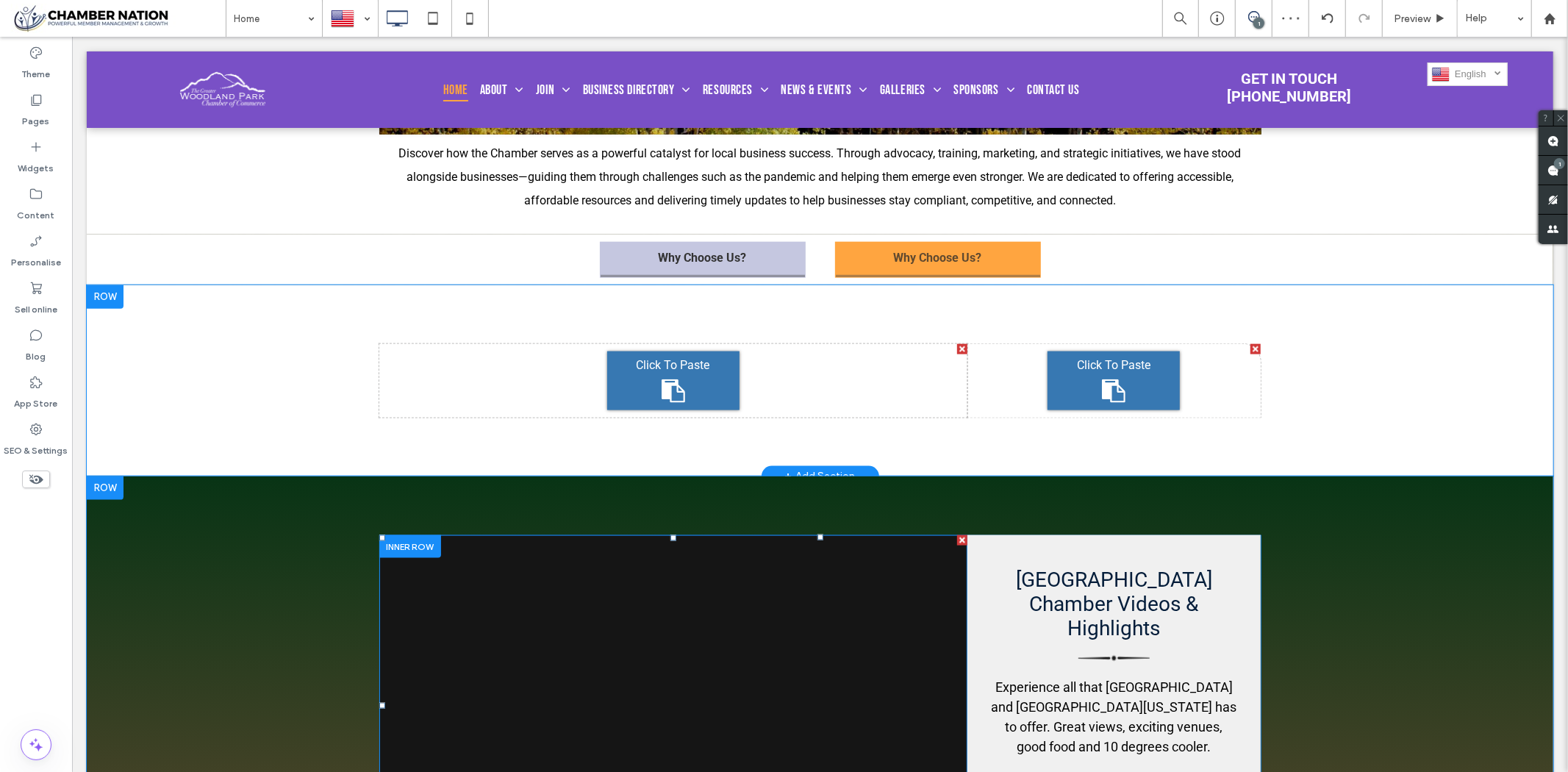
scroll to position [1470, 0]
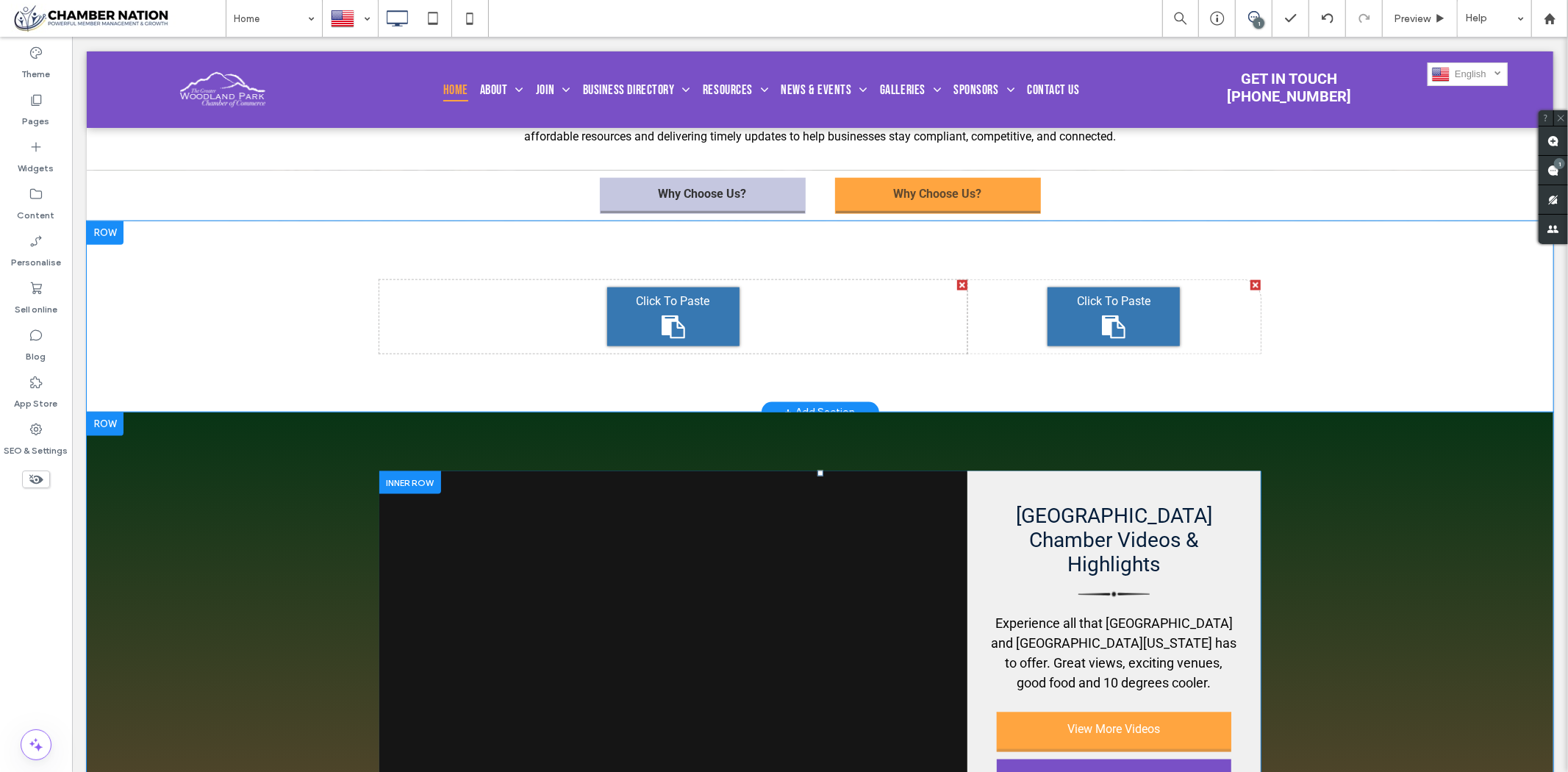
click at [102, 239] on div at bounding box center [104, 232] width 37 height 24
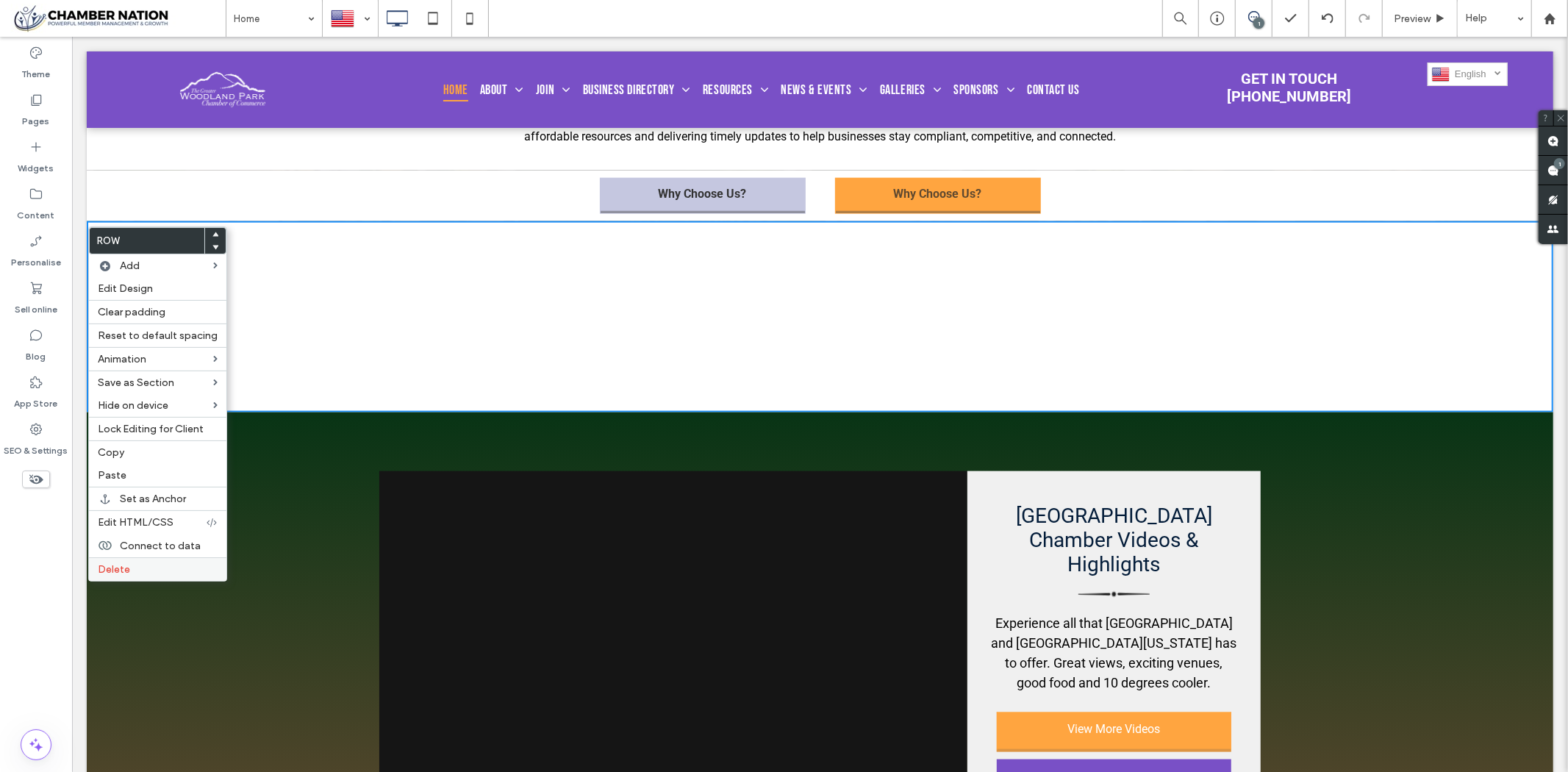
click at [177, 570] on label "Delete" at bounding box center [158, 569] width 120 height 12
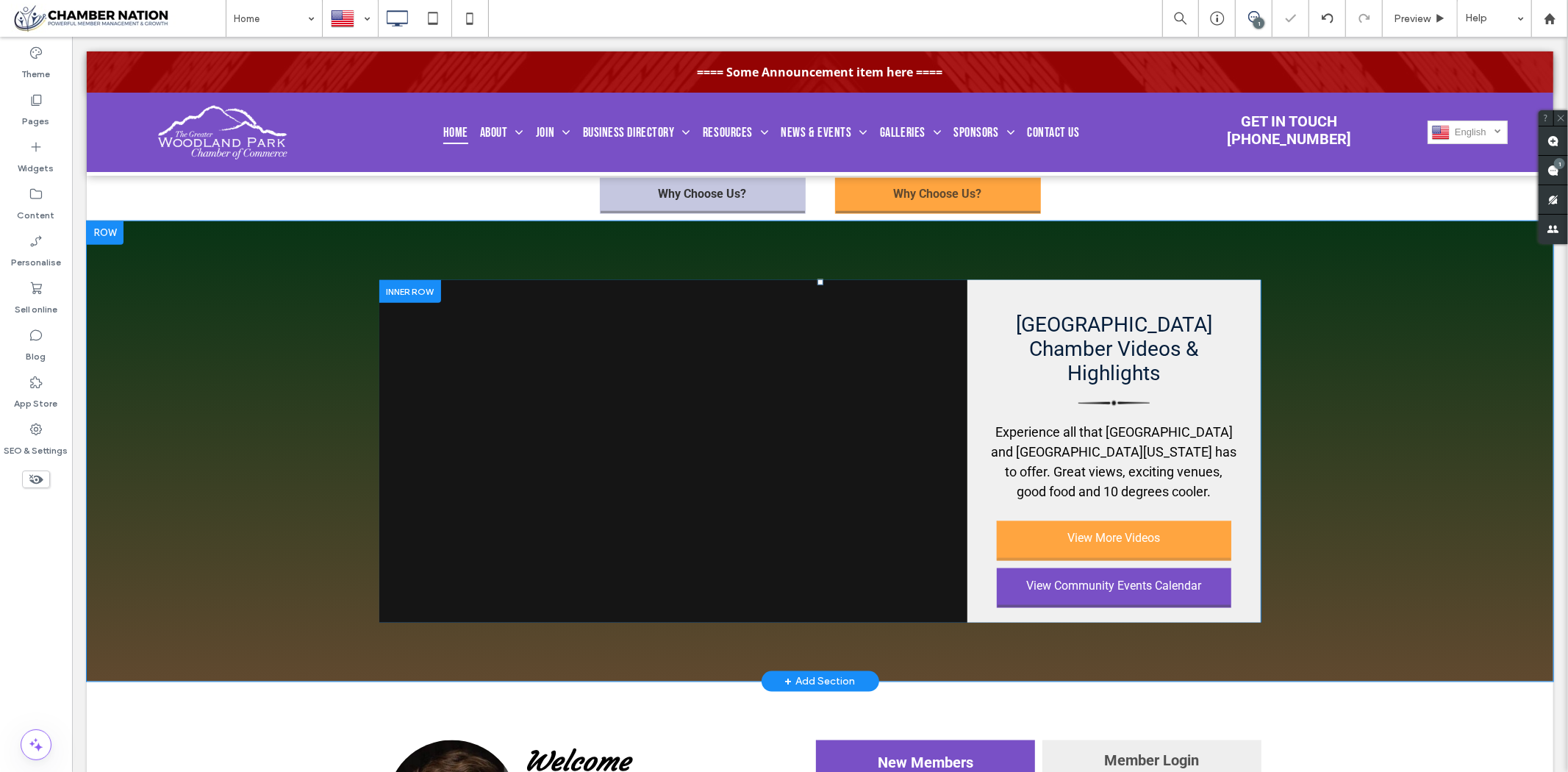
click at [1372, 348] on div "Click To Paste Greater Woodland Park Chamber Videos & Highlights Experience all…" at bounding box center [819, 450] width 1467 height 460
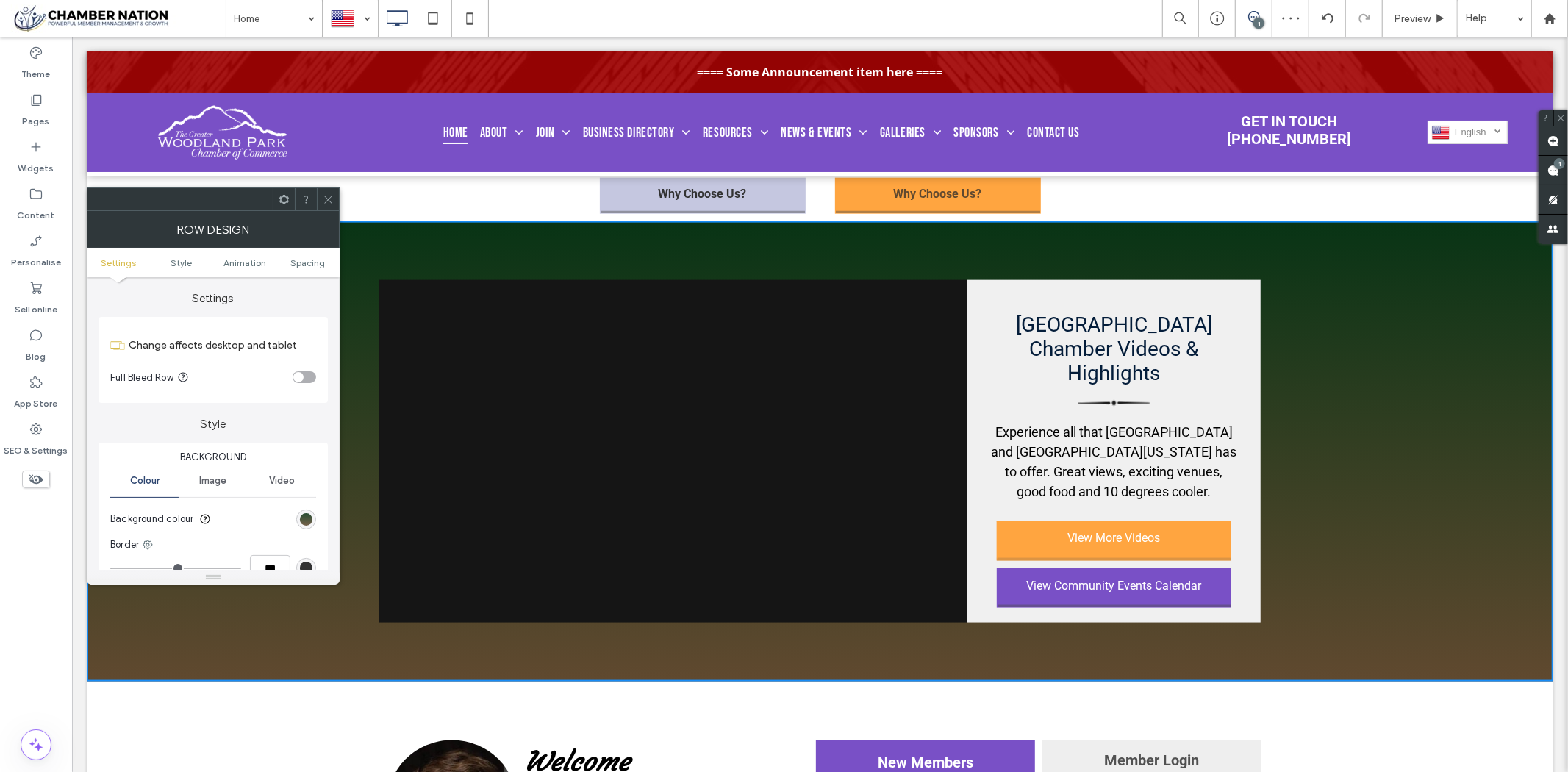
click at [303, 519] on div "linear-gradient(rgb(8, 52, 21) 0%, rgb(96, 73, 47) 100%)" at bounding box center [306, 519] width 12 height 12
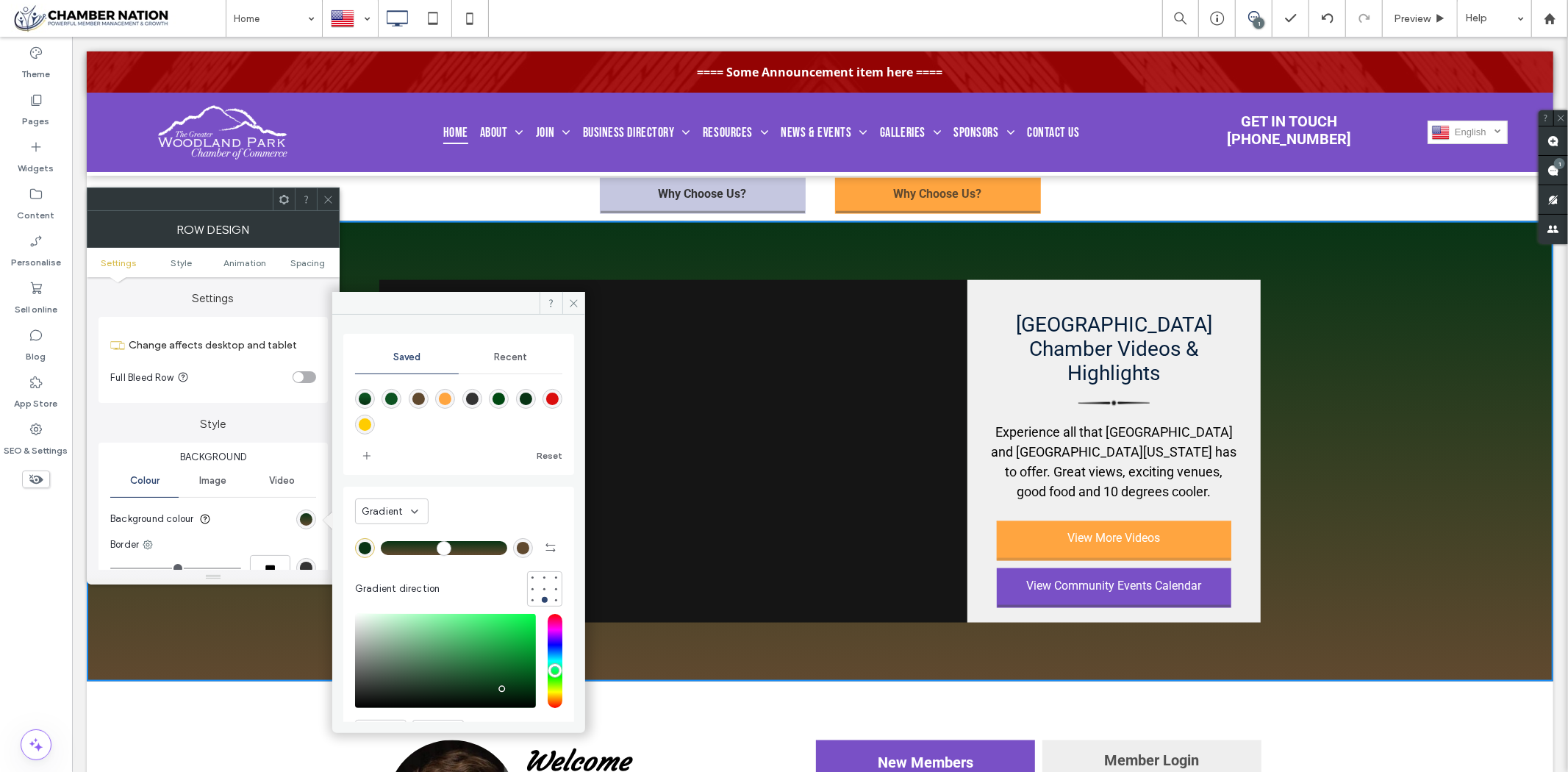
click at [509, 361] on span "Recent" at bounding box center [510, 357] width 33 height 11
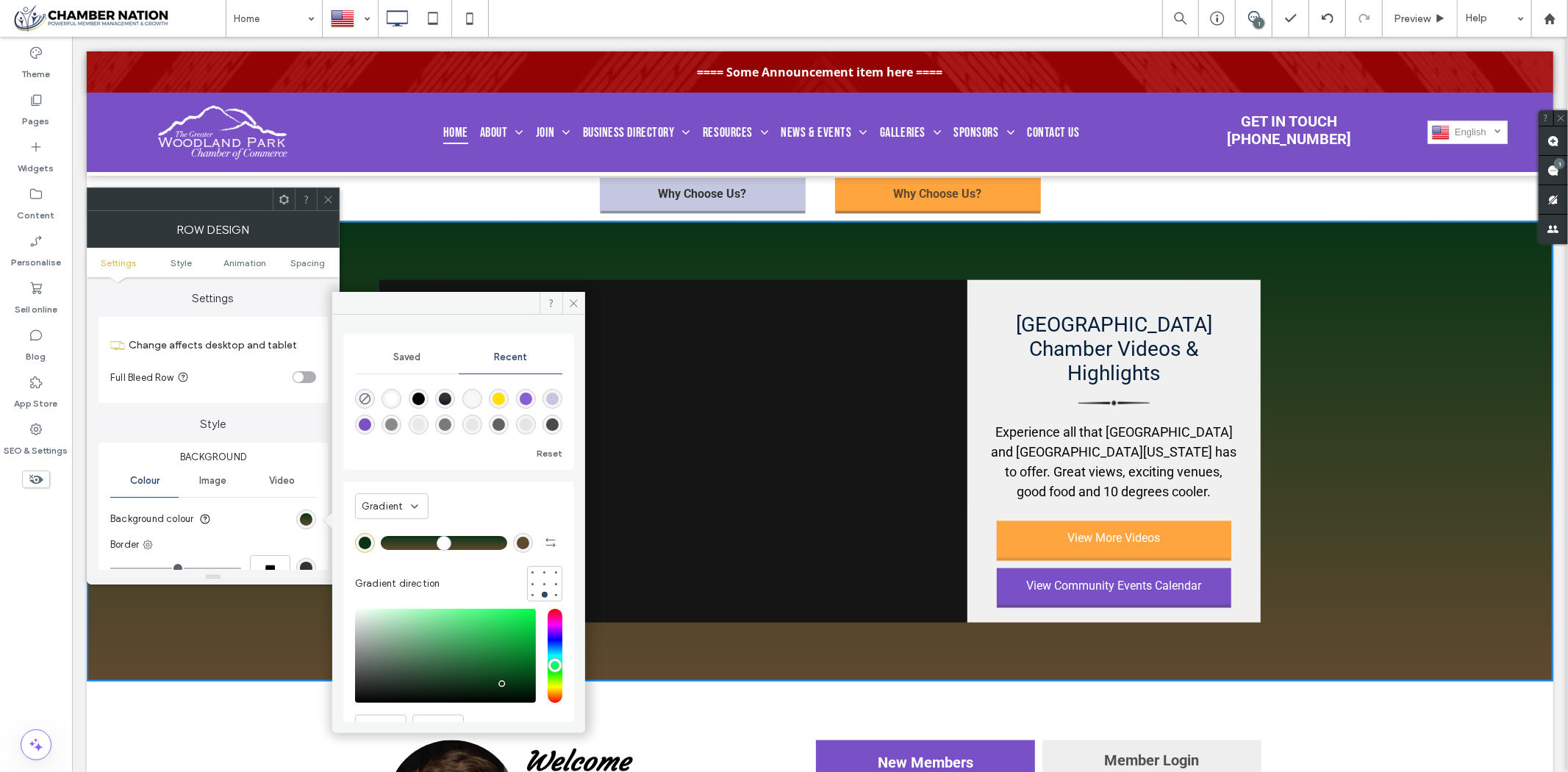
click at [395, 399] on div "rgba(255, 255, 255, 1)" at bounding box center [391, 399] width 12 height 12
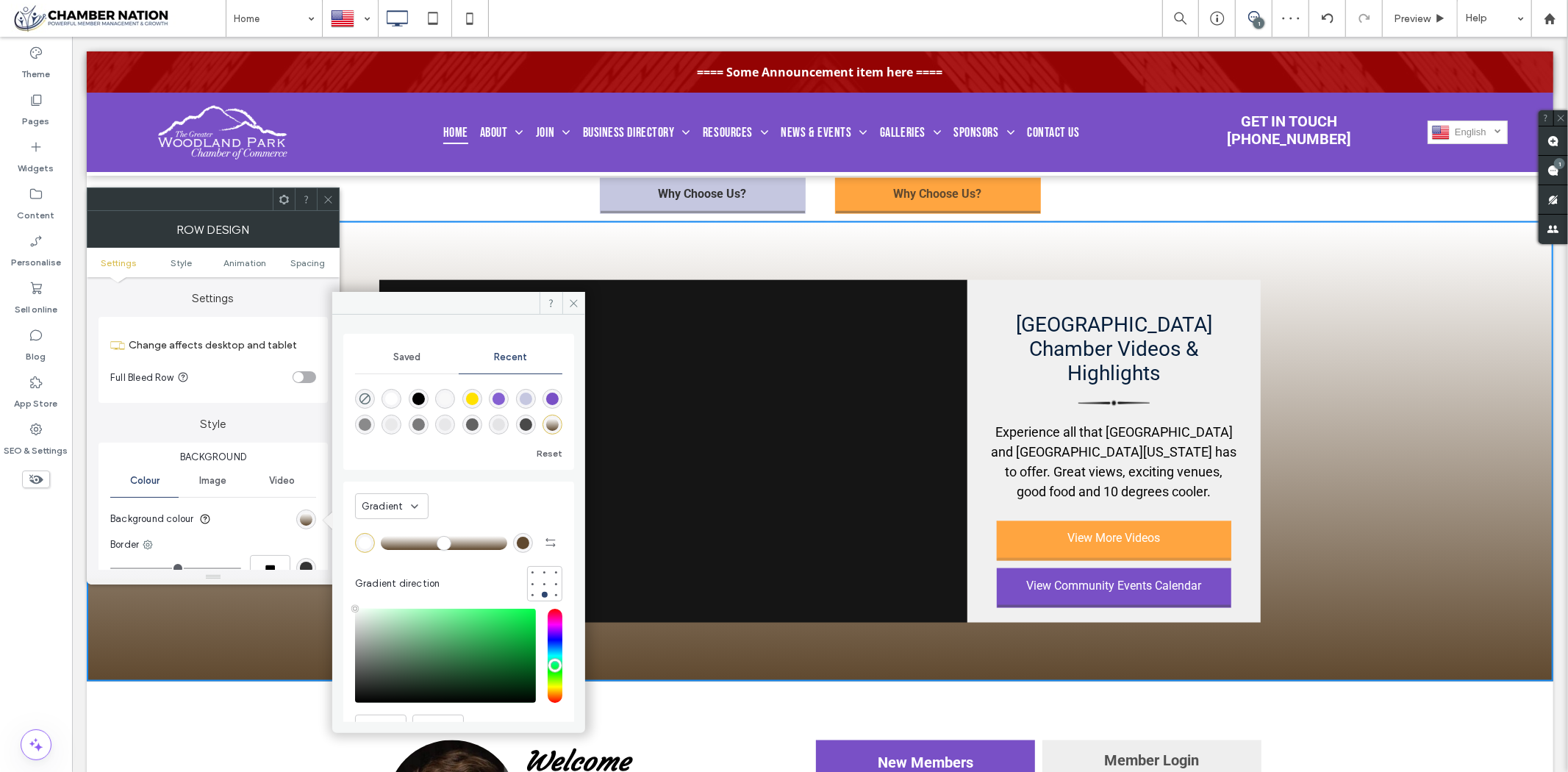
click at [488, 363] on div "Recent" at bounding box center [510, 357] width 103 height 33
click at [364, 402] on icon "rgba(0, 0, 0, 0)" at bounding box center [365, 399] width 12 height 12
type input "*******"
type input "*"
type input "**"
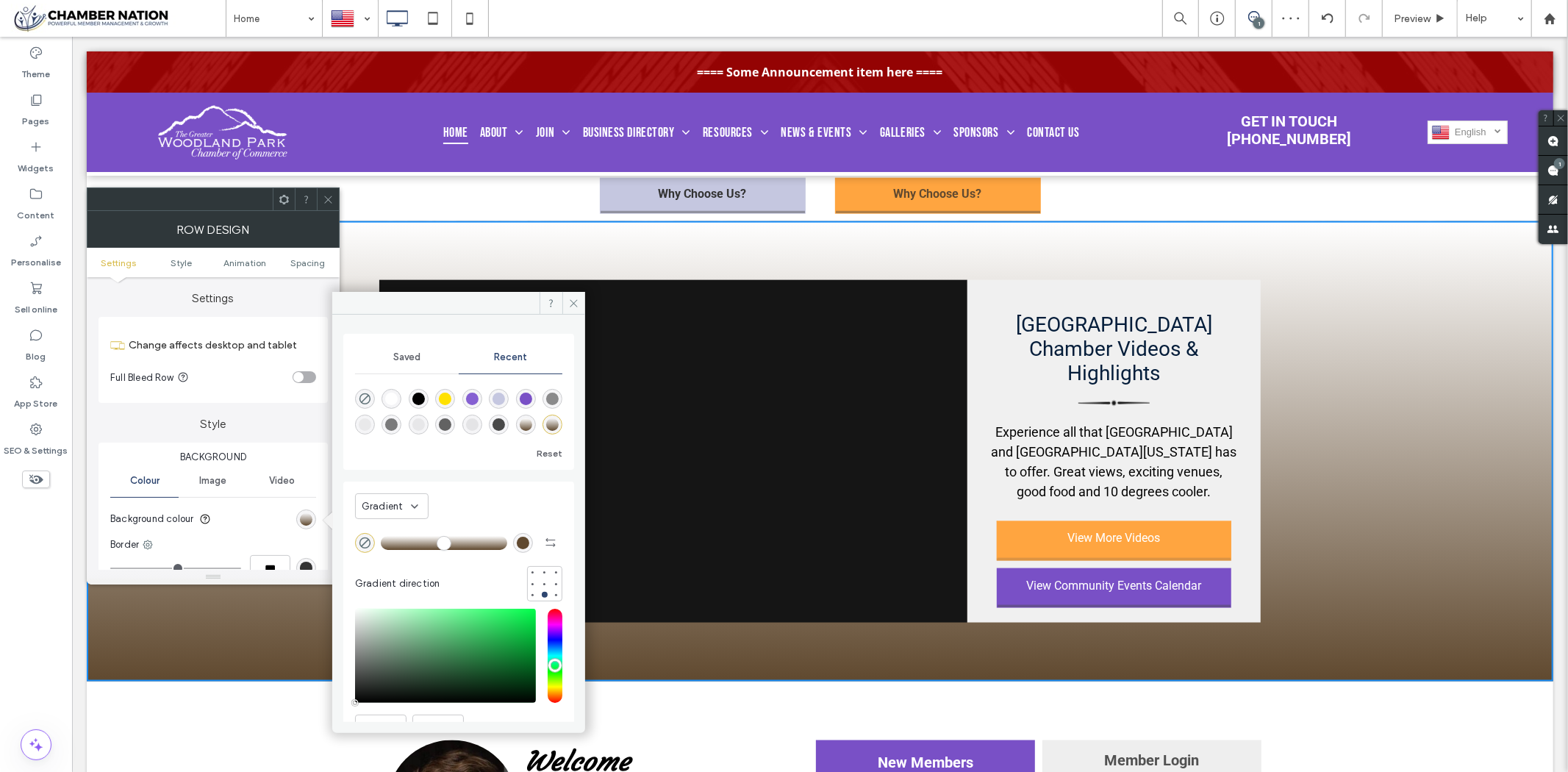
click at [381, 510] on span "Gradient" at bounding box center [382, 506] width 42 height 14
click at [383, 532] on span "Colour" at bounding box center [376, 532] width 29 height 14
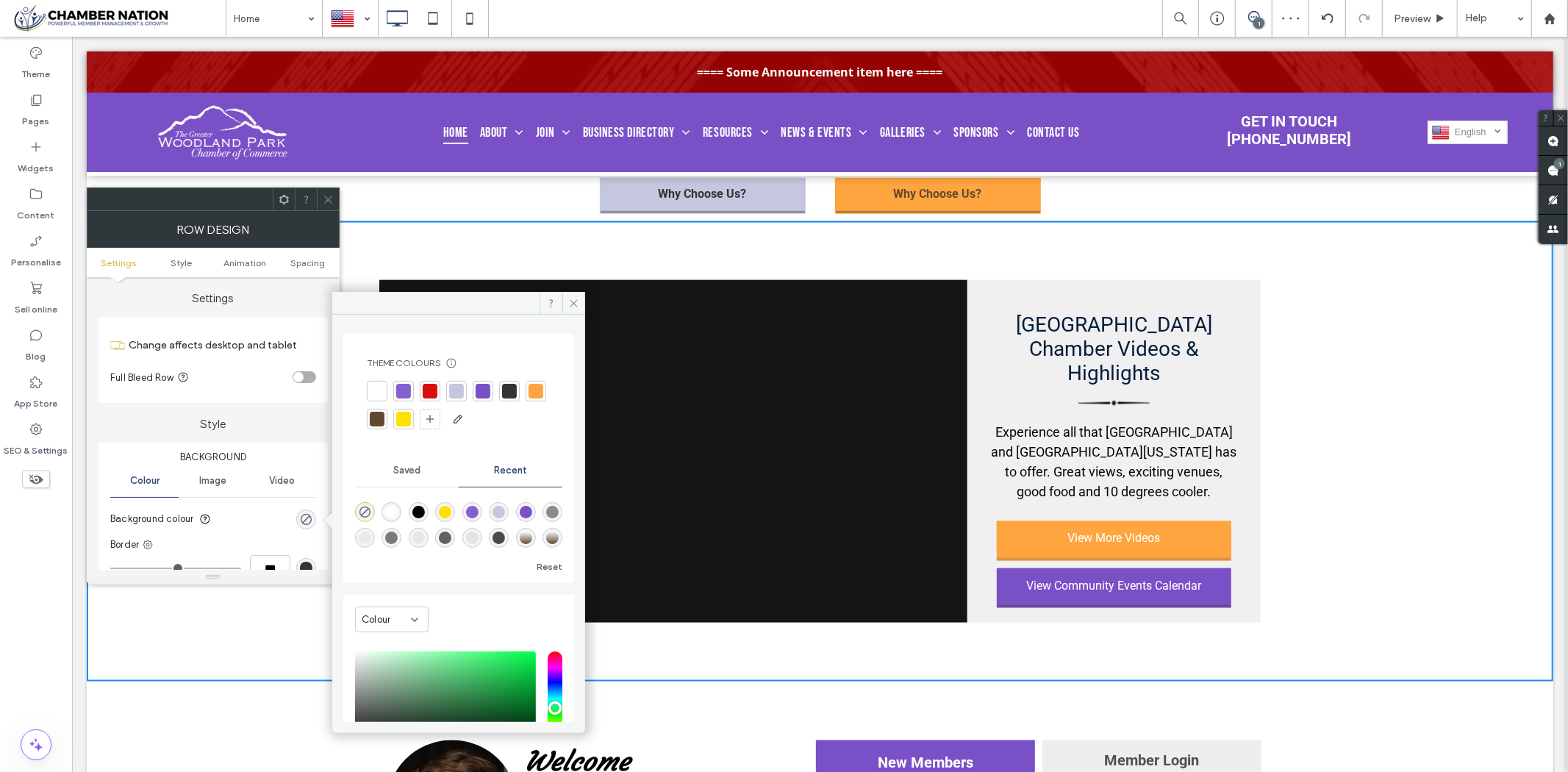
click at [326, 201] on use at bounding box center [328, 199] width 8 height 8
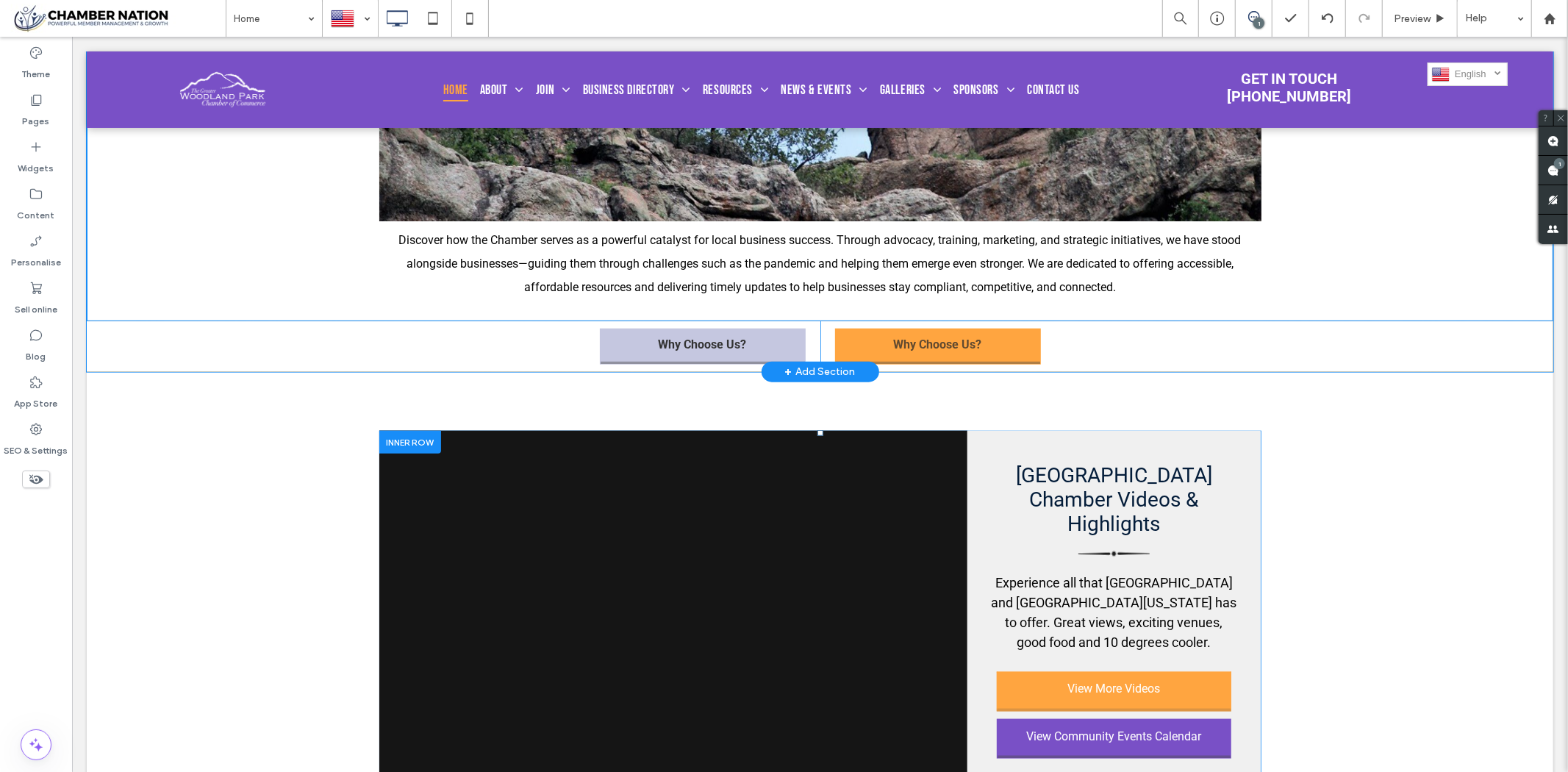
scroll to position [1306, 0]
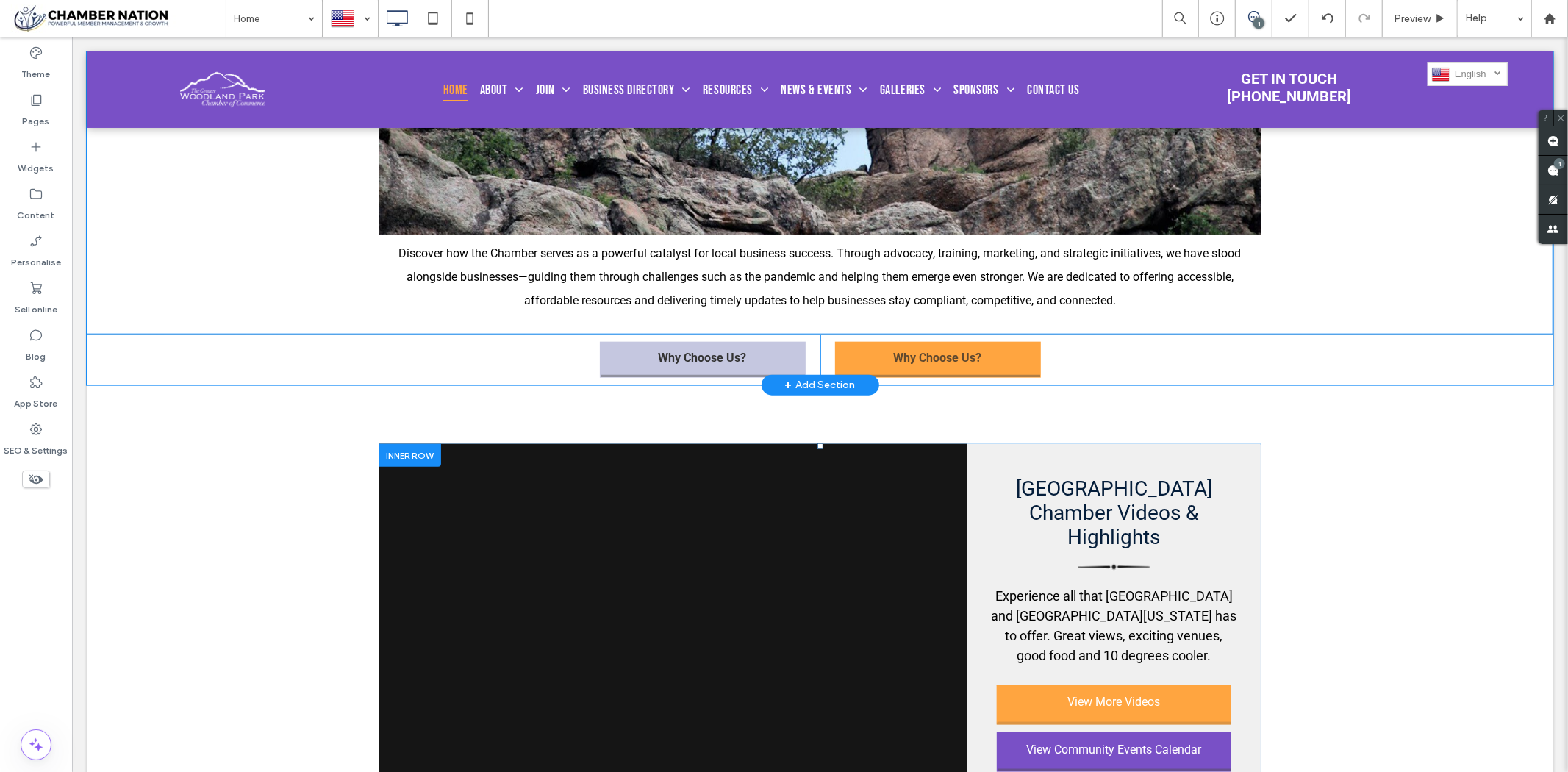
click at [590, 319] on div "The Greater Woodland Park Chamber of Commerce Promote Member B | Slide title Wr…" at bounding box center [820, 22] width 883 height 594
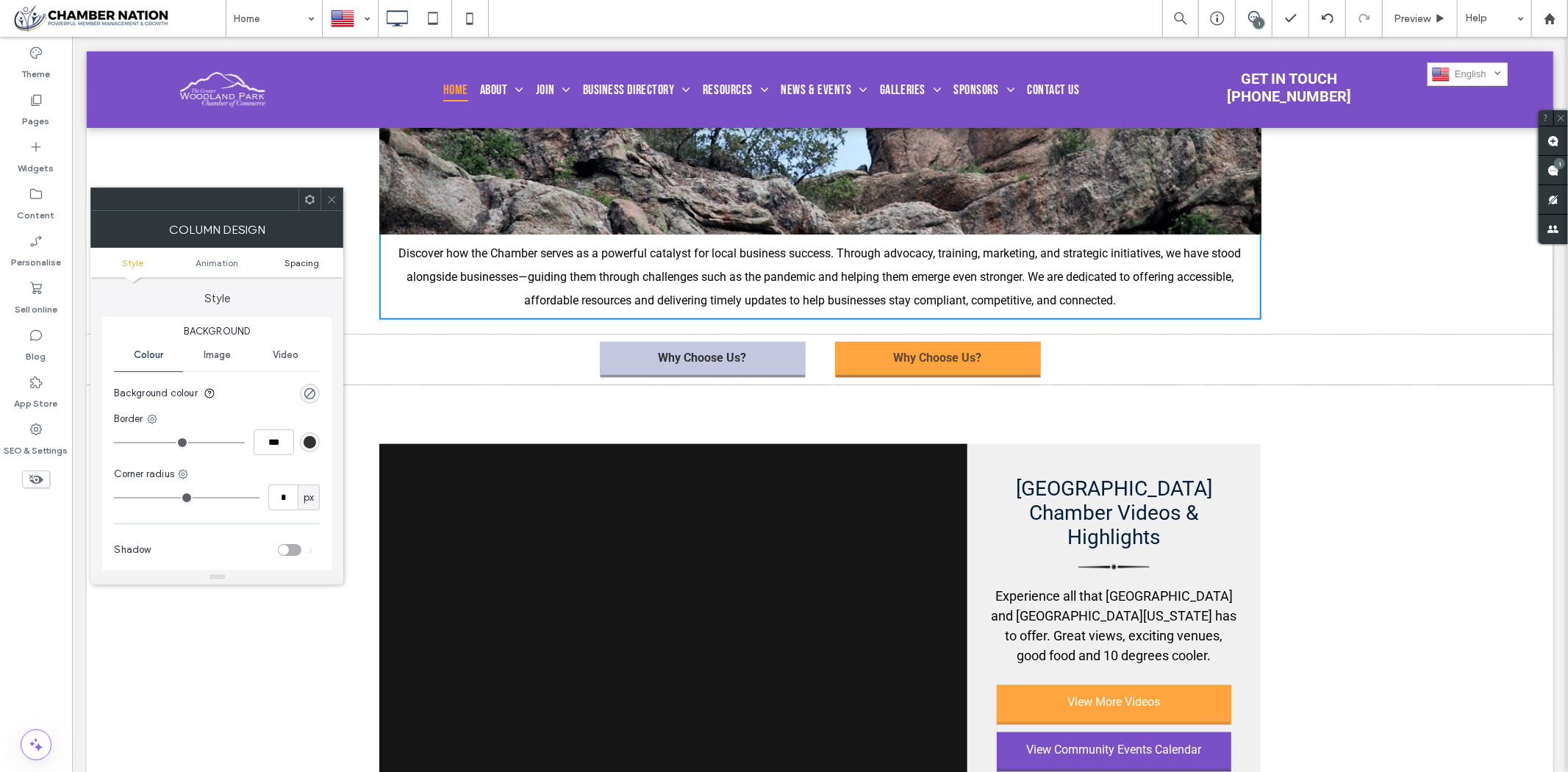
click at [294, 261] on span "Spacing" at bounding box center [301, 262] width 34 height 11
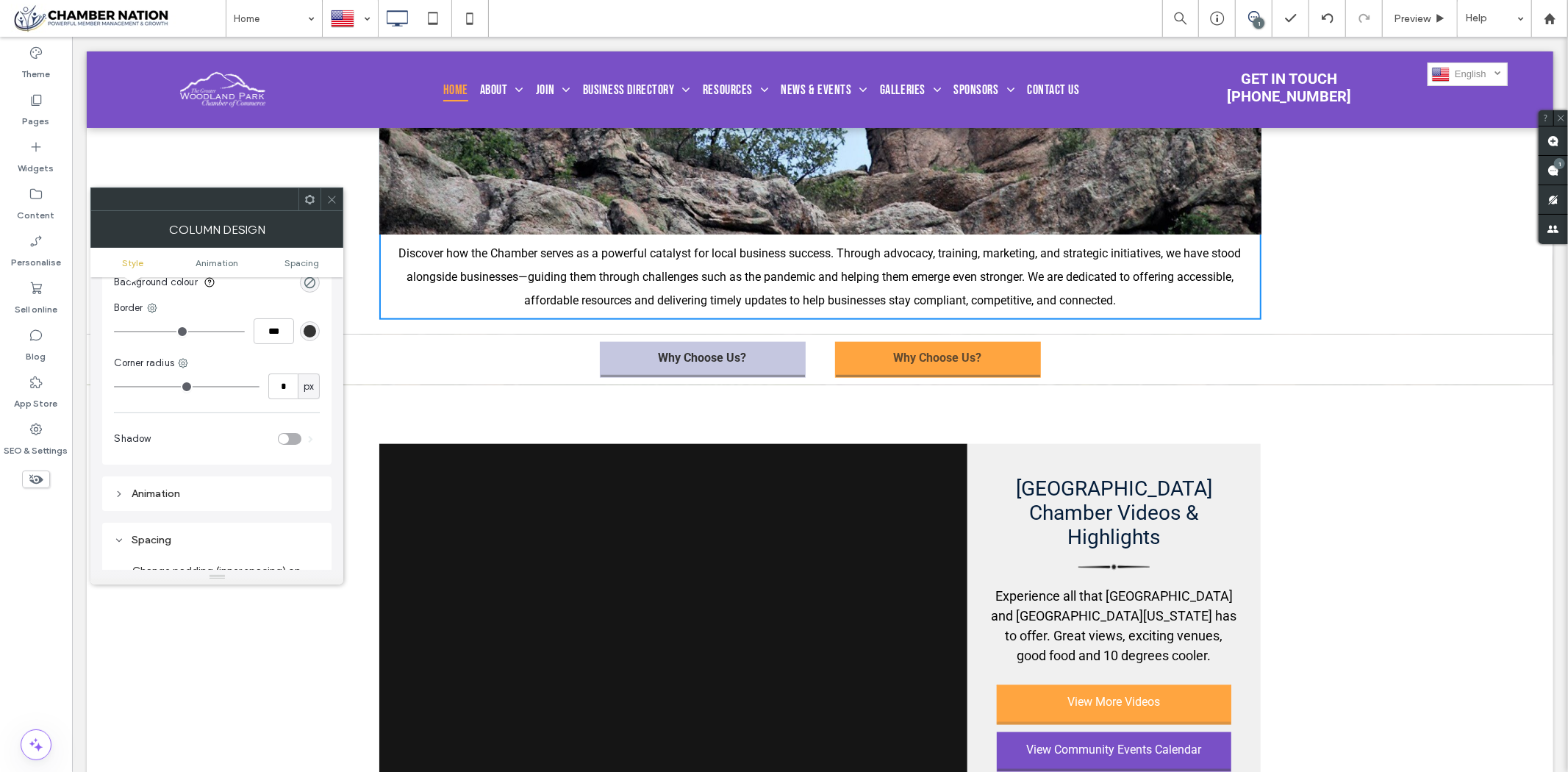
scroll to position [344, 0]
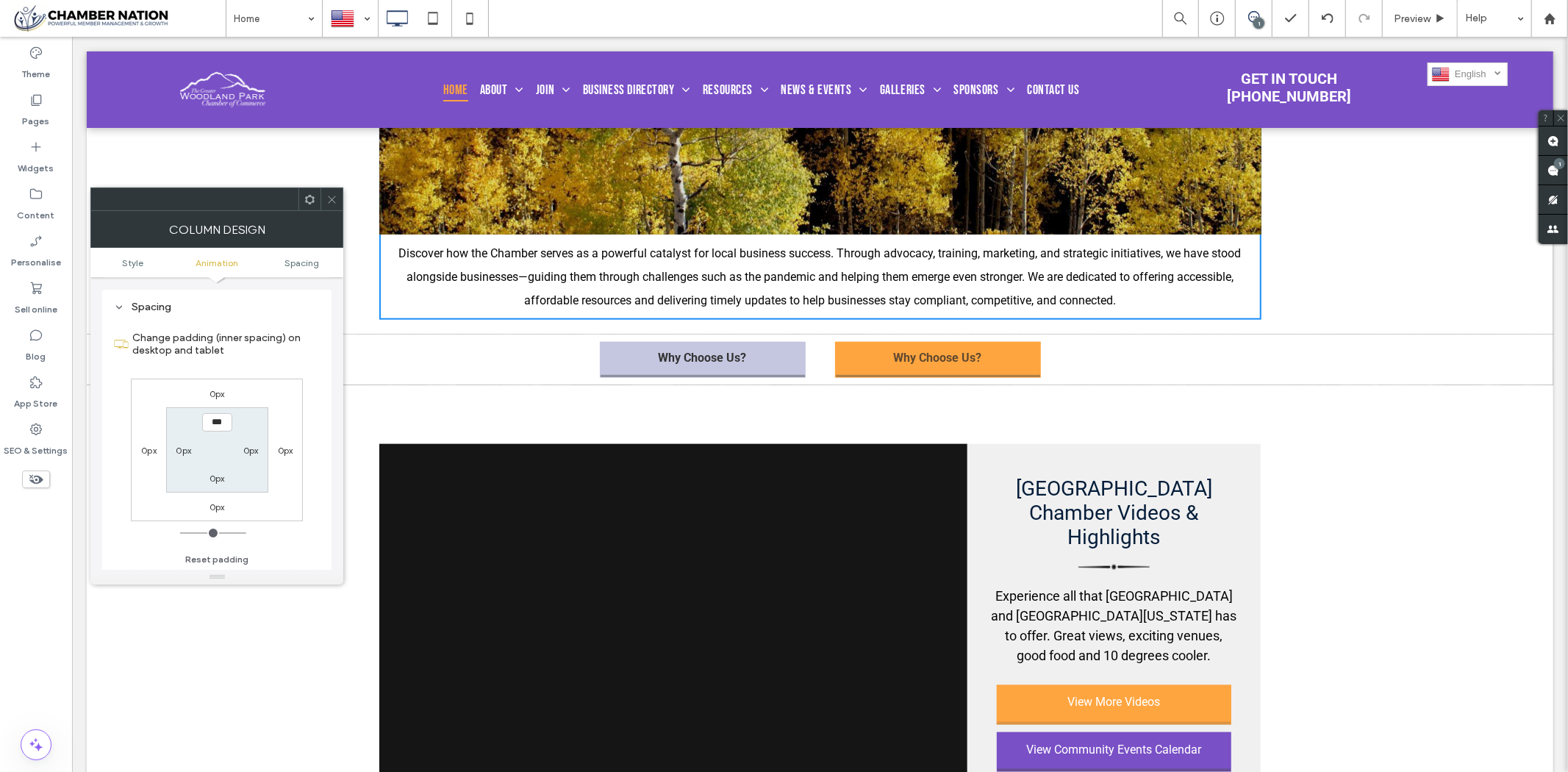
click at [336, 192] on span at bounding box center [332, 199] width 11 height 22
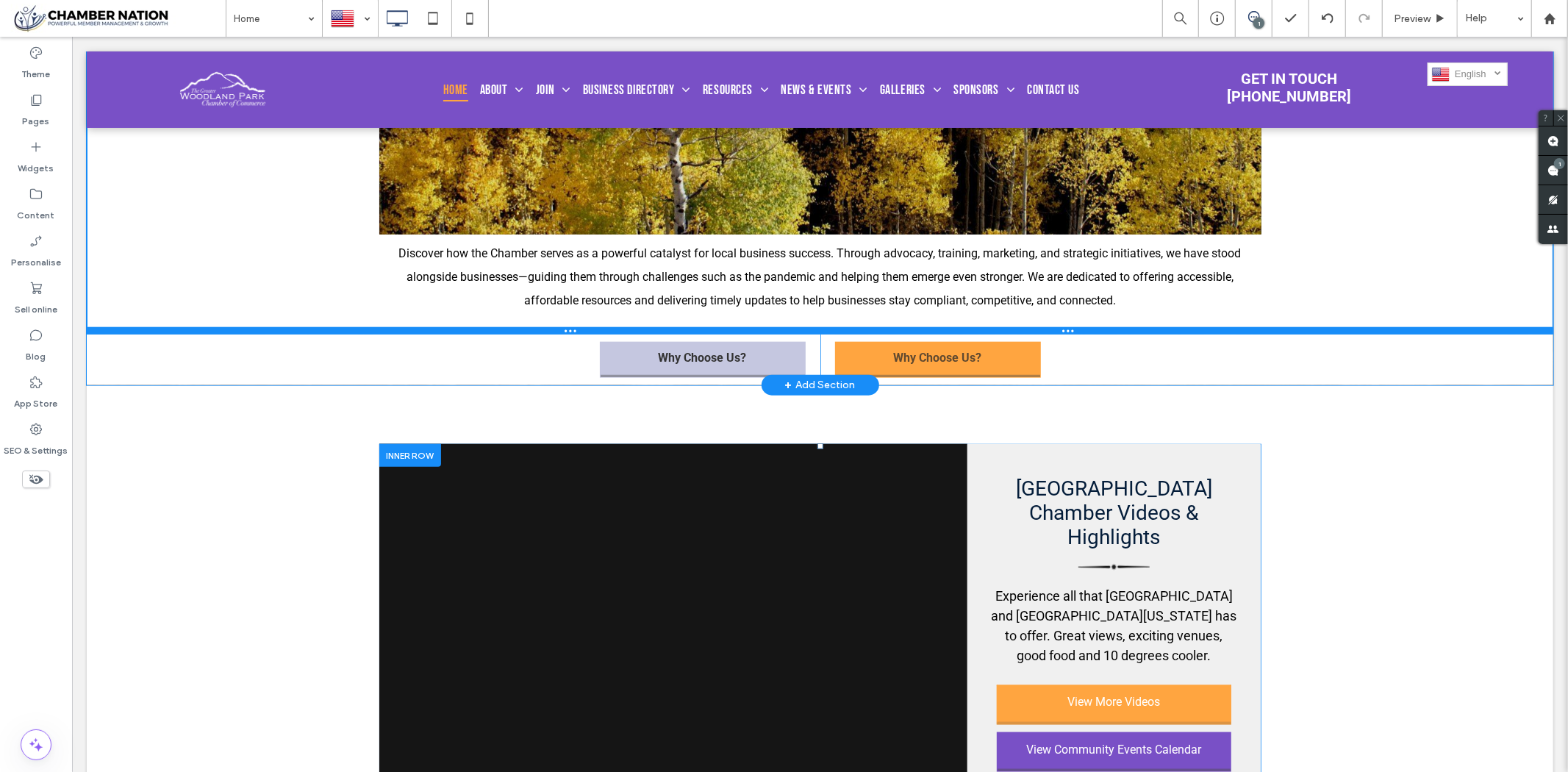
click at [445, 334] on div at bounding box center [819, 330] width 1467 height 8
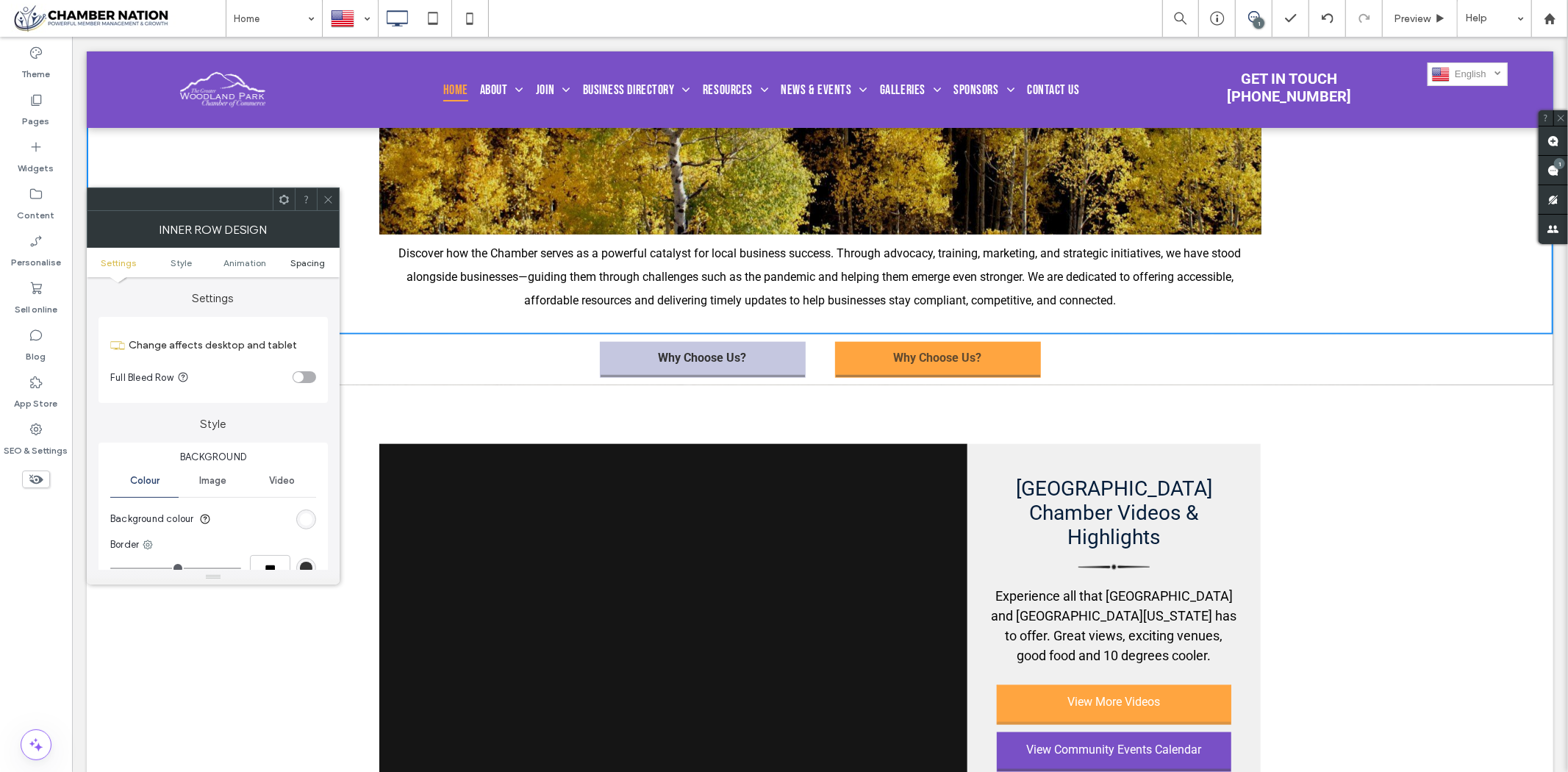
click at [292, 259] on span "Spacing" at bounding box center [307, 262] width 34 height 11
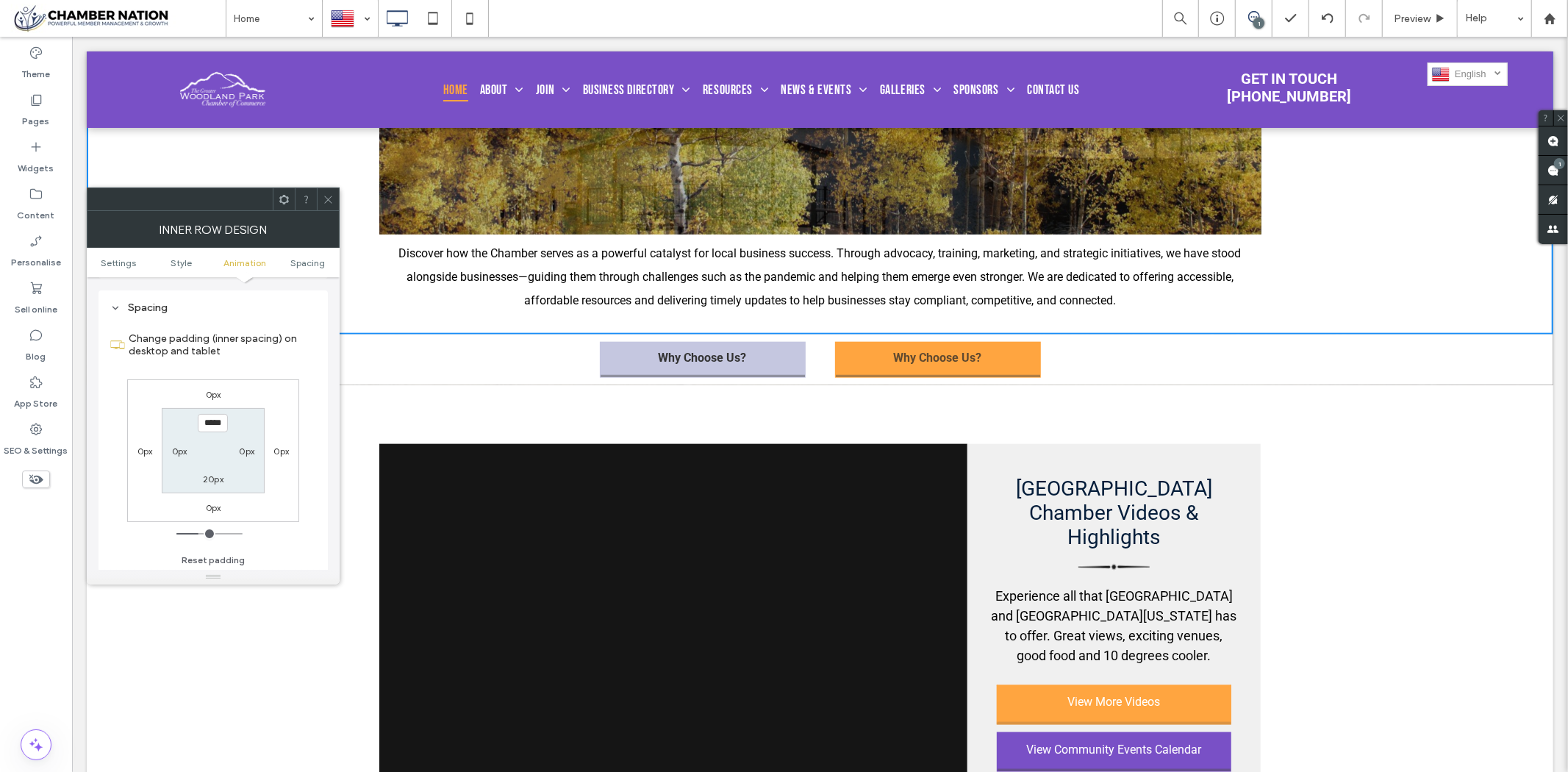
click at [205, 474] on label "20px" at bounding box center [213, 478] width 21 height 11
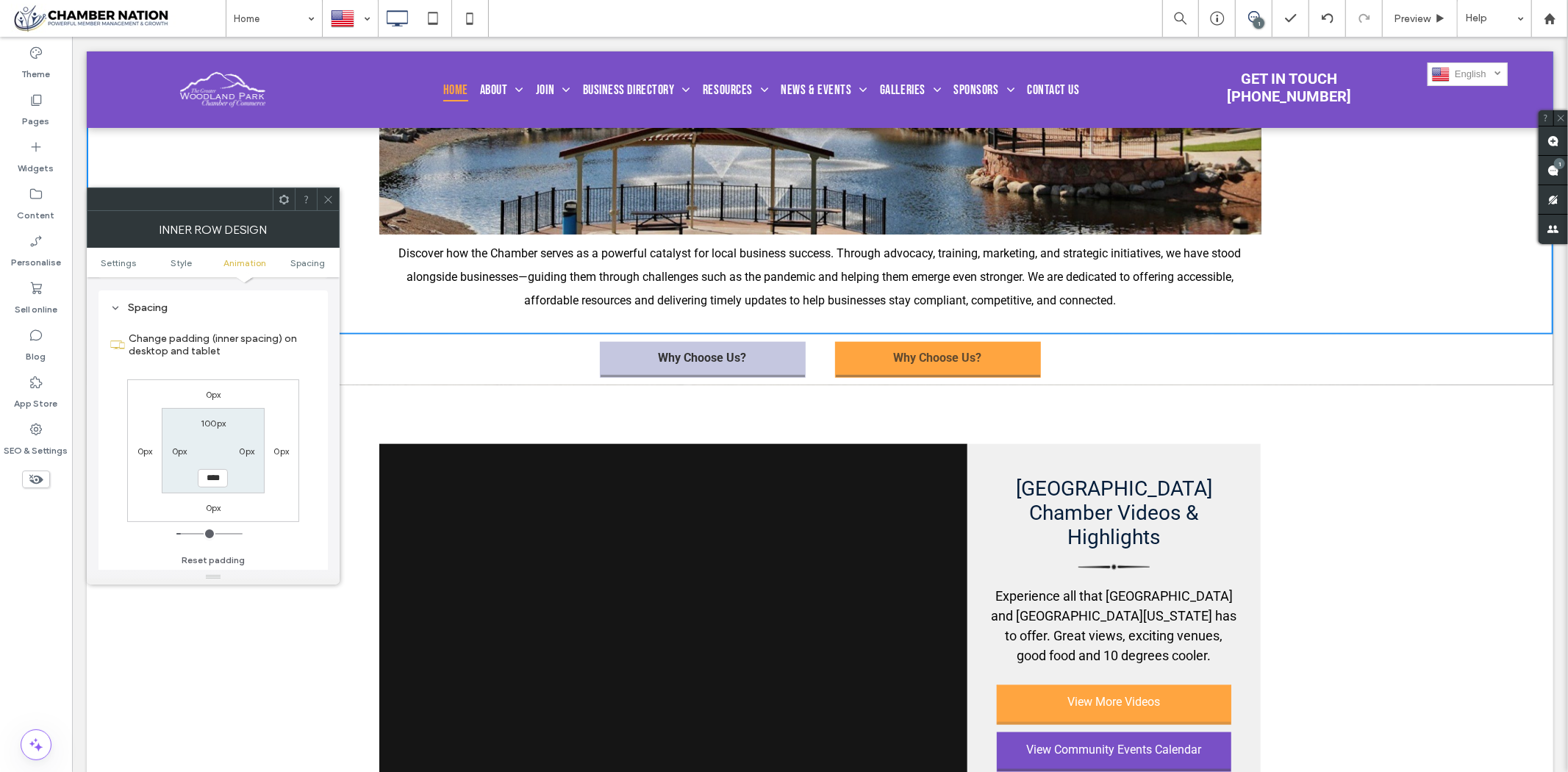
type input "**"
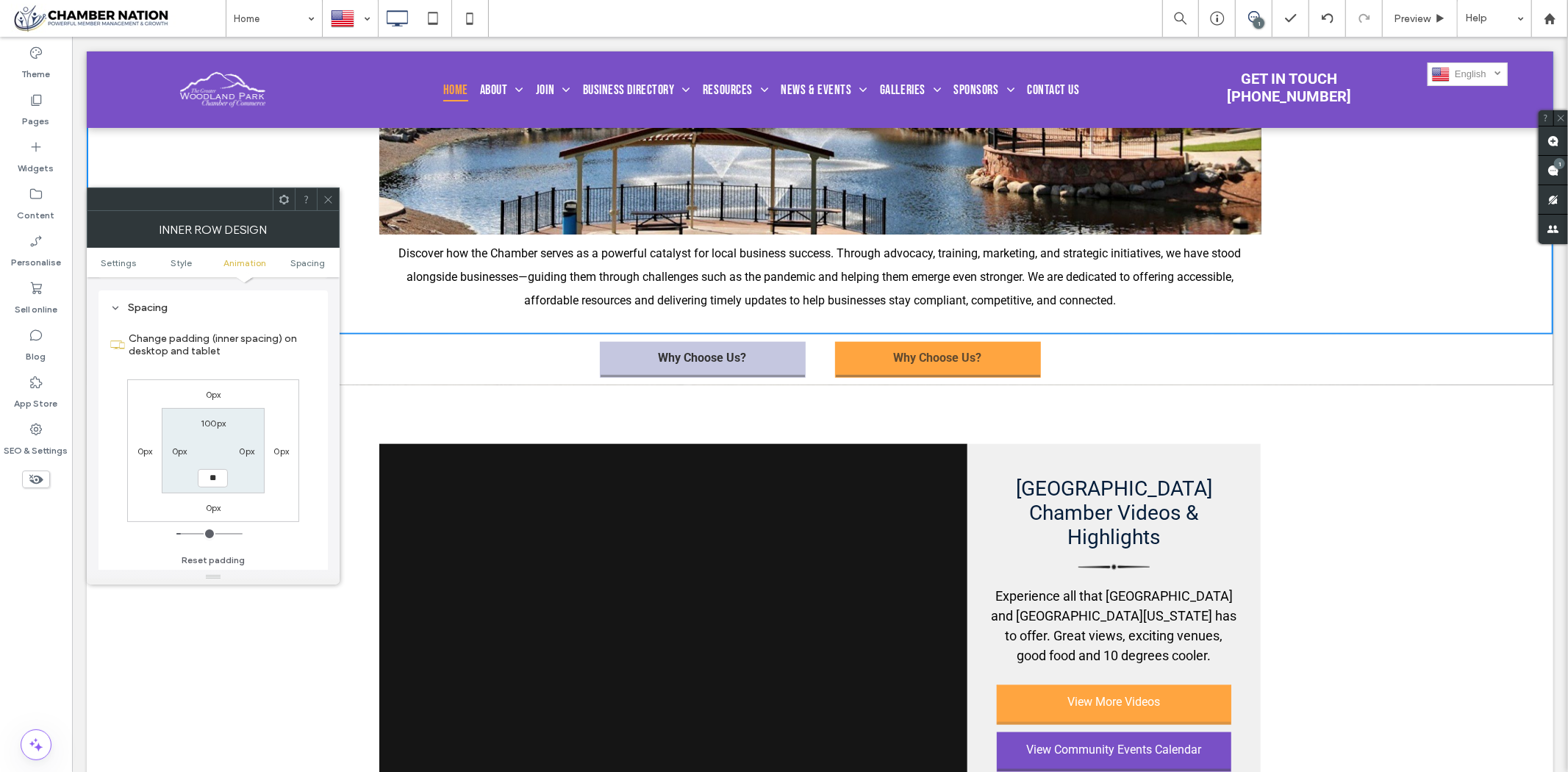
type input "**"
type input "****"
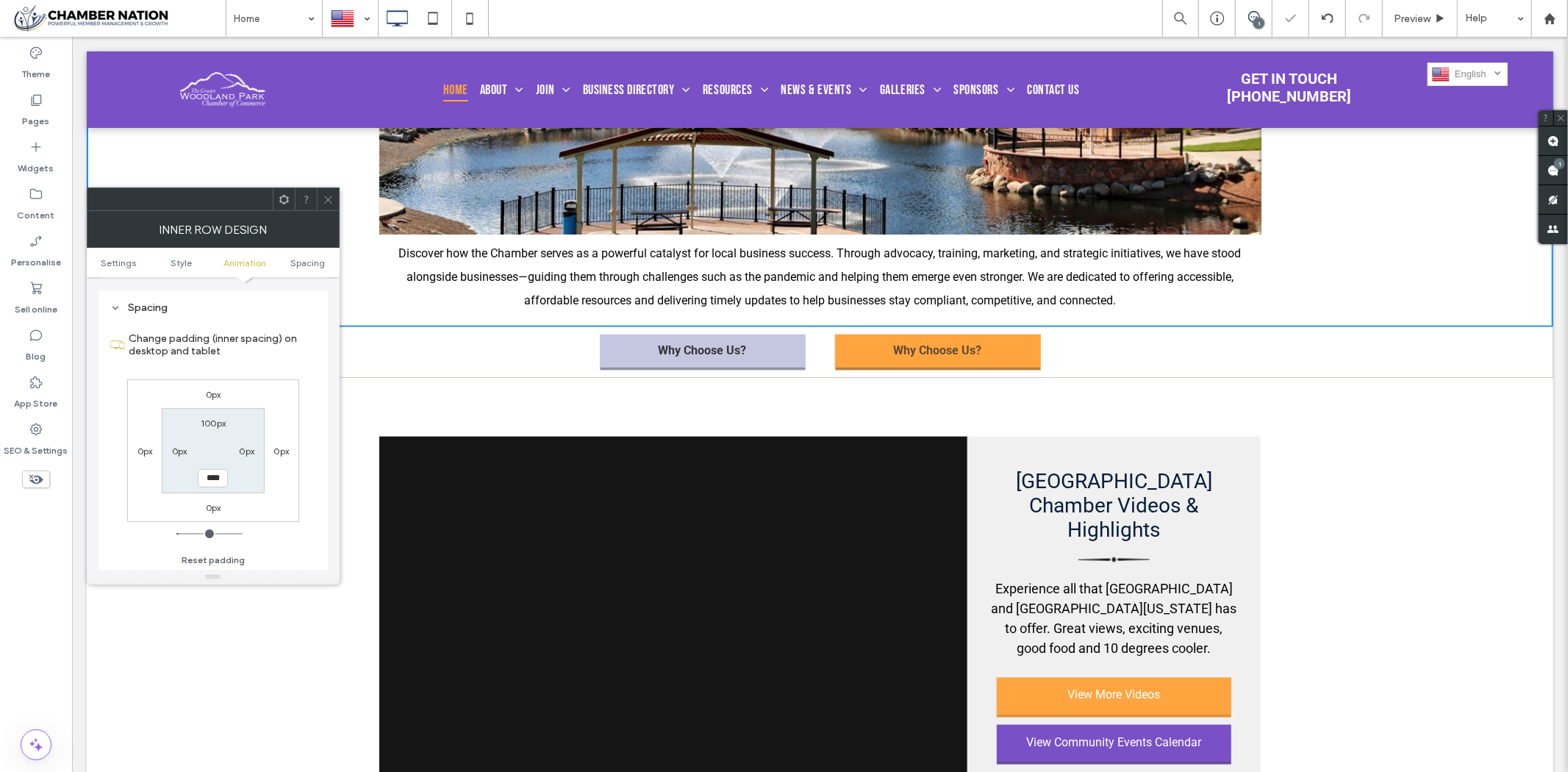
click at [327, 194] on icon at bounding box center [328, 199] width 11 height 11
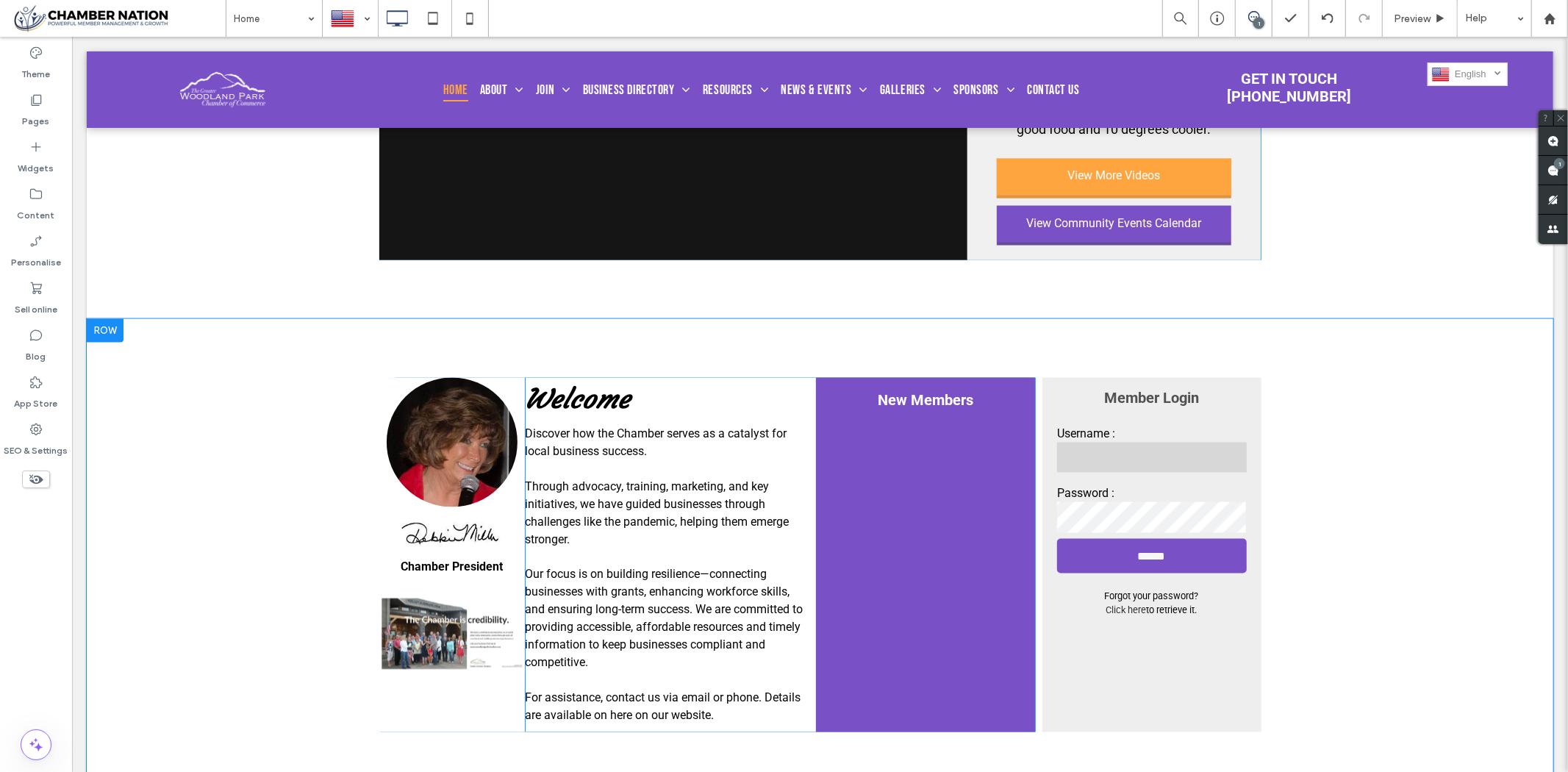
scroll to position [1878, 0]
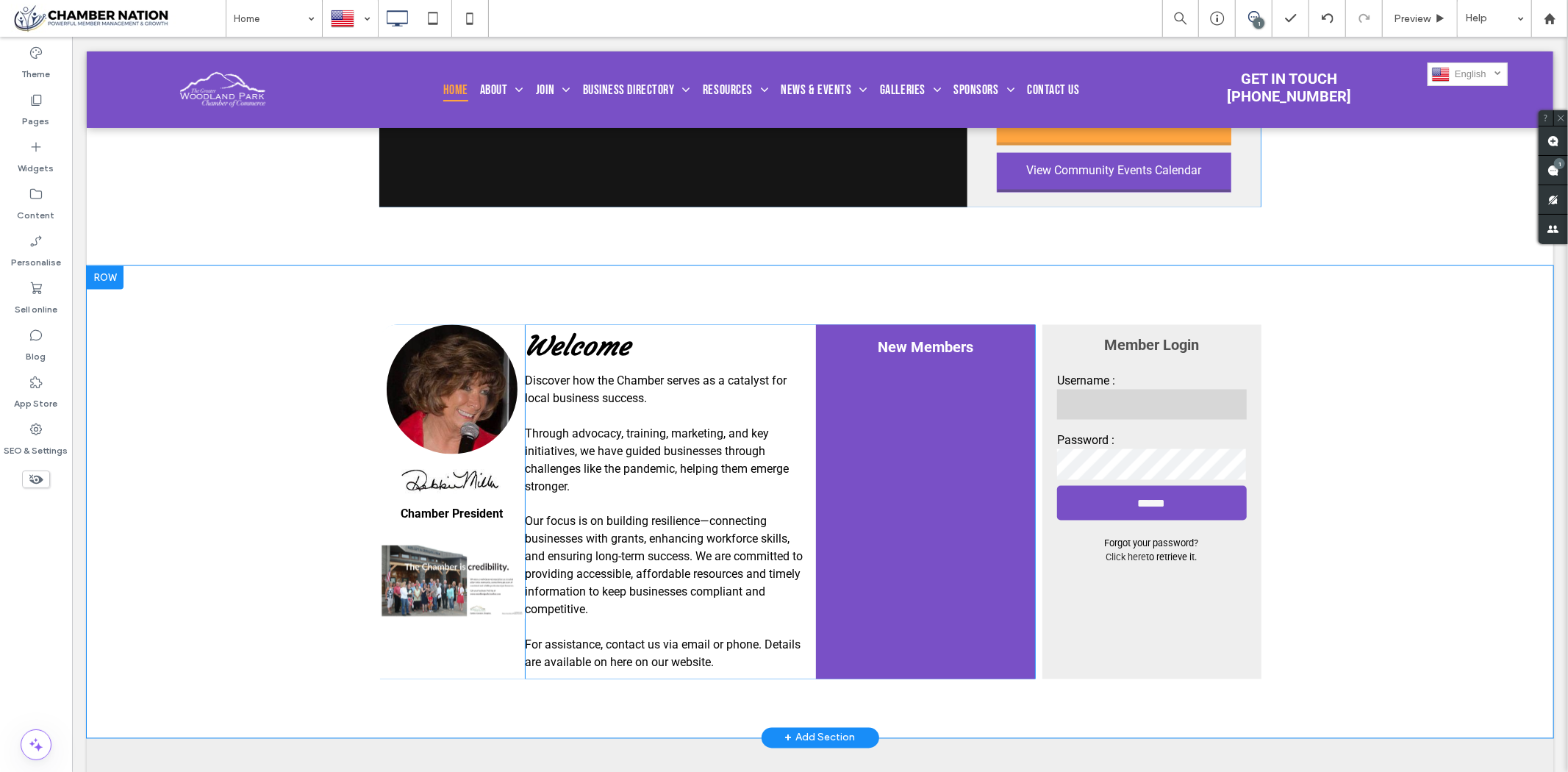
click at [93, 286] on div at bounding box center [104, 277] width 37 height 24
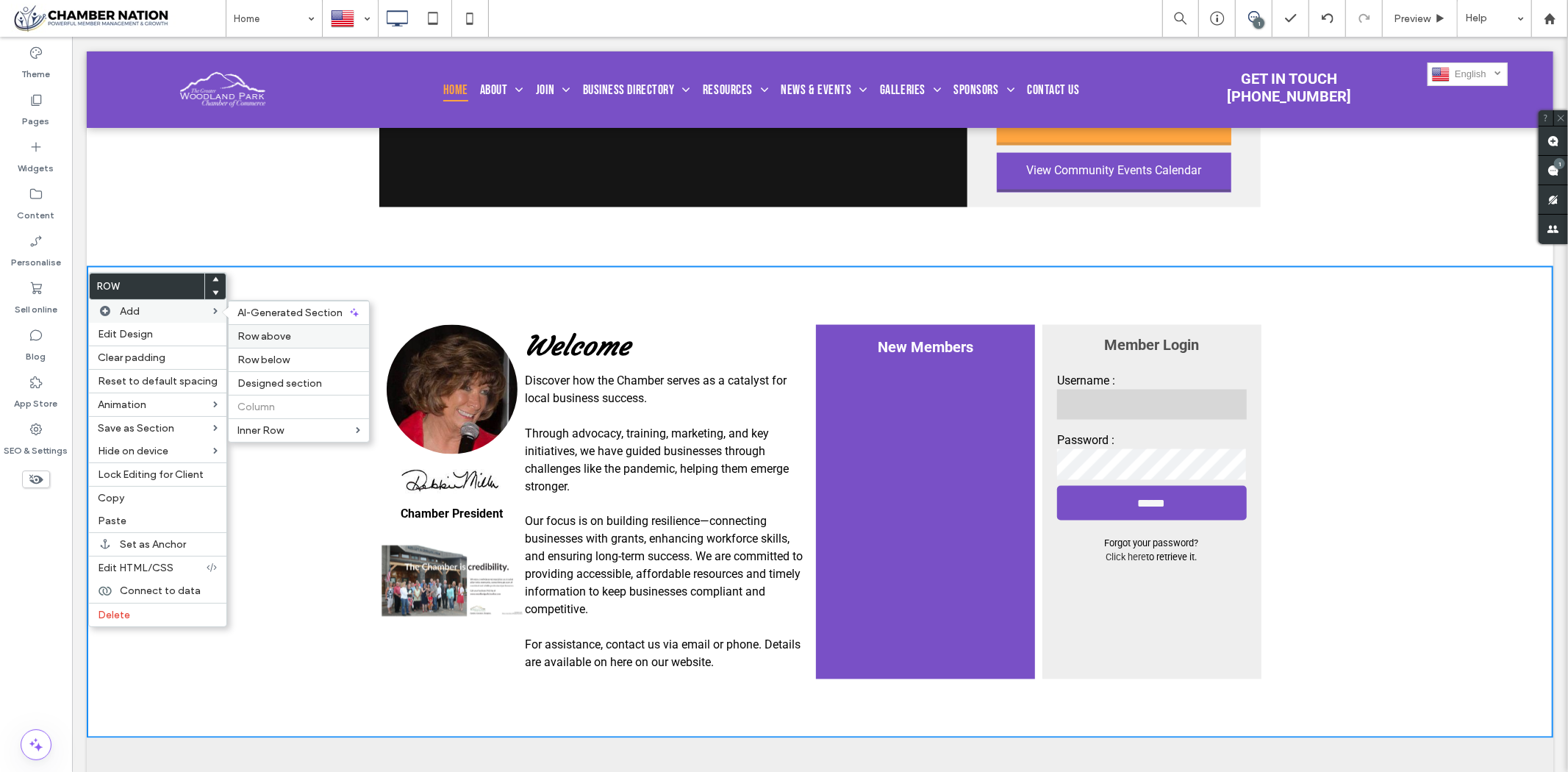
click at [295, 340] on label "Row above" at bounding box center [298, 336] width 122 height 12
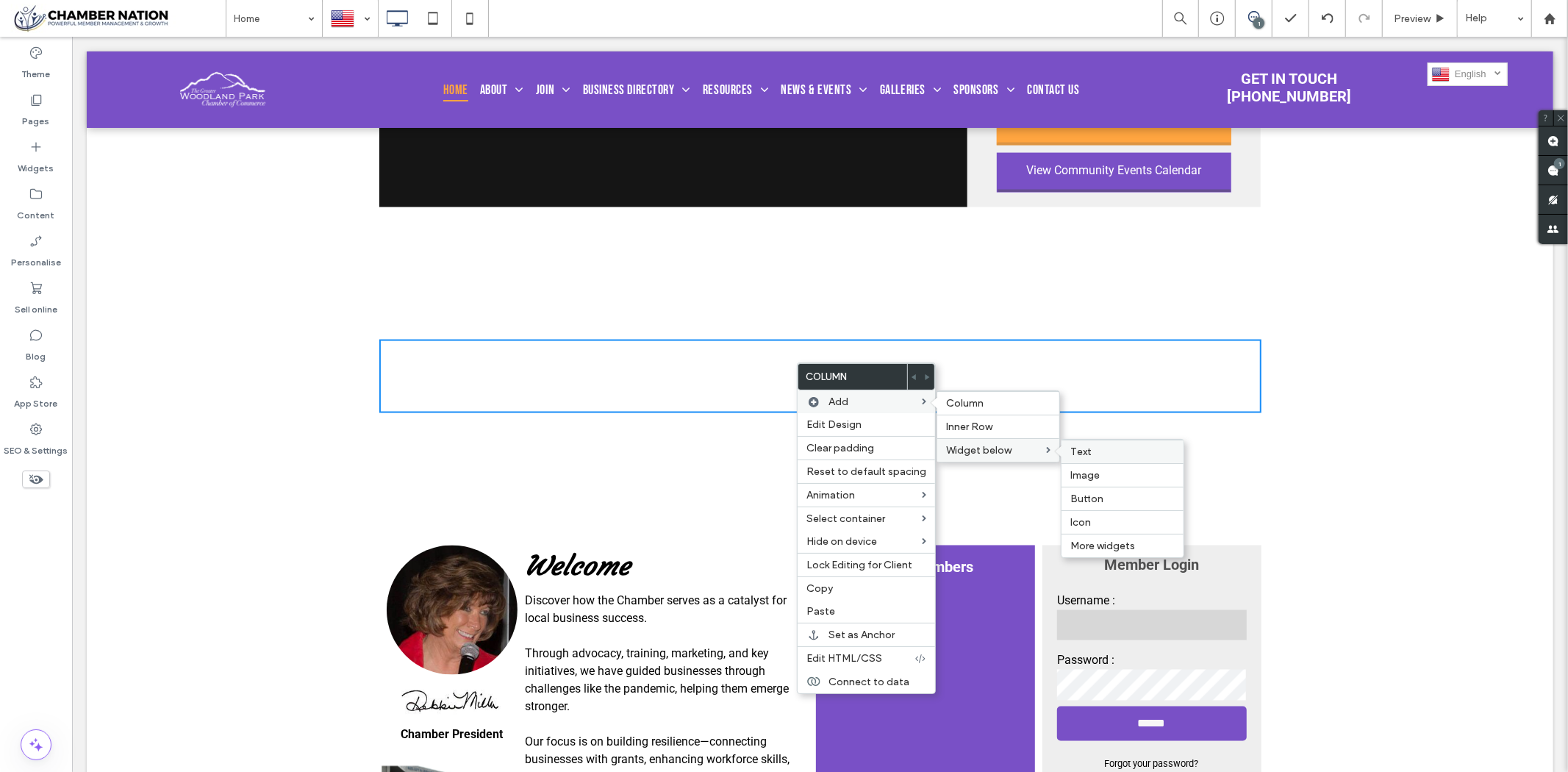
click at [1114, 450] on label "Text" at bounding box center [1122, 452] width 104 height 12
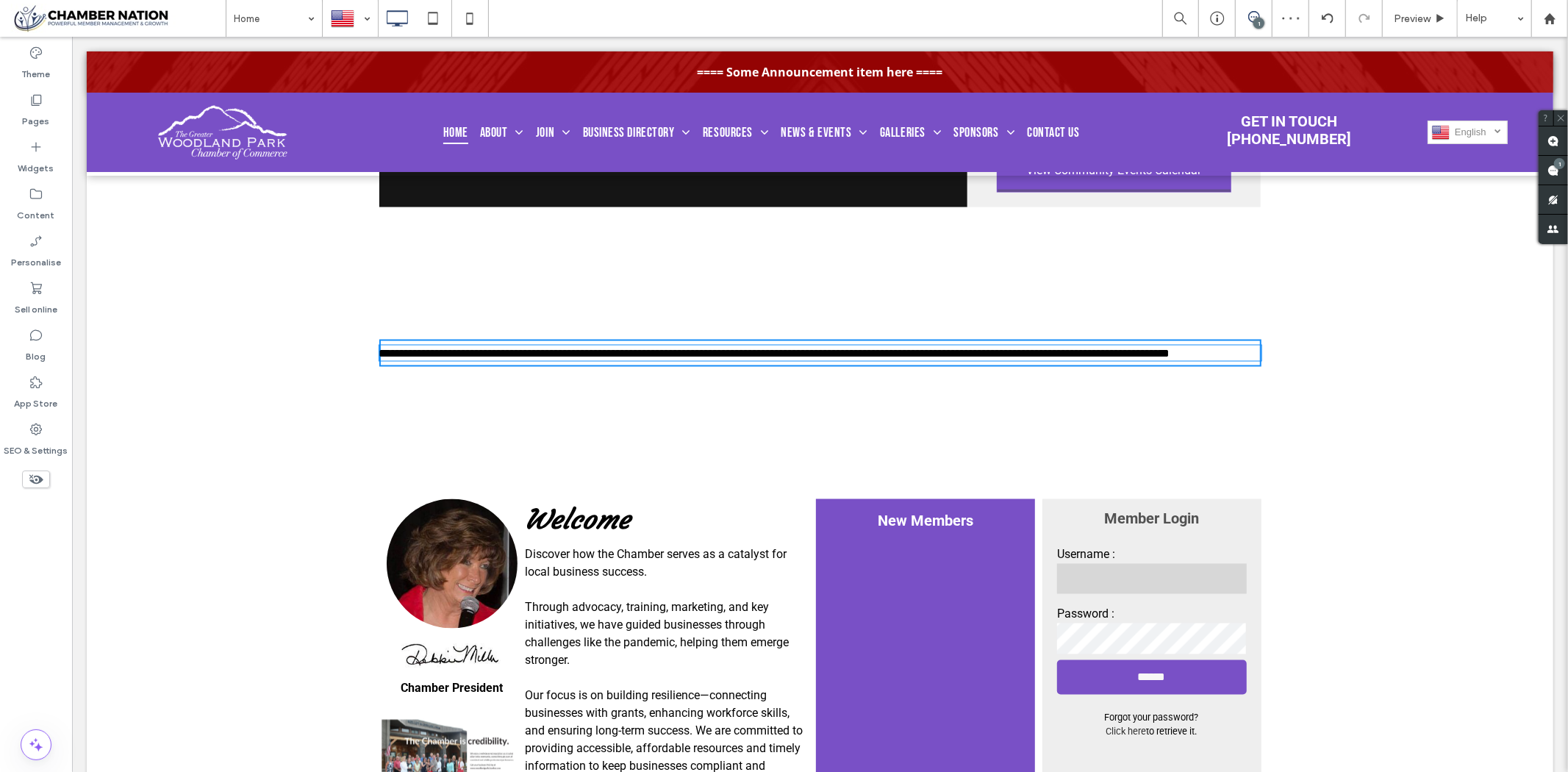
type input "******"
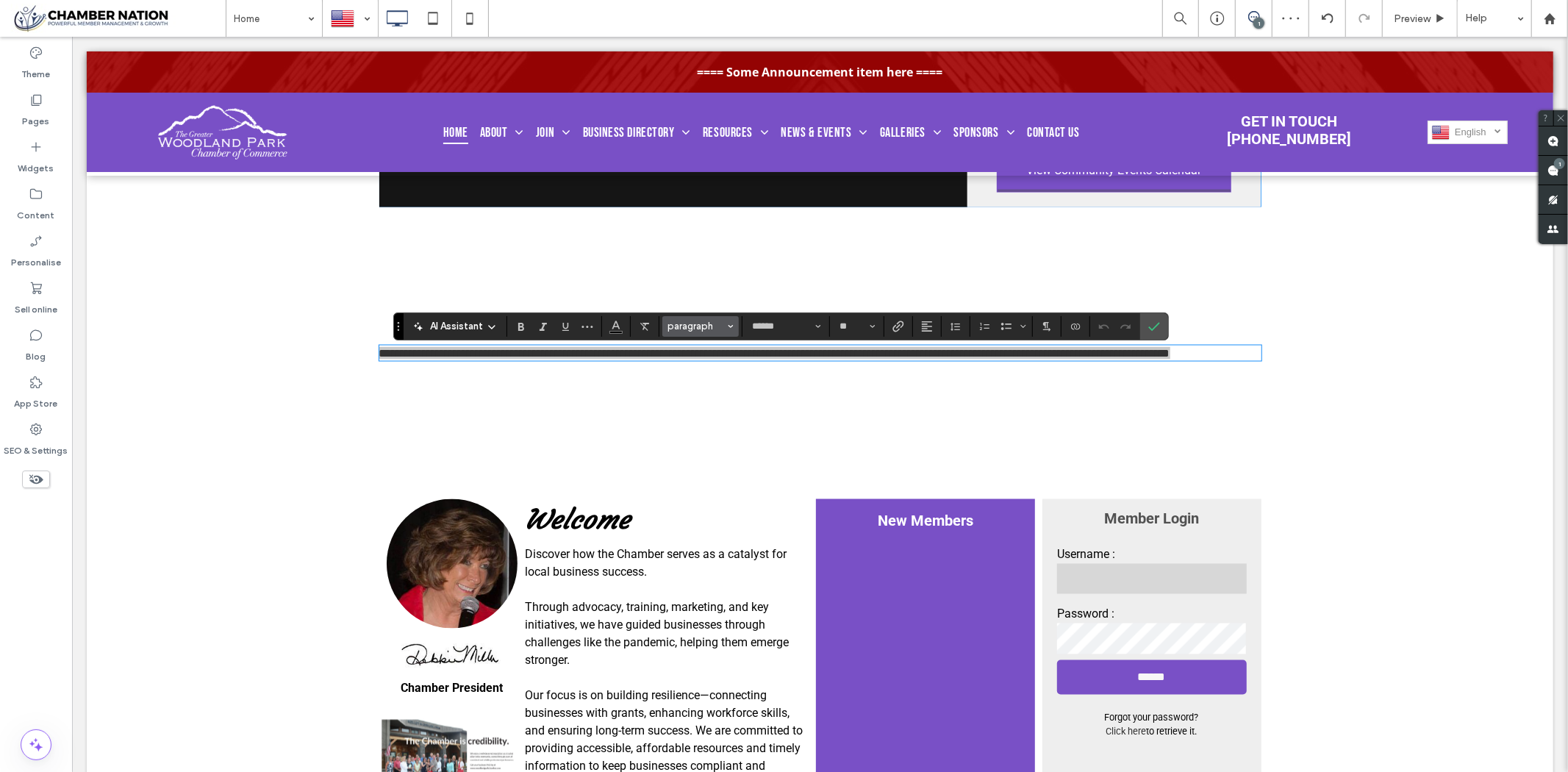
click at [682, 320] on span "paragraph" at bounding box center [695, 326] width 57 height 11
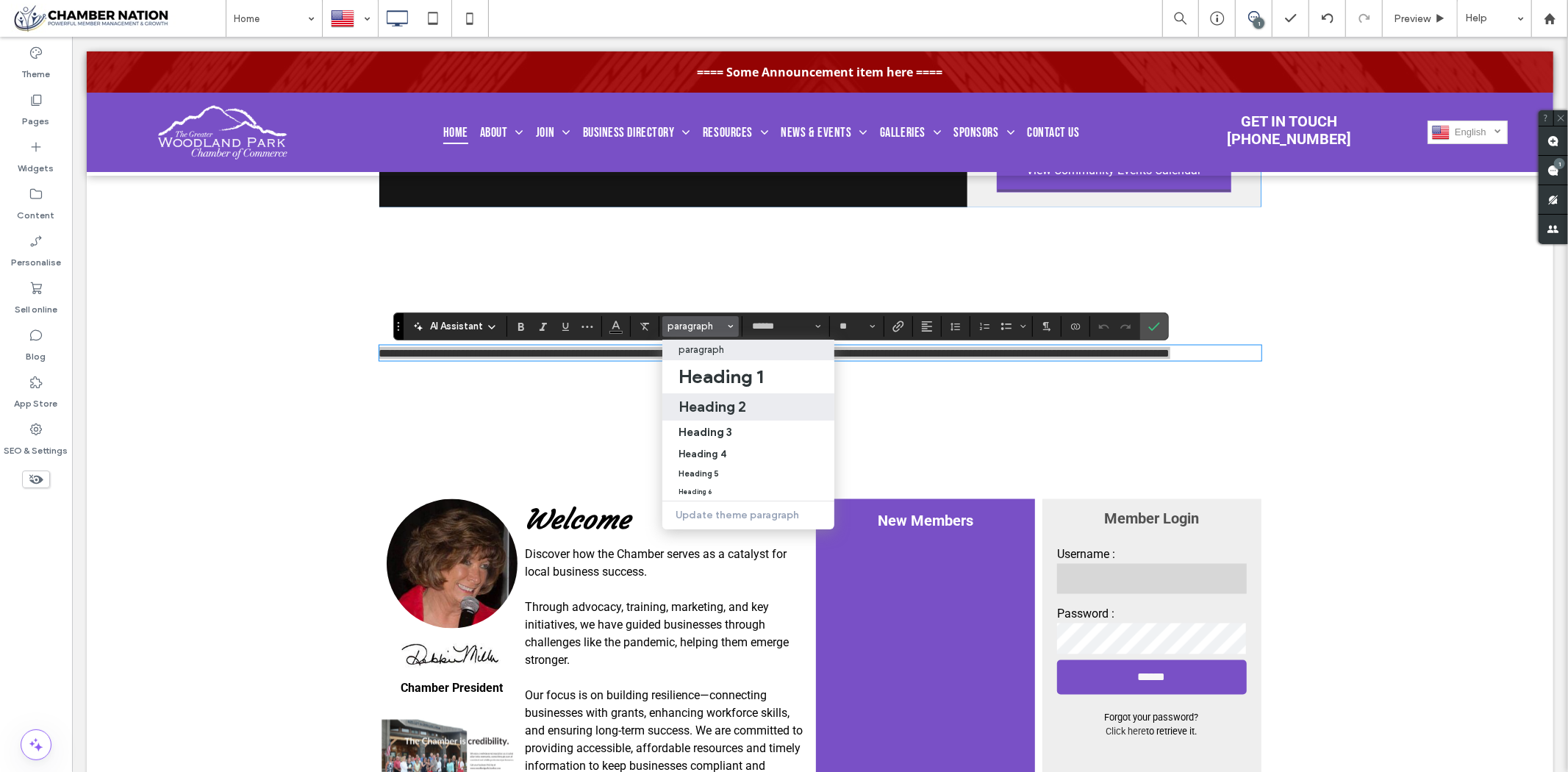
click at [725, 410] on h2 "Heading 2" at bounding box center [712, 406] width 68 height 17
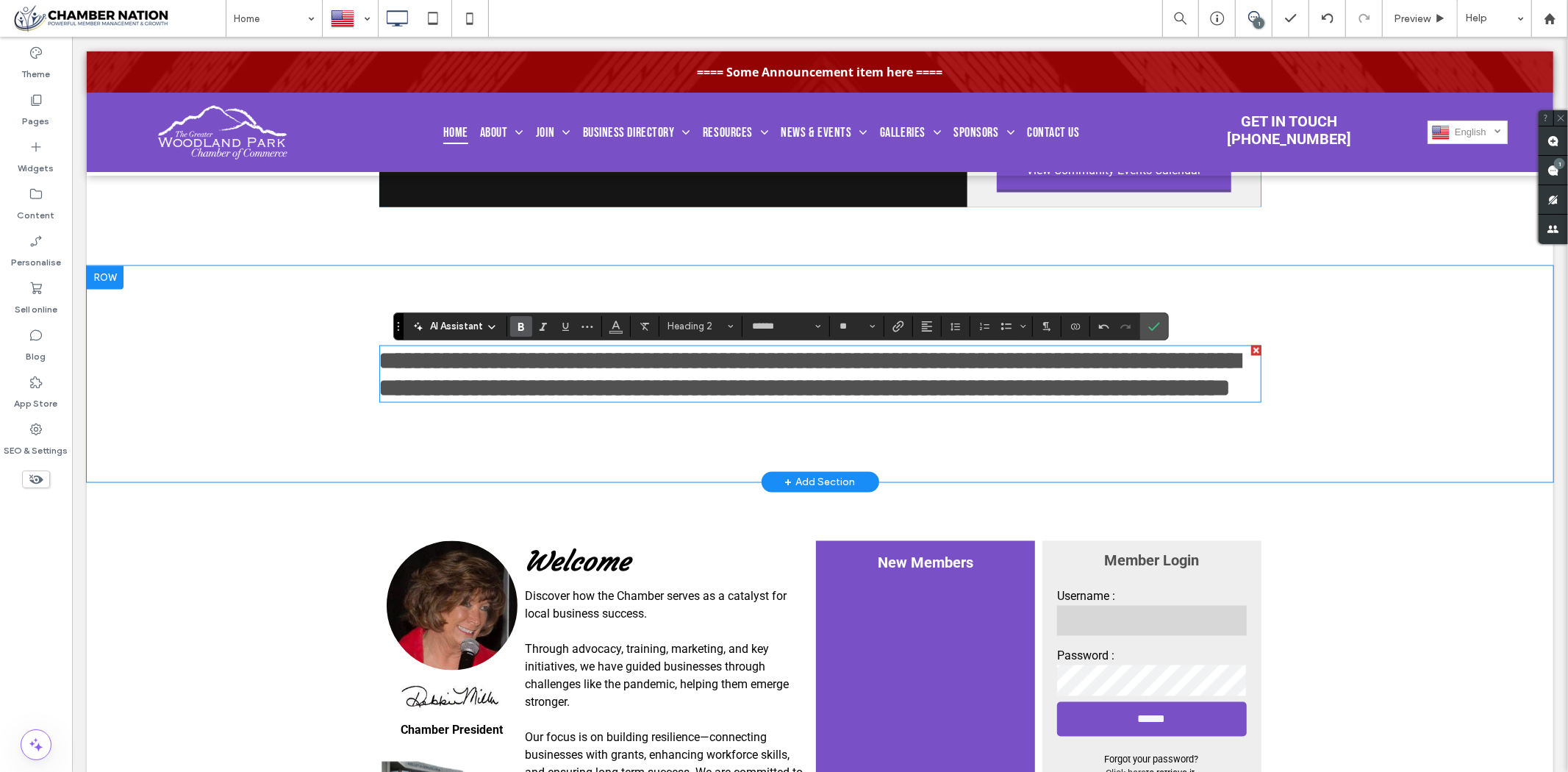
click at [733, 386] on span "**********" at bounding box center [809, 373] width 861 height 52
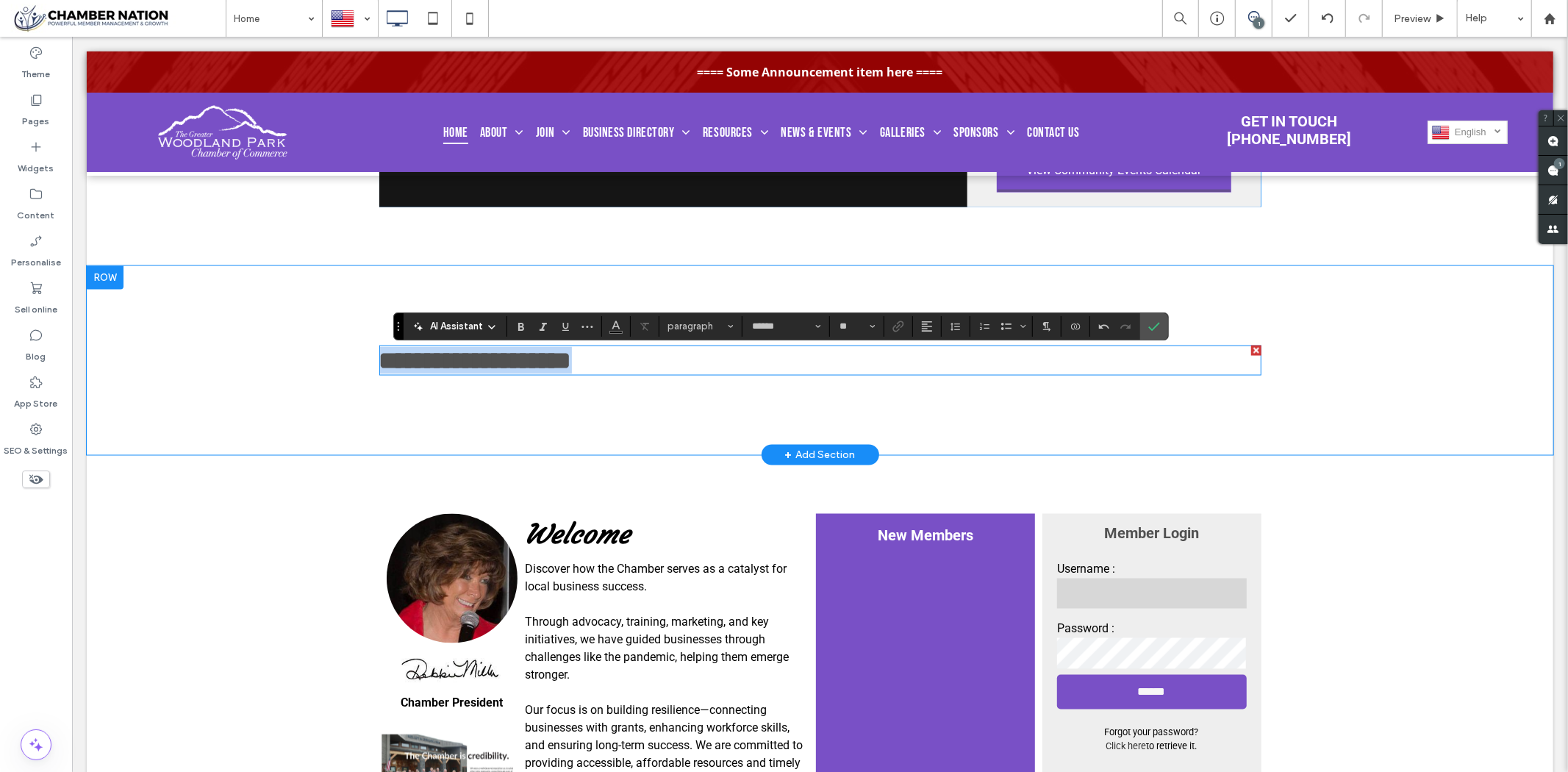
type input "**"
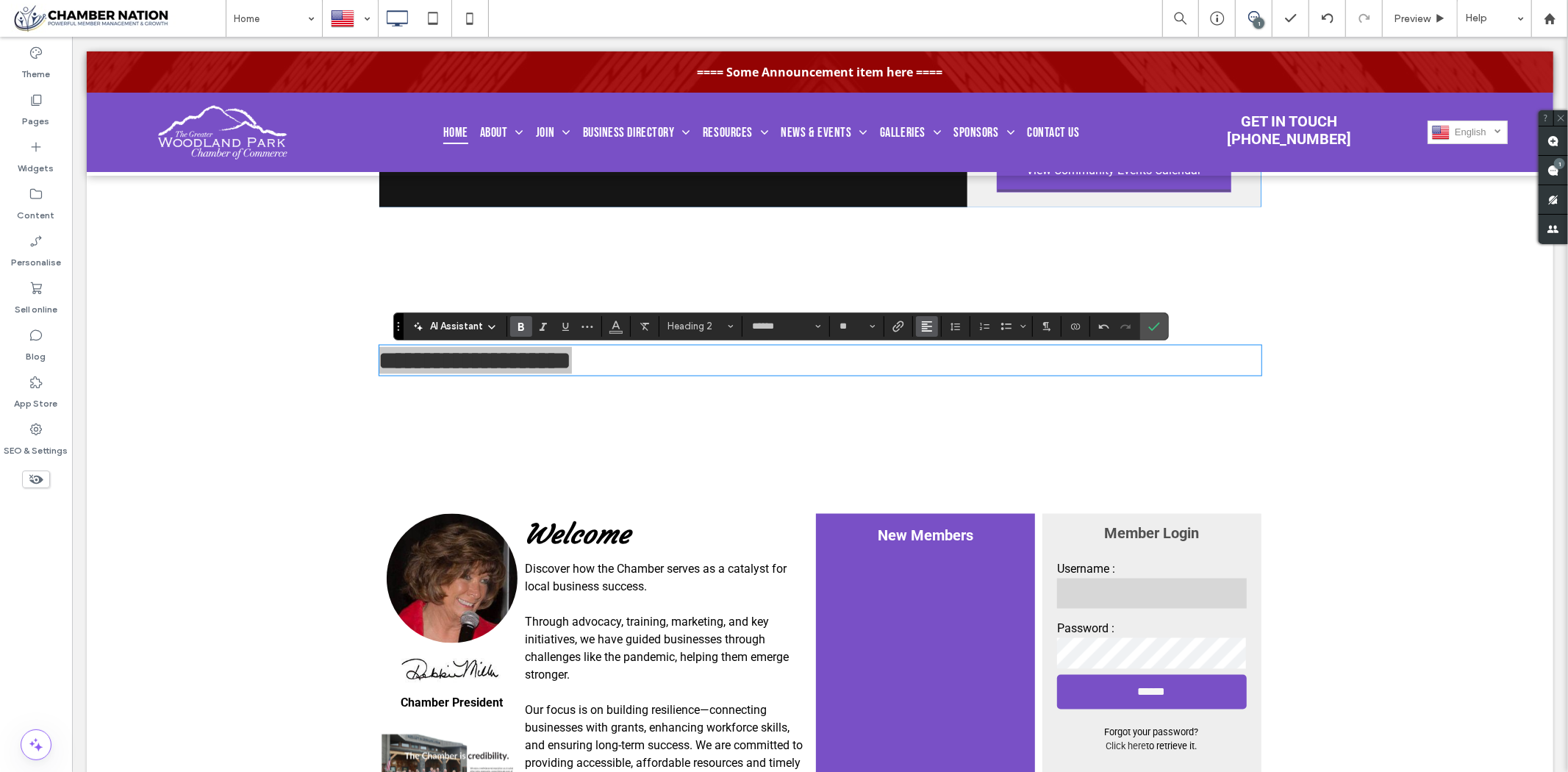
click at [928, 326] on icon "Alignment" at bounding box center [927, 326] width 11 height 11
click at [943, 369] on icon "ui.textEditor.alignment.center" at bounding box center [937, 370] width 11 height 11
click at [1159, 332] on icon "Confirm" at bounding box center [1154, 326] width 11 height 11
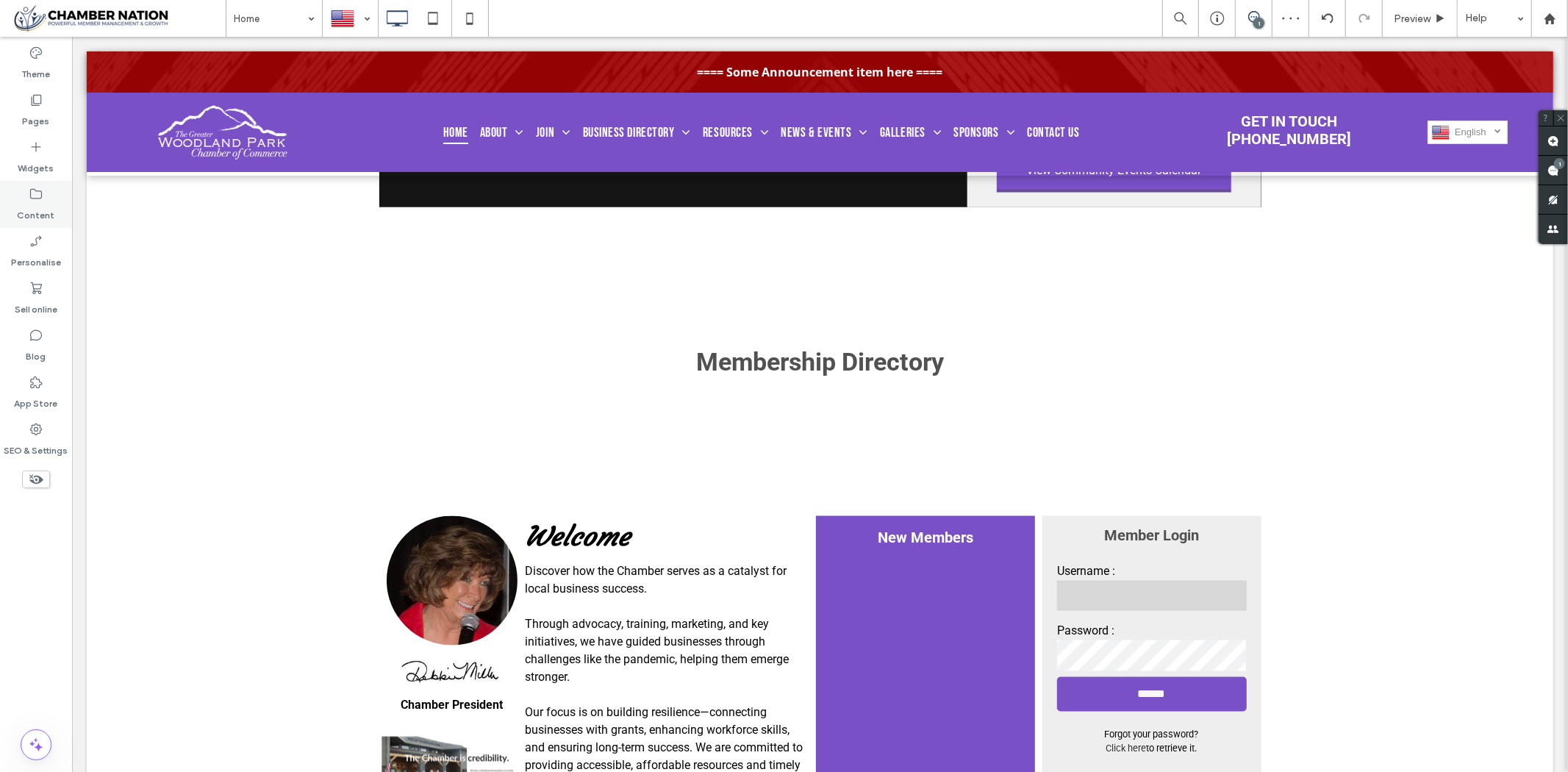
click at [37, 199] on use at bounding box center [36, 194] width 11 height 11
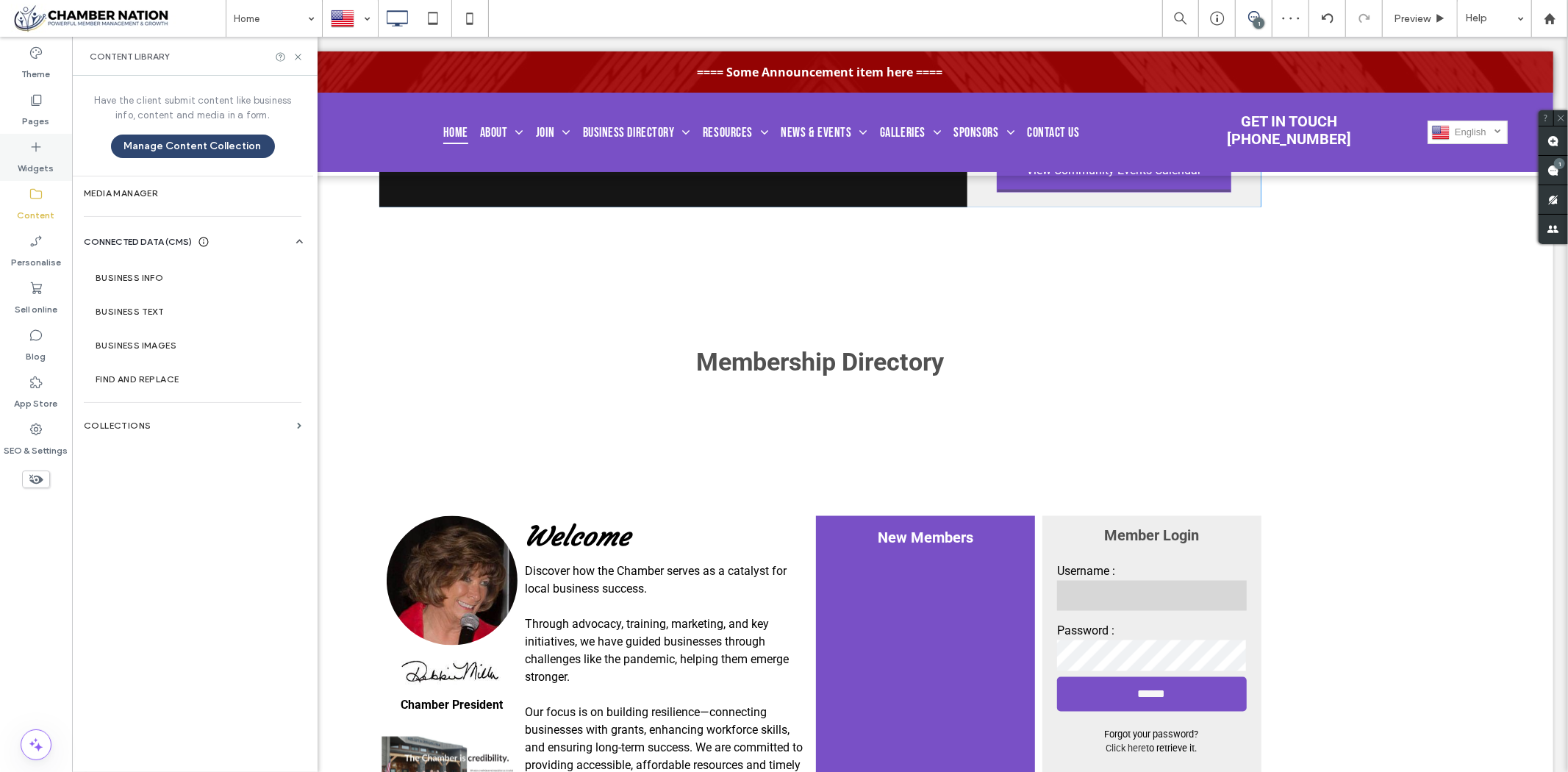
click at [27, 163] on label "Widgets" at bounding box center [36, 164] width 36 height 21
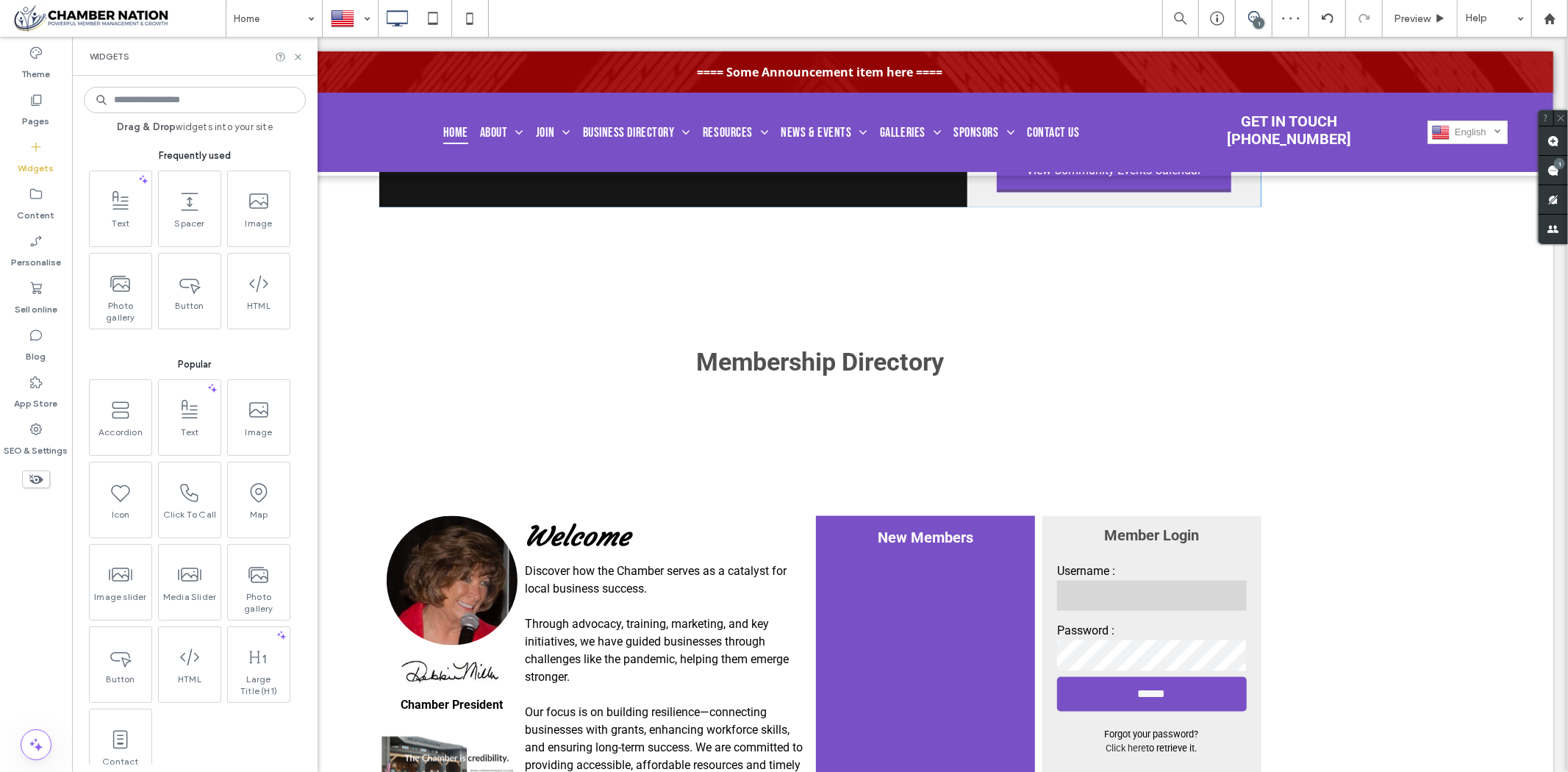
click at [180, 98] on input at bounding box center [195, 100] width 222 height 27
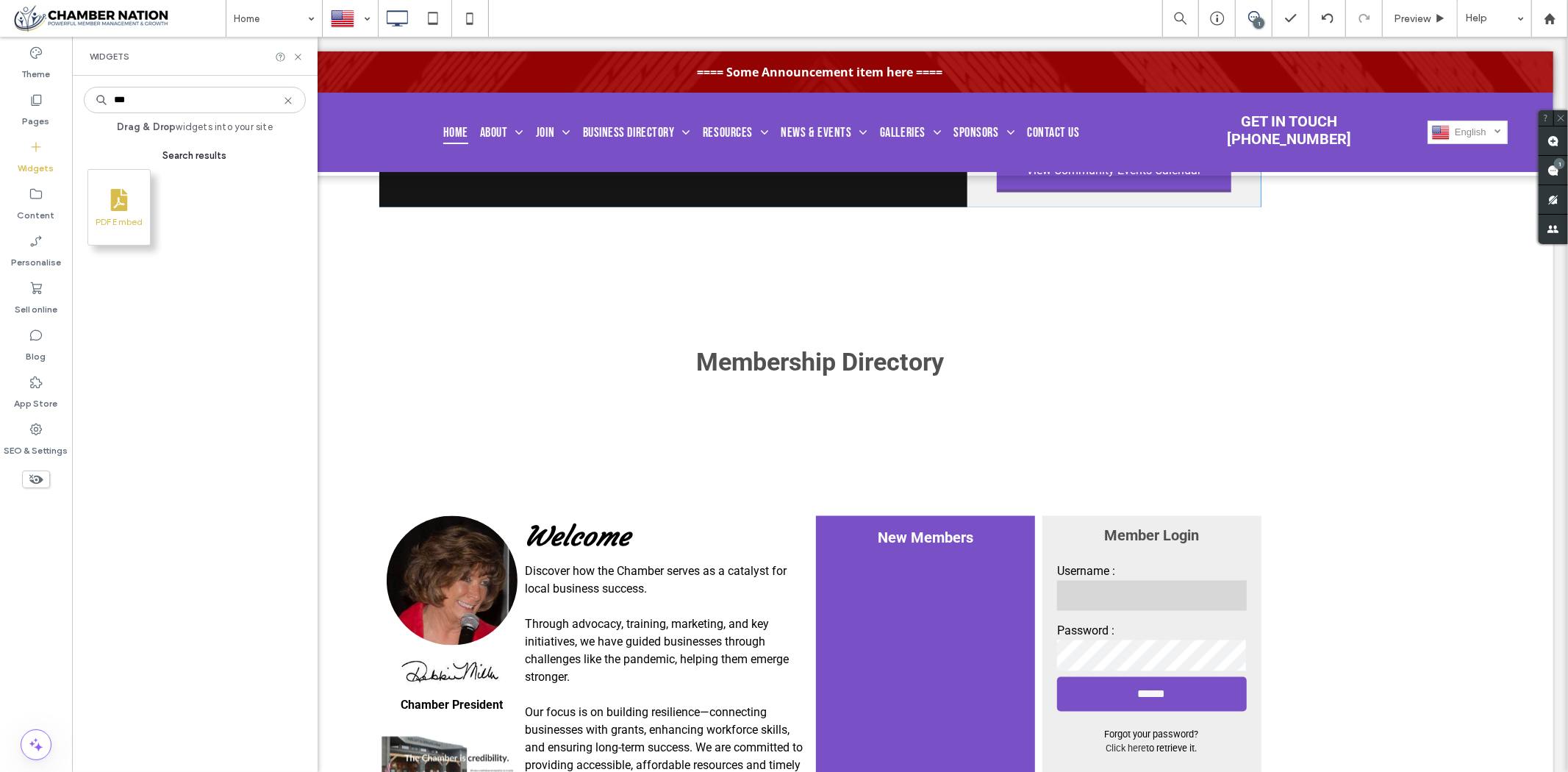
type input "***"
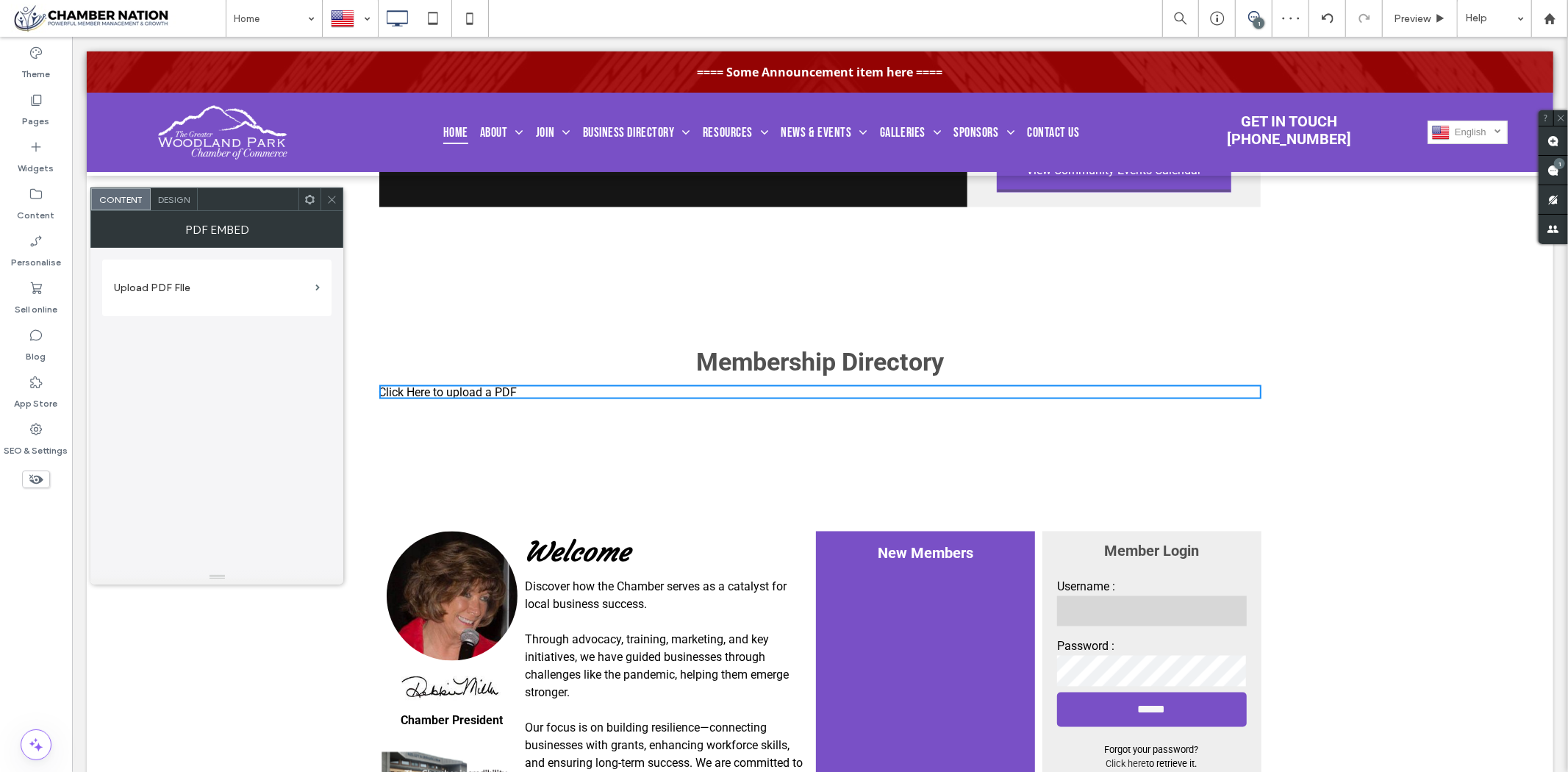
click at [138, 288] on label "Upload PDF FIle" at bounding box center [212, 288] width 196 height 27
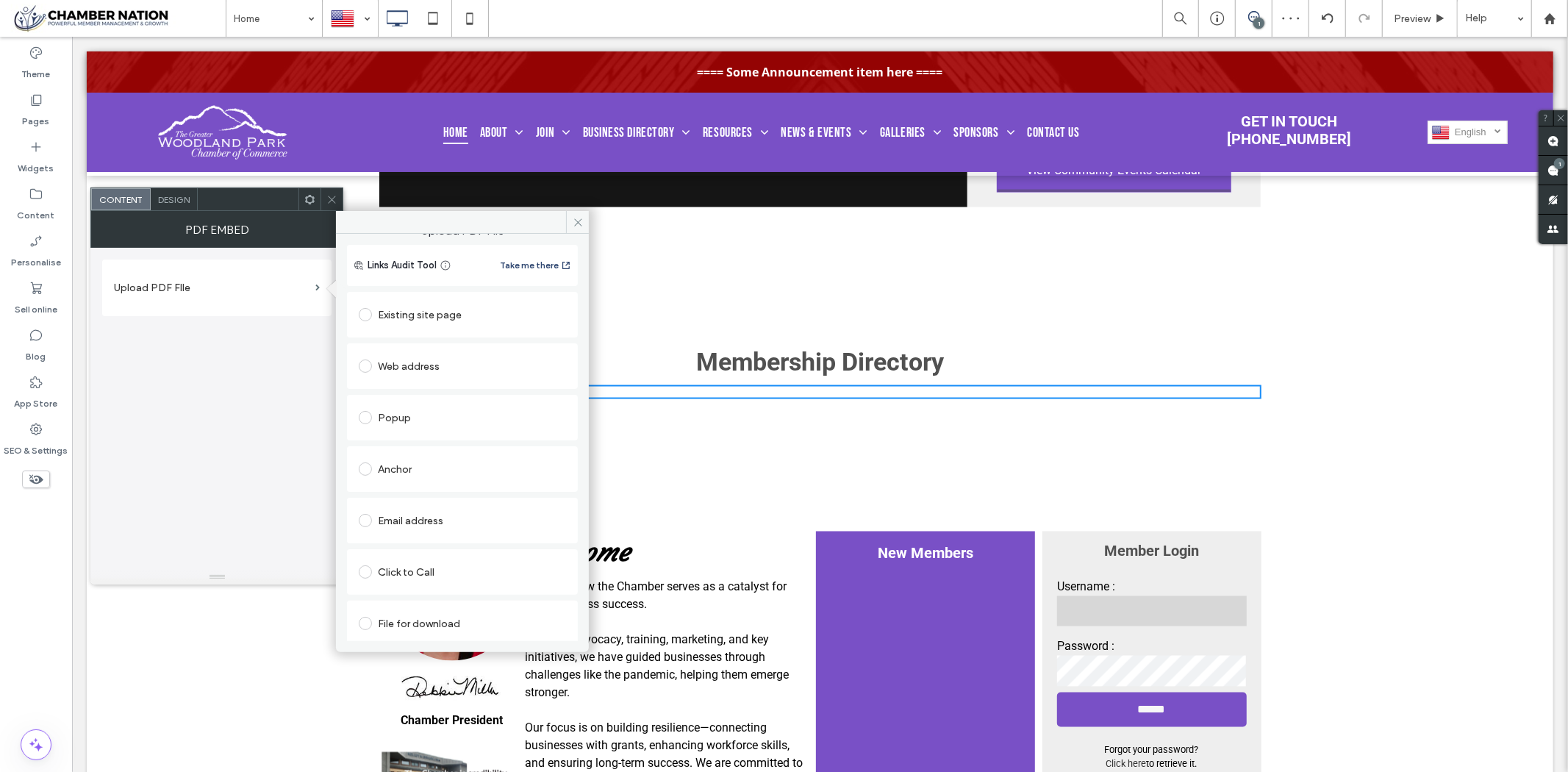
scroll to position [23, 0]
click at [386, 621] on div "File for download" at bounding box center [463, 618] width 208 height 24
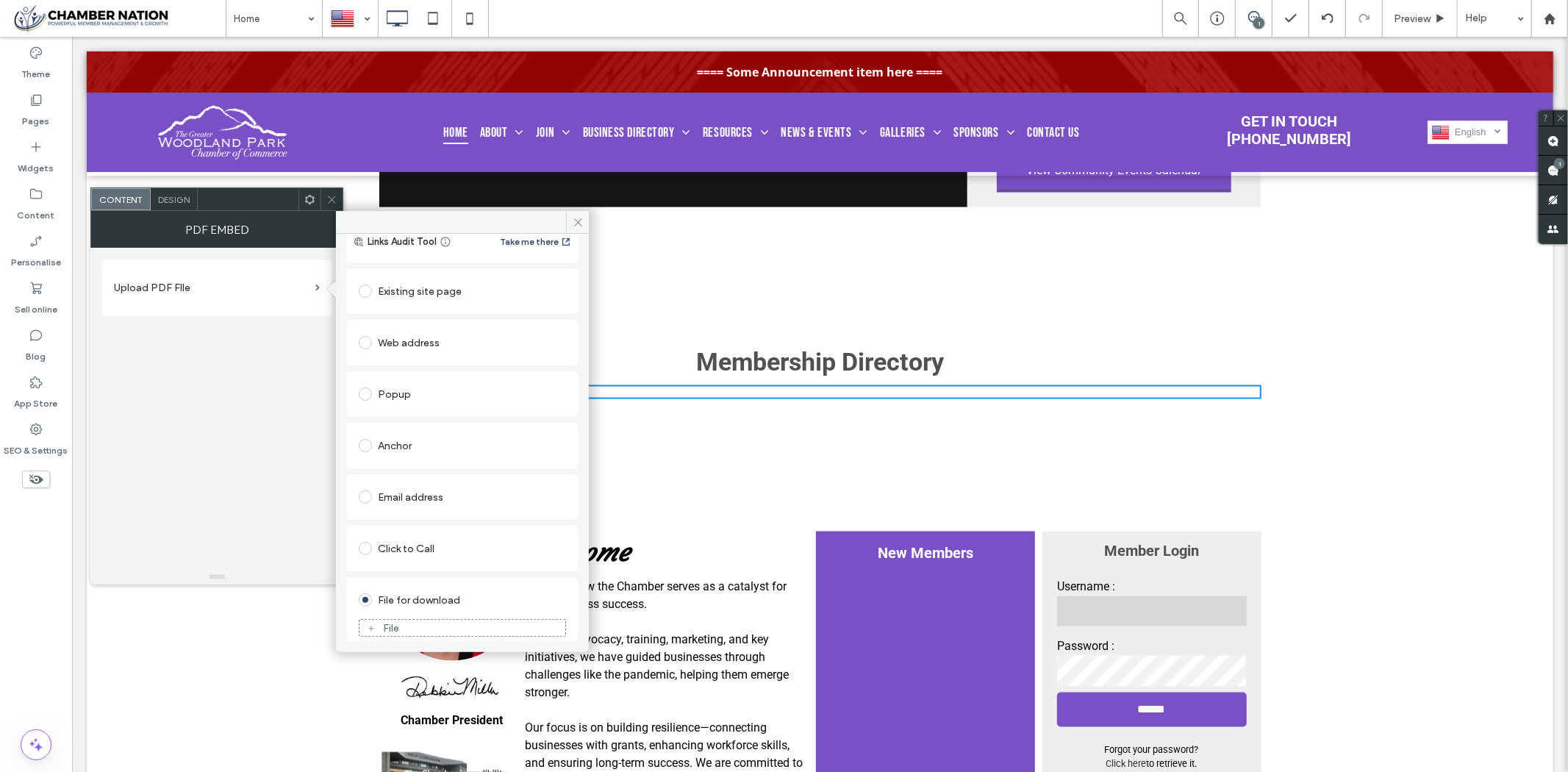
scroll to position [52, 0]
click at [412, 608] on div "File" at bounding box center [463, 618] width 208 height 33
click at [412, 623] on div "File" at bounding box center [463, 618] width 206 height 13
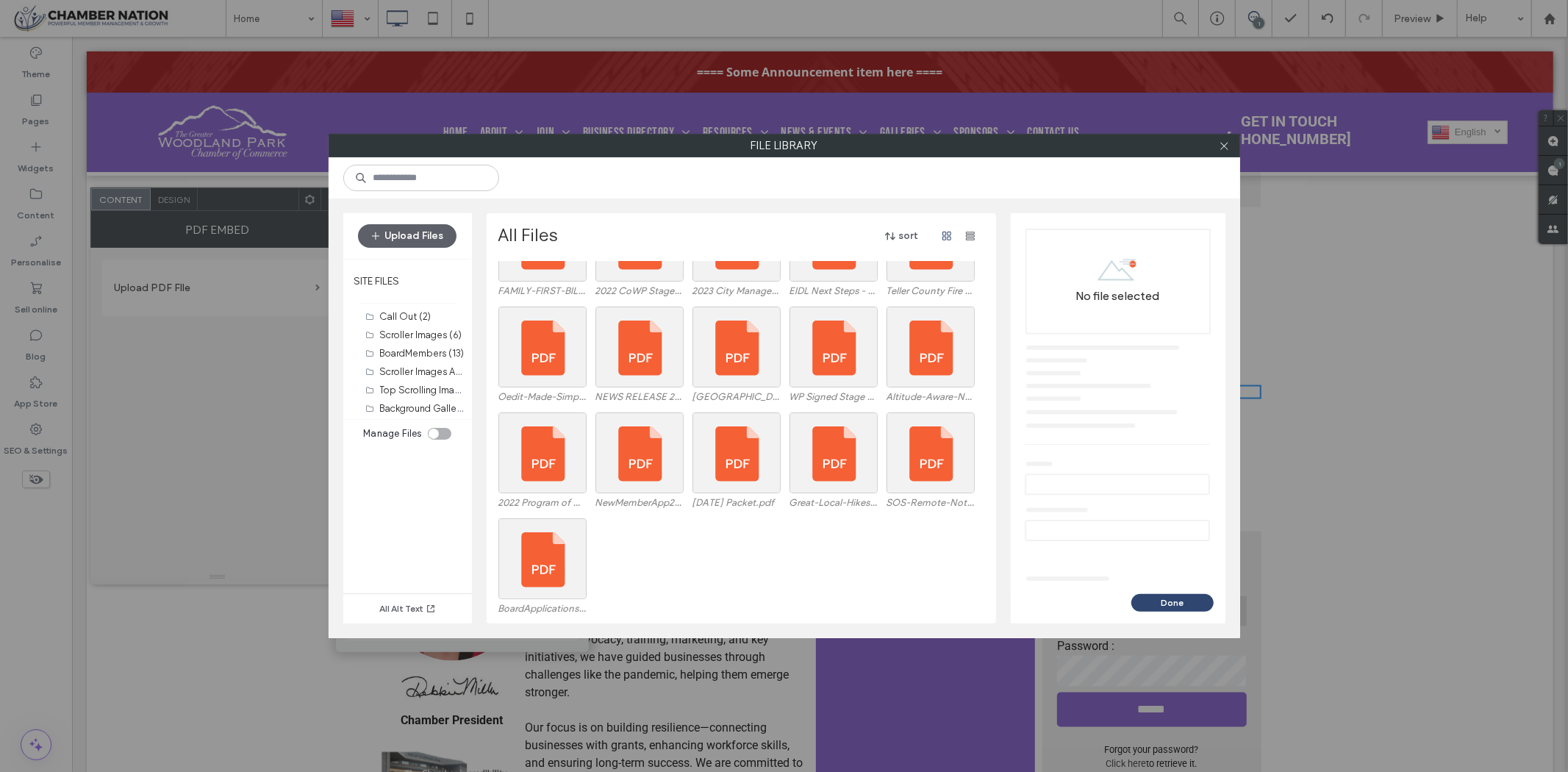
scroll to position [735, 0]
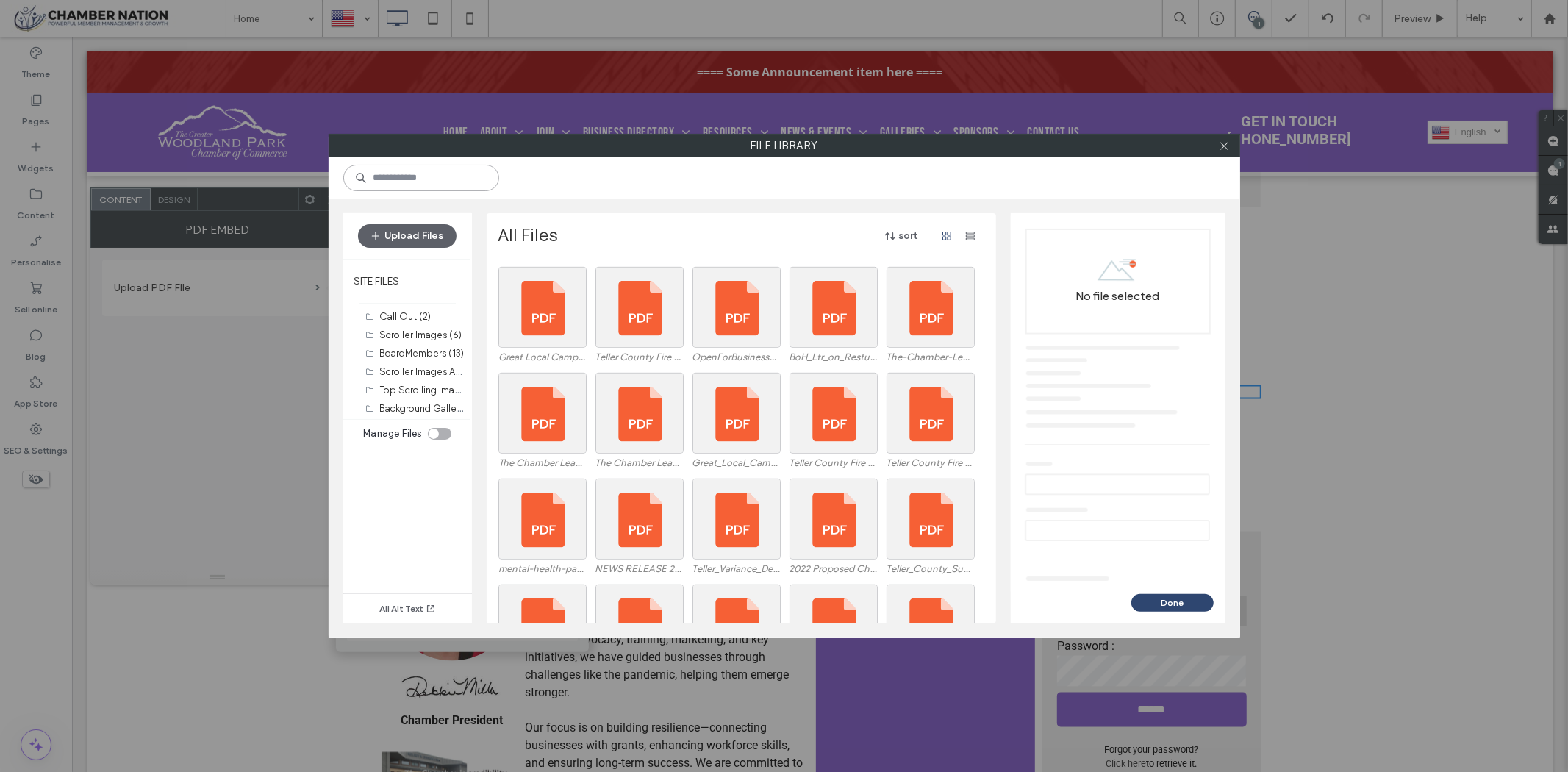
click at [430, 173] on input at bounding box center [421, 177] width 156 height 27
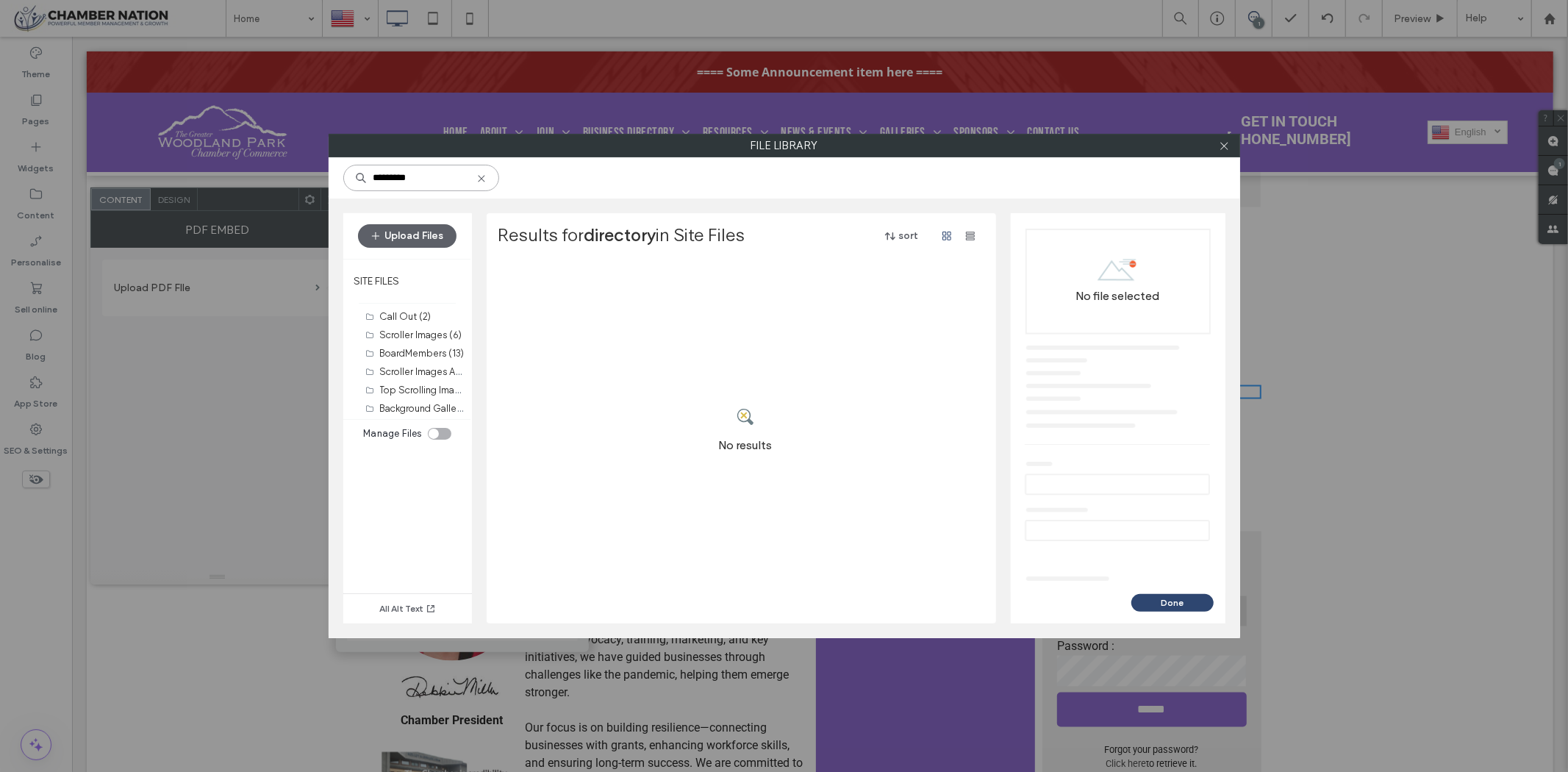
drag, startPoint x: 430, startPoint y: 175, endPoint x: 281, endPoint y: 178, distance: 149.0
click at [281, 178] on div "File Library ********* Upload Files SITE FILES Call Out (2) Scroller Images (6)…" at bounding box center [784, 386] width 1568 height 772
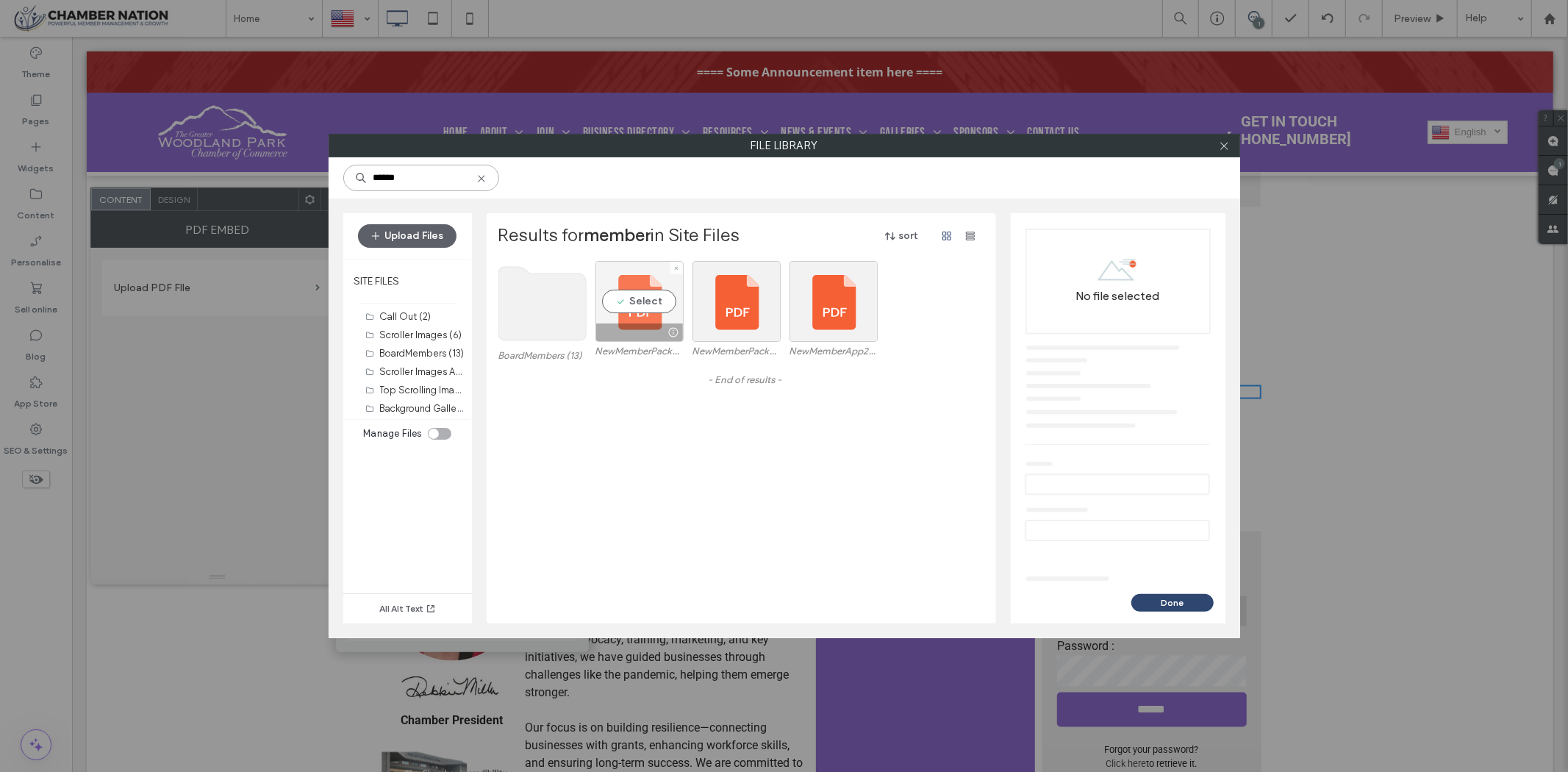
type input "******"
click at [625, 304] on div "Select" at bounding box center [640, 301] width 88 height 81
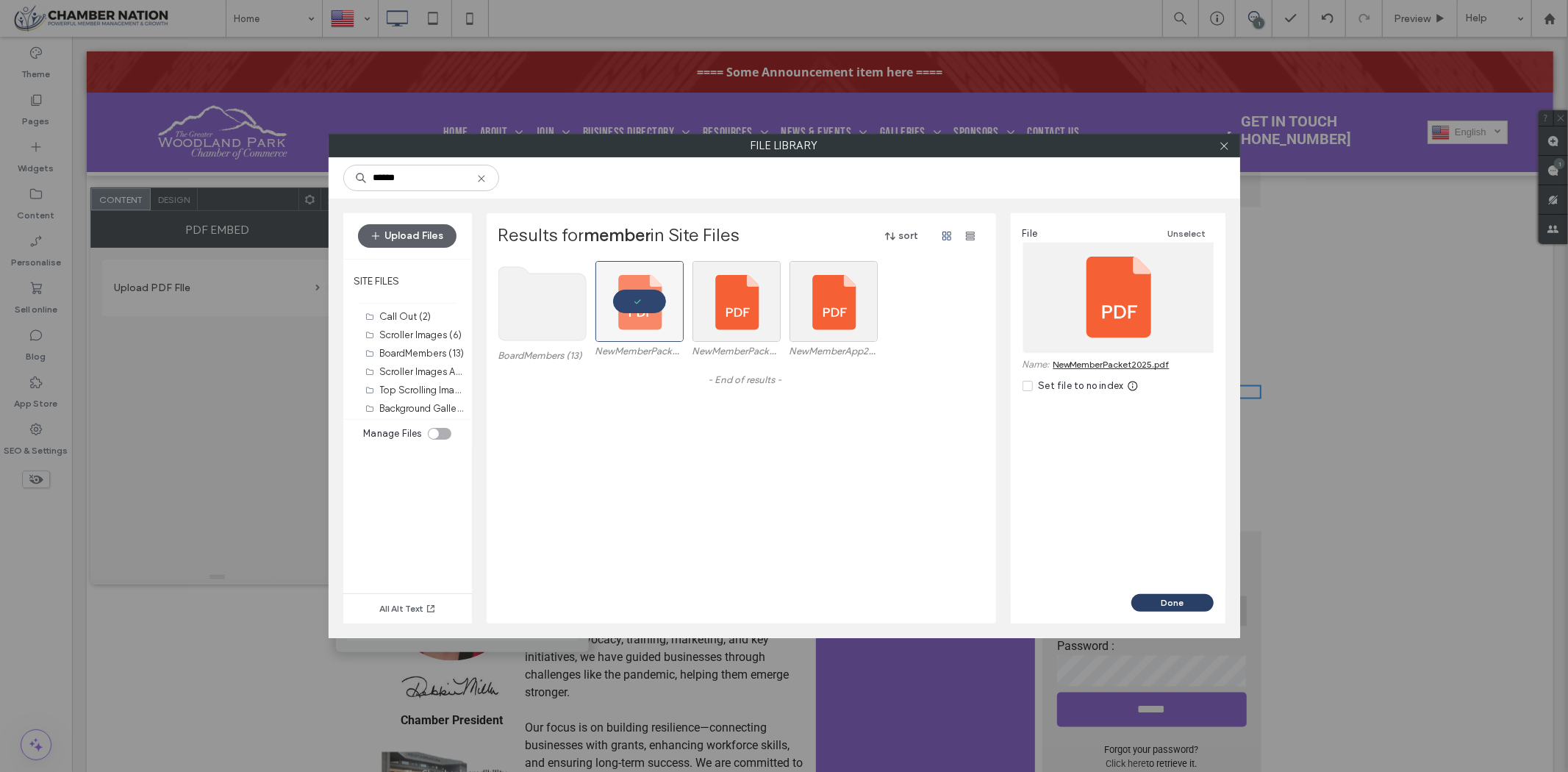
drag, startPoint x: 1146, startPoint y: 604, endPoint x: 1490, endPoint y: 471, distance: 368.8
click at [1146, 604] on button "Done" at bounding box center [1172, 602] width 82 height 17
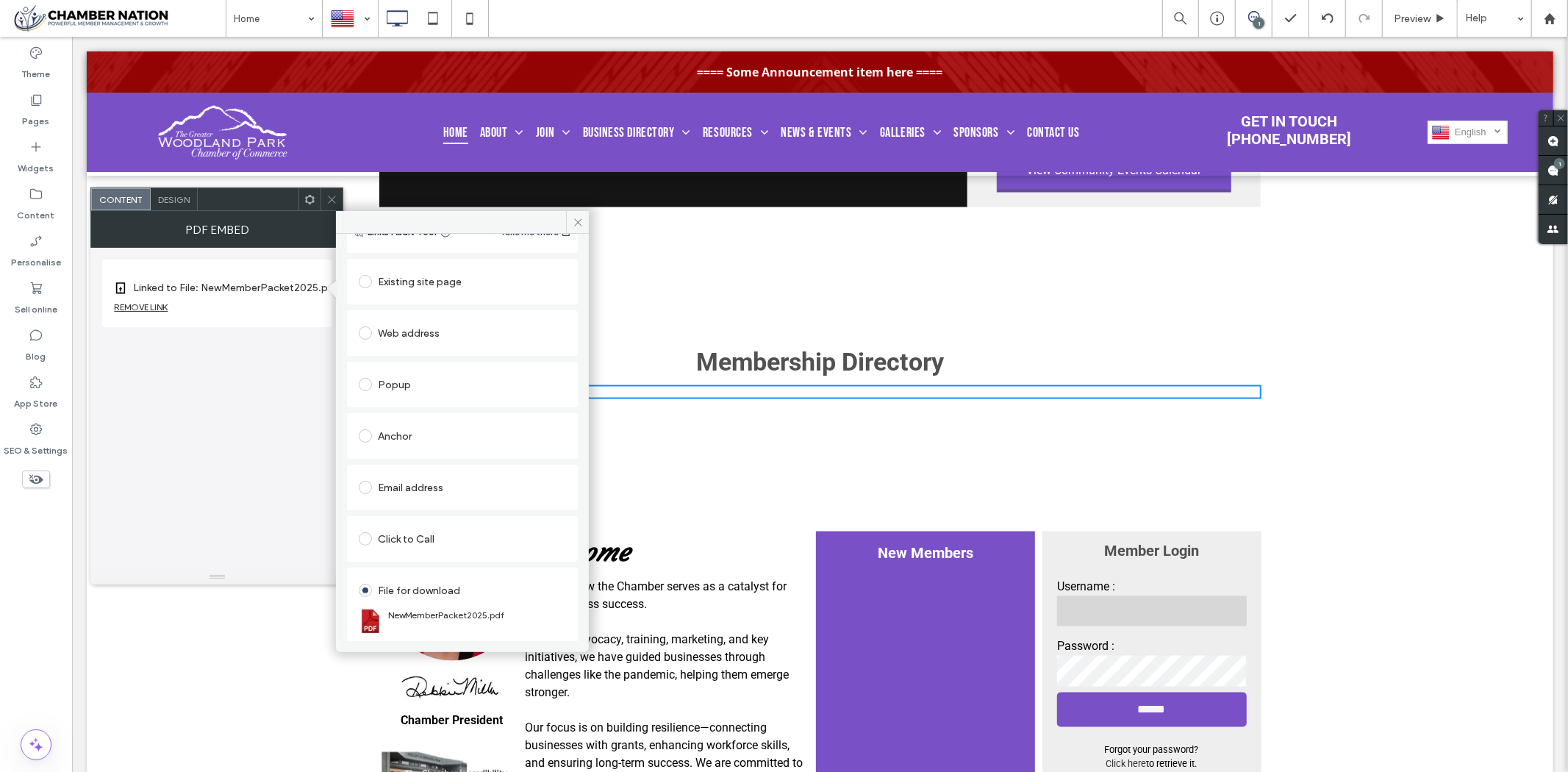
click at [329, 201] on icon at bounding box center [332, 199] width 11 height 11
